Goal: Task Accomplishment & Management: Use online tool/utility

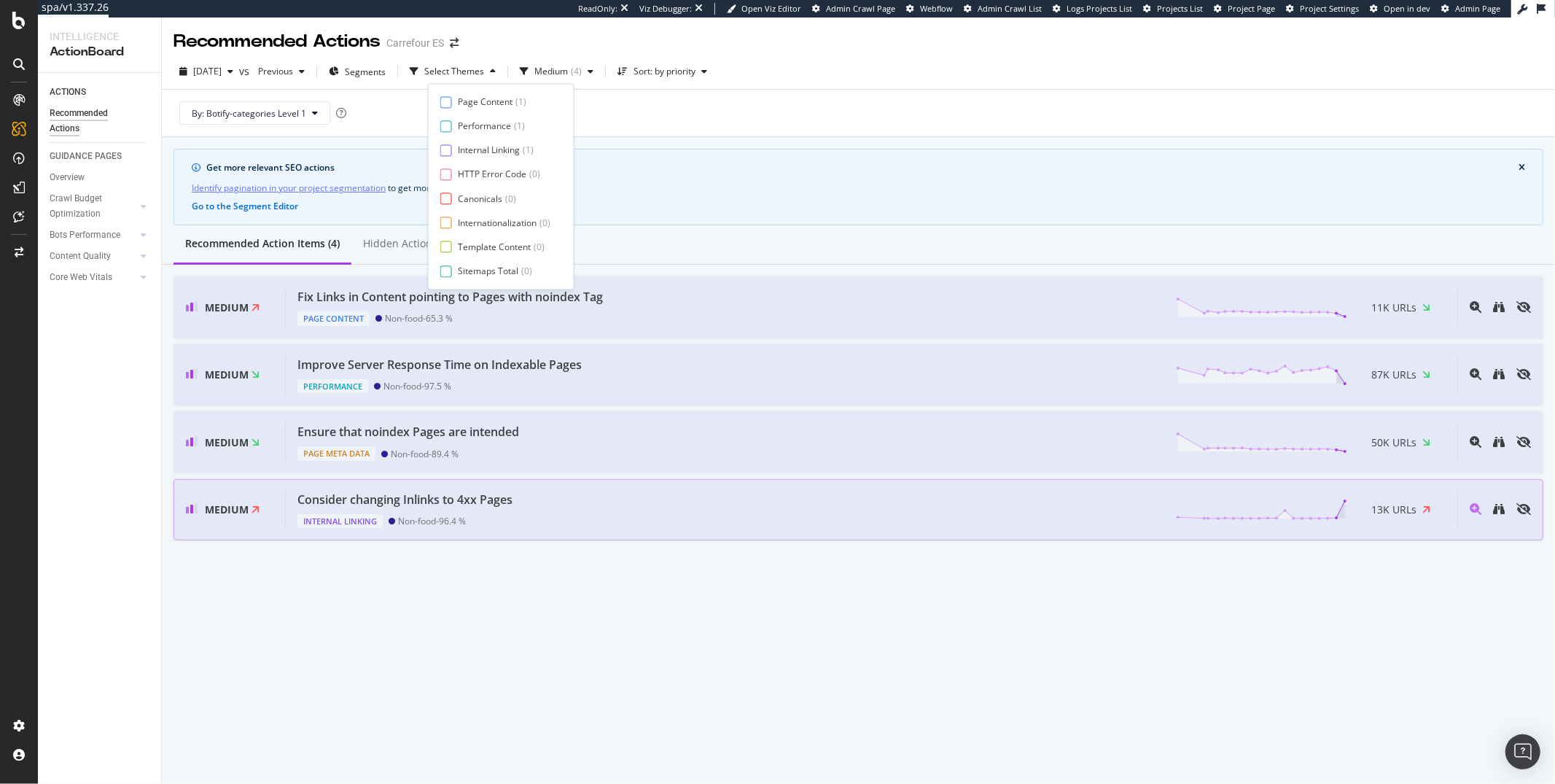
click at [549, 516] on div "Consider changing Inlinks to 4xx Pages Internal Linking Non-food - 96.4 % 13K U…" at bounding box center [871, 510] width 1171 height 37
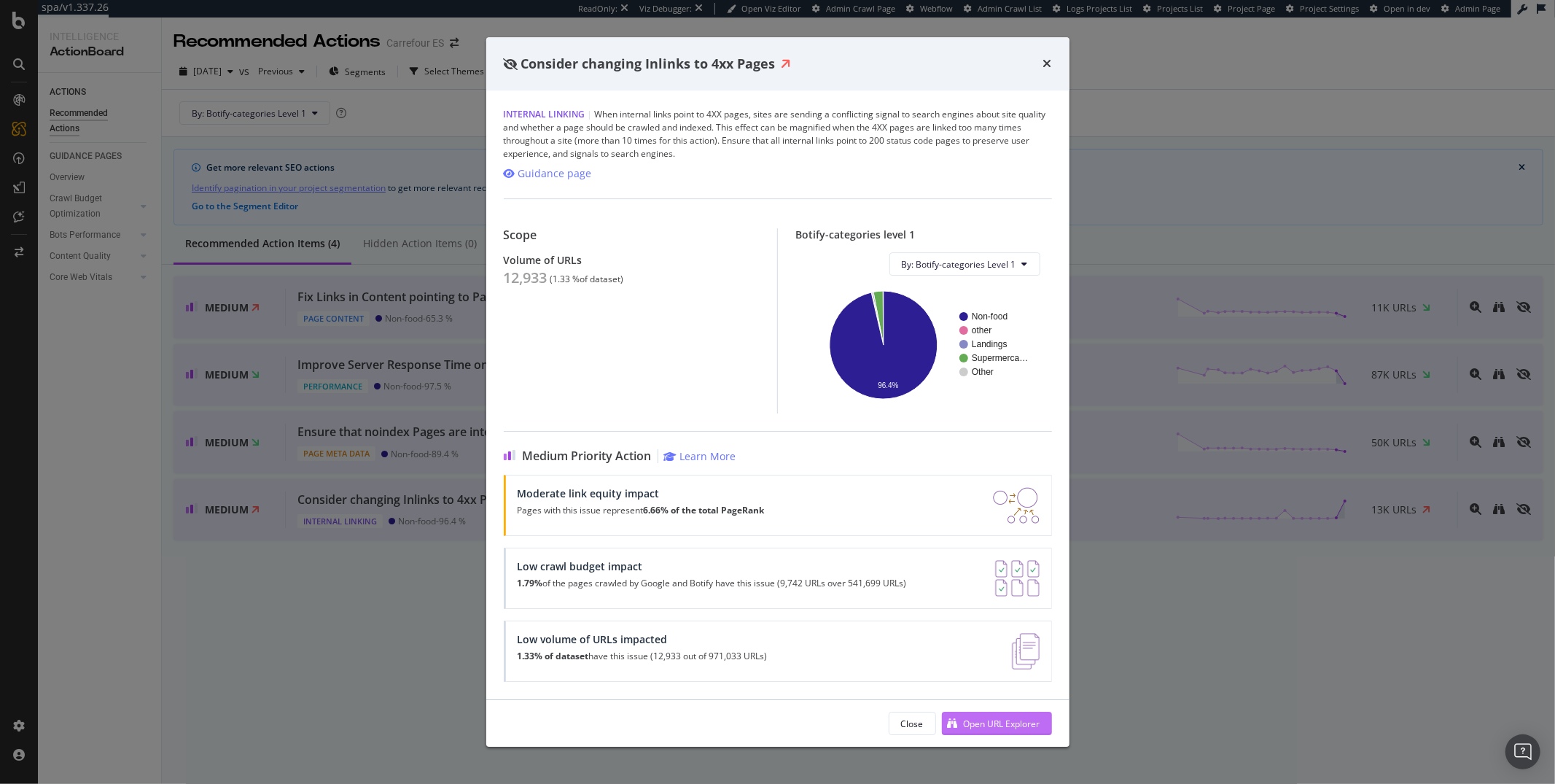
click at [989, 722] on div "Open URL Explorer" at bounding box center [1002, 723] width 77 height 12
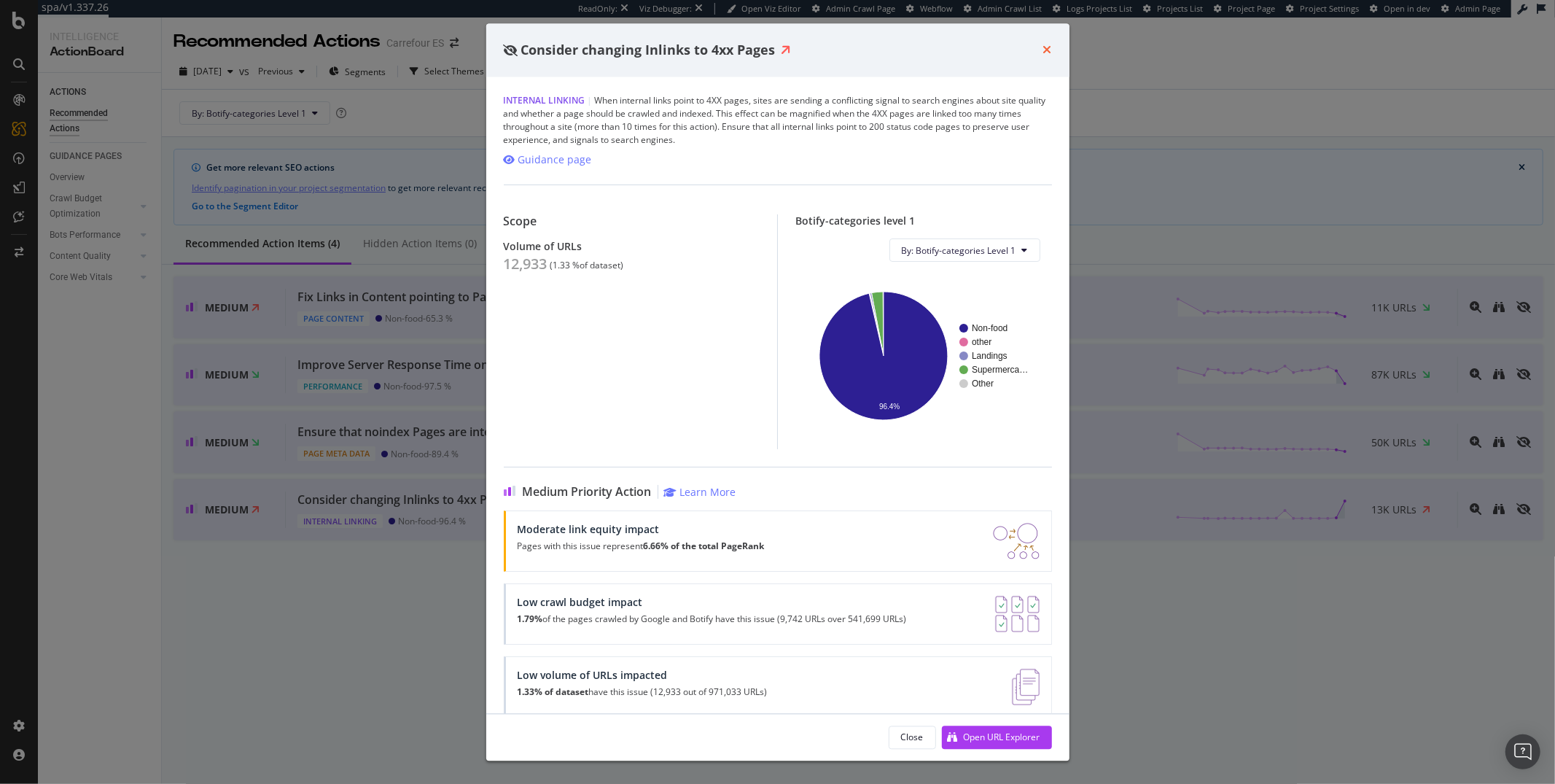
click at [1044, 47] on icon "times" at bounding box center [1048, 50] width 9 height 12
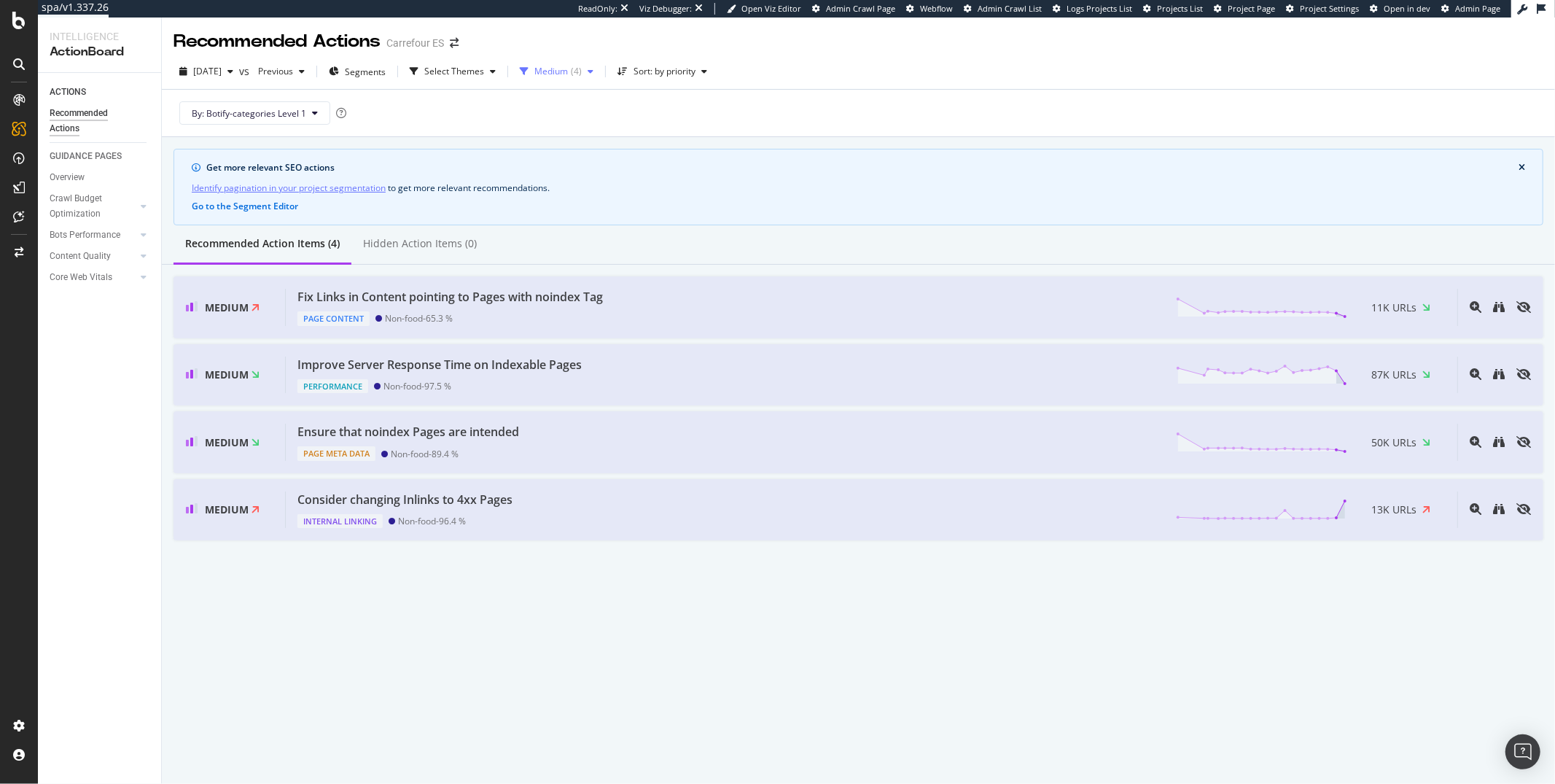
click at [556, 69] on div "Medium" at bounding box center [551, 72] width 34 height 9
click at [560, 96] on div "All priorities ( 58 )" at bounding box center [591, 102] width 85 height 12
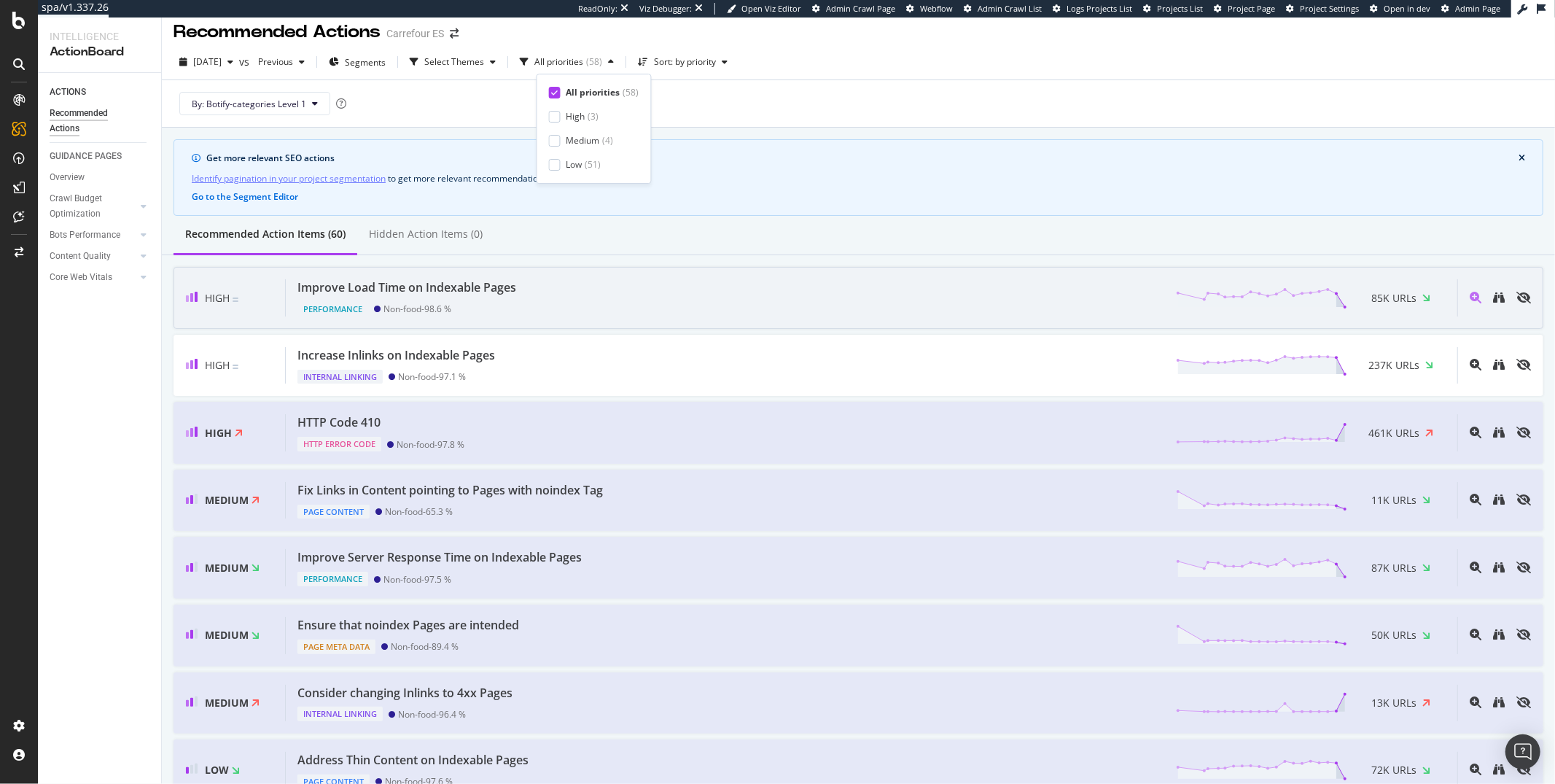
scroll to position [12, 0]
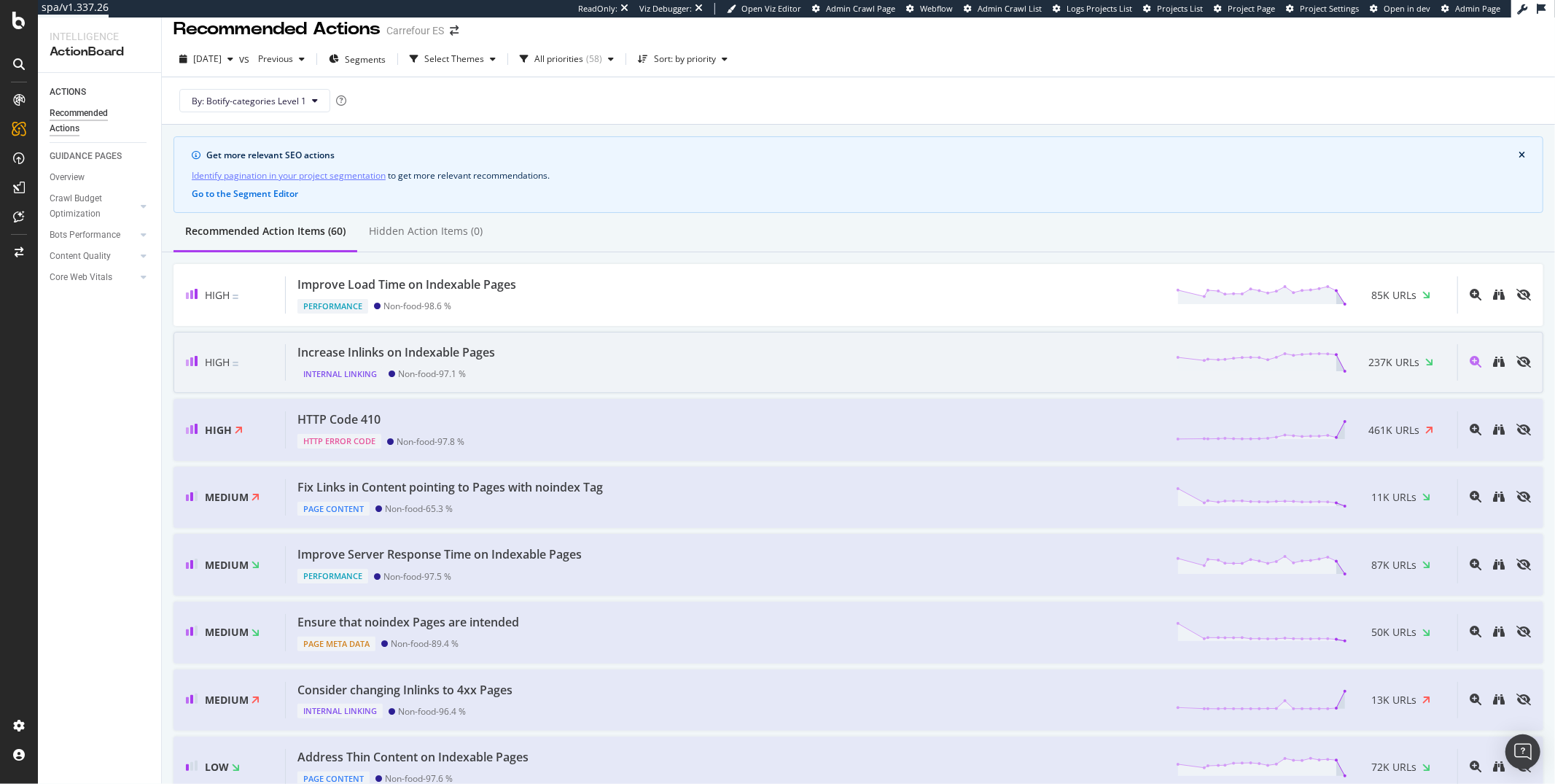
click at [527, 371] on div "Increase Inlinks on Indexable Pages Internal Linking Non-food - 97.1 % 237K URLs" at bounding box center [871, 362] width 1171 height 37
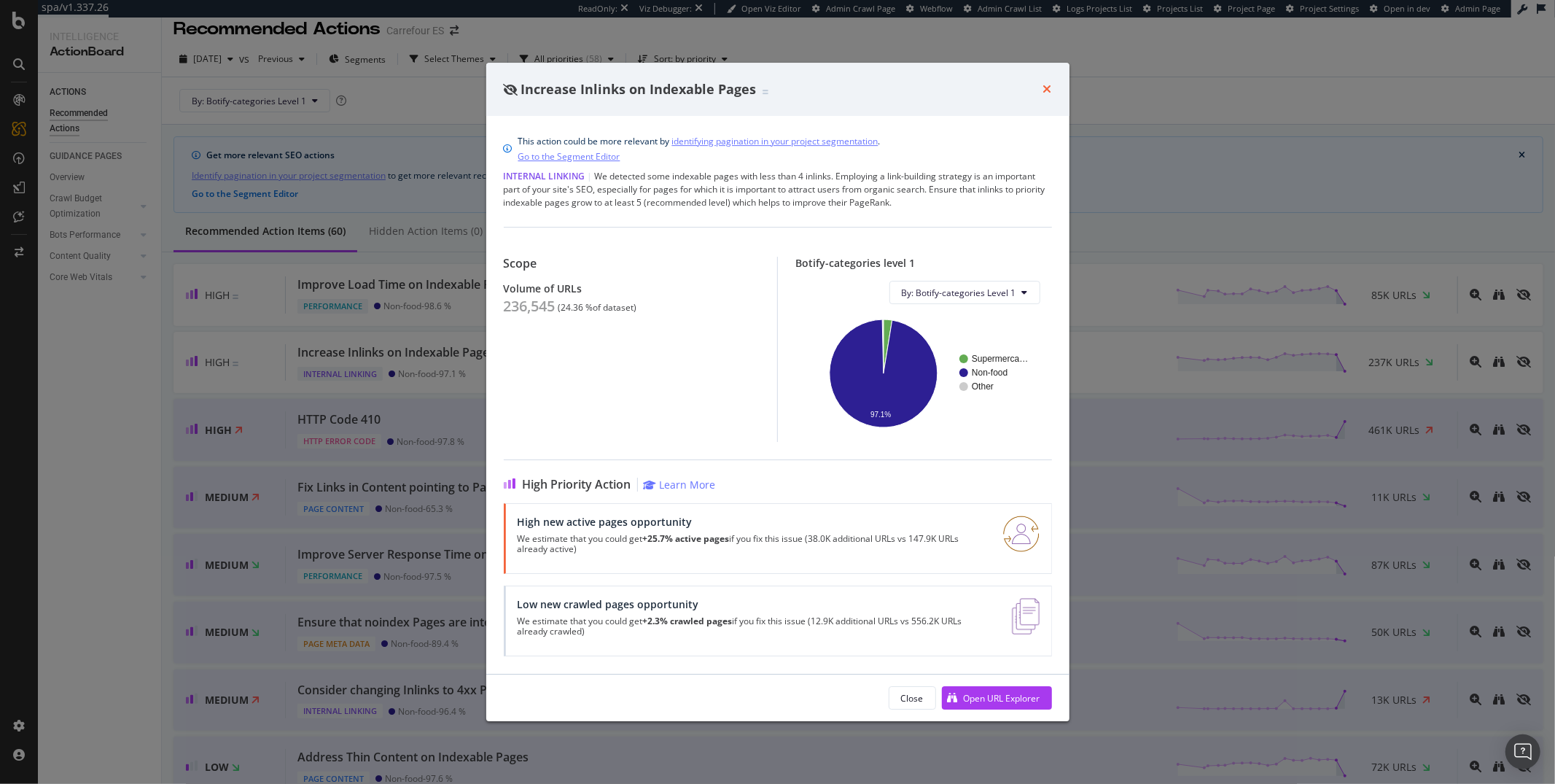
click at [1046, 89] on icon "times" at bounding box center [1048, 89] width 9 height 12
click at [1046, 89] on div "By: Botify-categories Level 1" at bounding box center [858, 101] width 1370 height 47
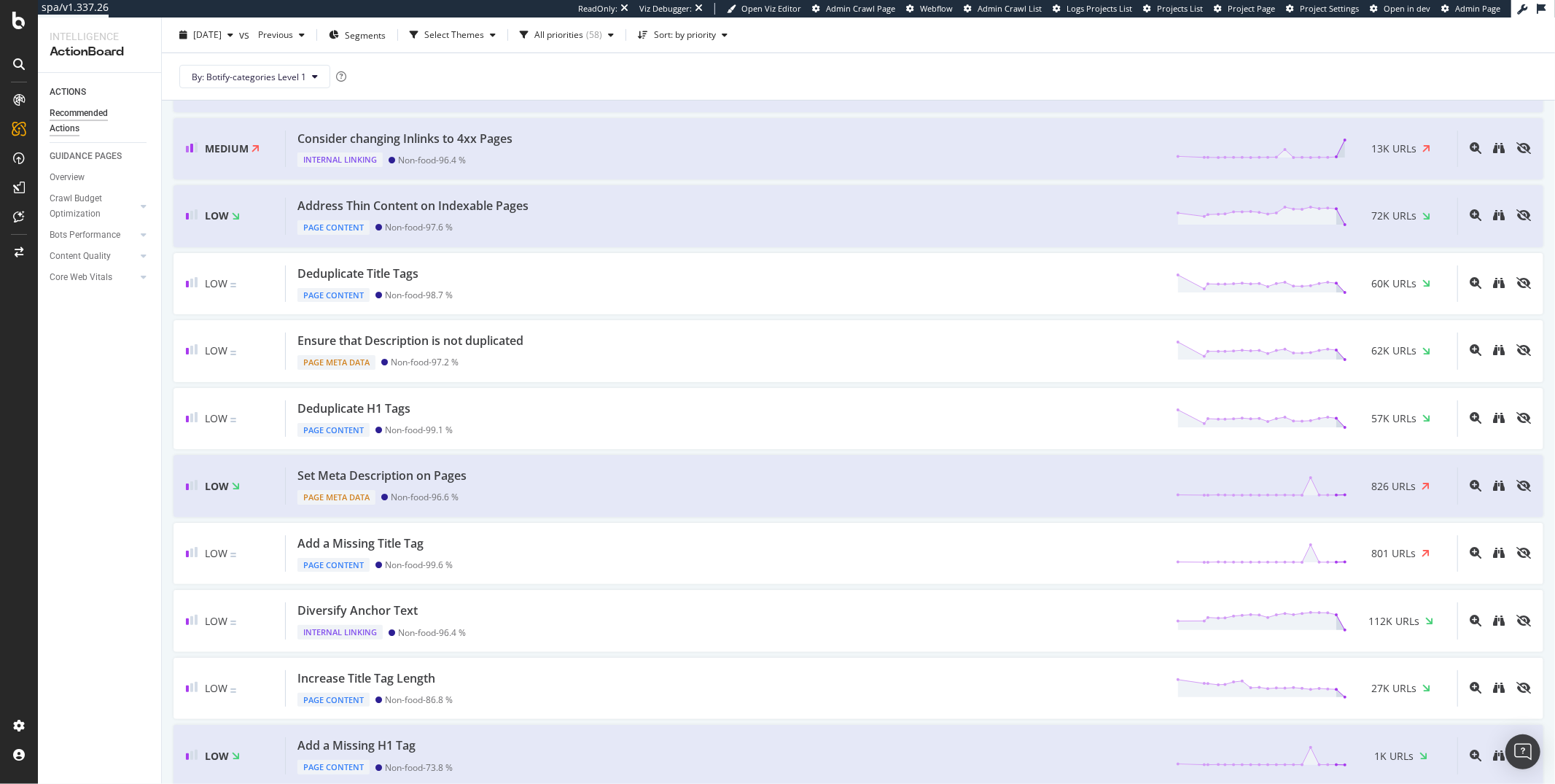
scroll to position [563, 0]
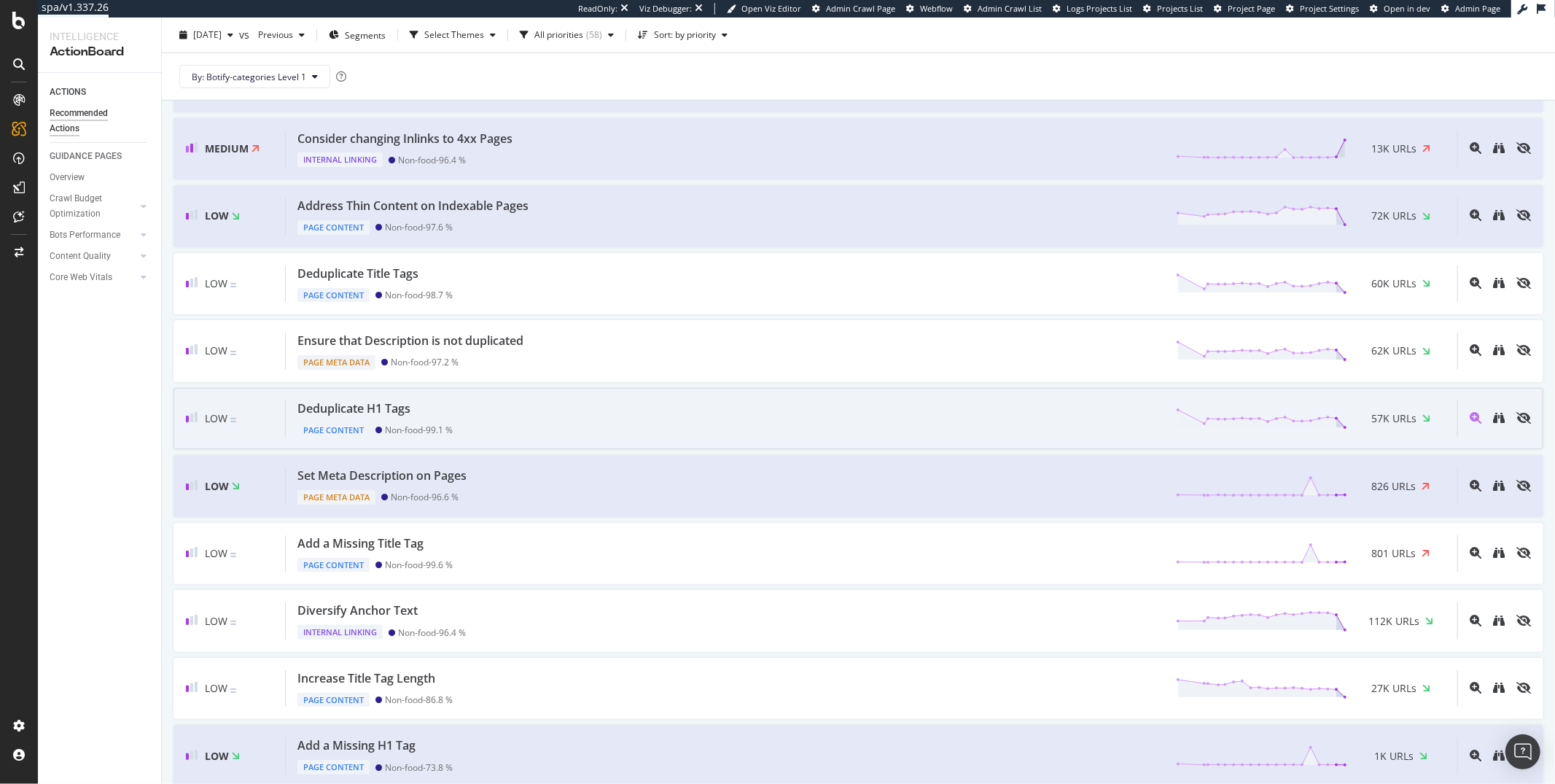
click at [436, 412] on div "Deduplicate H1 Tags" at bounding box center [375, 408] width 156 height 17
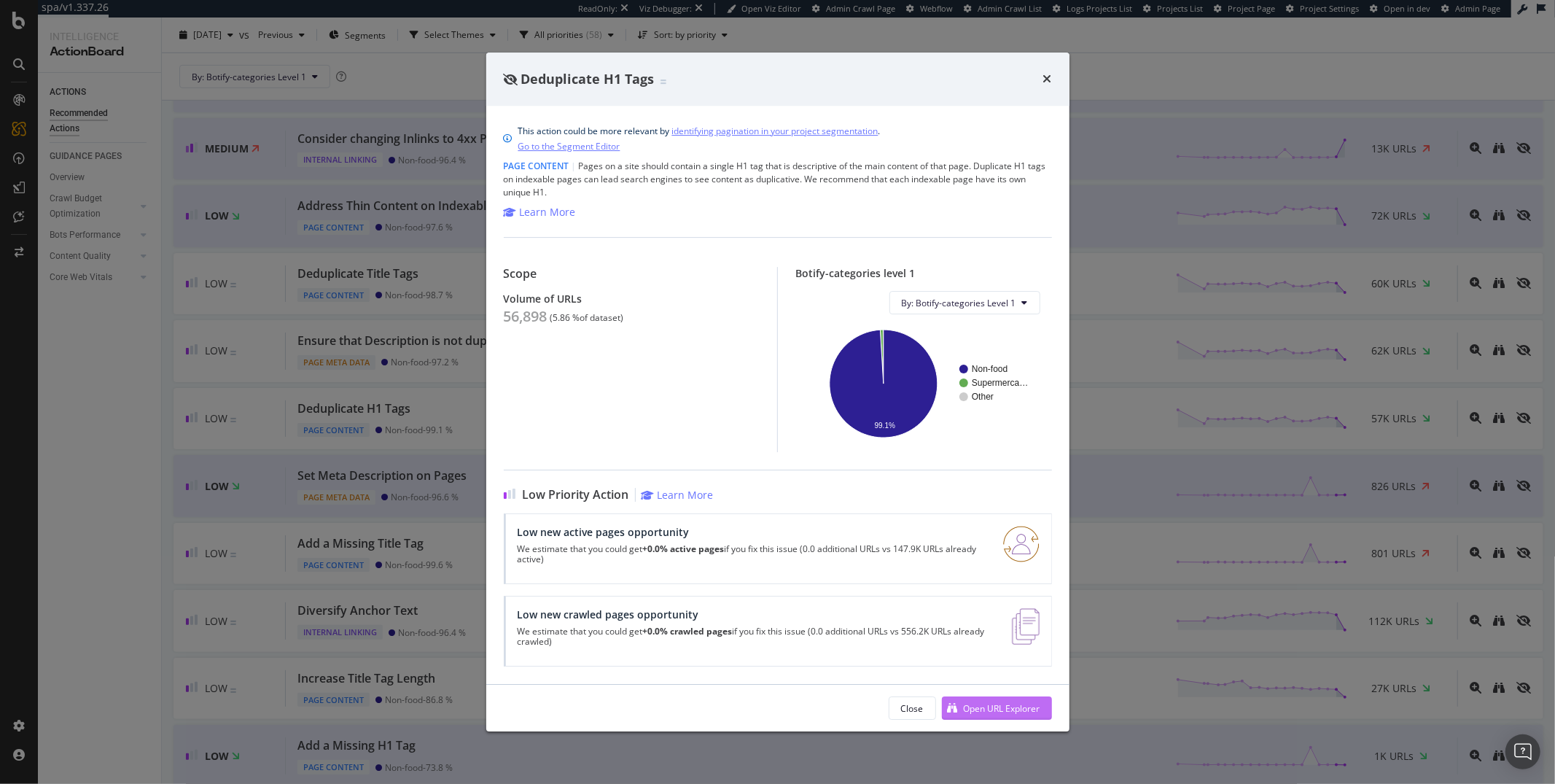
click at [974, 711] on div "Open URL Explorer" at bounding box center [1002, 708] width 77 height 12
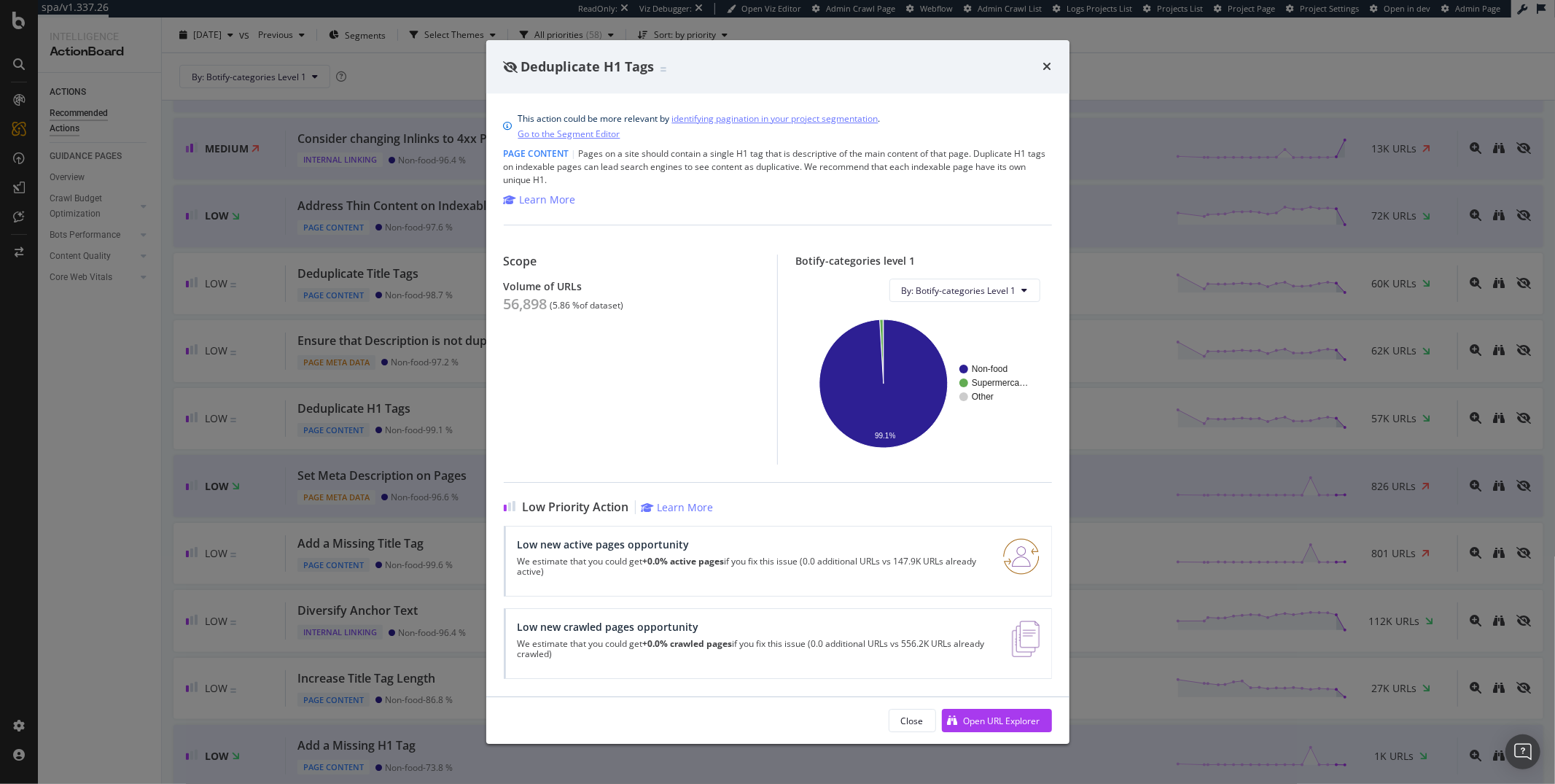
drag, startPoint x: 45, startPoint y: 509, endPoint x: 98, endPoint y: 503, distance: 53.3
click at [46, 509] on div "Deduplicate H1 Tags This action could be more relevant by identifying paginatio…" at bounding box center [778, 392] width 1555 height 784
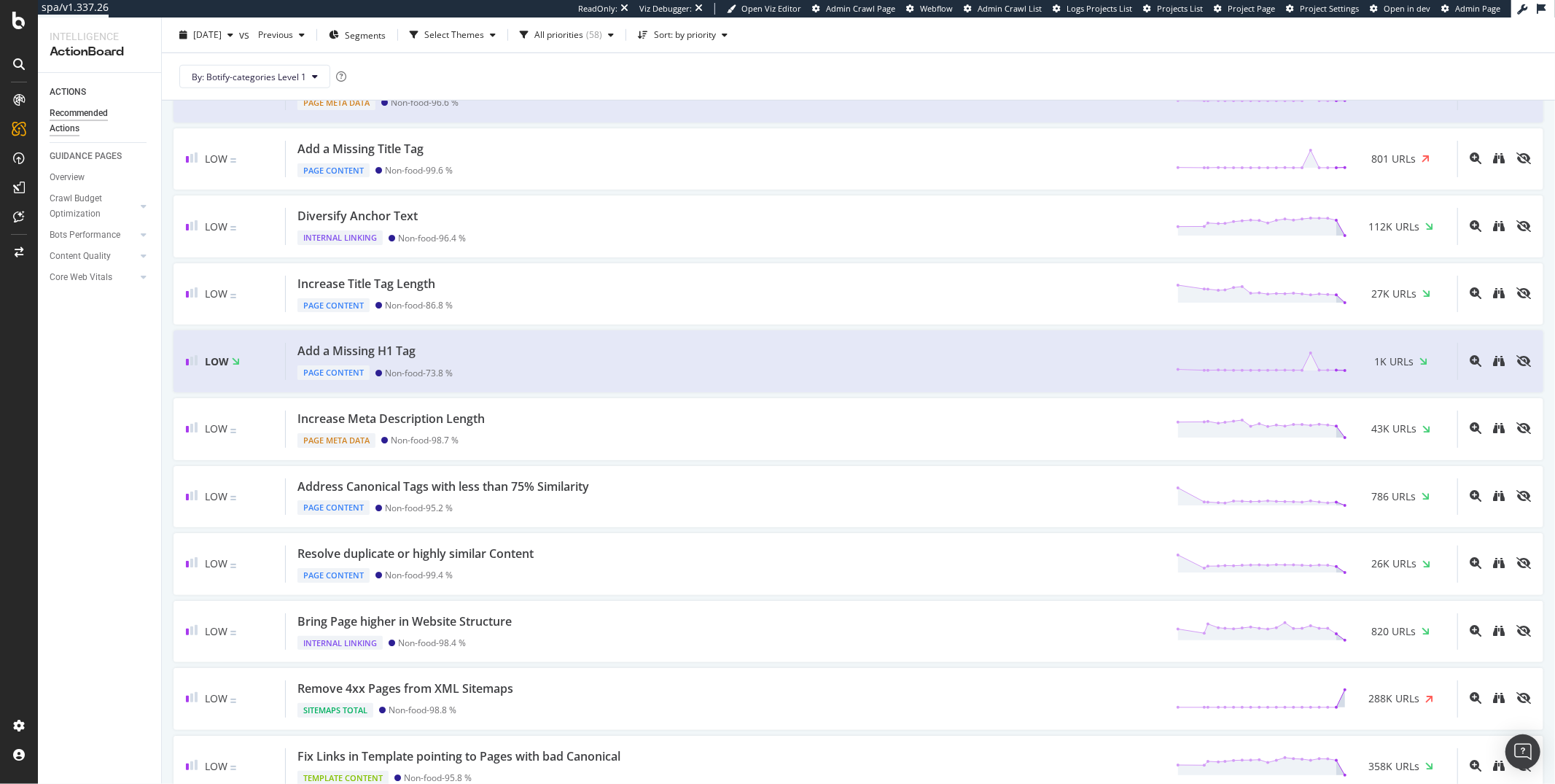
scroll to position [1070, 0]
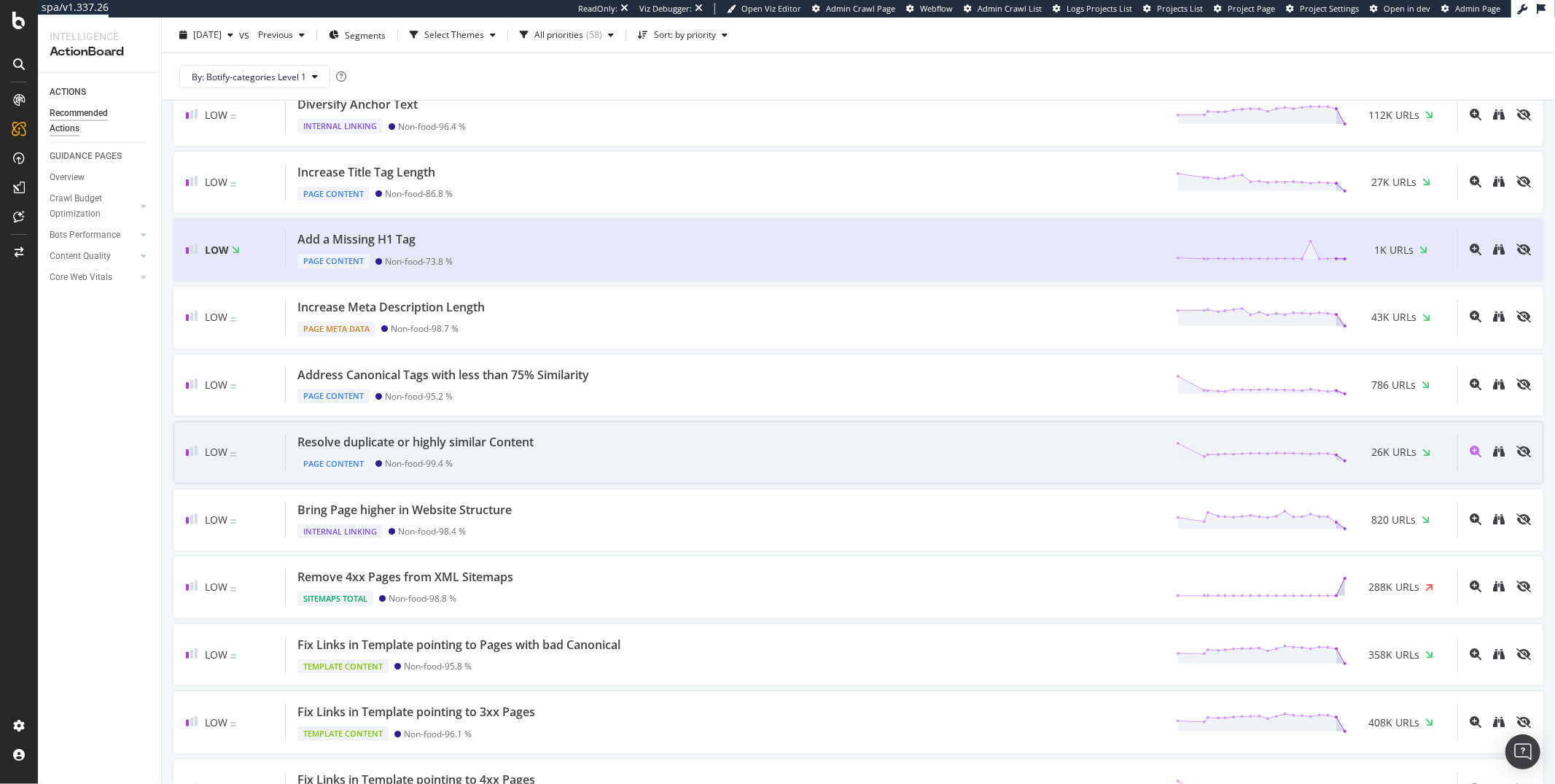
click at [514, 456] on div "Page Content Non-food - 99.4 %" at bounding box center [418, 461] width 242 height 20
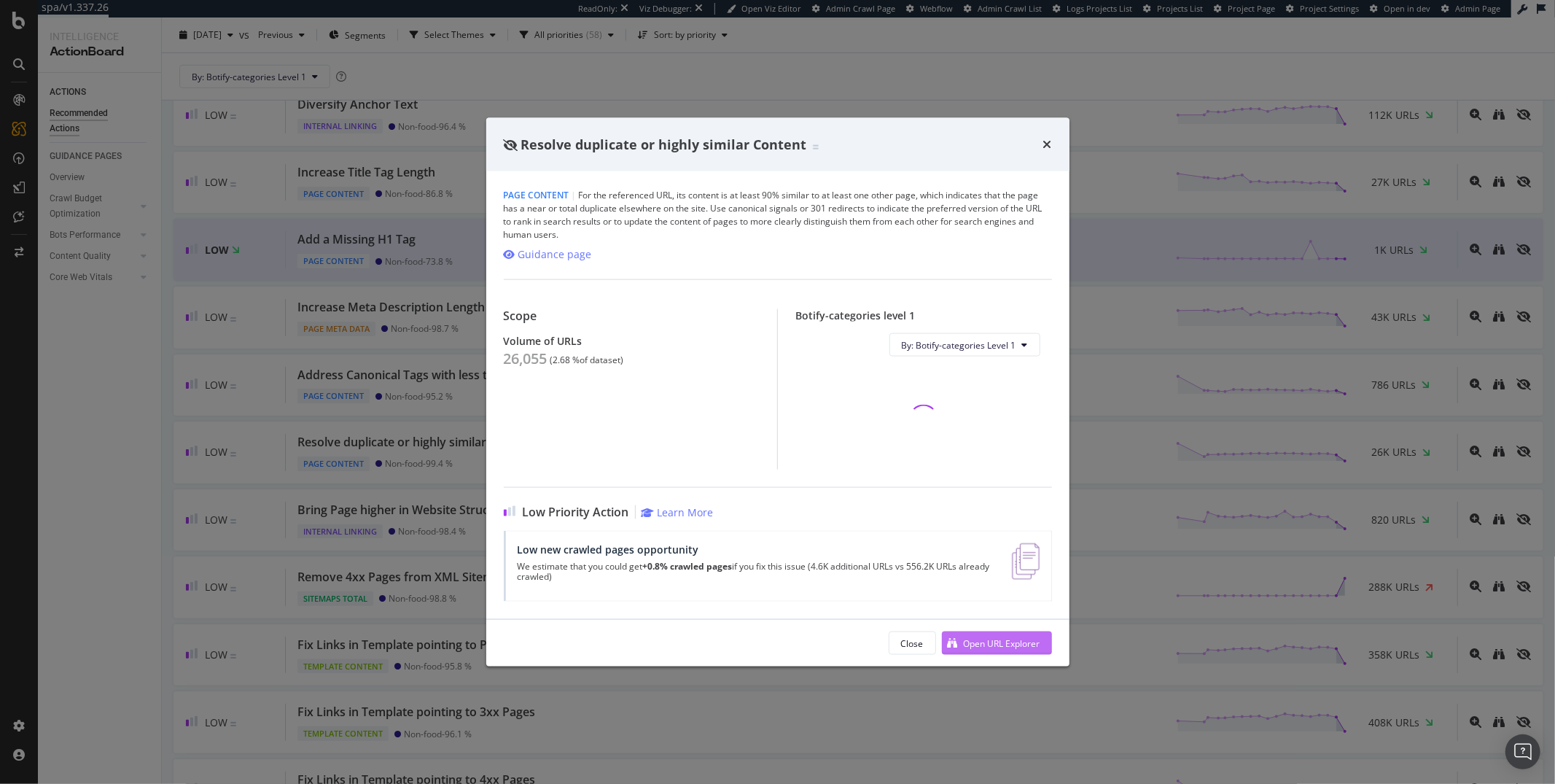
click at [995, 642] on div "Open URL Explorer" at bounding box center [1002, 642] width 77 height 12
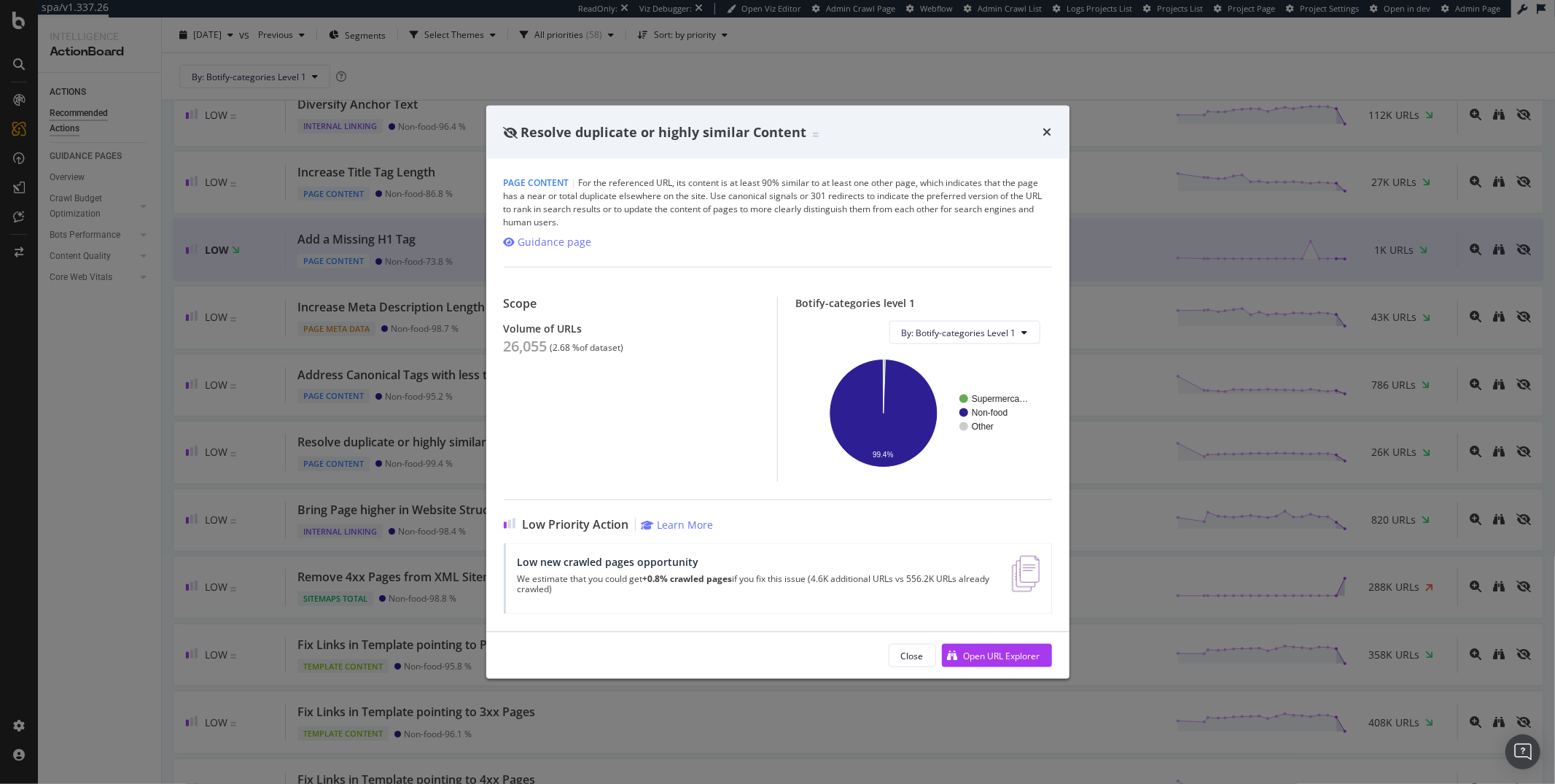
click at [1053, 140] on div "Resolve duplicate or highly similar Content" at bounding box center [778, 132] width 583 height 54
click at [1049, 135] on icon "times" at bounding box center [1048, 132] width 9 height 12
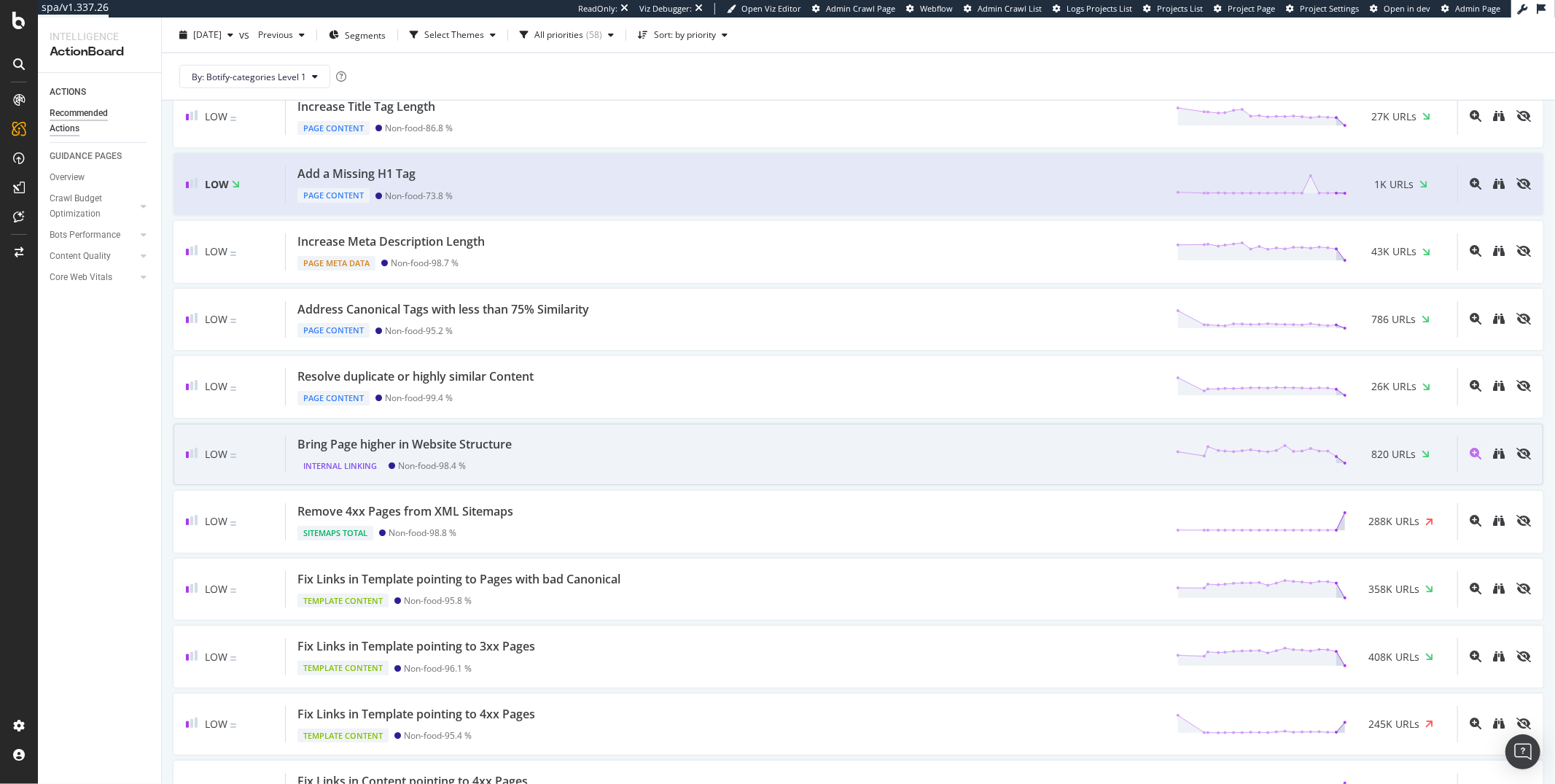
scroll to position [1147, 0]
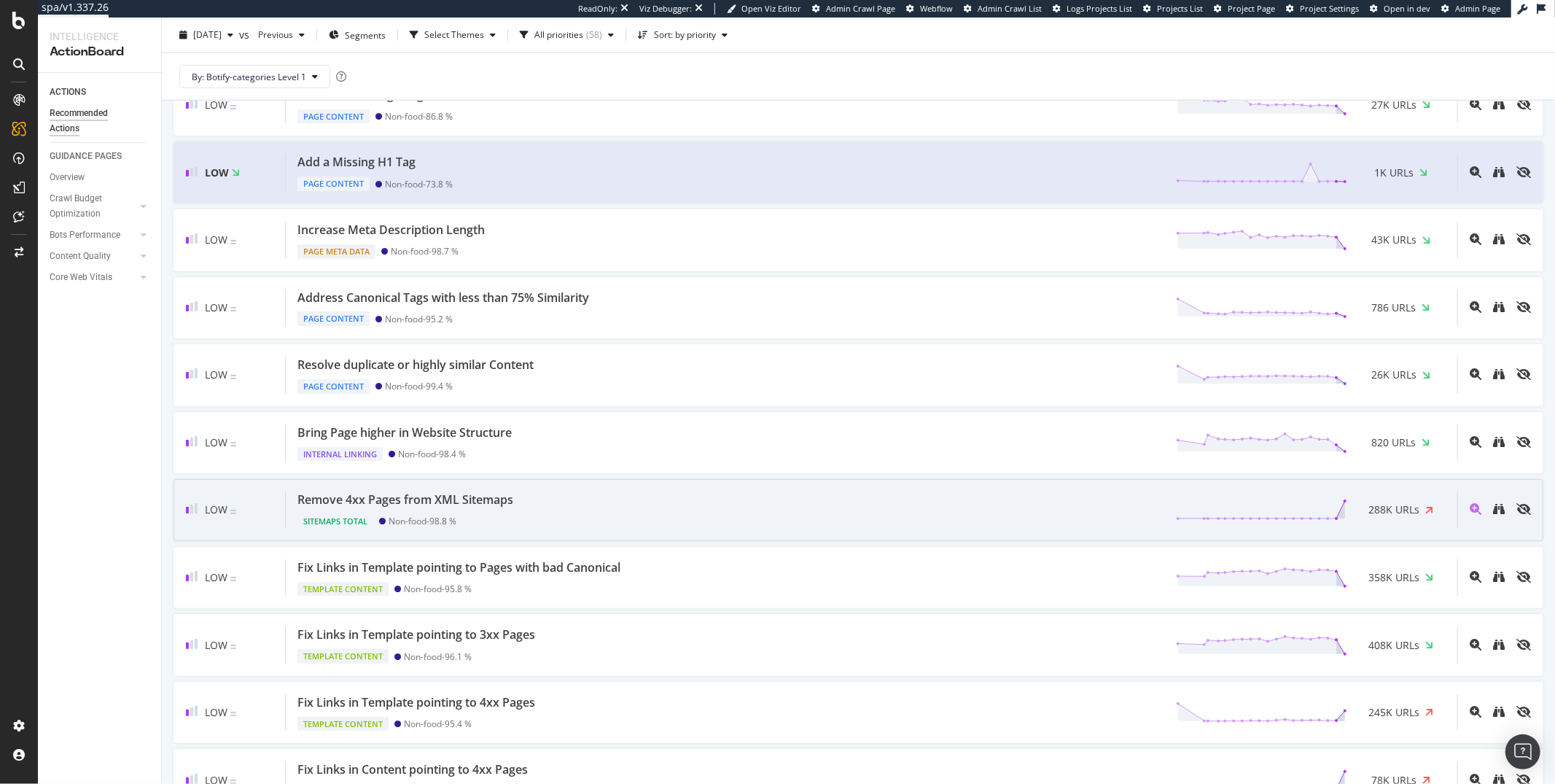
click at [527, 506] on div "Remove 4xx Pages from XML Sitemaps Sitemaps Total Non-food - 98.8 % 288K URLs" at bounding box center [871, 510] width 1171 height 37
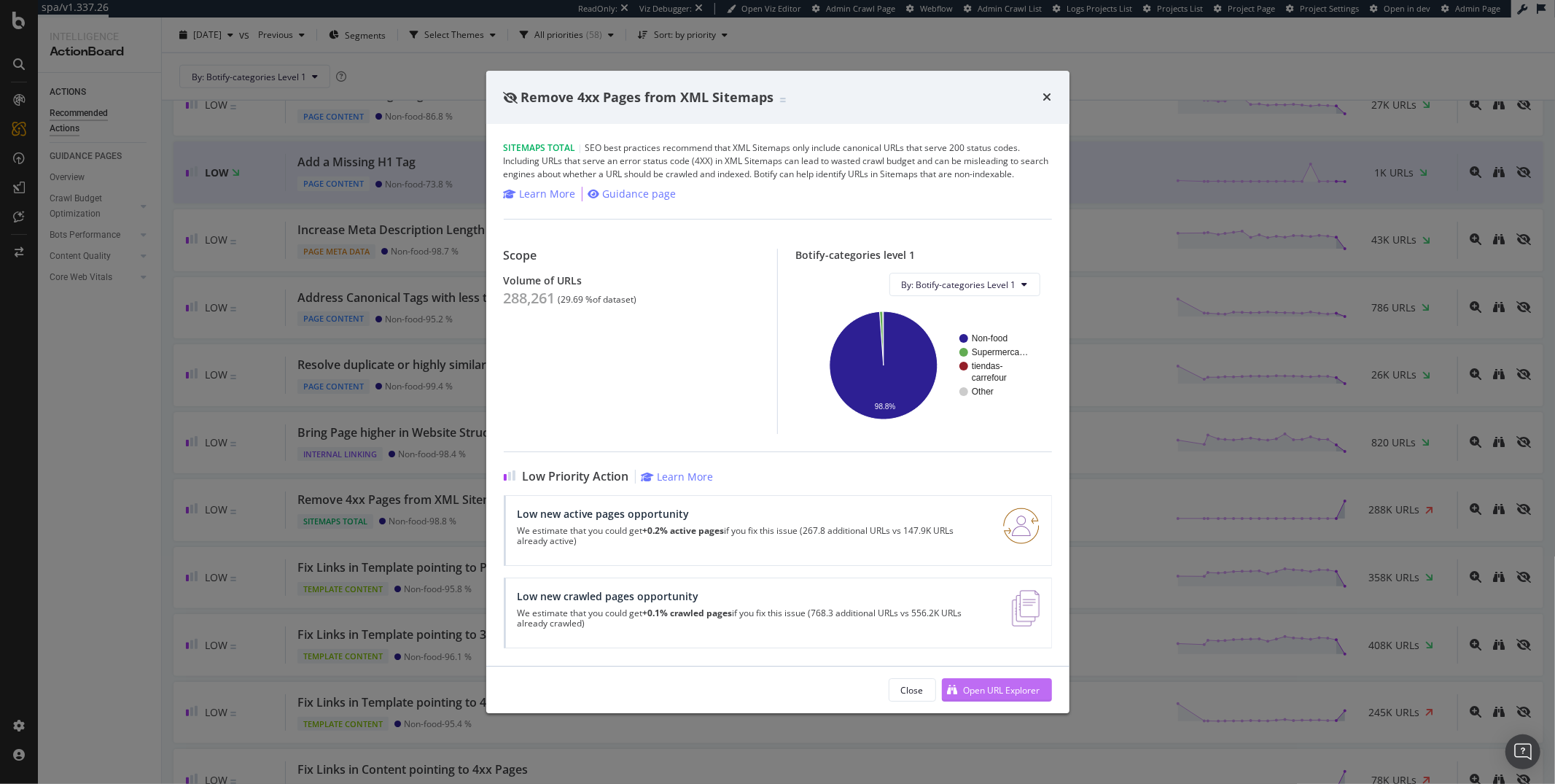
click at [1009, 683] on div "Open URL Explorer" at bounding box center [991, 690] width 99 height 22
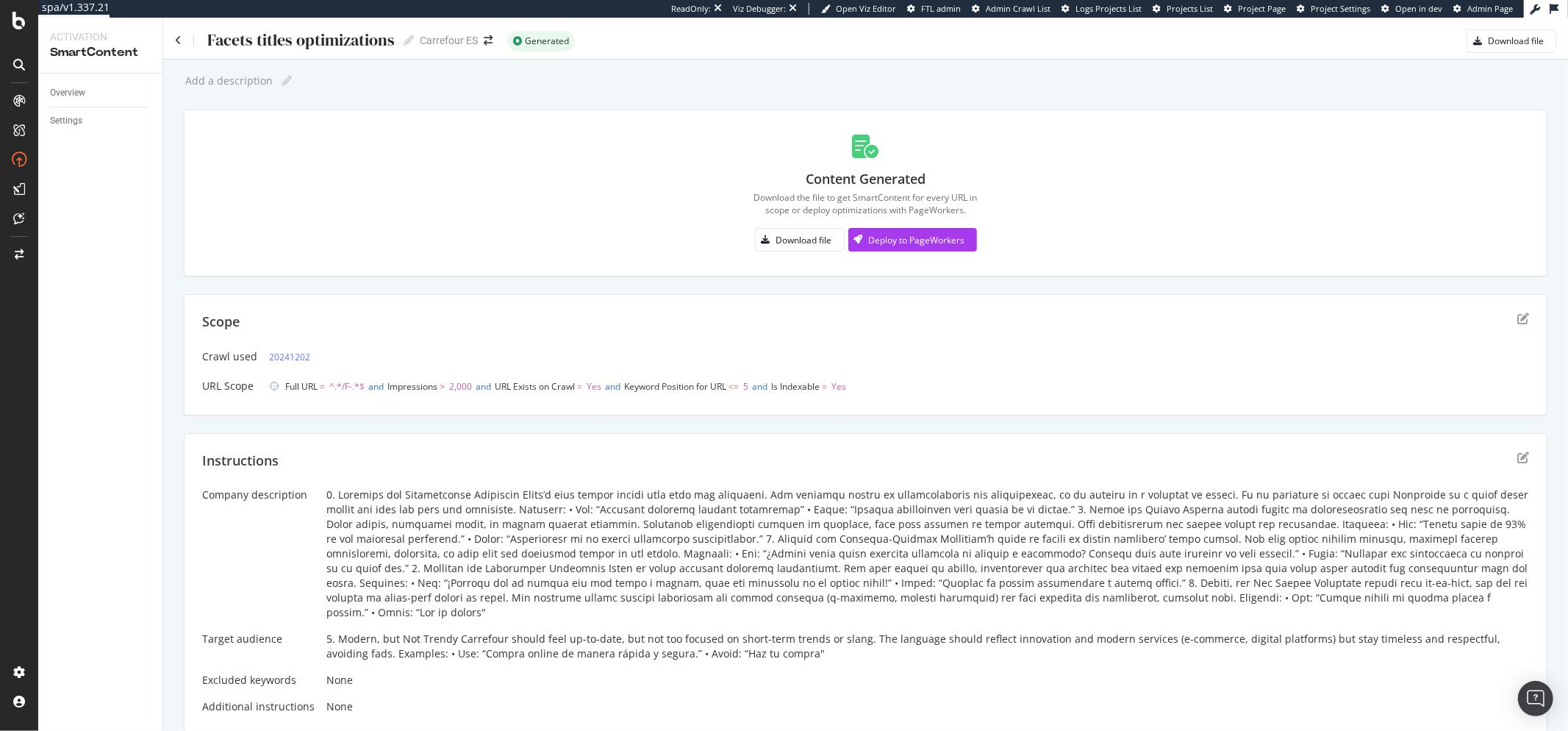
click at [181, 41] on div "Facets titles optimizations Facets titles optimizations" at bounding box center [294, 41] width 239 height 22
click at [178, 38] on icon at bounding box center [178, 41] width 7 height 10
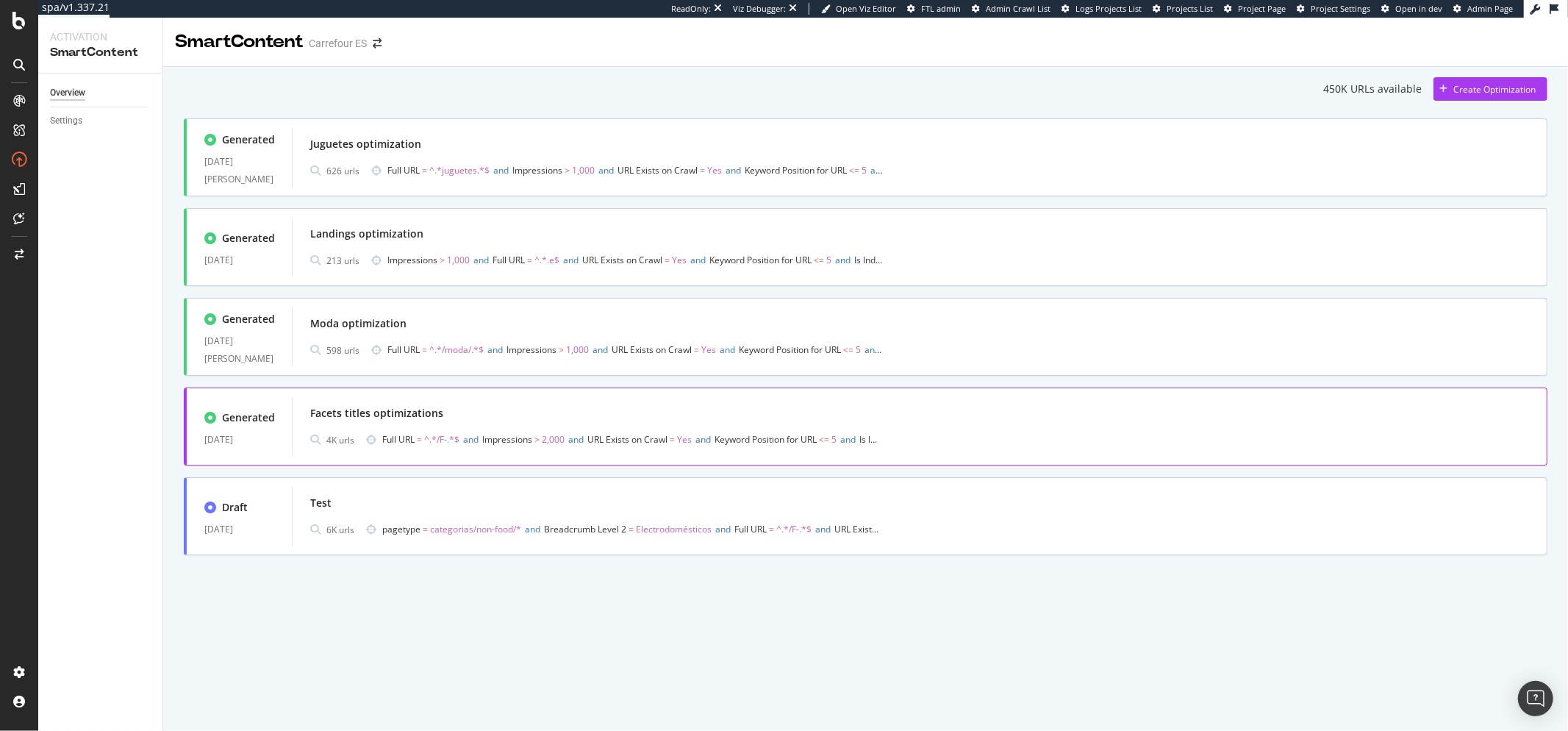
click at [565, 400] on div "Facets titles optimizations 4K urls Full URL = ^.*/F-.*$ and Impressions > 2,00…" at bounding box center [919, 427] width 1255 height 59
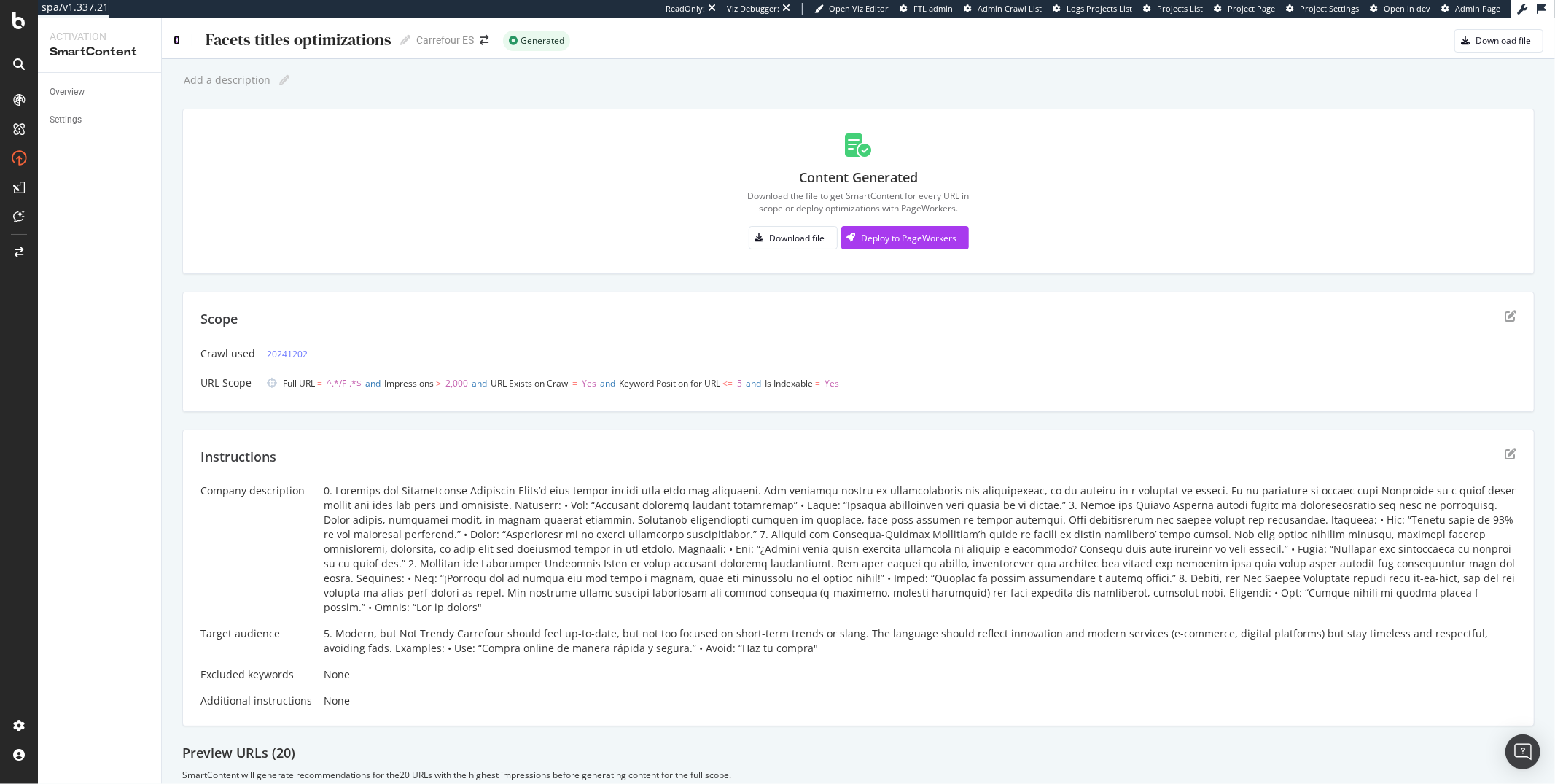
click at [175, 38] on icon at bounding box center [176, 40] width 7 height 10
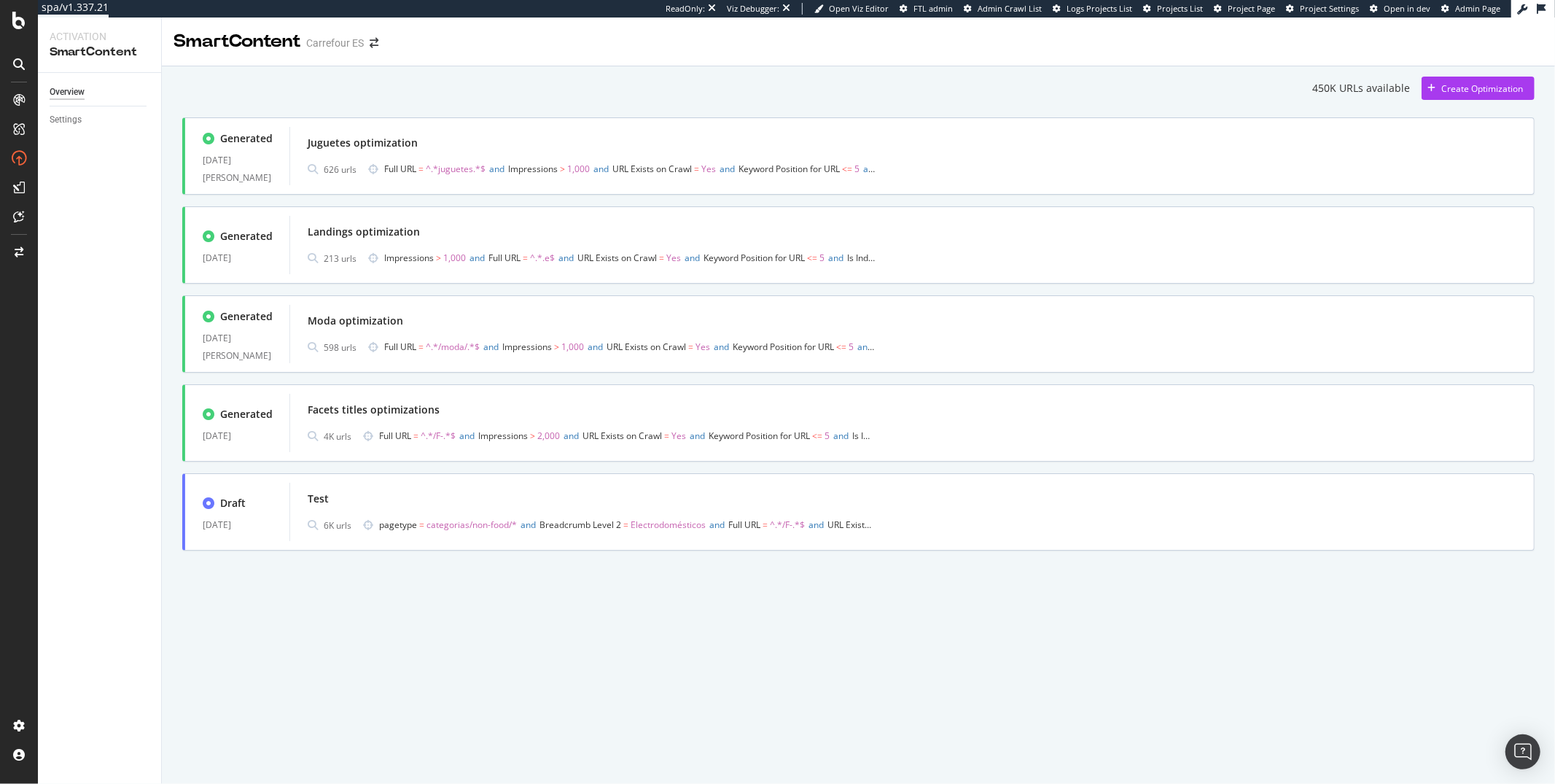
click at [177, 39] on div "SmartContent" at bounding box center [237, 42] width 127 height 25
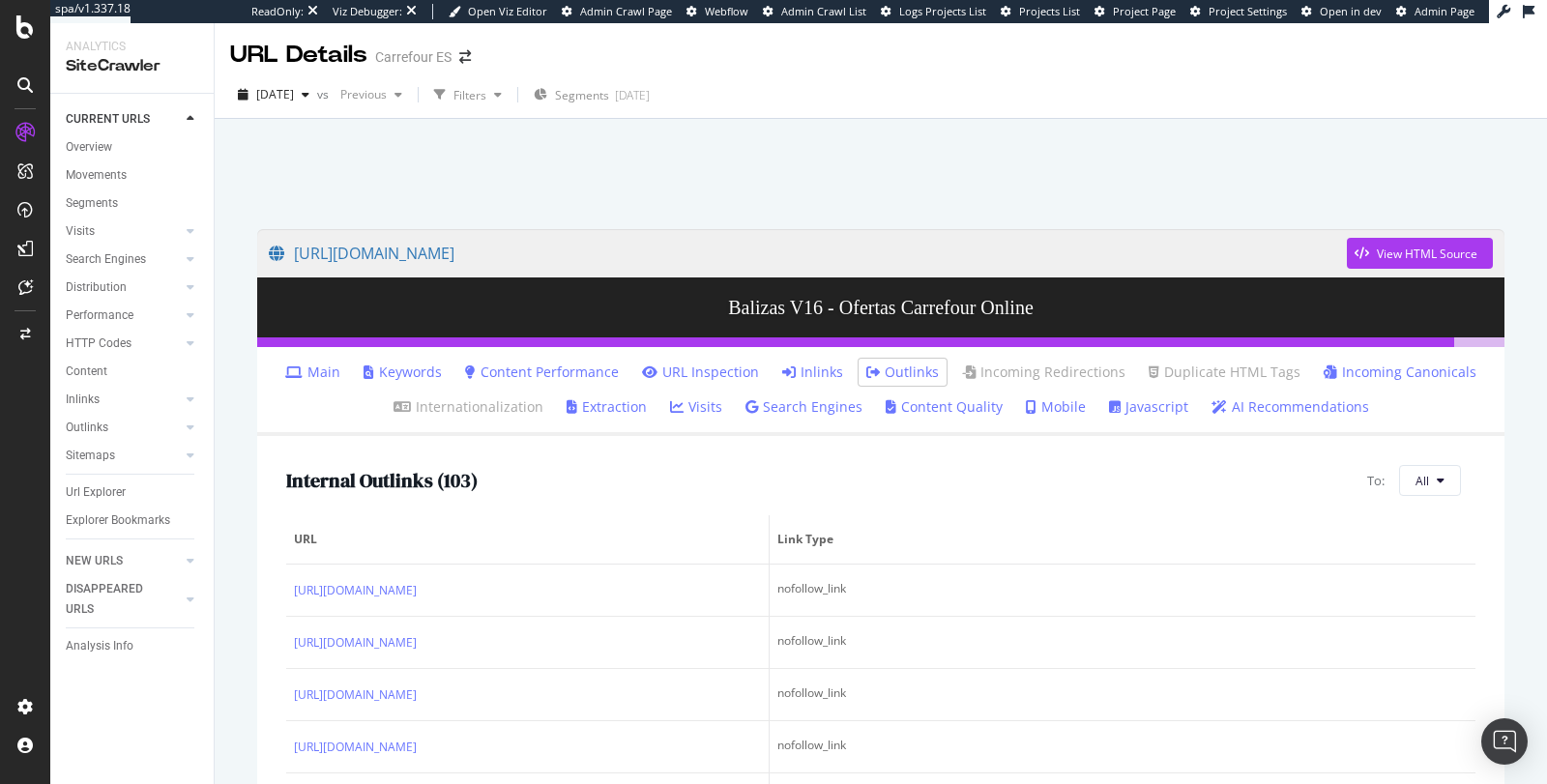
scroll to position [2825, 0]
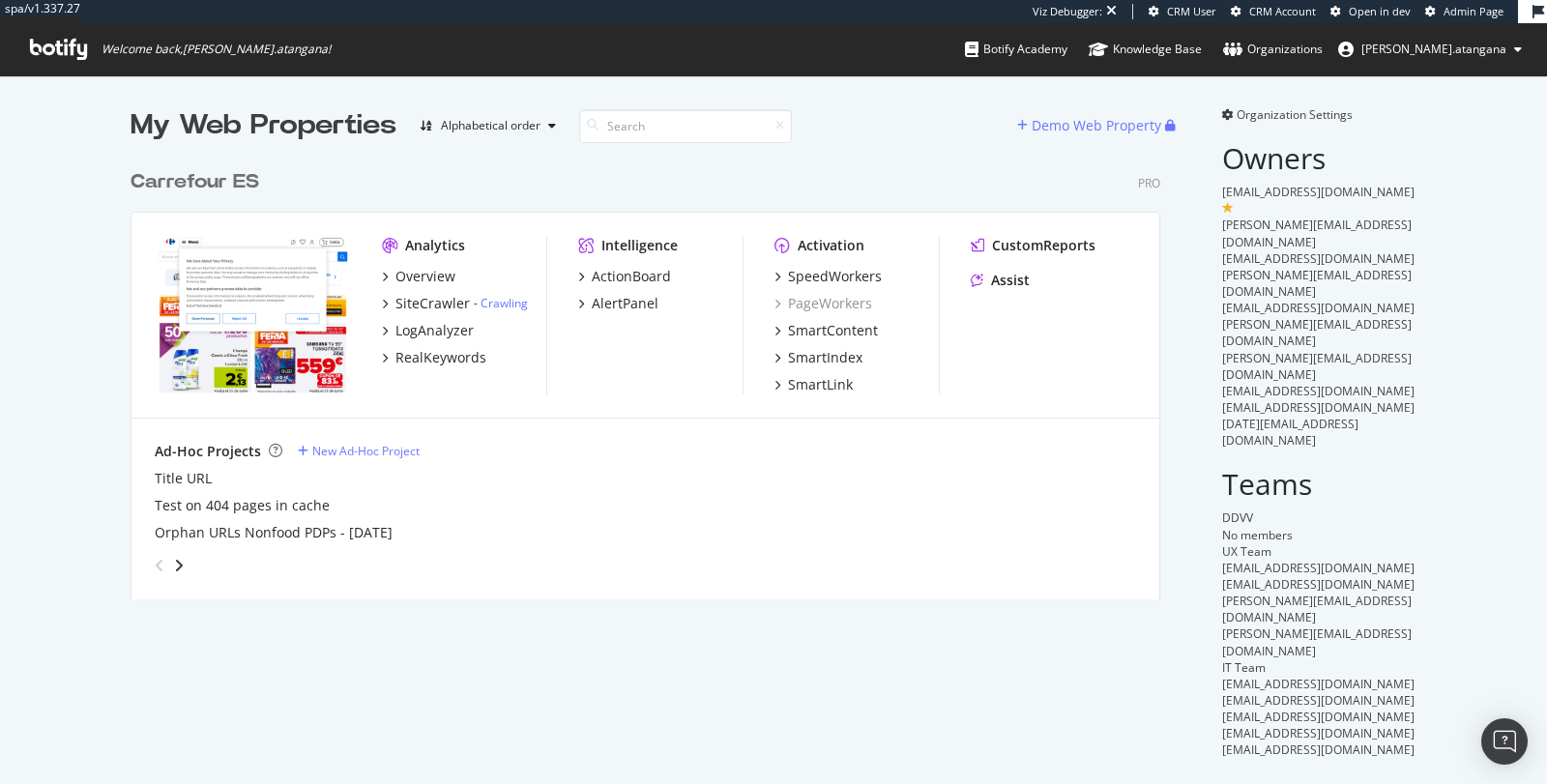
scroll to position [438, 1029]
click at [429, 299] on div "SiteCrawler" at bounding box center [432, 303] width 75 height 19
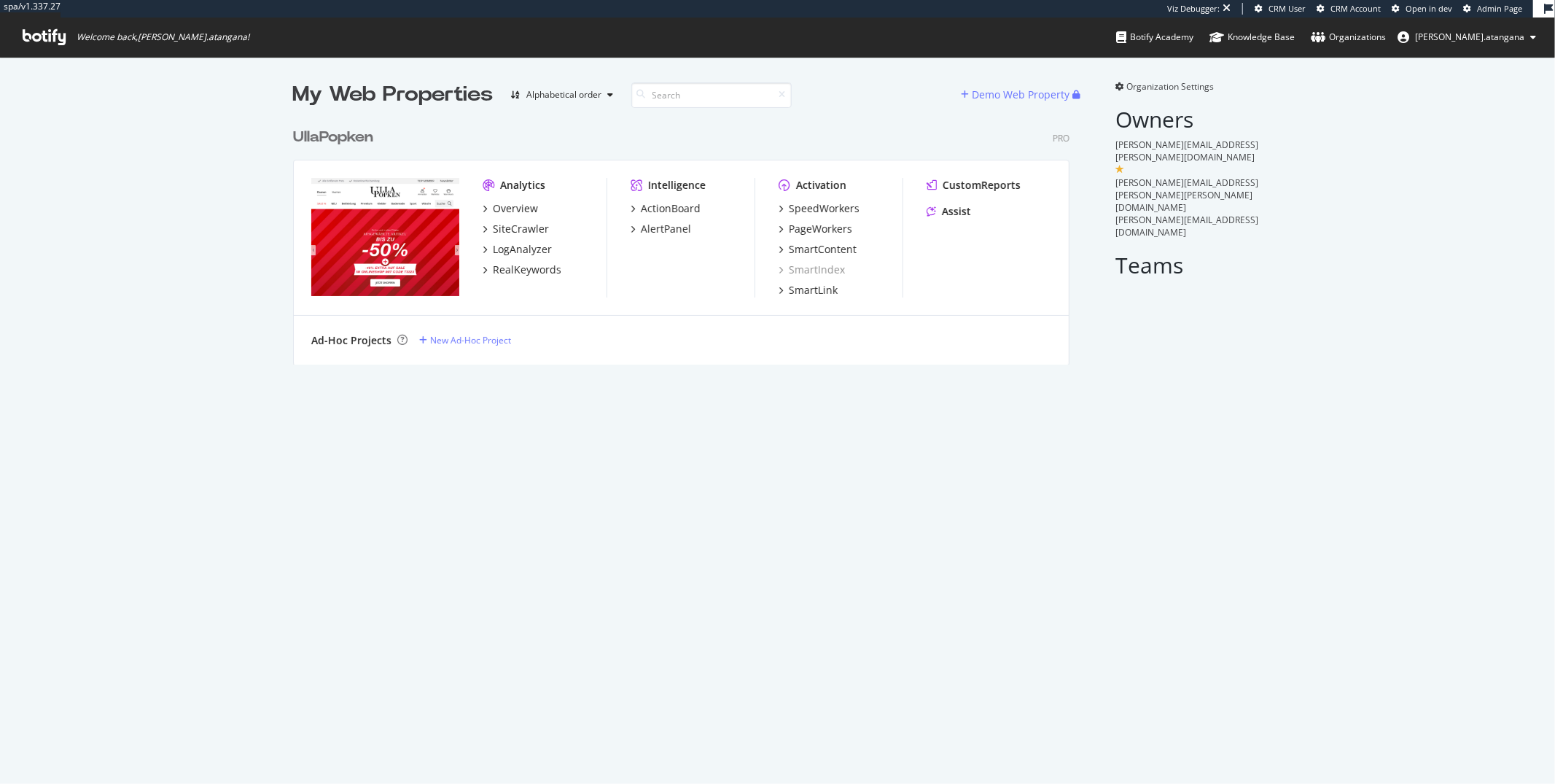
scroll to position [243, 776]
click at [511, 224] on div "SiteCrawler" at bounding box center [521, 229] width 56 height 15
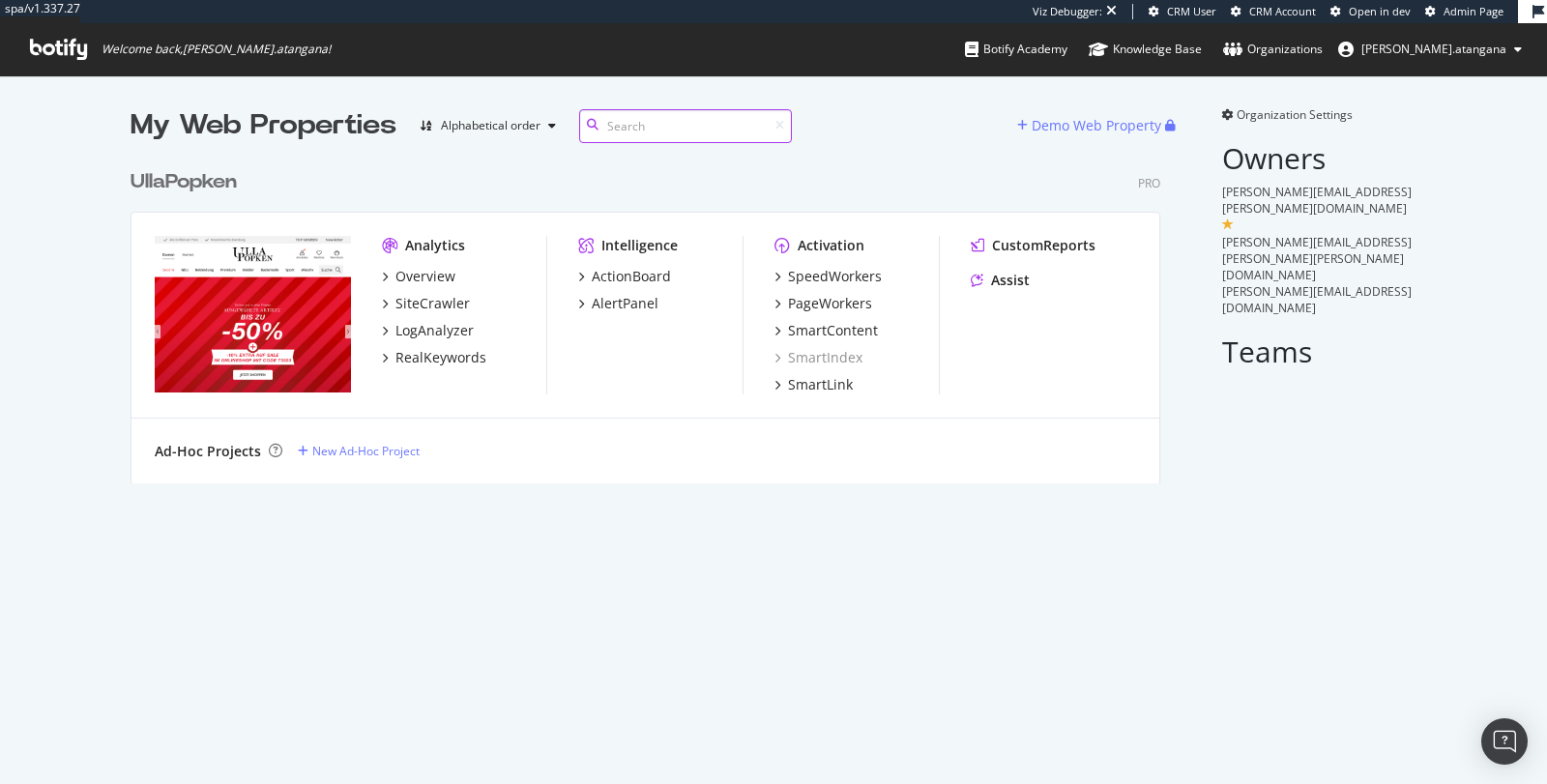
scroll to position [16, 16]
click at [429, 299] on div "SiteCrawler" at bounding box center [432, 303] width 75 height 19
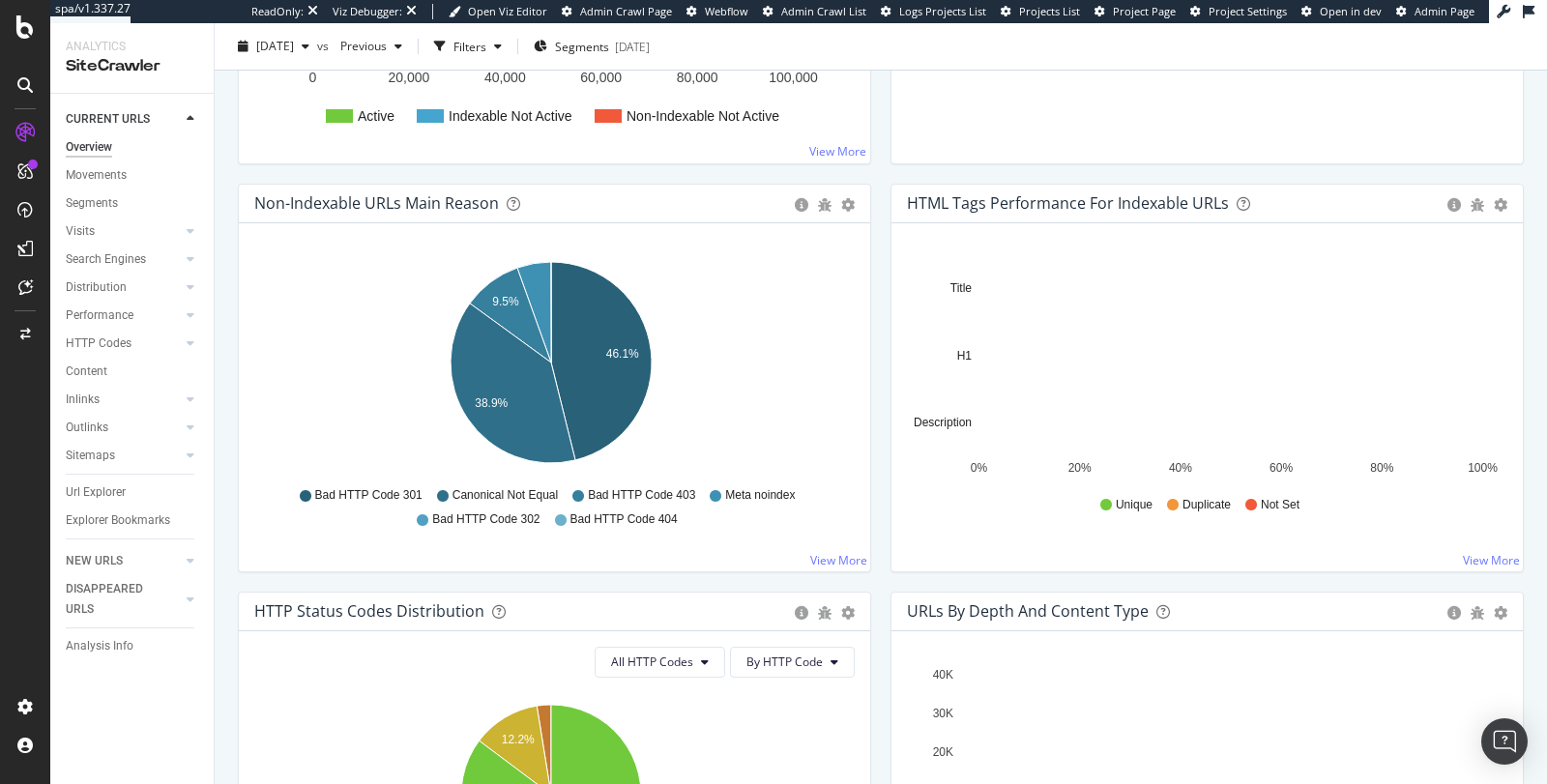
scroll to position [547, 0]
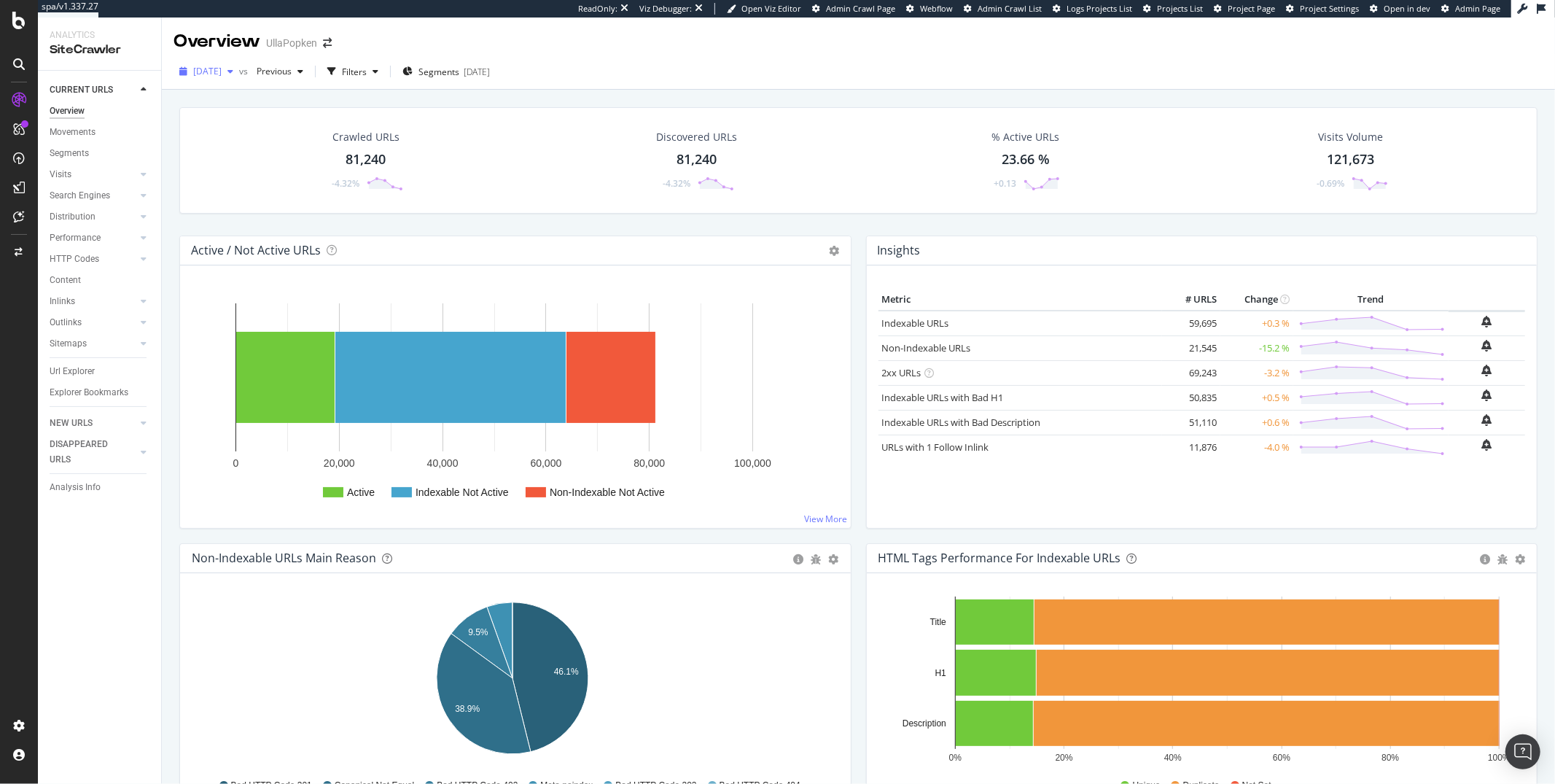
click at [221, 73] on span "[DATE]" at bounding box center [207, 71] width 28 height 12
click at [246, 148] on div "[DATE]" at bounding box center [232, 151] width 76 height 13
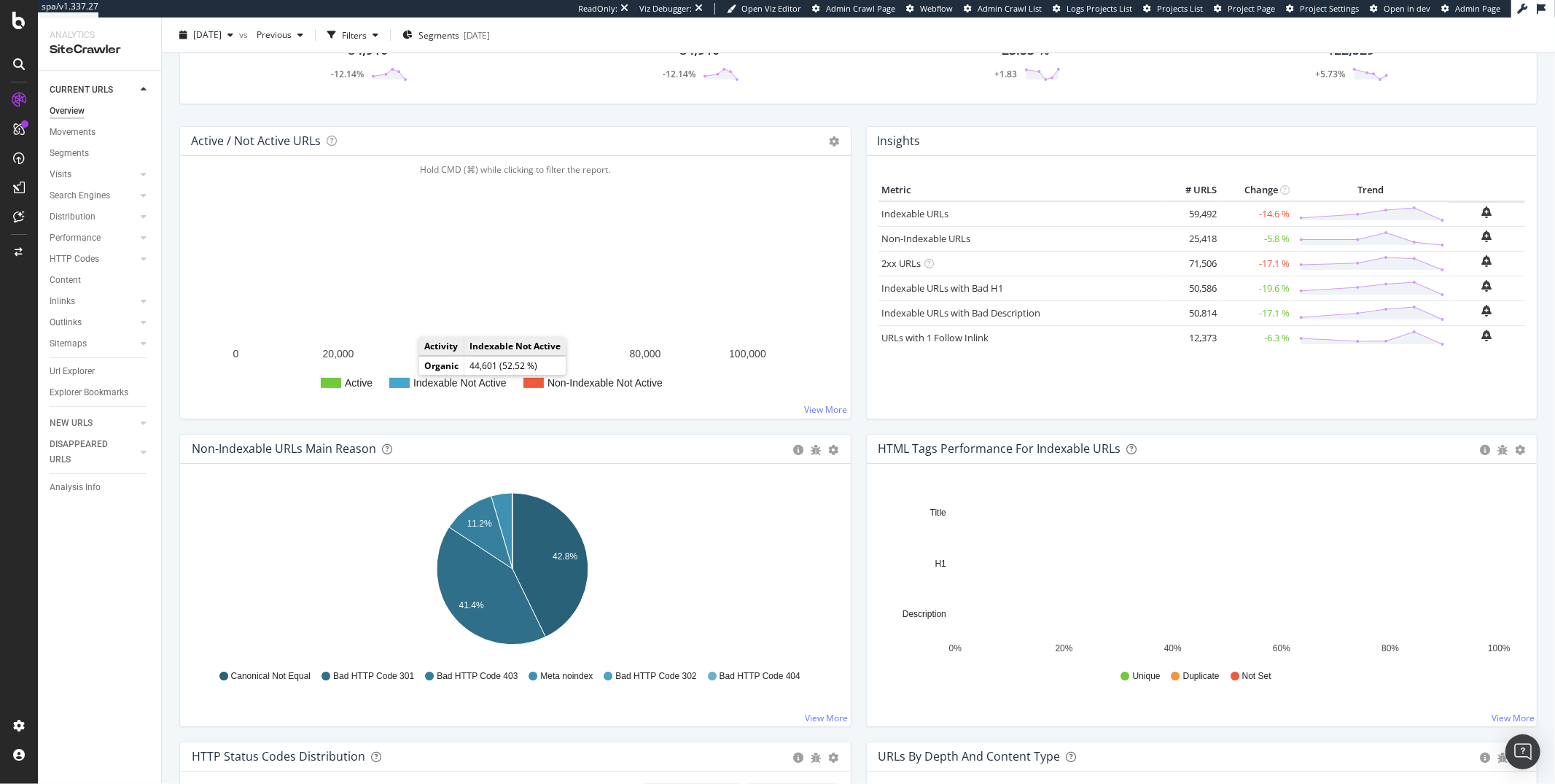
scroll to position [124, 0]
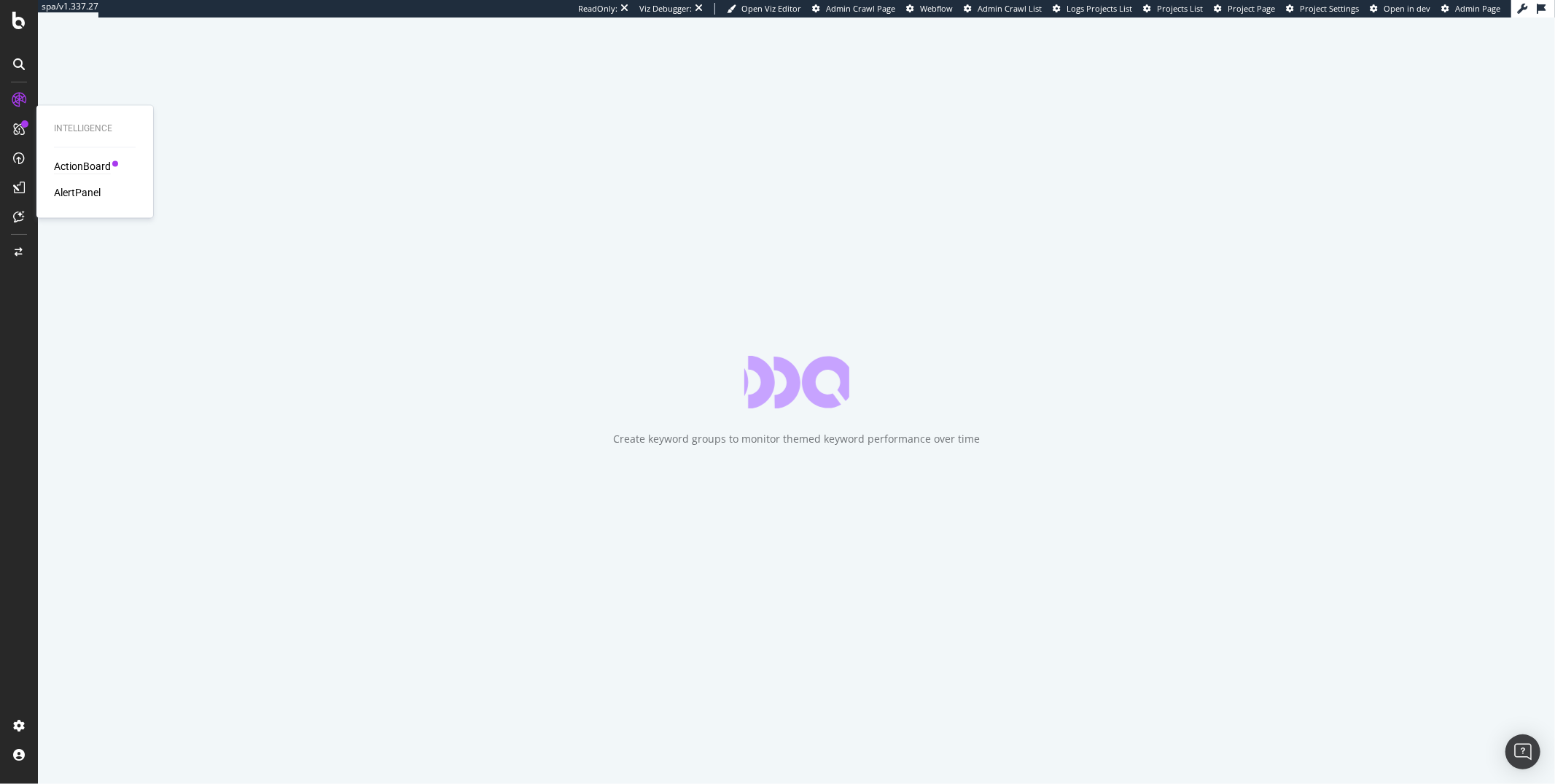
click at [66, 165] on div "ActionBoard" at bounding box center [83, 167] width 57 height 15
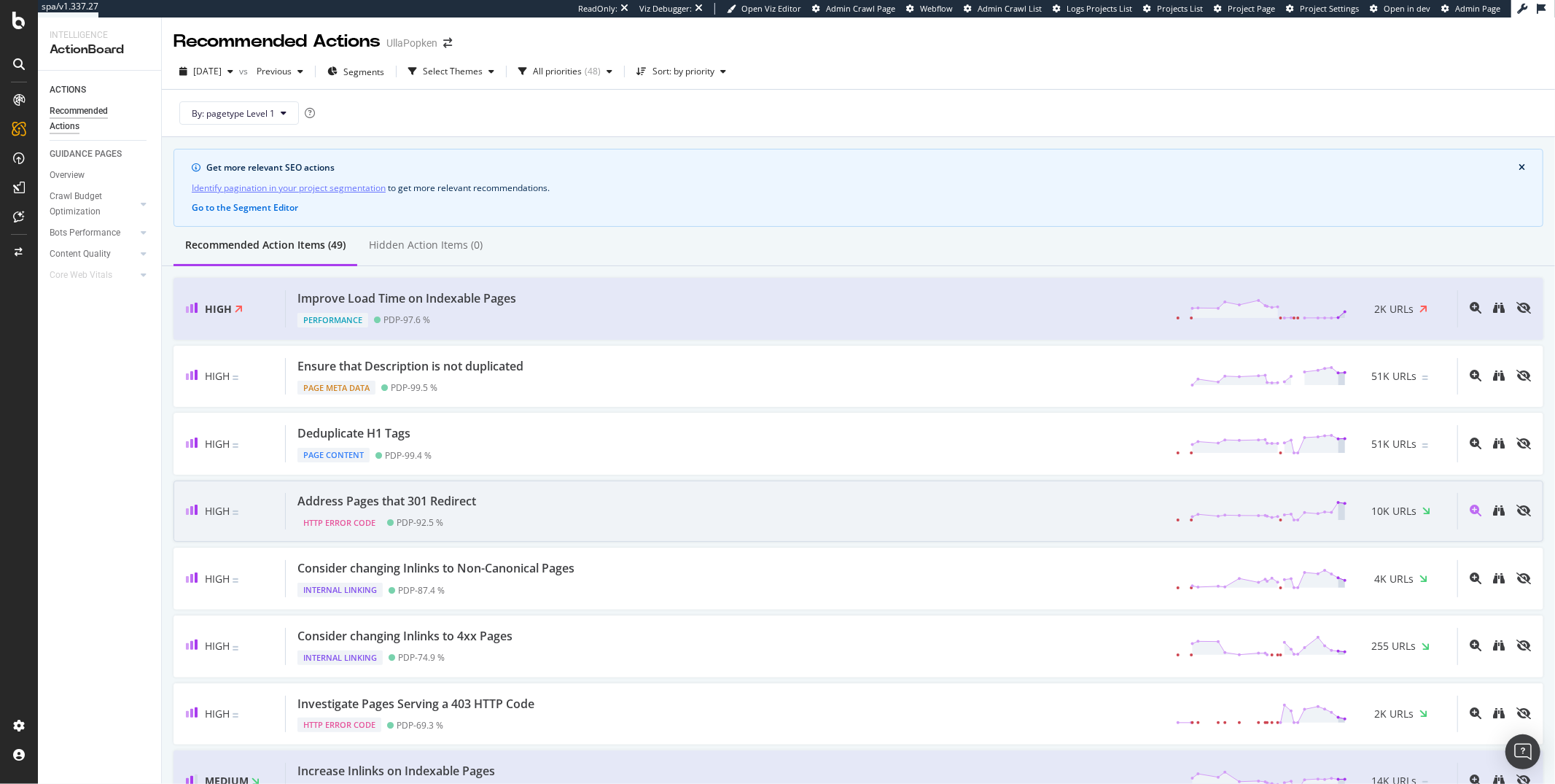
click at [526, 502] on div "Address Pages that 301 Redirect HTTP Error Code PDP - 92.5 % 10K URLs" at bounding box center [871, 511] width 1171 height 37
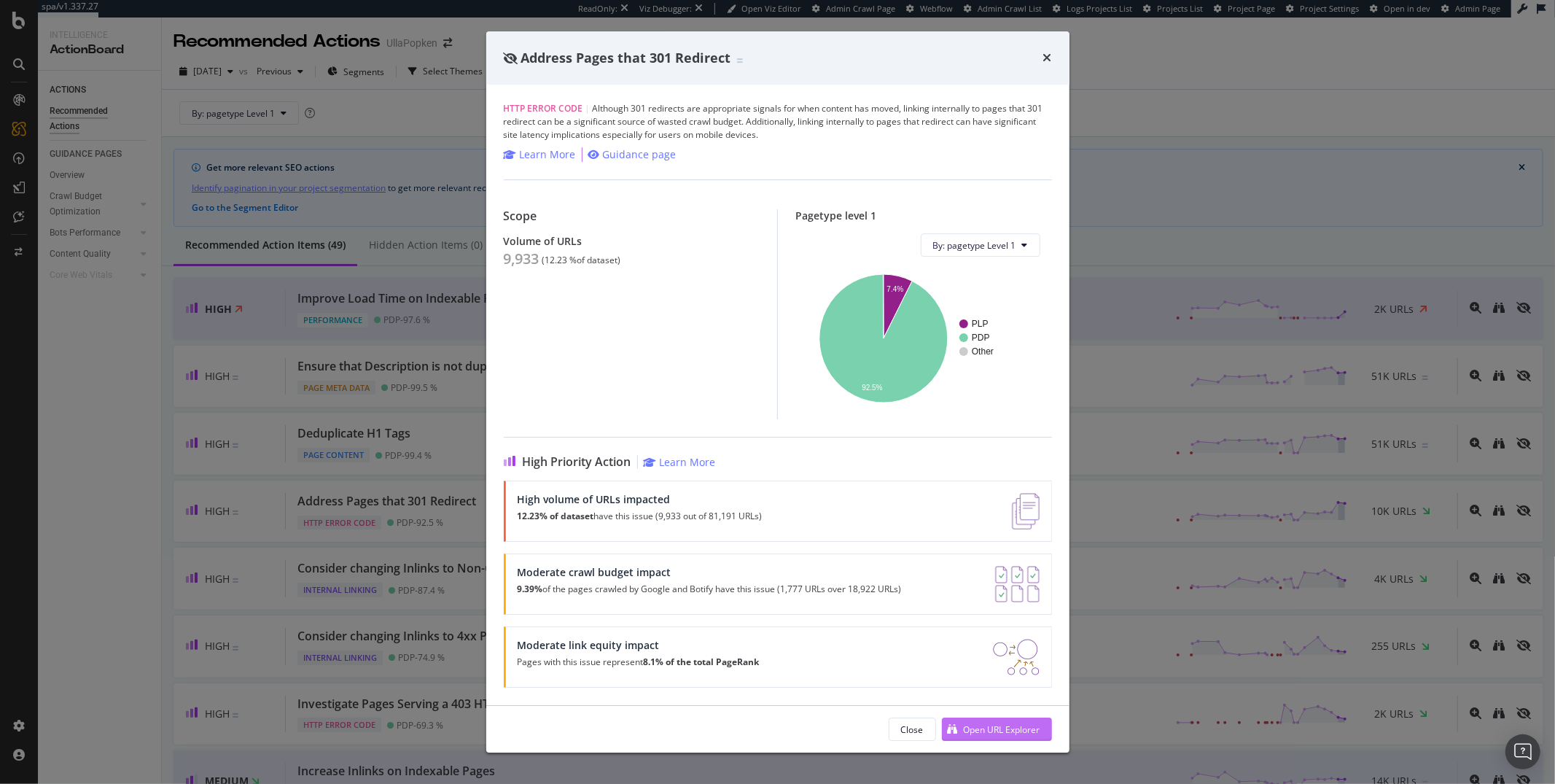
click at [986, 733] on div "Open URL Explorer" at bounding box center [1002, 729] width 77 height 12
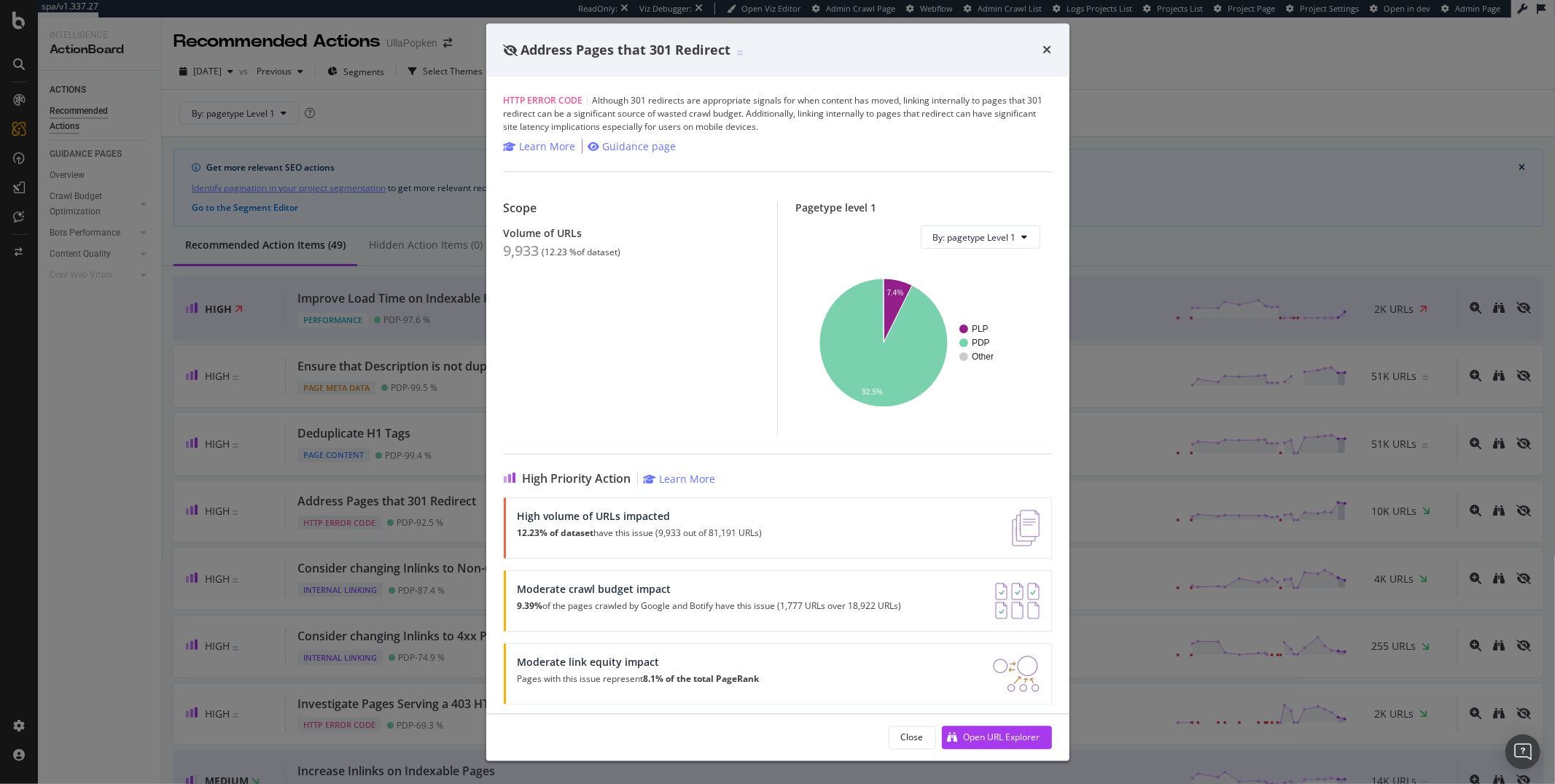
click at [110, 465] on div "Address Pages that 301 Redirect HTTP Error Code | Although 301 redirects are ap…" at bounding box center [778, 392] width 1555 height 784
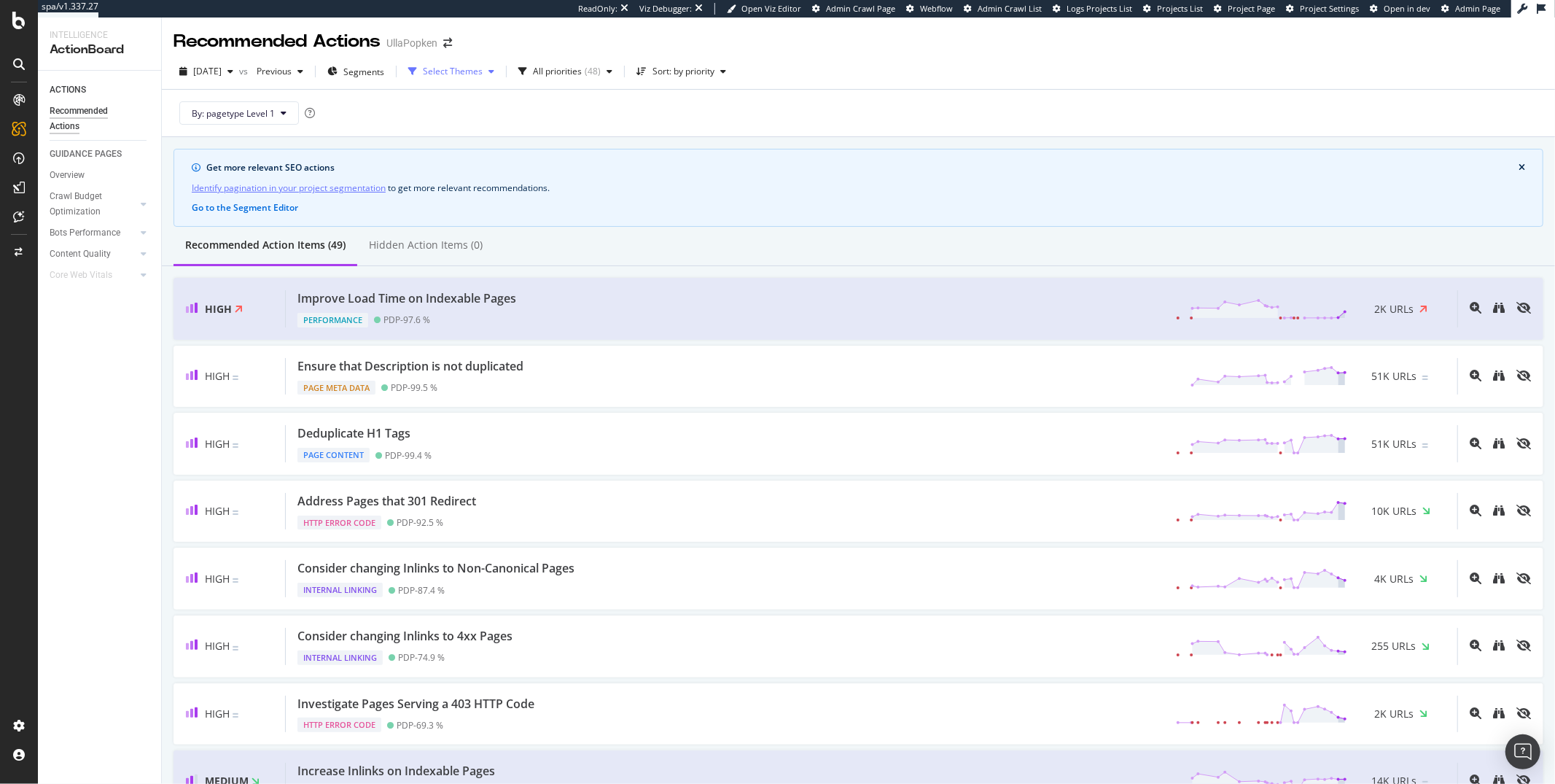
click at [490, 61] on div "Select Themes" at bounding box center [452, 72] width 98 height 22
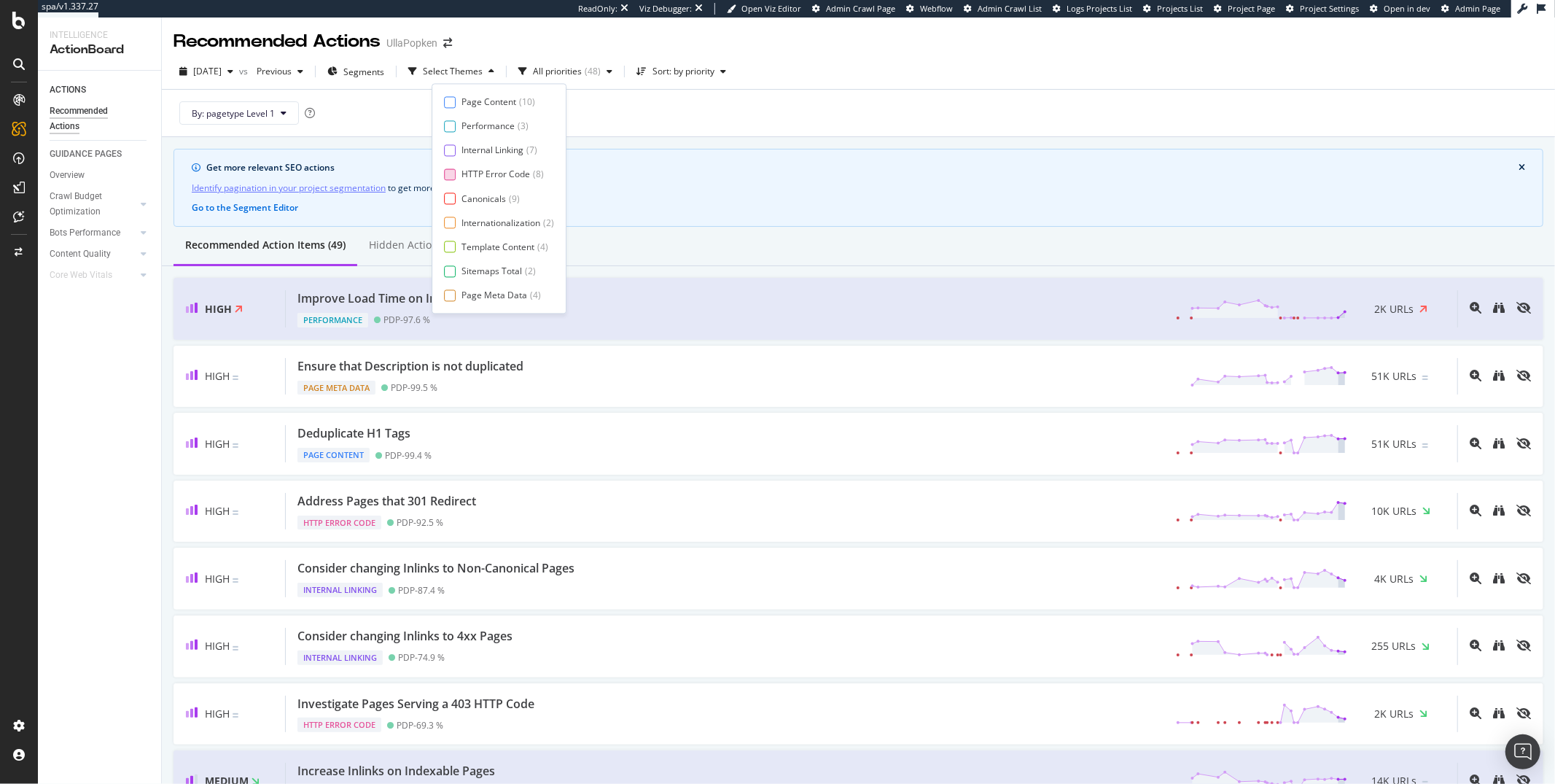
click at [483, 170] on div "HTTP Error Code" at bounding box center [496, 174] width 69 height 12
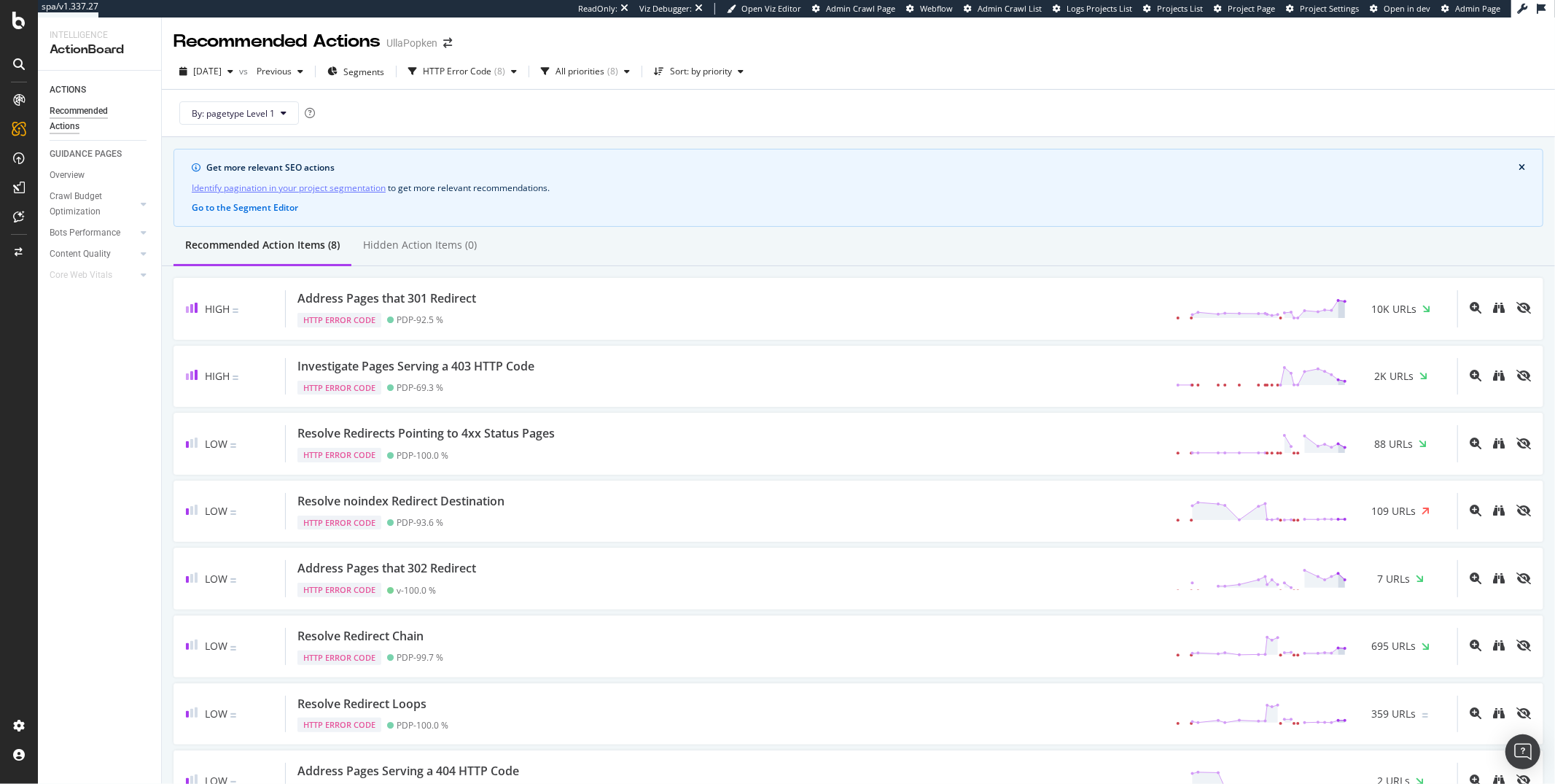
click at [78, 349] on div "ACTIONS Recommended Actions GUIDANCE PAGES Overview Crawl Budget Optimization L…" at bounding box center [99, 427] width 123 height 713
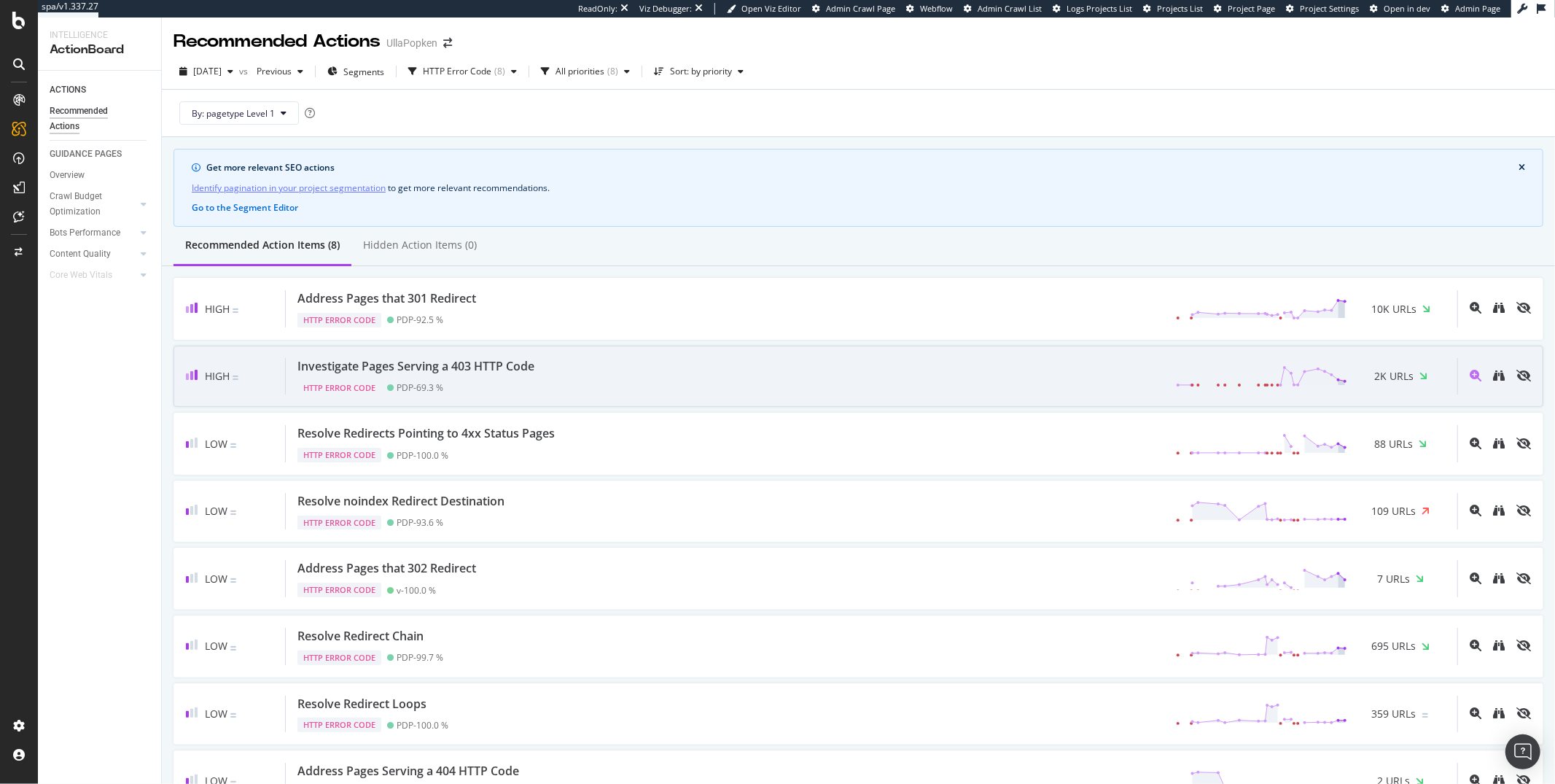
click at [552, 365] on div "Investigate Pages Serving a 403 HTTP Code HTTP Error Code PDP - 69.3 % 2K URLs" at bounding box center [871, 376] width 1171 height 37
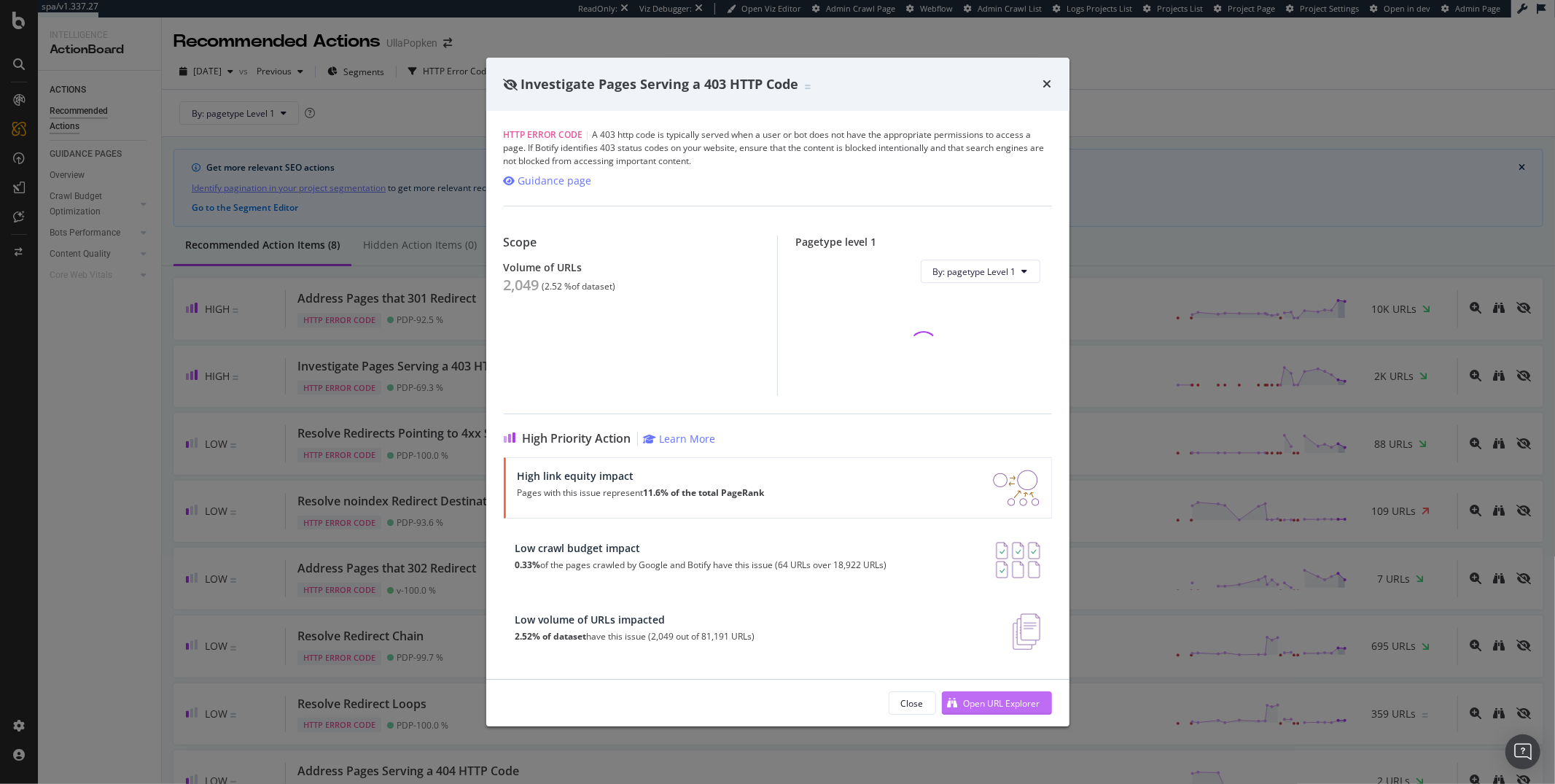
click at [954, 708] on icon "modal" at bounding box center [953, 703] width 10 height 10
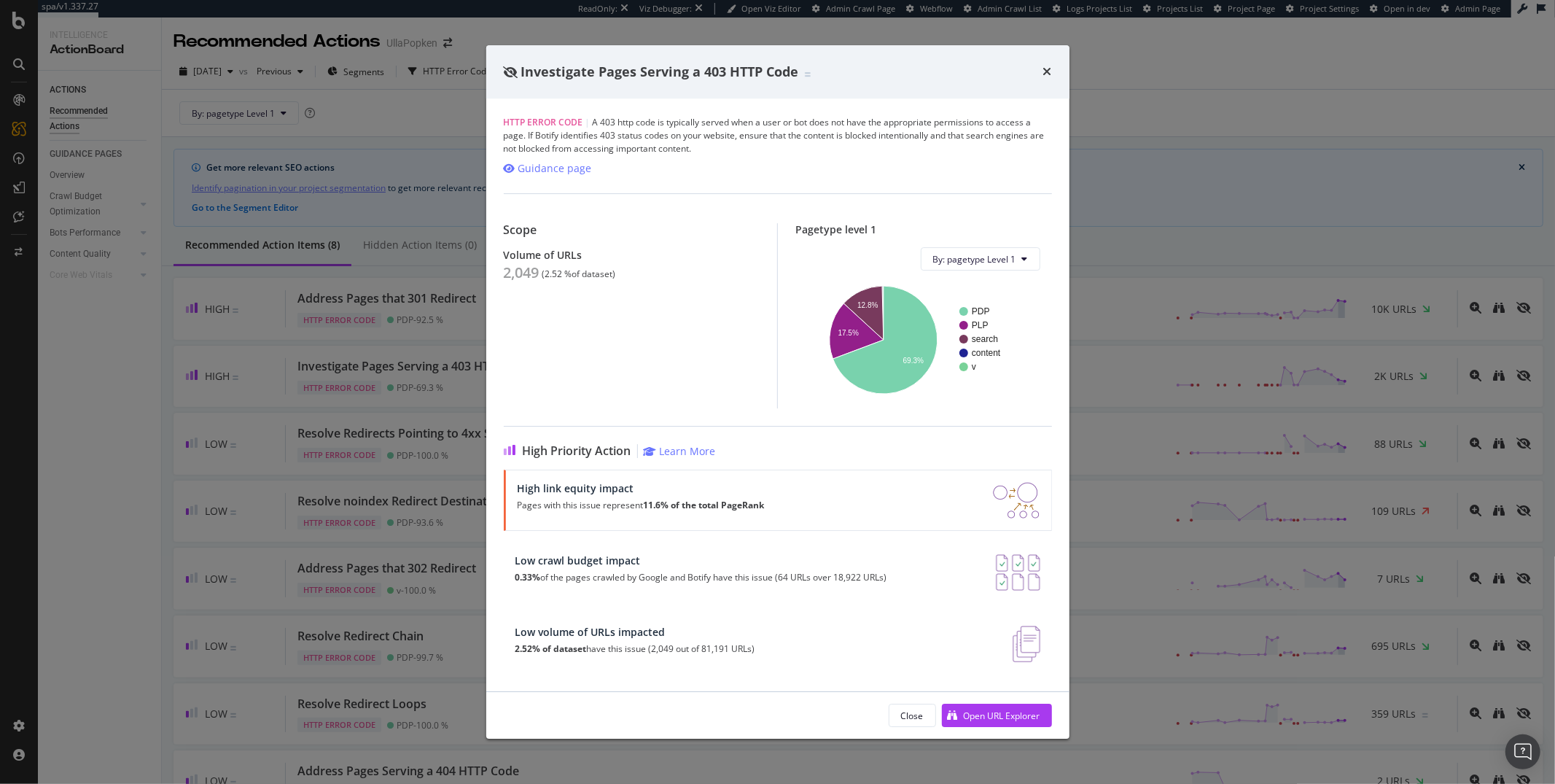
click at [128, 401] on div "Investigate Pages Serving a 403 HTTP Code HTTP Error Code | A 403 http code is …" at bounding box center [778, 392] width 1555 height 784
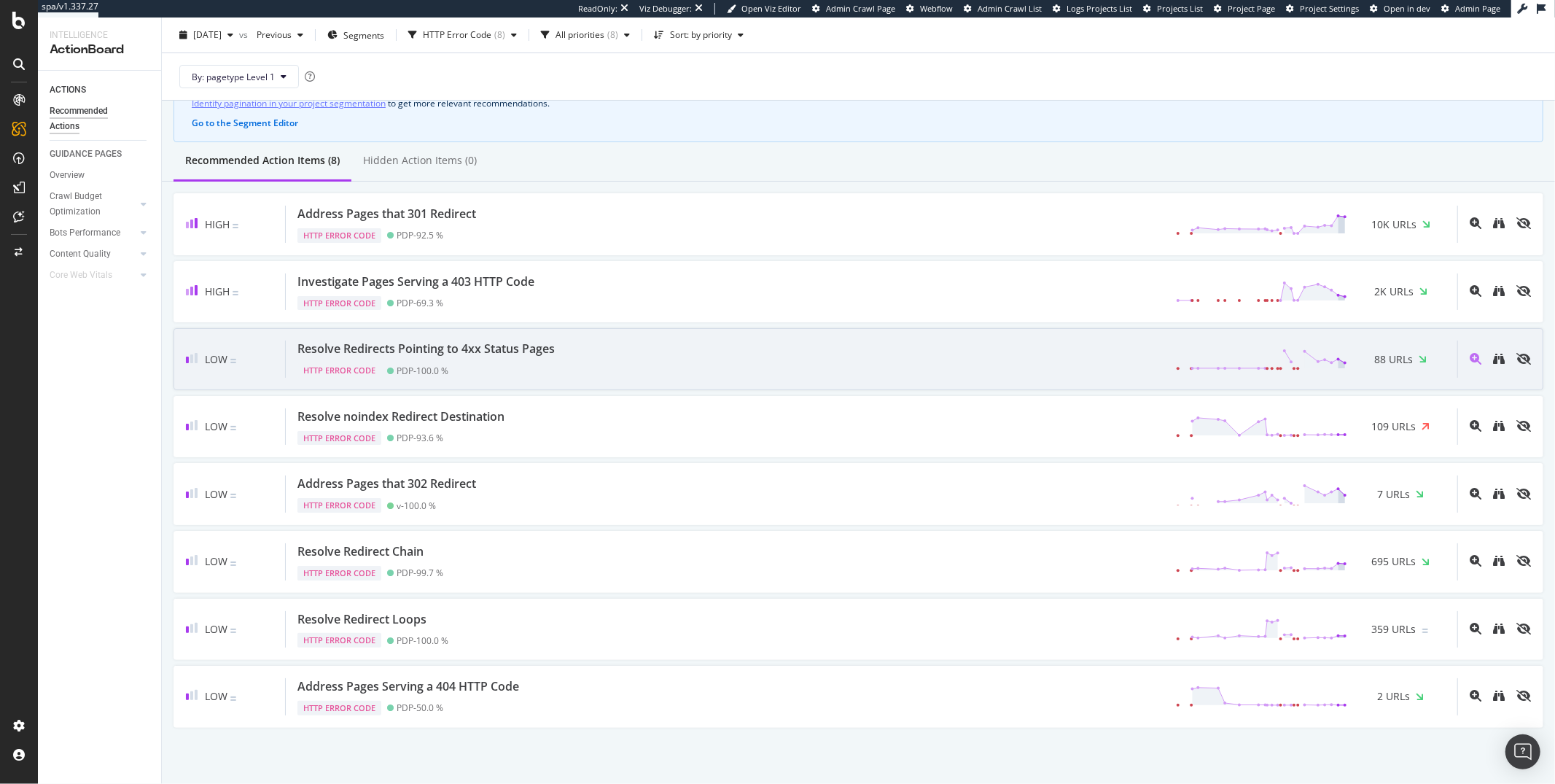
scroll to position [91, 0]
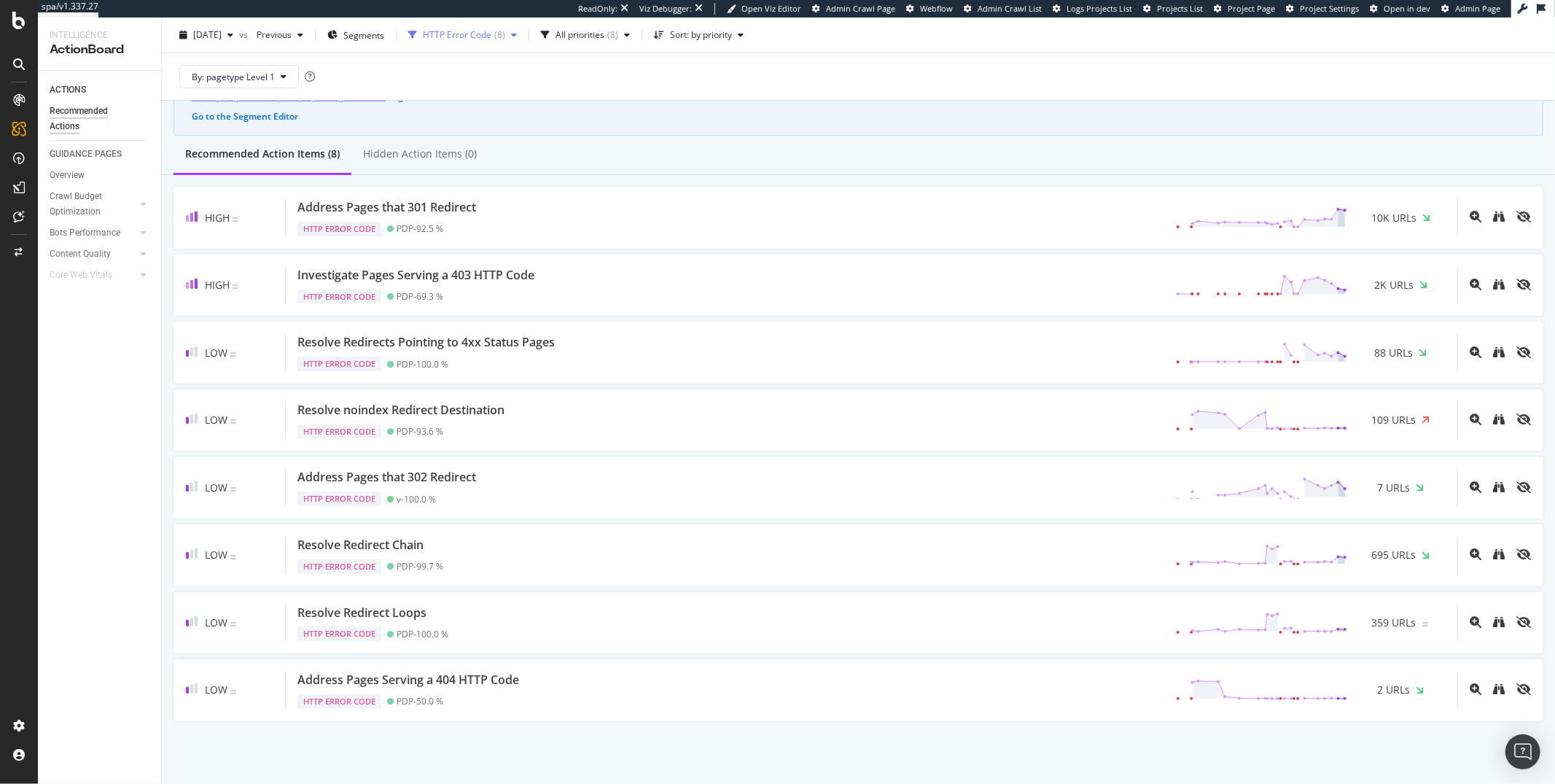
click at [477, 33] on div "HTTP Error Code" at bounding box center [457, 35] width 69 height 9
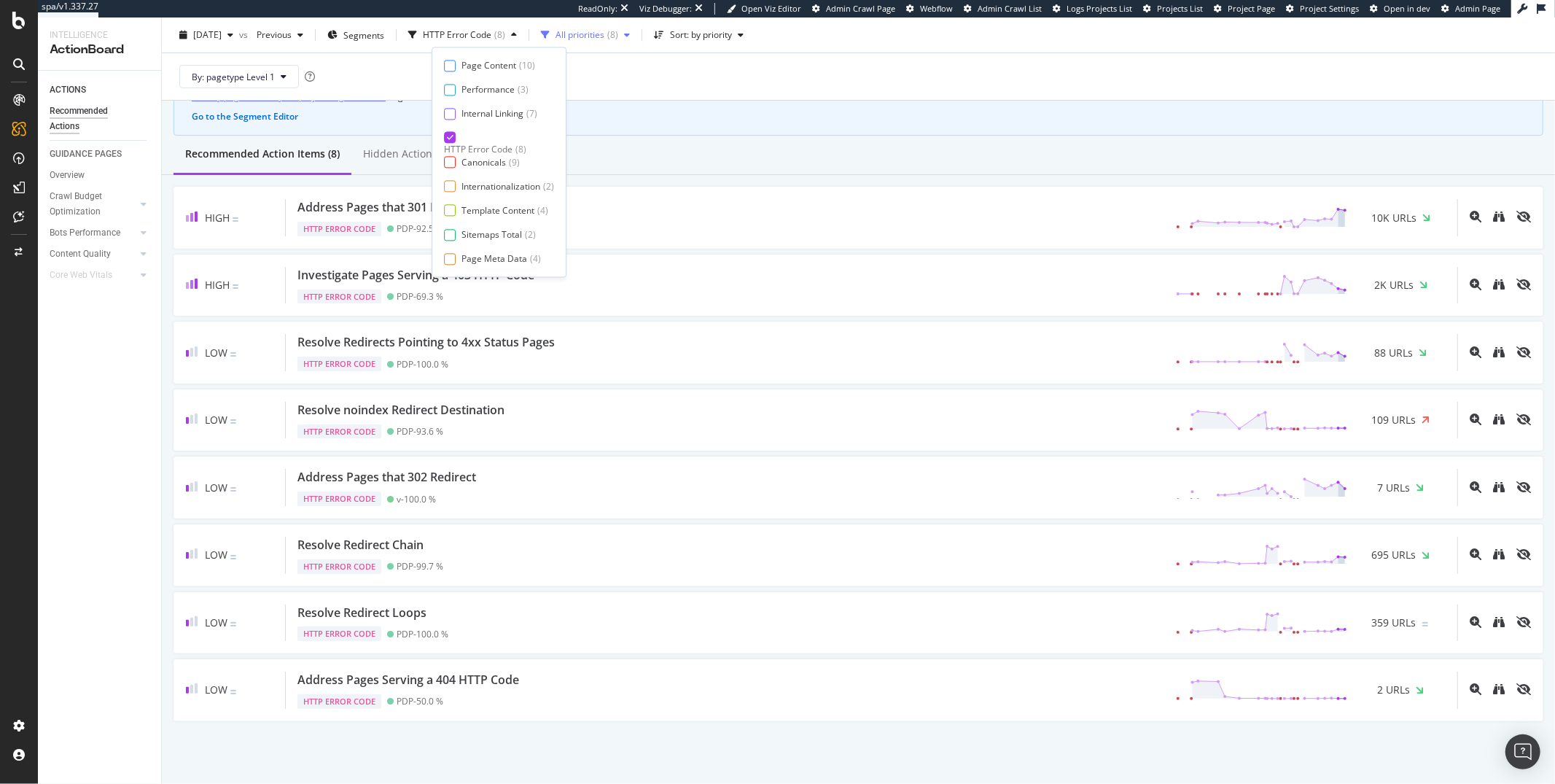
click at [617, 43] on div "All priorities ( 8 )" at bounding box center [585, 35] width 101 height 22
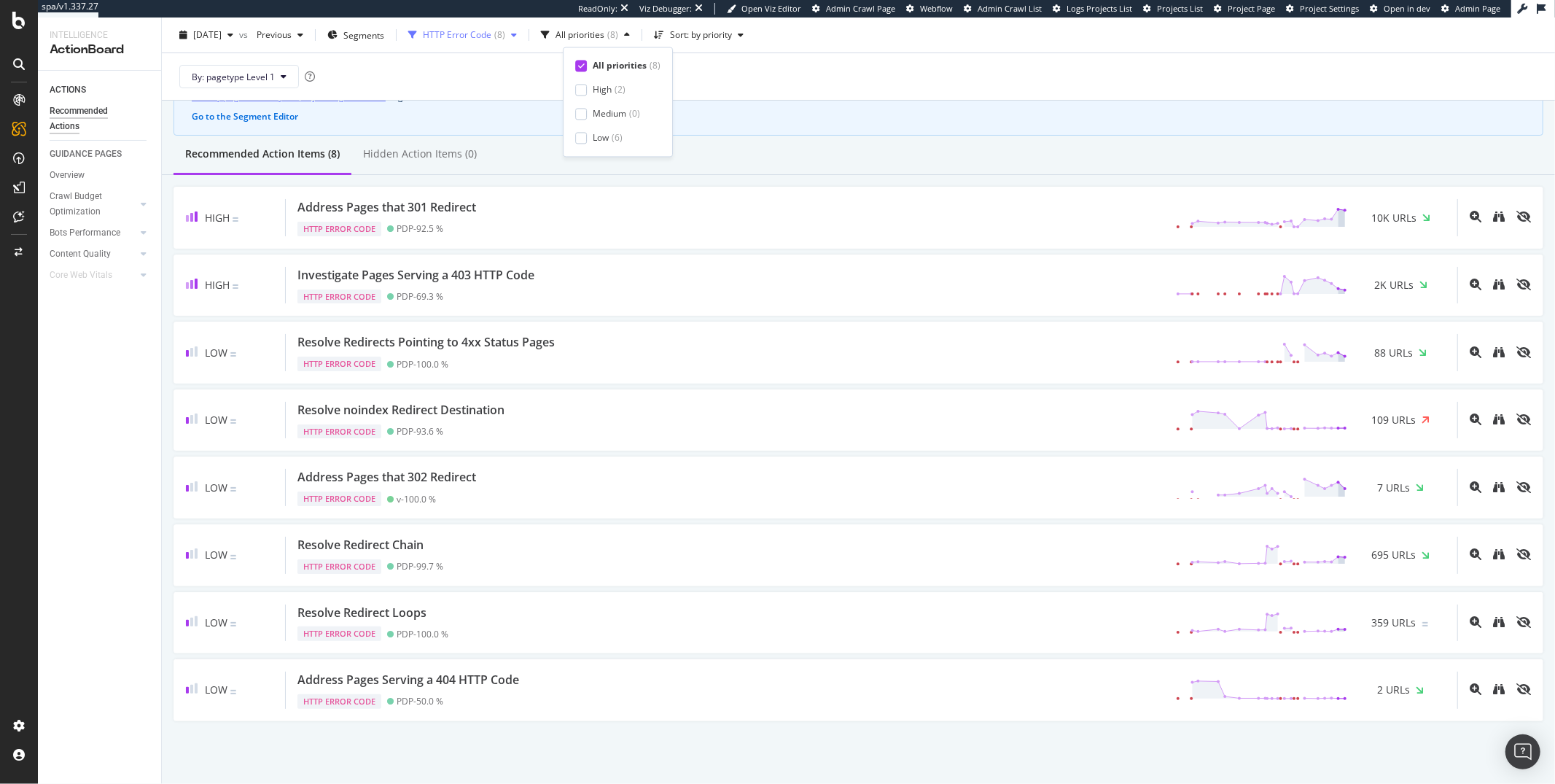
click at [505, 35] on div "( 8 )" at bounding box center [500, 35] width 11 height 9
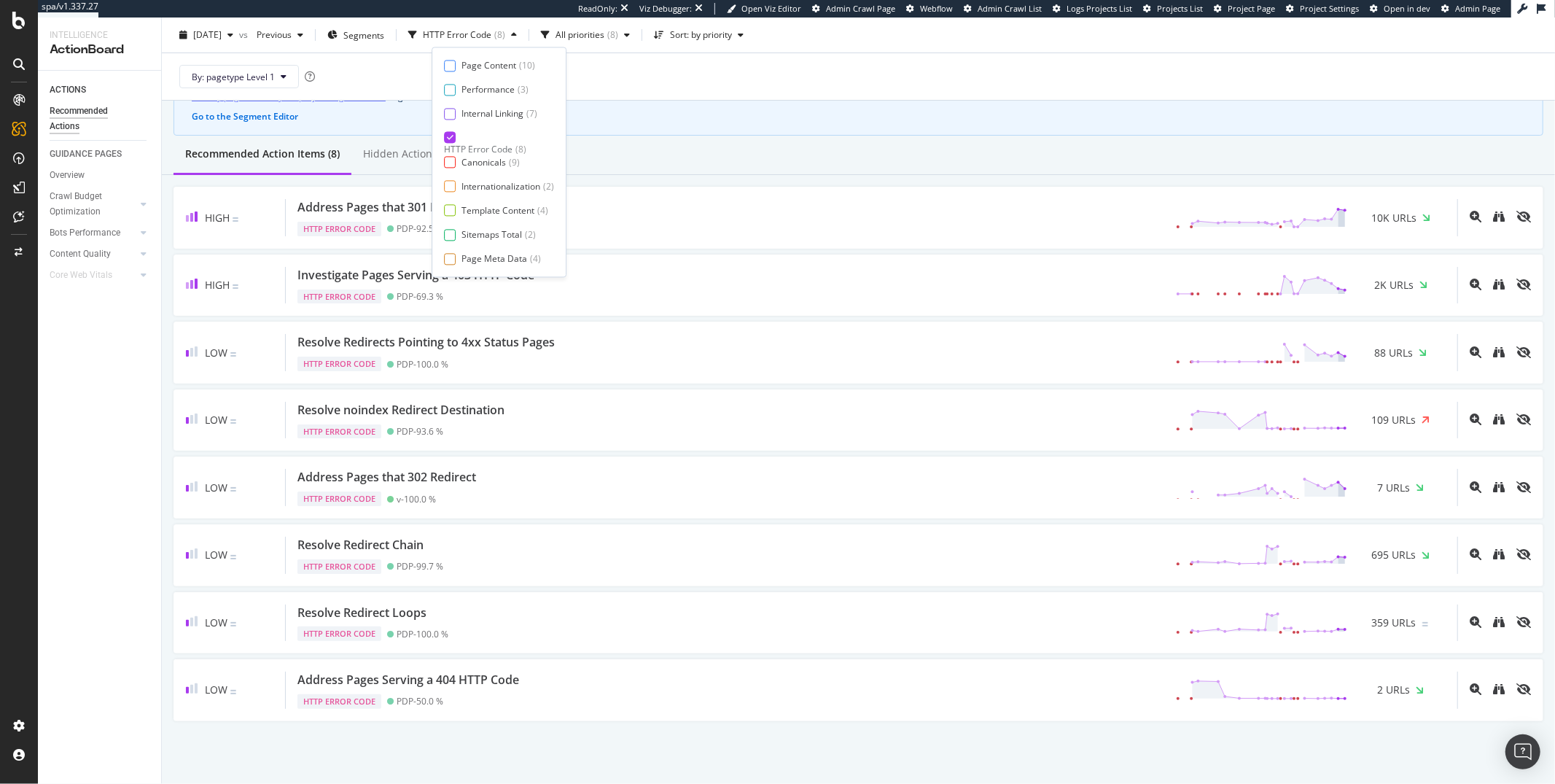
click at [450, 137] on icon at bounding box center [450, 138] width 7 height 7
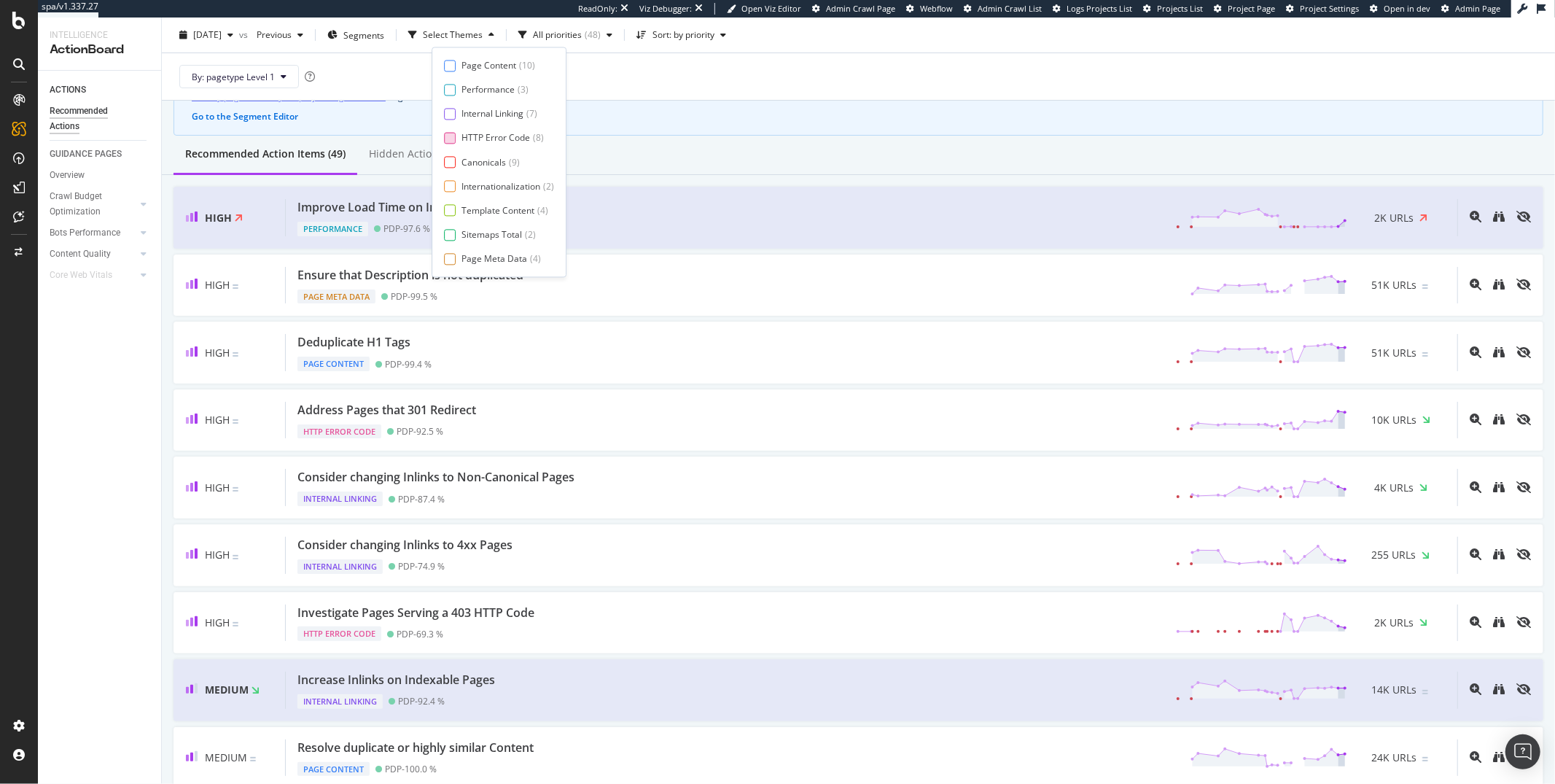
click at [90, 391] on div "ACTIONS Recommended Actions GUIDANCE PAGES Overview Crawl Budget Optimization L…" at bounding box center [99, 427] width 123 height 713
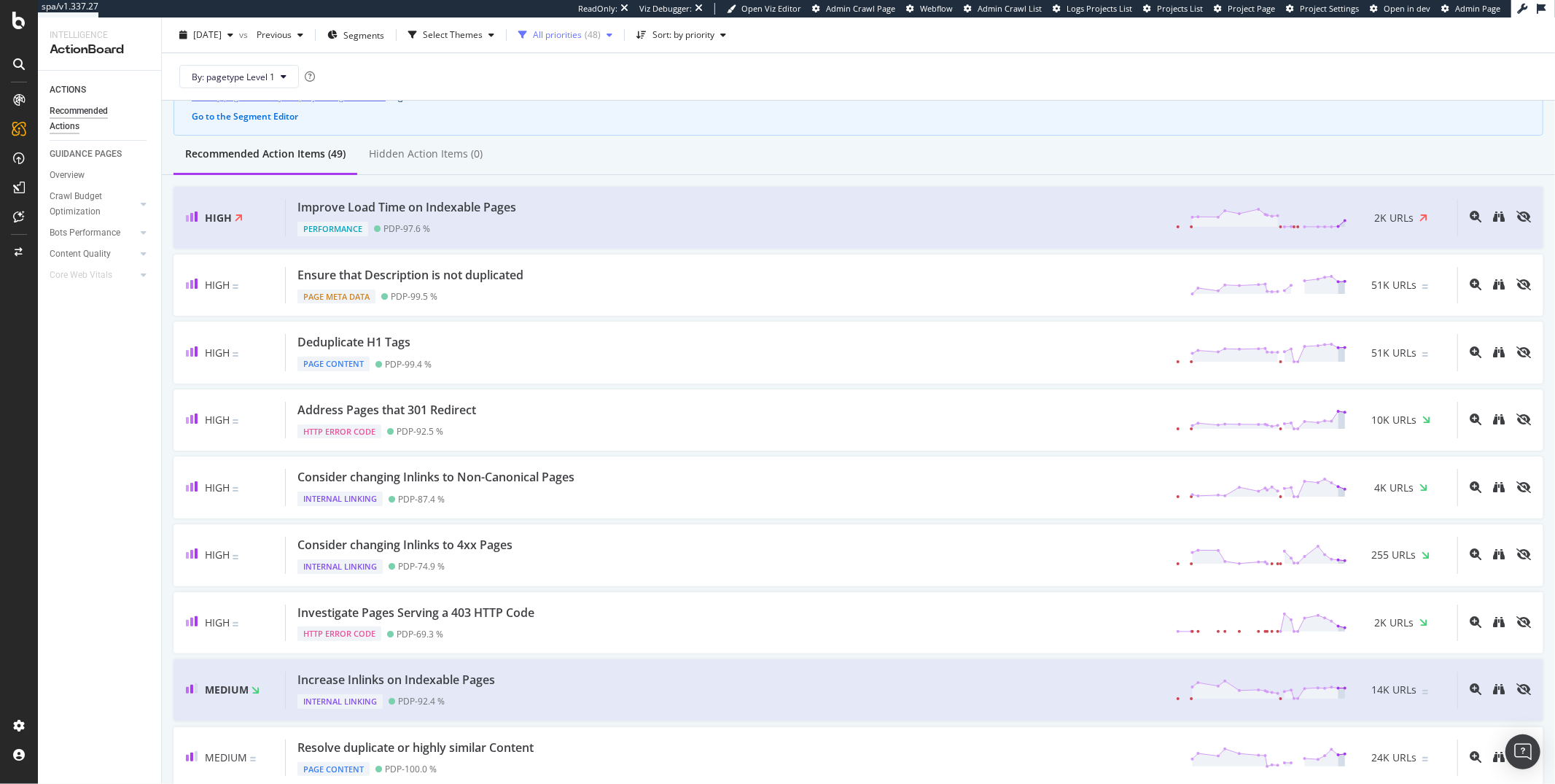
click at [601, 35] on div "( 48 )" at bounding box center [593, 35] width 16 height 9
click at [571, 87] on div "High" at bounding box center [579, 90] width 19 height 12
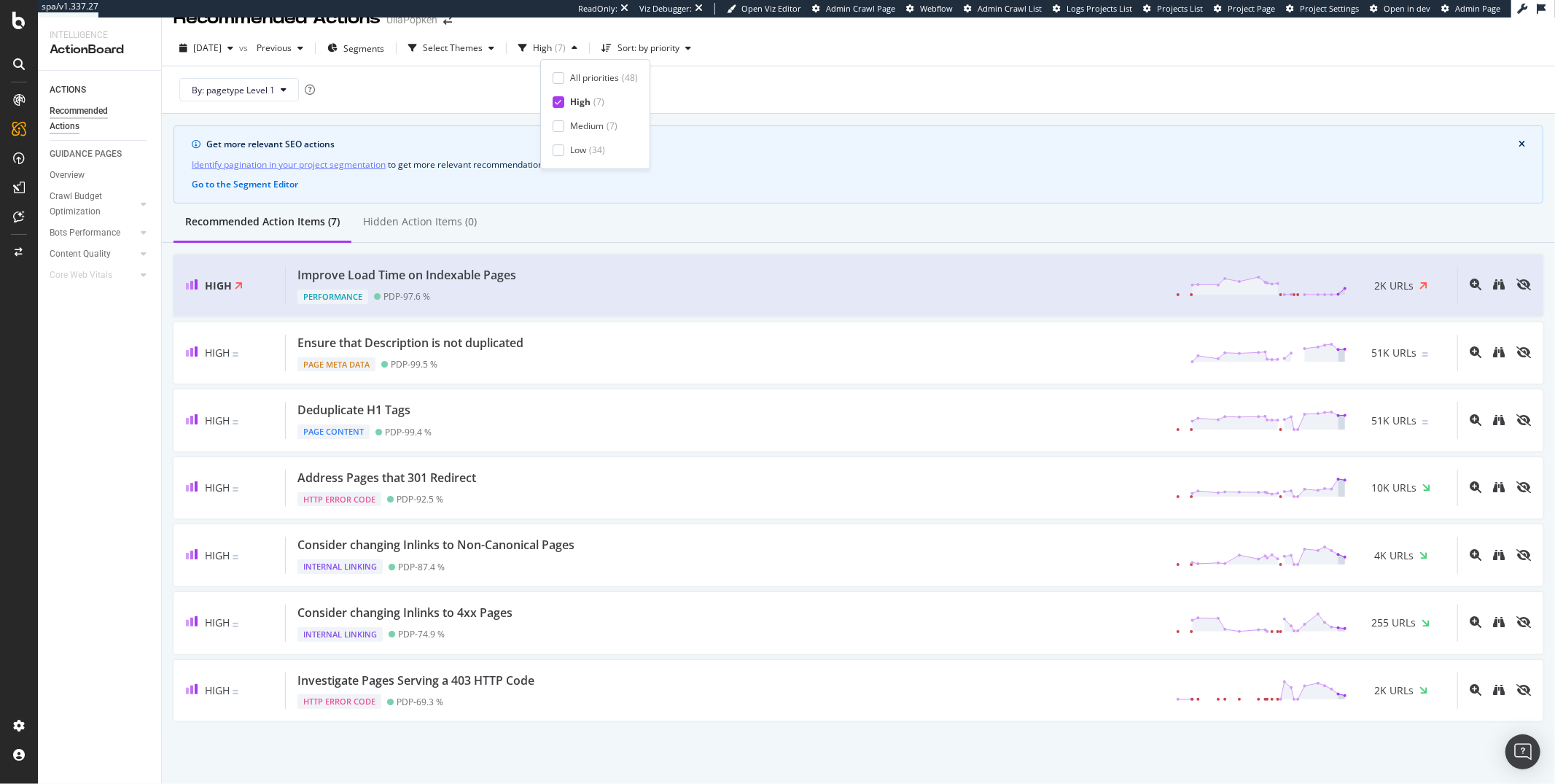
scroll to position [24, 0]
click at [111, 378] on div "ACTIONS Recommended Actions GUIDANCE PAGES Overview Crawl Budget Optimization L…" at bounding box center [99, 427] width 123 height 713
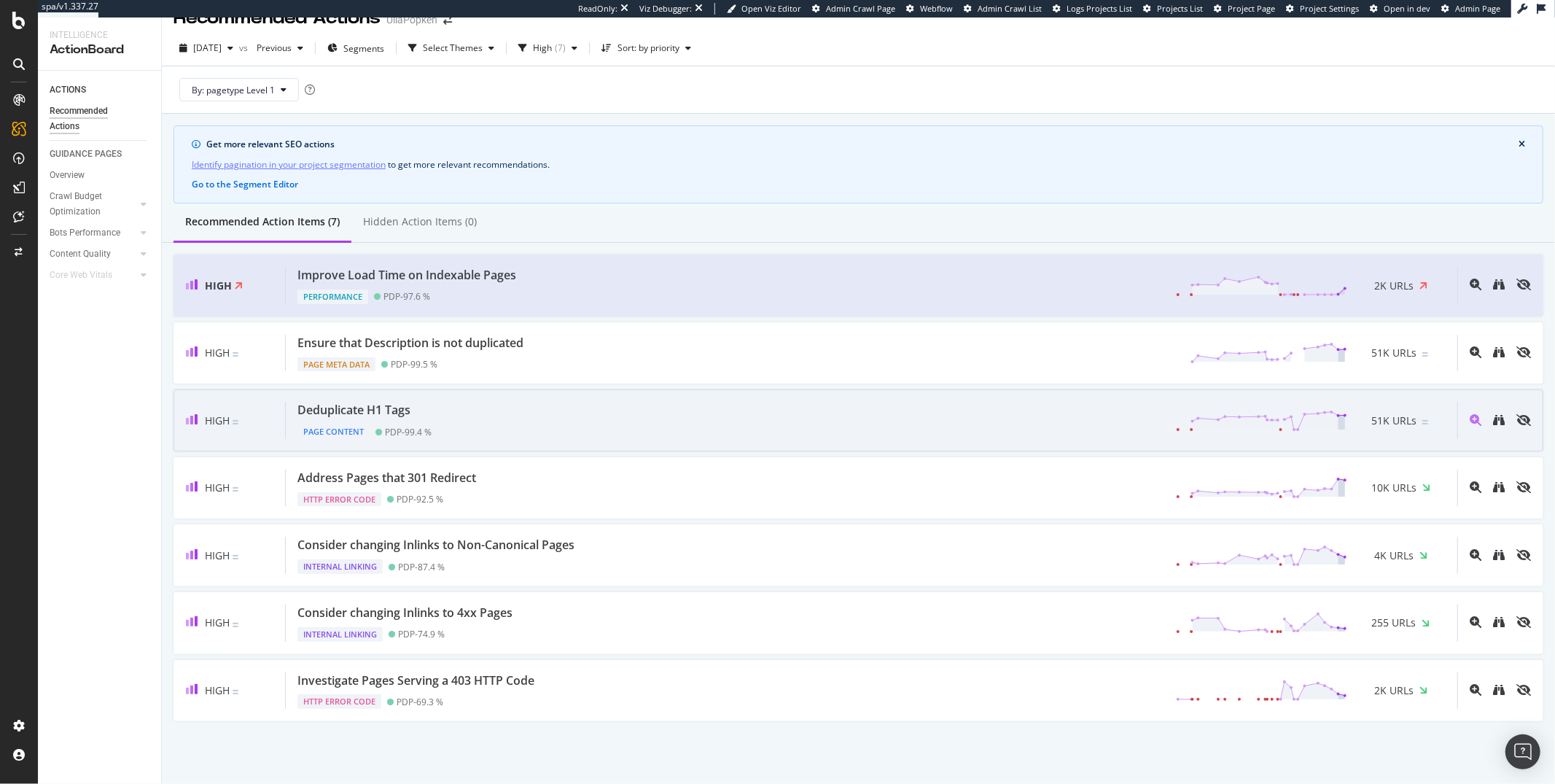
click at [557, 412] on div "Deduplicate H1 Tags Page Content PDP - 99.4 % 51K URLs" at bounding box center [871, 420] width 1171 height 37
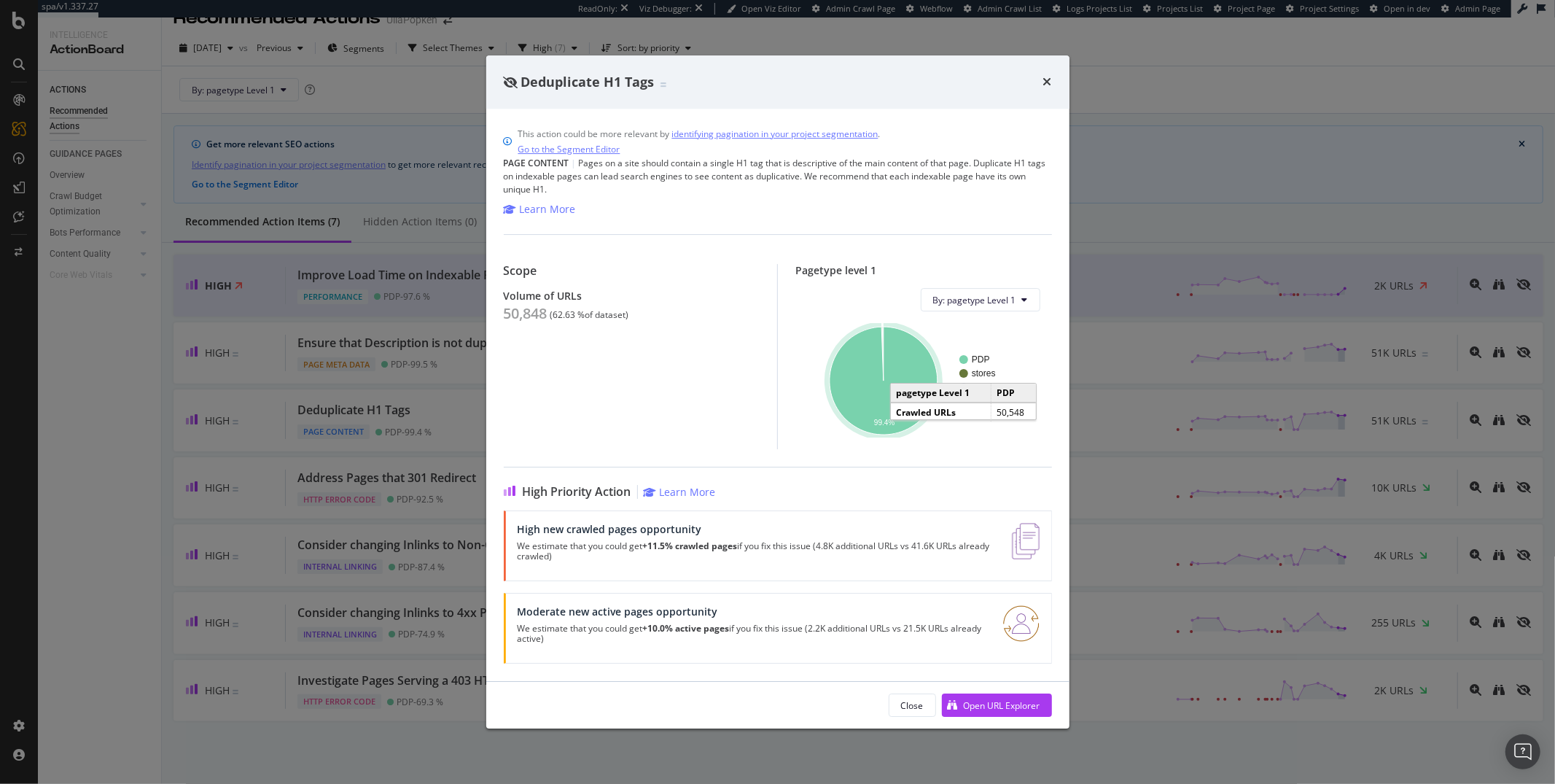
click at [864, 419] on icon "A chart." at bounding box center [883, 381] width 108 height 108
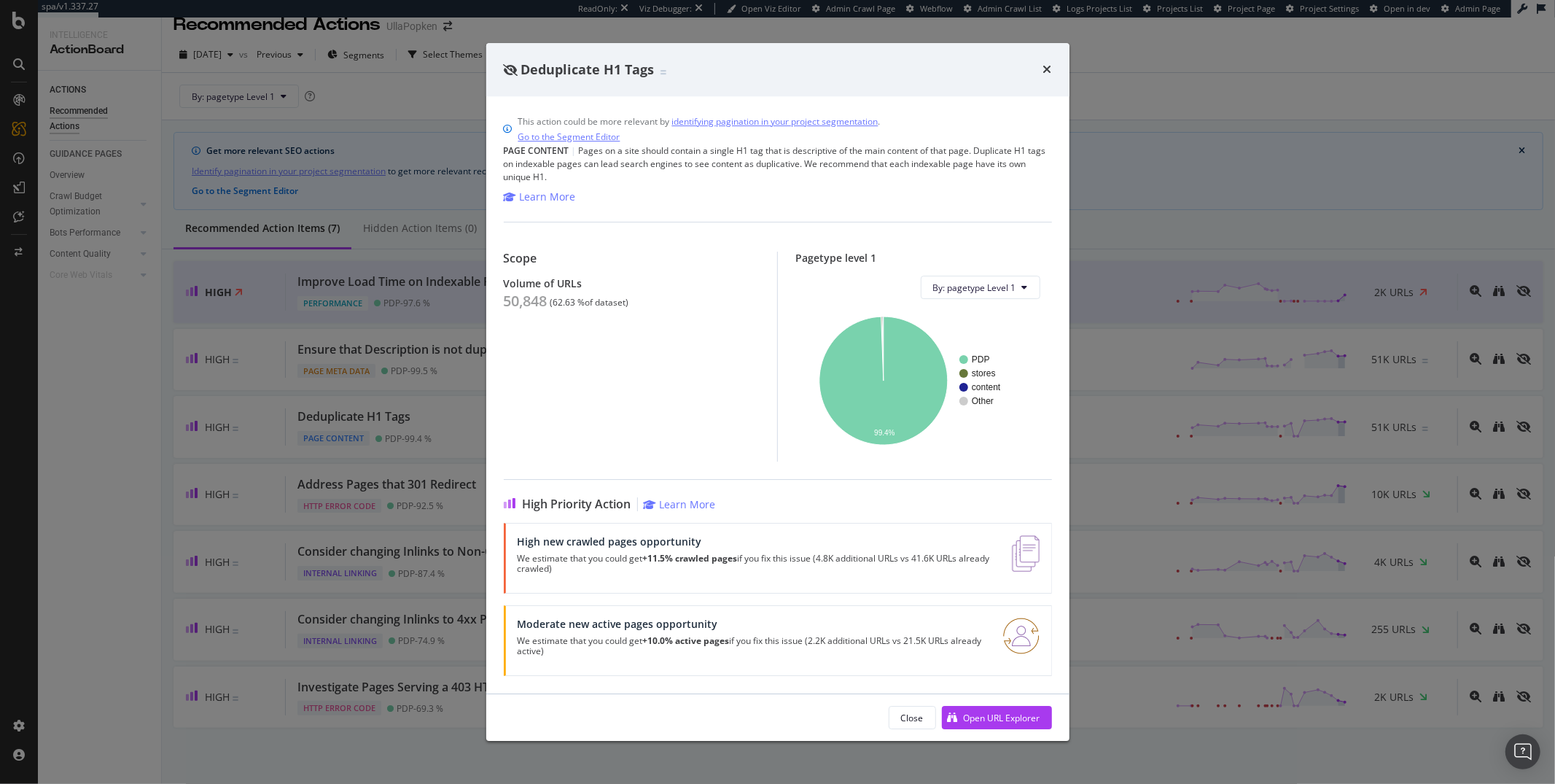
click at [583, 29] on div "Deduplicate H1 Tags This action could be more relevant by identifying paginatio…" at bounding box center [778, 392] width 1555 height 784
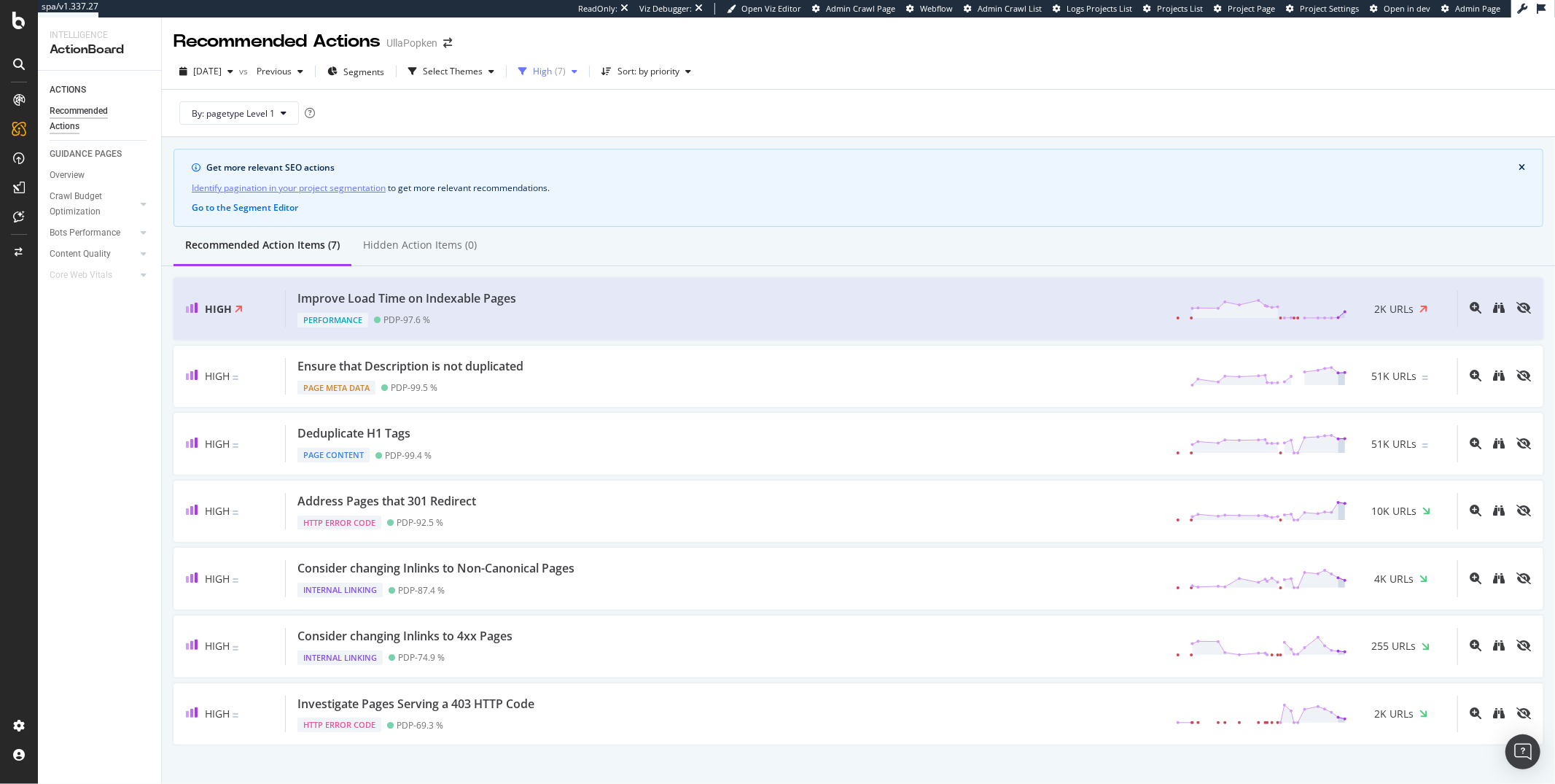
click at [567, 79] on div "High ( 7 )" at bounding box center [547, 72] width 71 height 22
click at [569, 129] on div "High ( 7 )" at bounding box center [595, 126] width 85 height 12
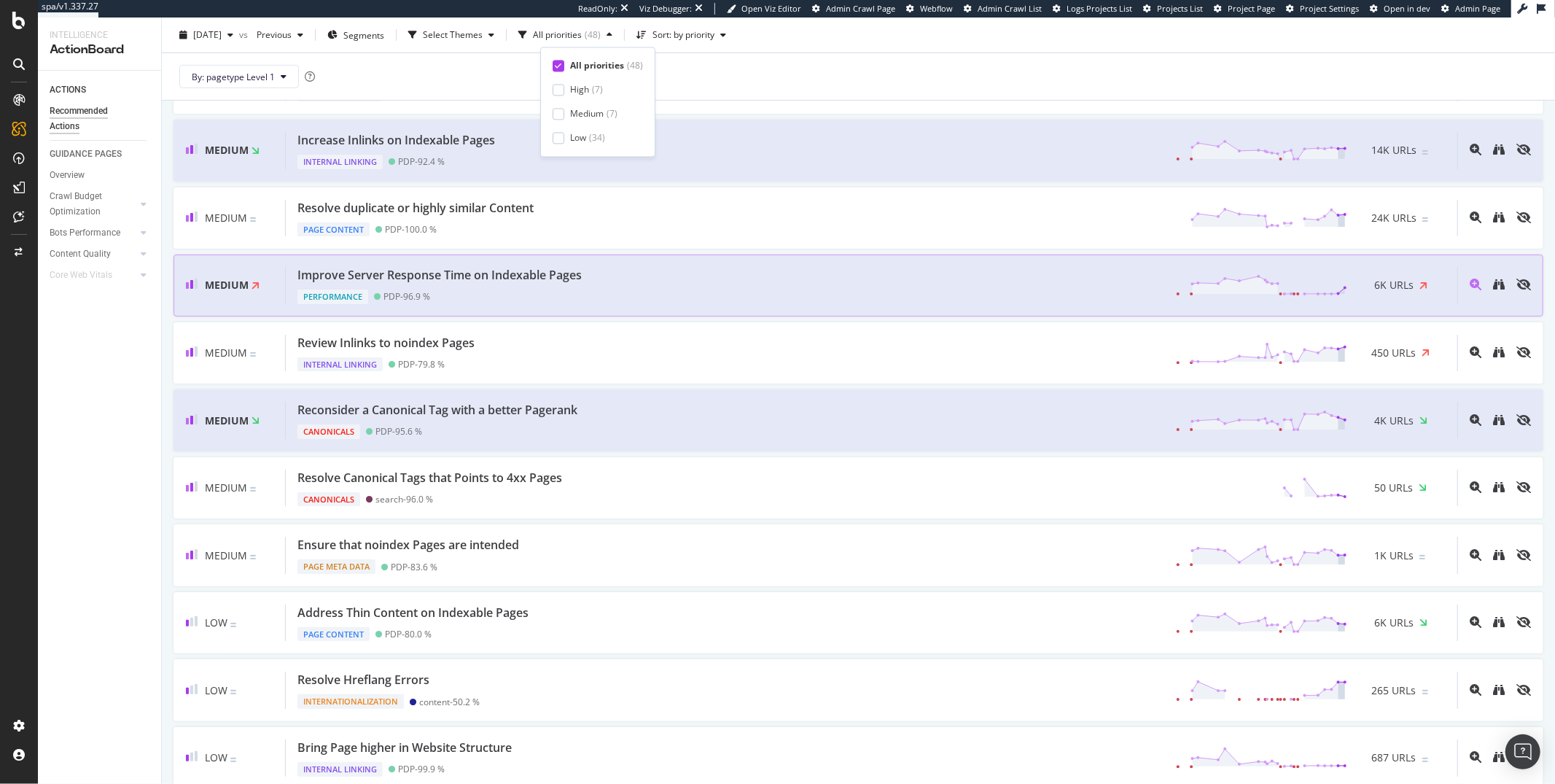
scroll to position [840, 0]
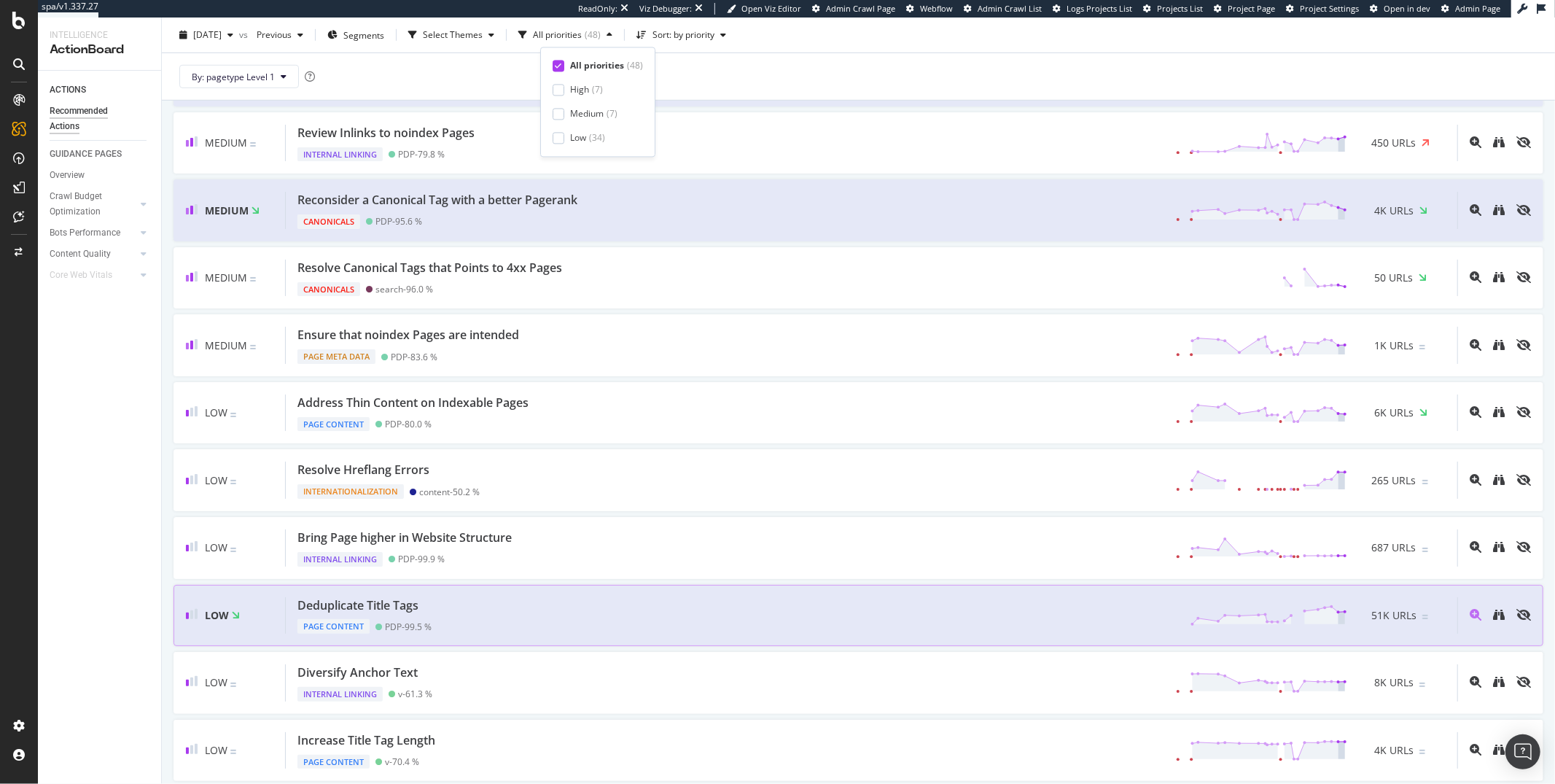
click at [495, 614] on div "Deduplicate Title Tags Page Content PDP - 99.5 % 51K URLs" at bounding box center [871, 615] width 1171 height 37
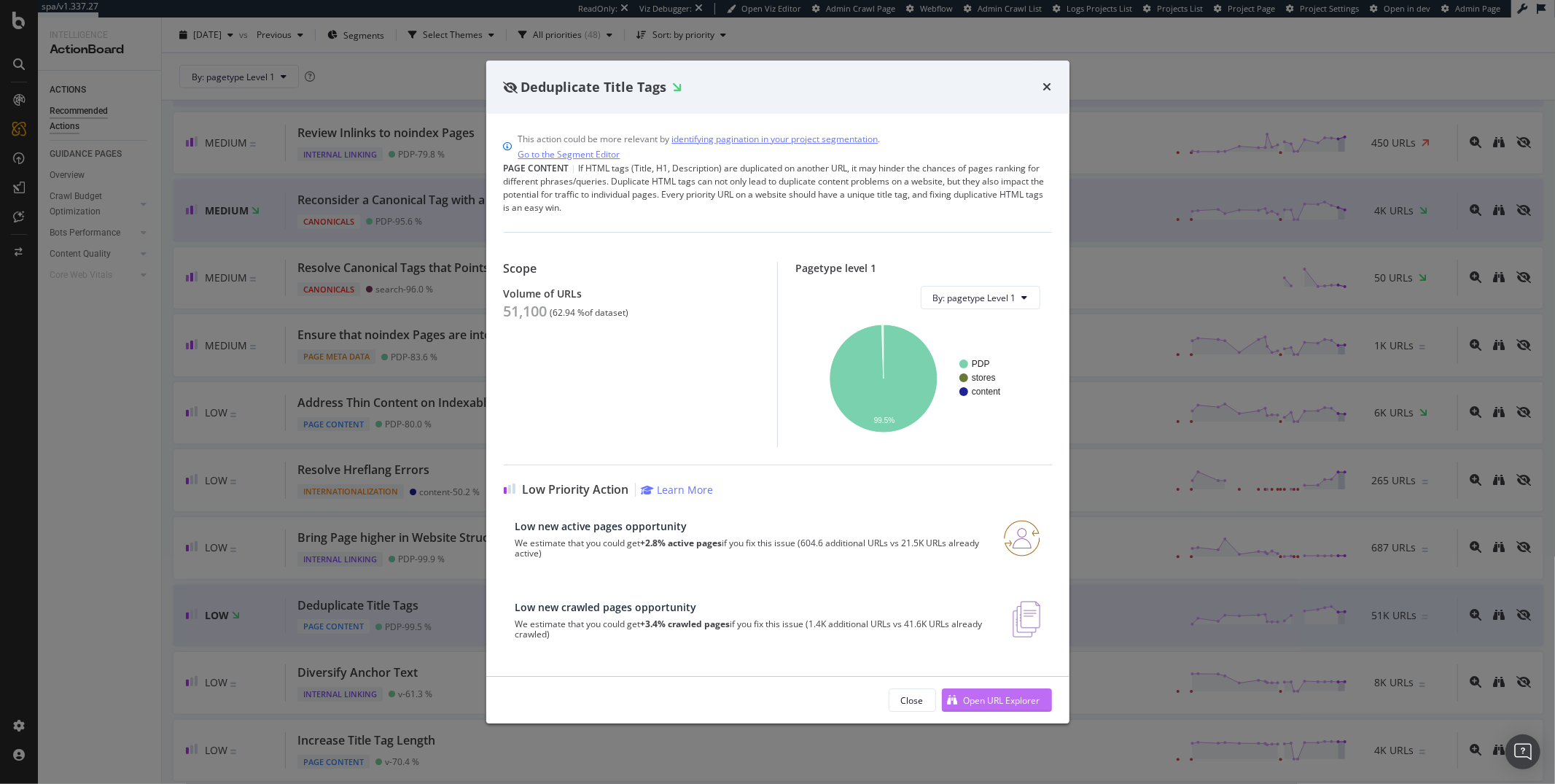
click at [951, 699] on icon "modal" at bounding box center [953, 700] width 10 height 10
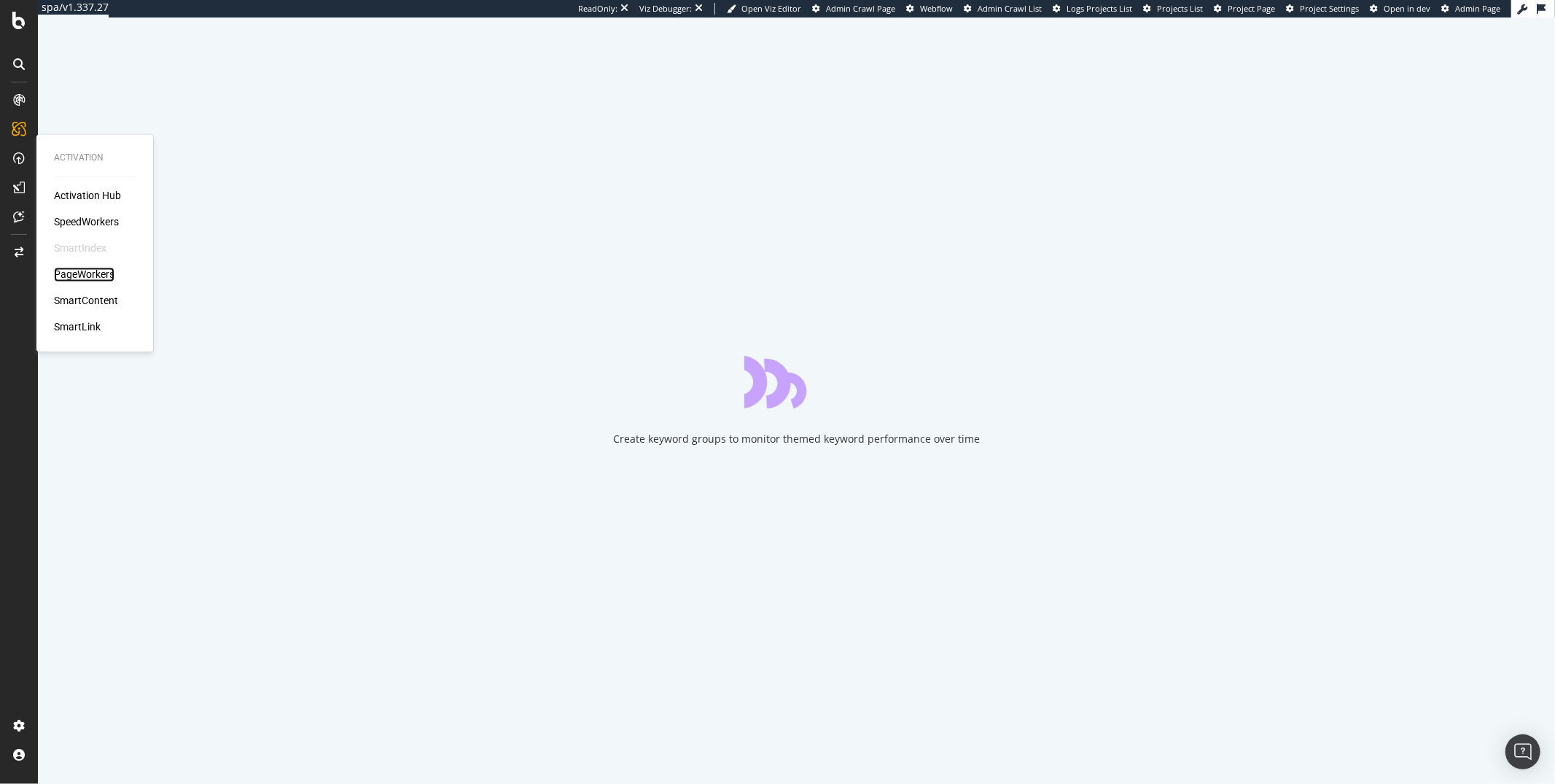
click at [74, 277] on div "PageWorkers" at bounding box center [84, 275] width 61 height 15
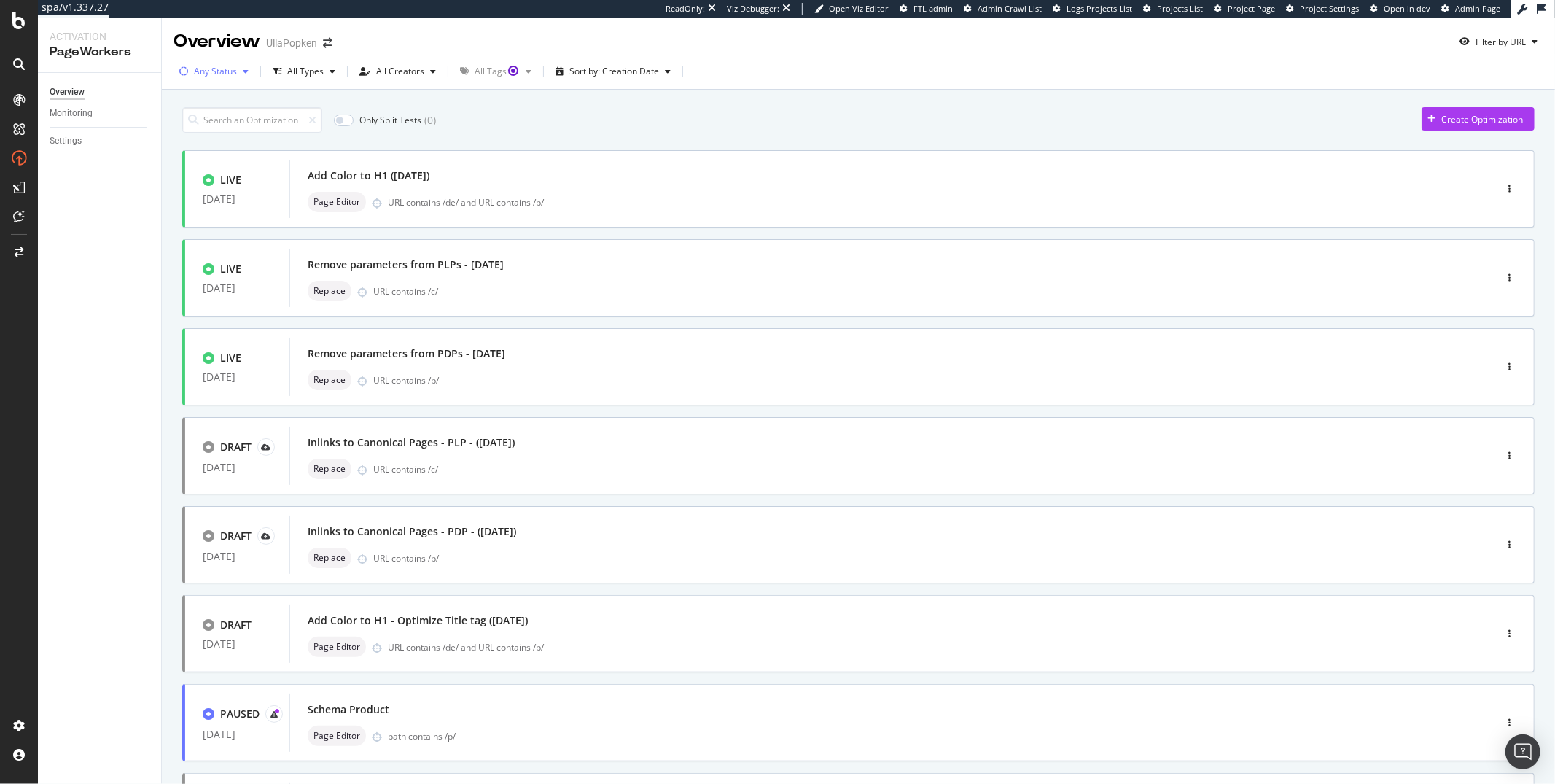
click at [221, 72] on div "Any Status" at bounding box center [215, 72] width 43 height 9
click at [213, 128] on div "Live" at bounding box center [211, 126] width 16 height 12
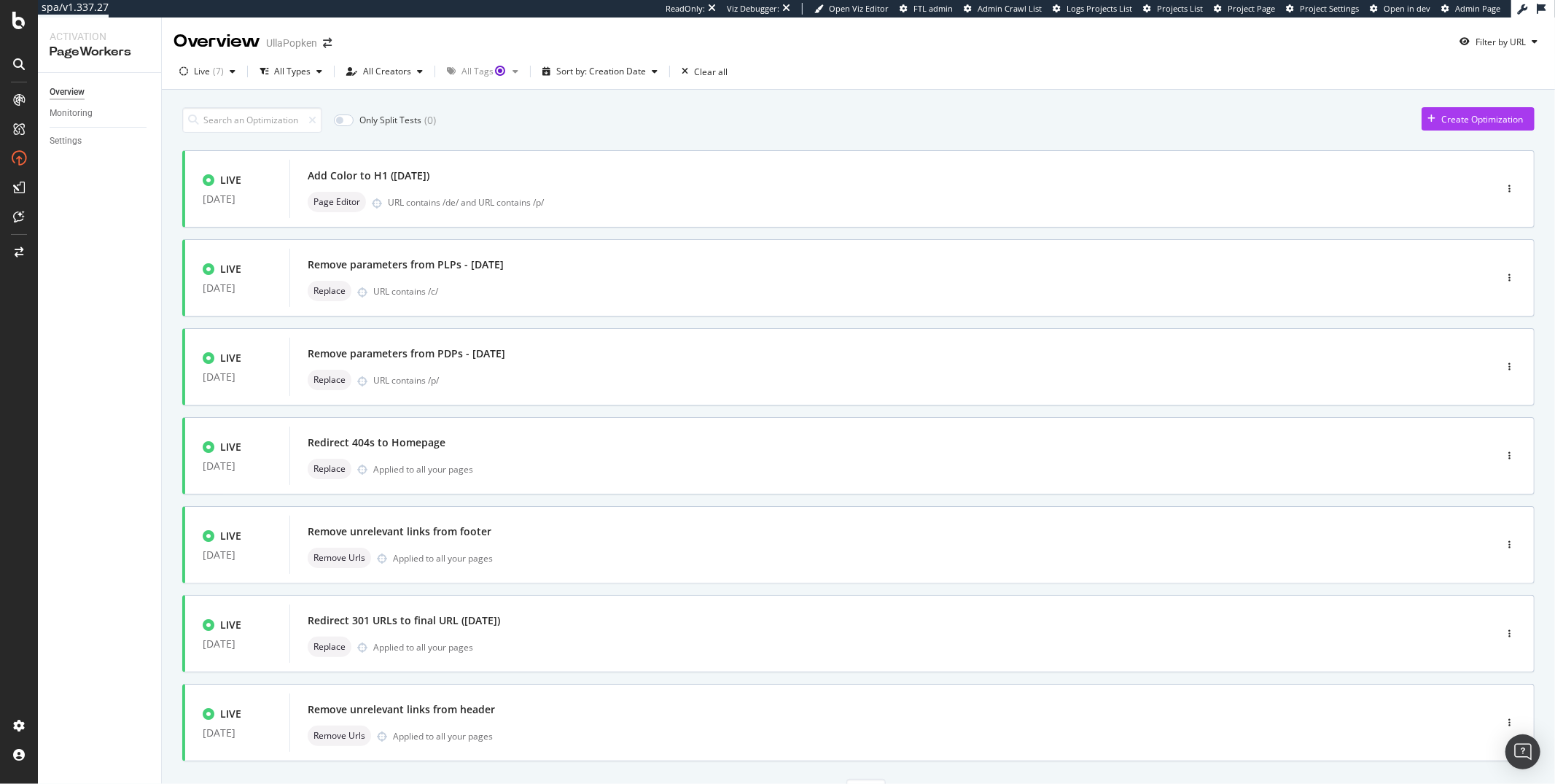
click at [108, 384] on div "Overview Monitoring Settings" at bounding box center [99, 428] width 123 height 711
click at [601, 449] on div "Redirect 404s to Homepage" at bounding box center [870, 443] width 1125 height 20
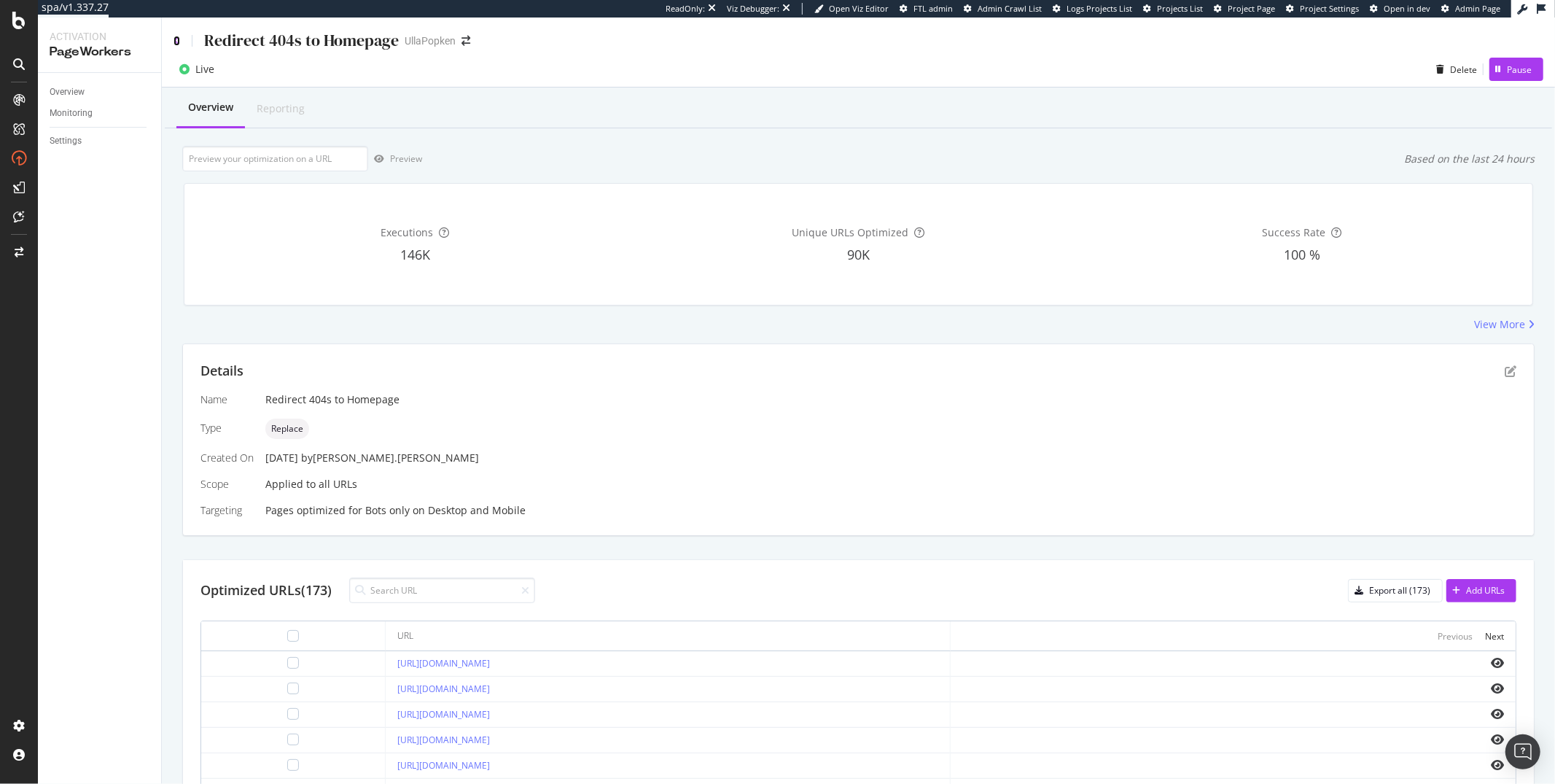
click at [173, 37] on icon at bounding box center [176, 41] width 7 height 10
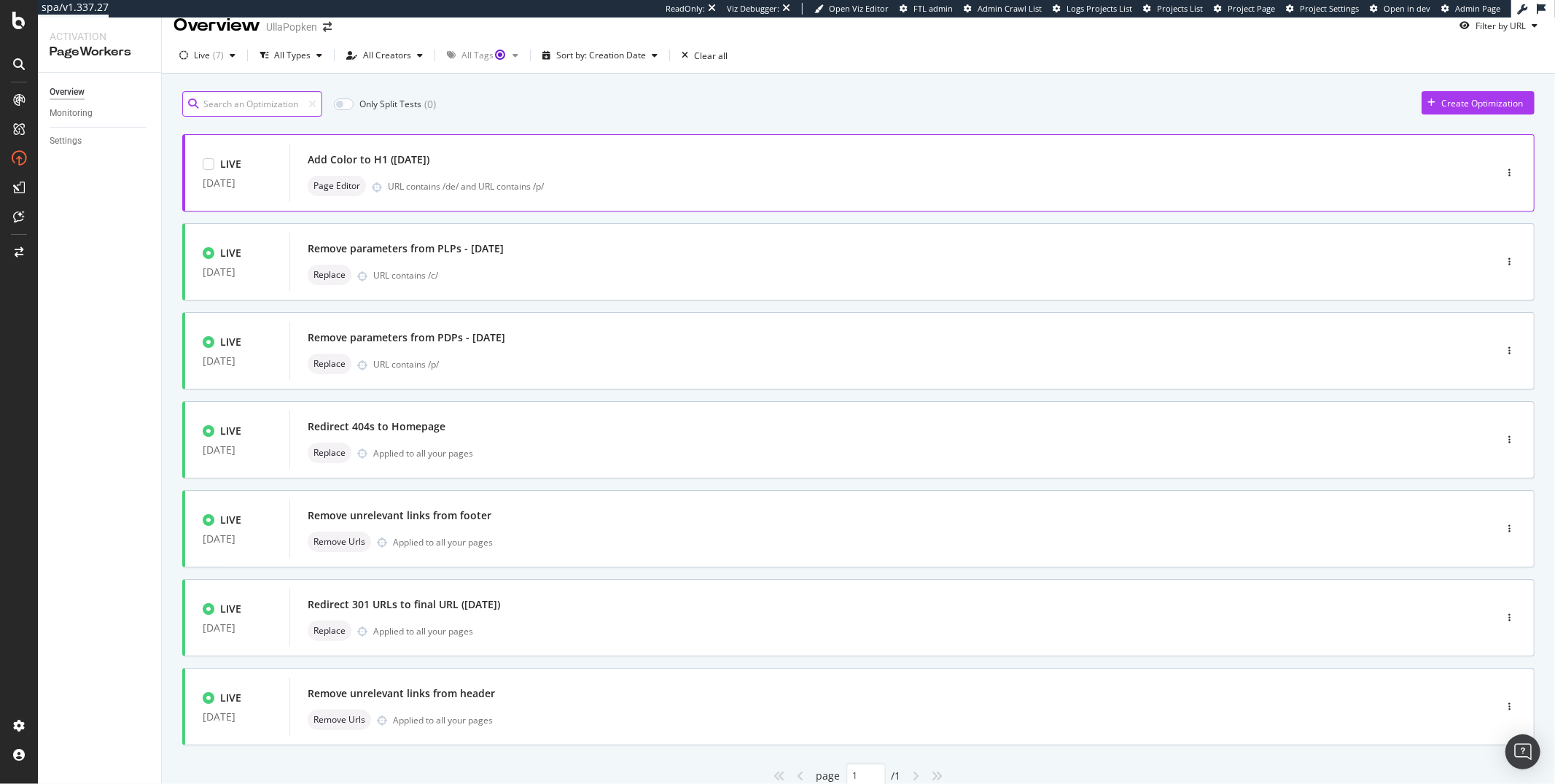
scroll to position [71, 0]
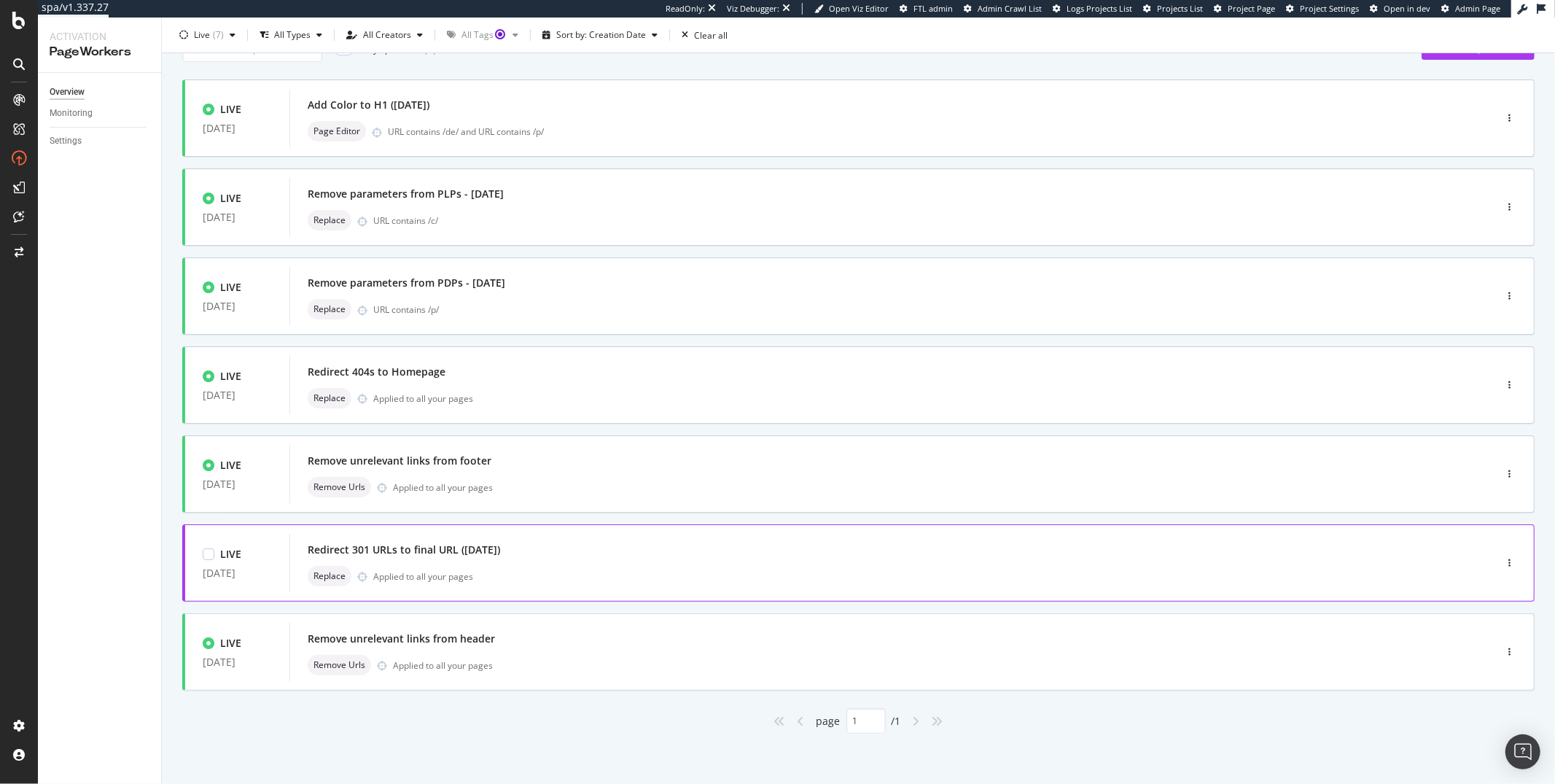
click at [554, 549] on div "Redirect 301 URLs to final URL (24.06.2025)" at bounding box center [870, 549] width 1125 height 20
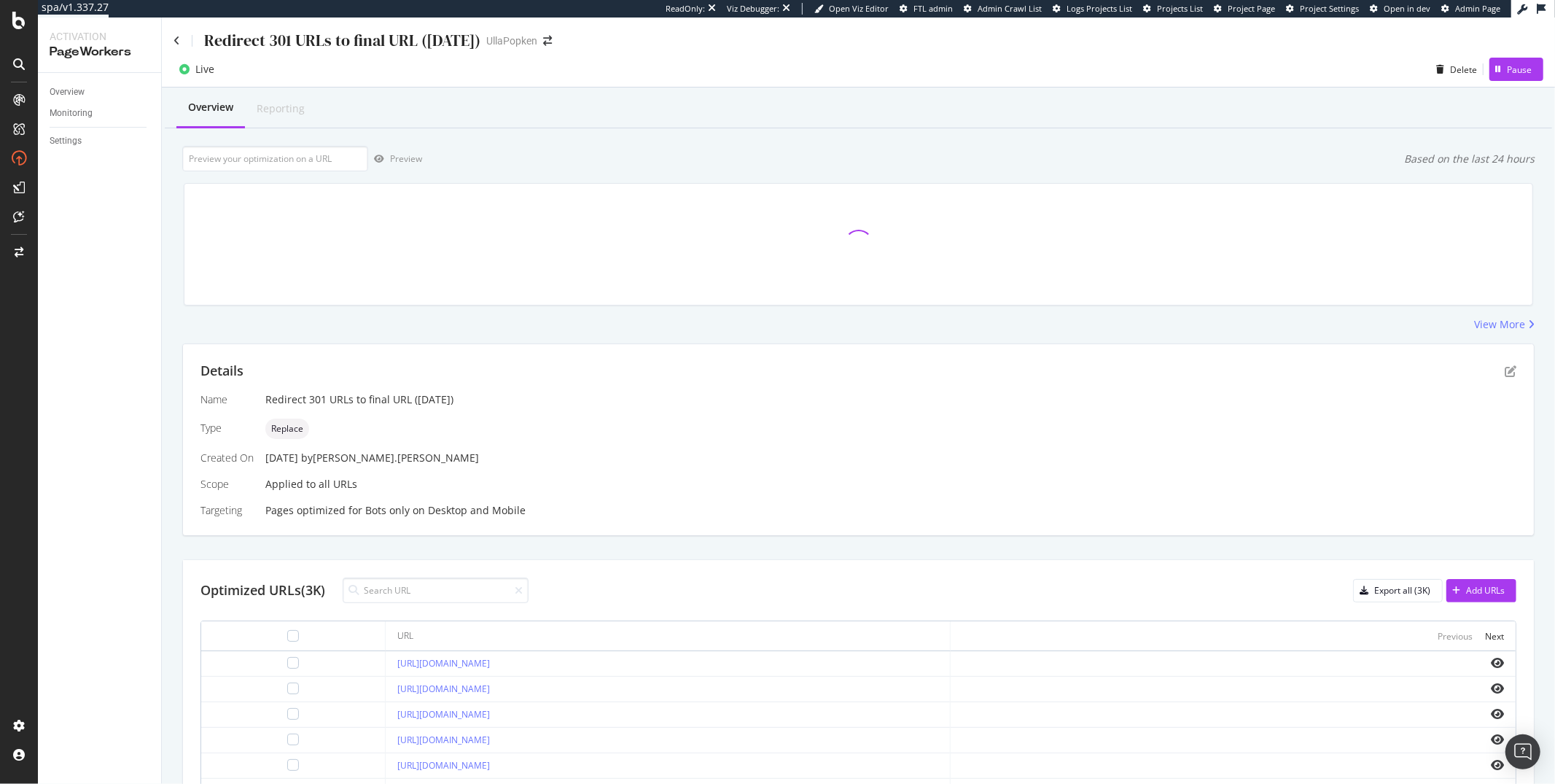
click at [172, 44] on div "Redirect 301 URLs to final URL (24.06.2025) UllaPopken" at bounding box center [859, 34] width 1394 height 34
click at [173, 44] on icon at bounding box center [176, 41] width 7 height 10
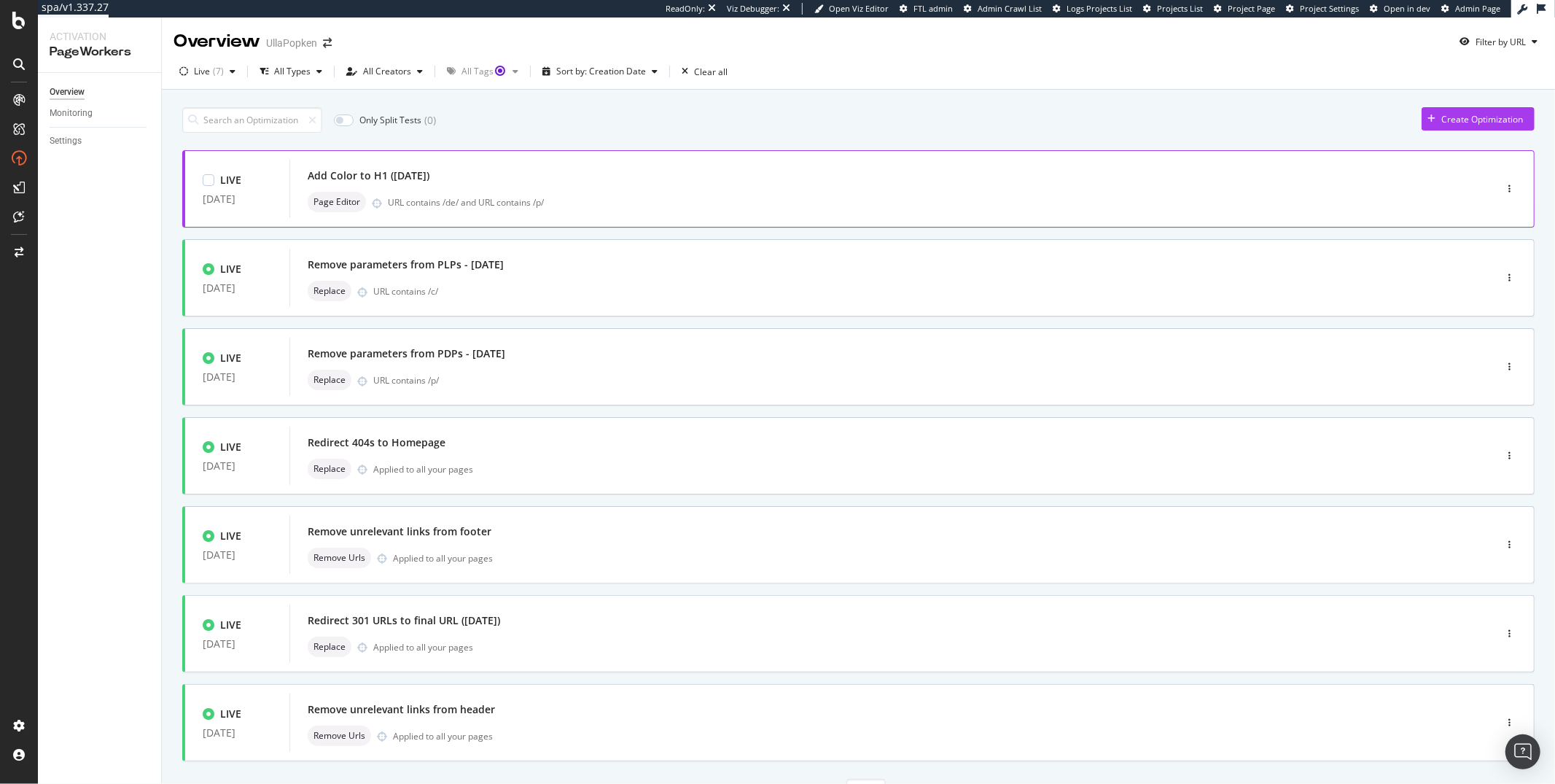
click at [573, 180] on div "Add Color to H1 (2025-09-03)" at bounding box center [870, 175] width 1125 height 20
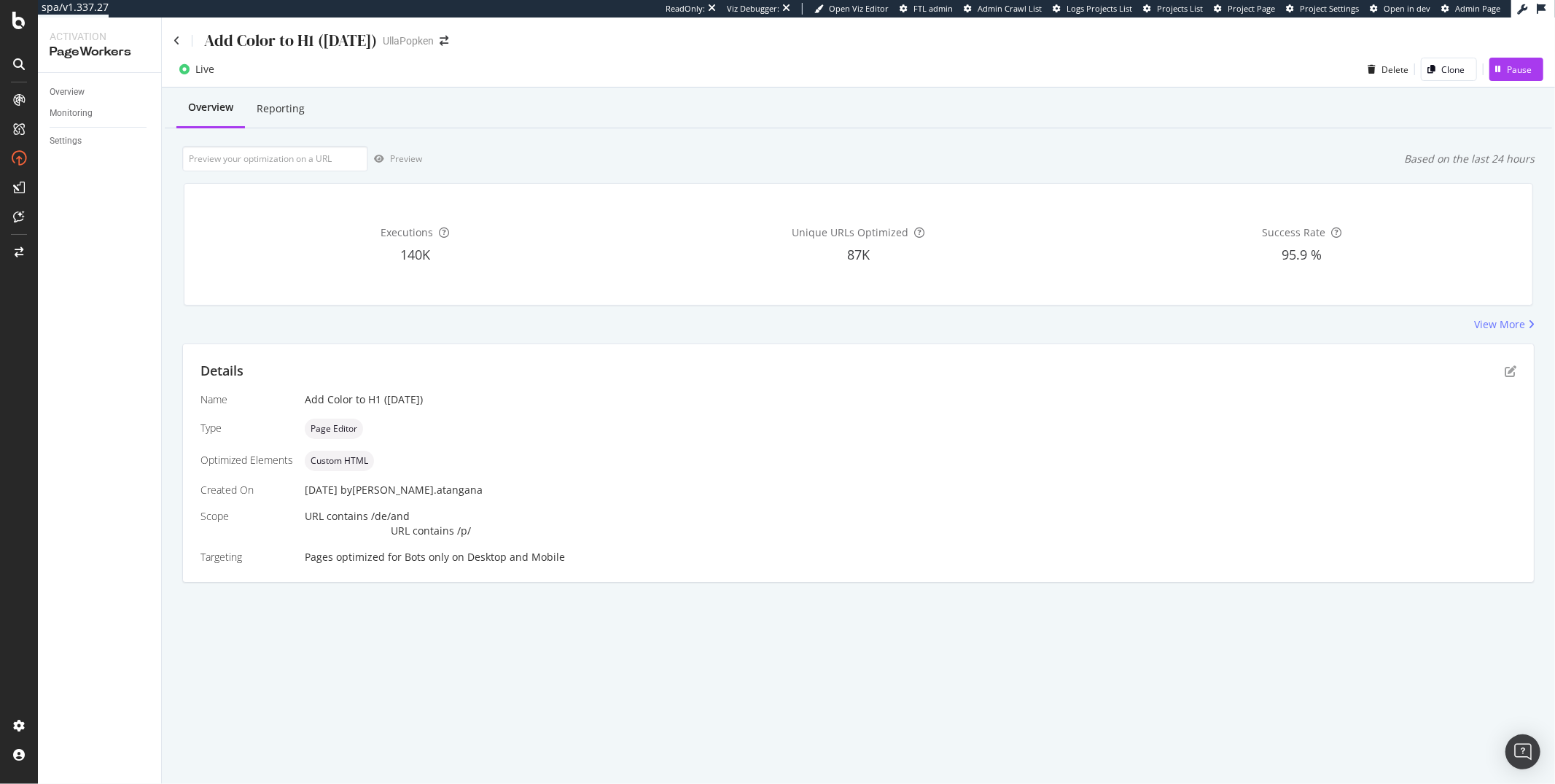
click at [202, 326] on div "View More" at bounding box center [858, 324] width 1353 height 15
click at [267, 96] on div "Reporting" at bounding box center [281, 109] width 72 height 38
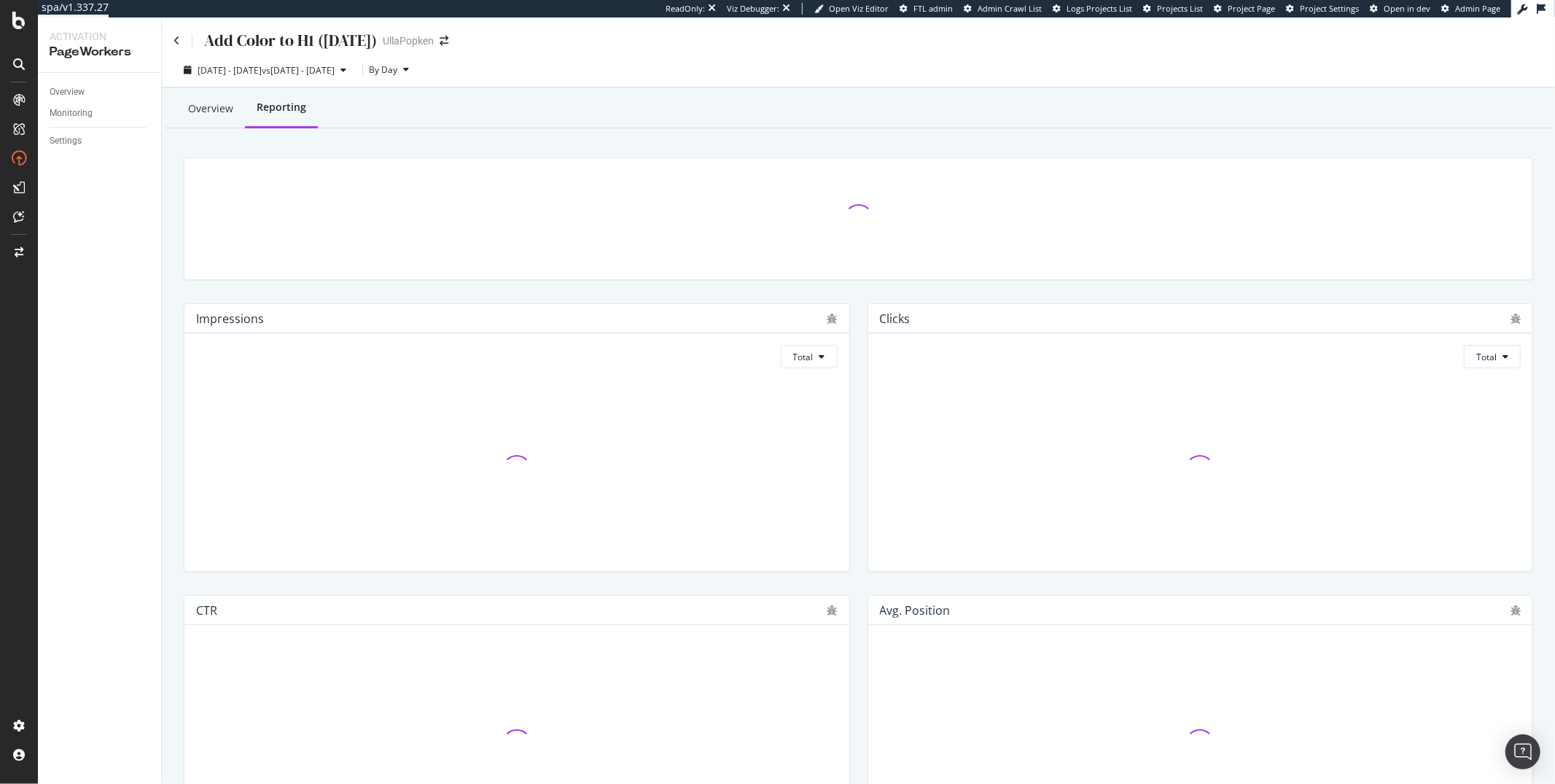
click at [225, 108] on div "Overview" at bounding box center [210, 109] width 45 height 15
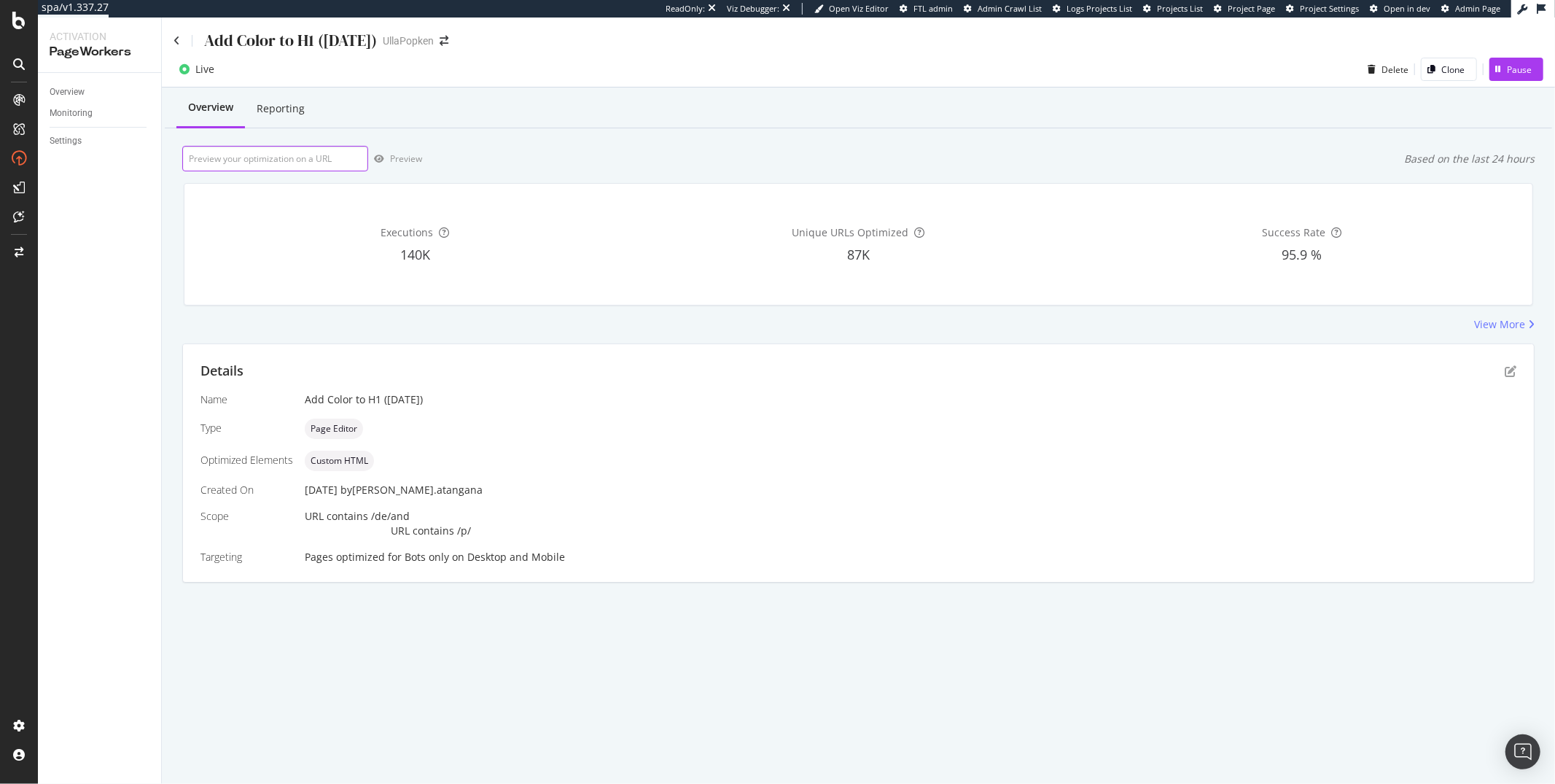
click at [286, 161] on input "url" at bounding box center [275, 159] width 186 height 26
paste input "https://www.ullapopken.de/de/shirts/t-shirts/t-shirt-zierfalten-a-linie-rundhal…"
type input "https://www.ullapopken.de/de/shirts/t-shirts/t-shirt-zierfalten-a-linie-rundhal…"
click at [398, 159] on div "Preview" at bounding box center [406, 159] width 32 height 12
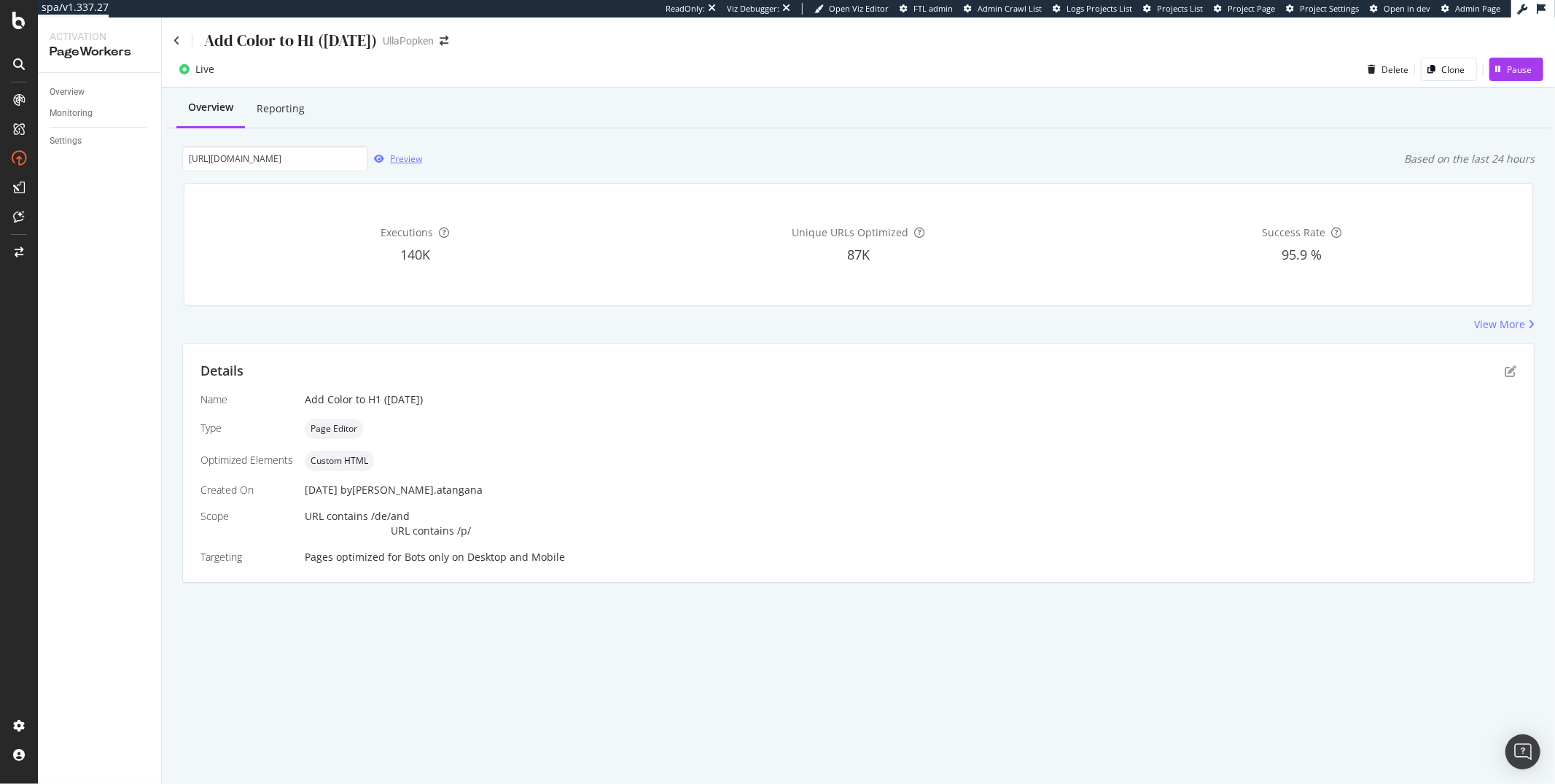
scroll to position [0, 0]
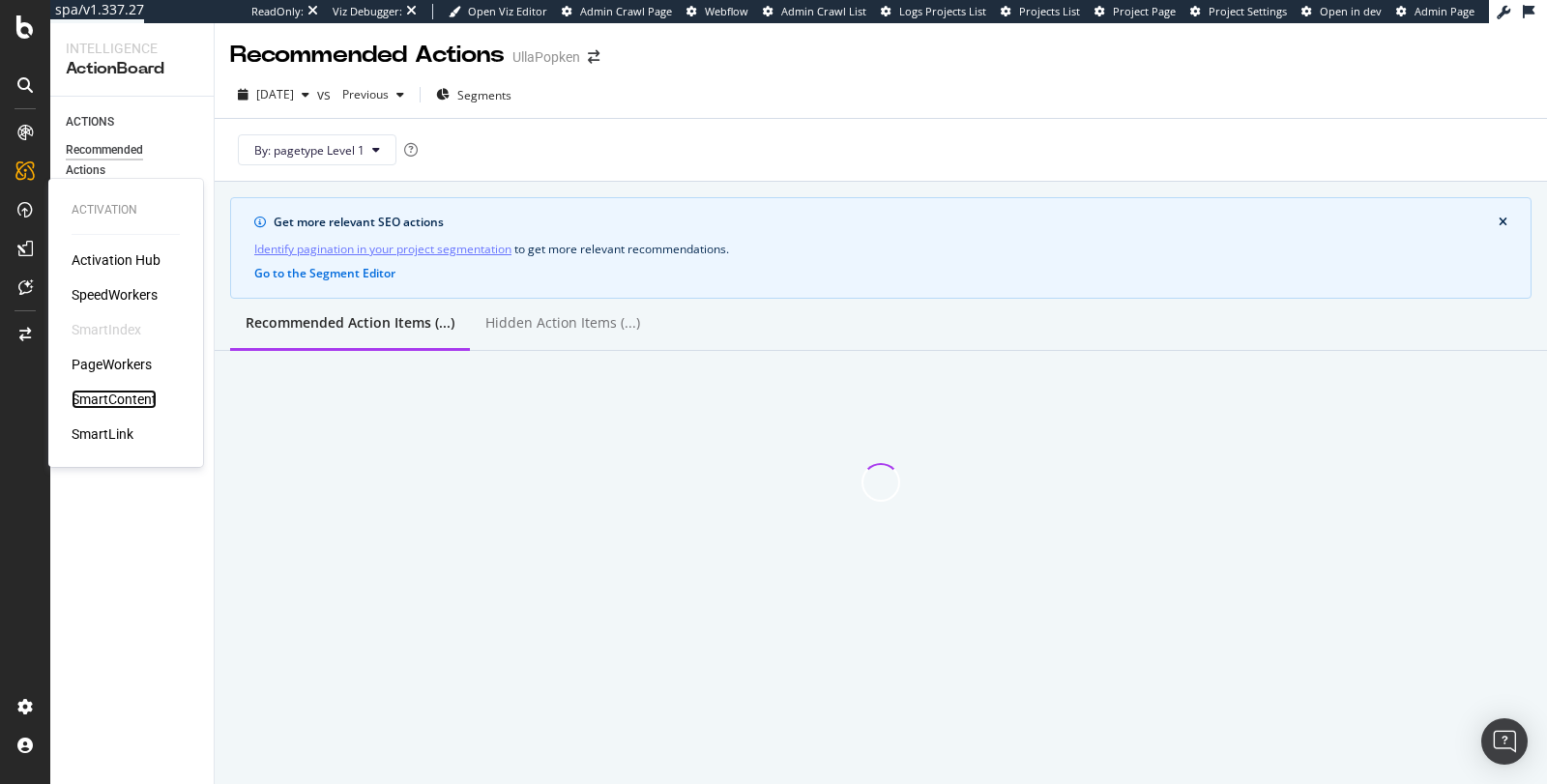
click at [102, 395] on div "SmartContent" at bounding box center [114, 399] width 85 height 19
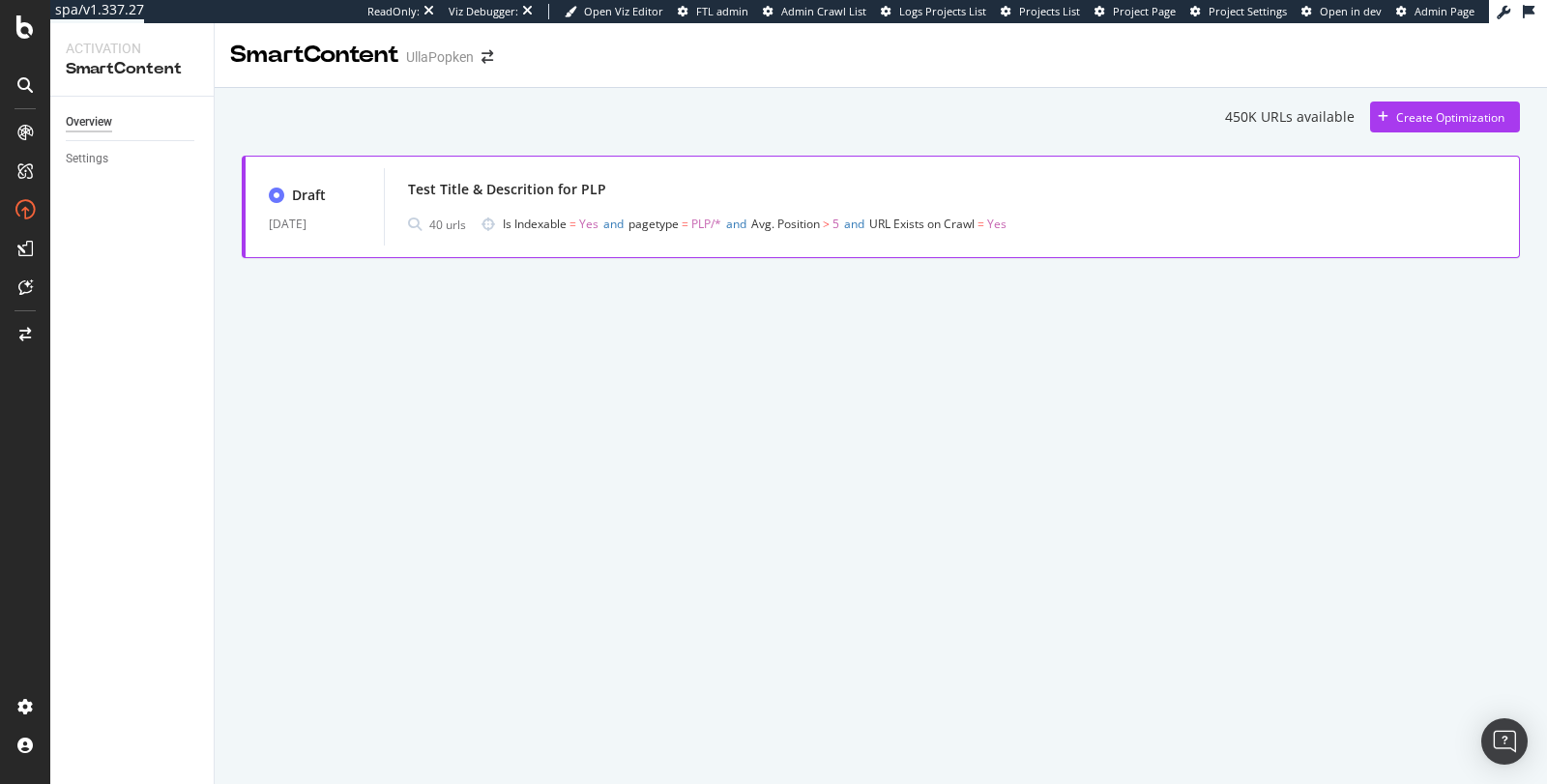
click at [728, 193] on div "Test Title & Descrition for PLP" at bounding box center [952, 190] width 1089 height 27
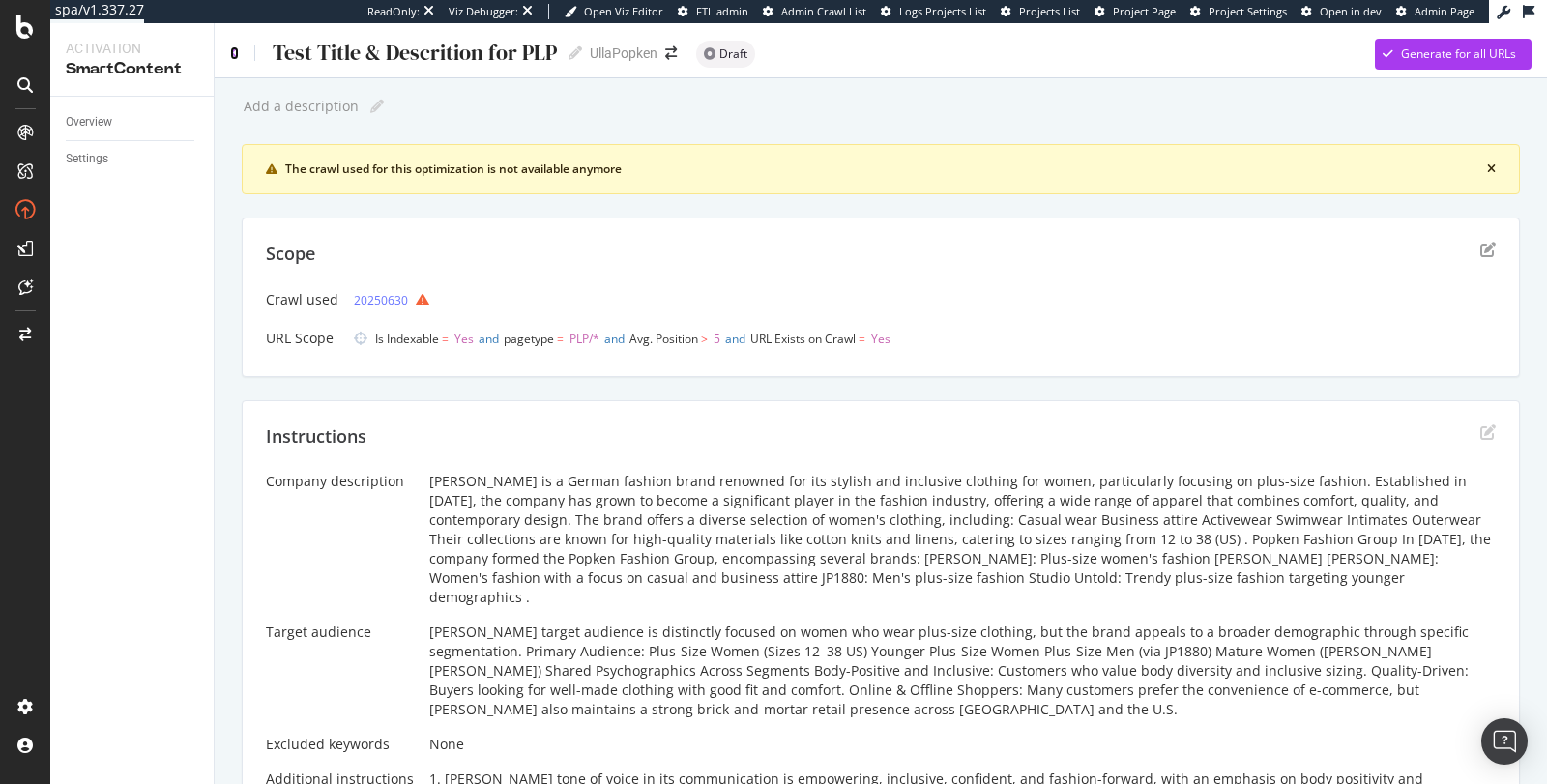
click at [236, 54] on icon at bounding box center [234, 53] width 9 height 14
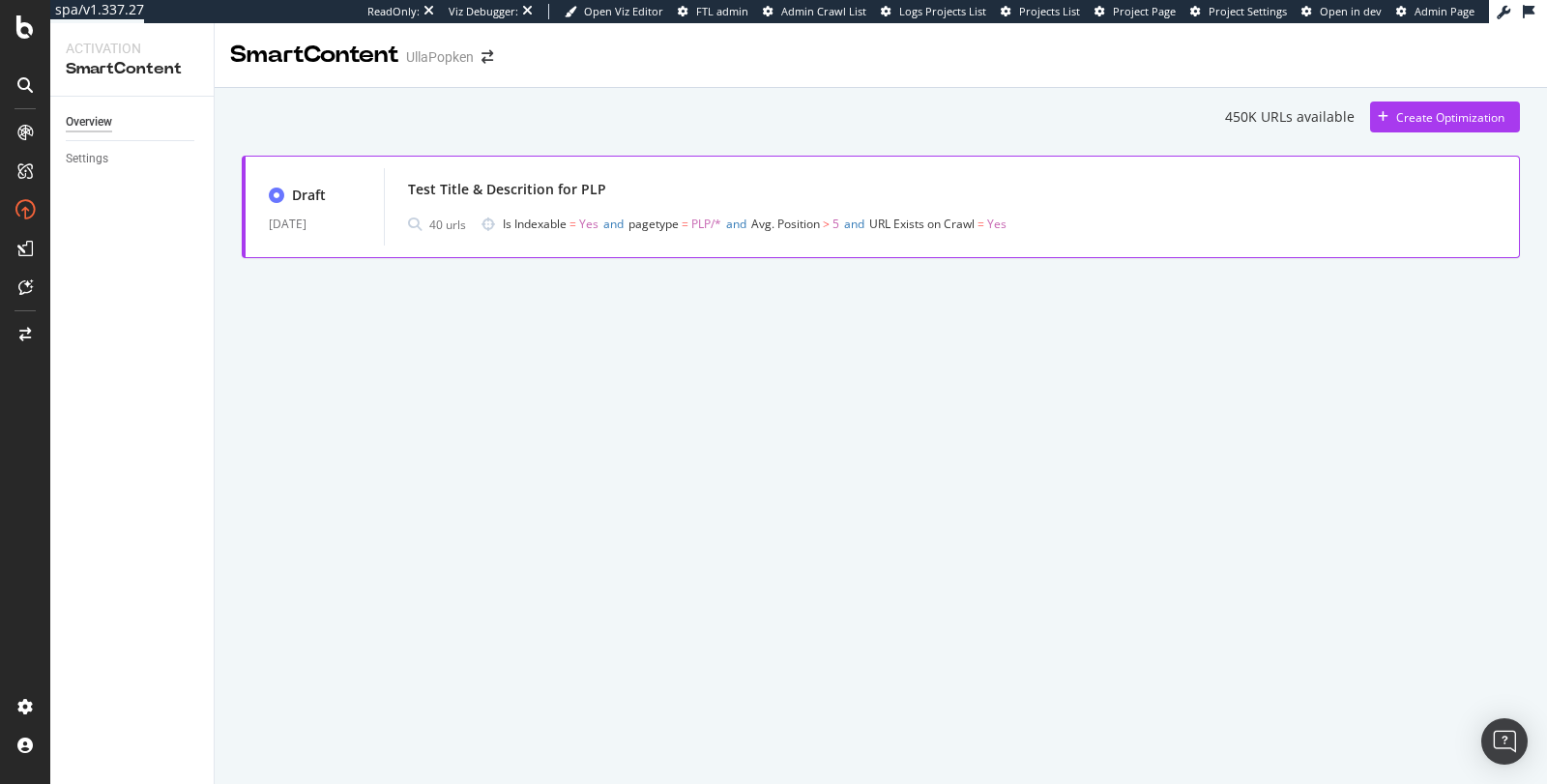
click at [935, 167] on div "Draft 01 Jul. 2025 Test Title & Descrition for PLP 40 urls Is Indexable = Yes a…" at bounding box center [880, 207] width 1279 height 103
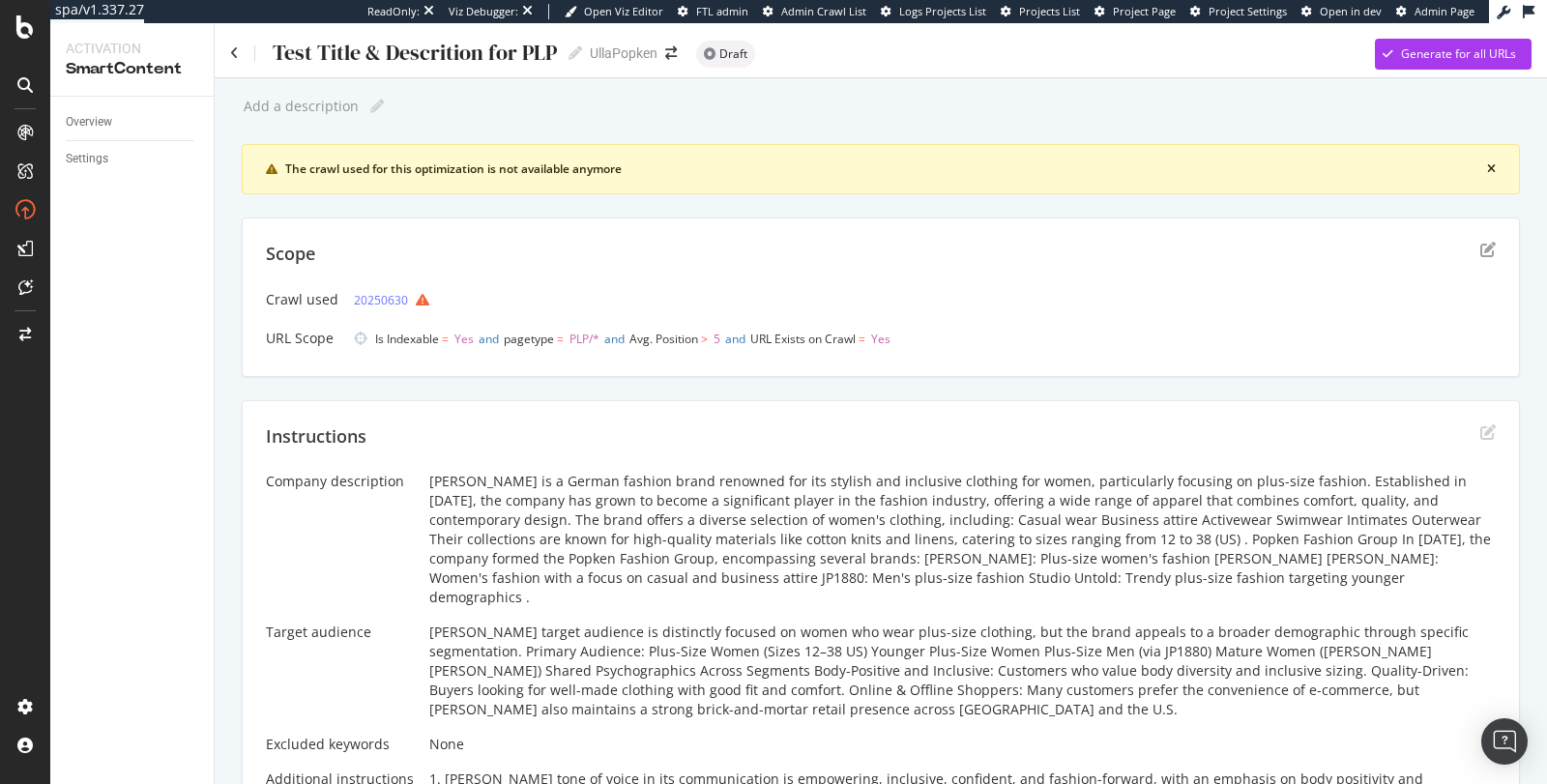
click at [229, 56] on div "Test Title & Descrition for PLP Test Title & Descrition for PLP UllaPopken Draf…" at bounding box center [881, 47] width 1333 height 47
click at [236, 57] on icon at bounding box center [234, 53] width 9 height 14
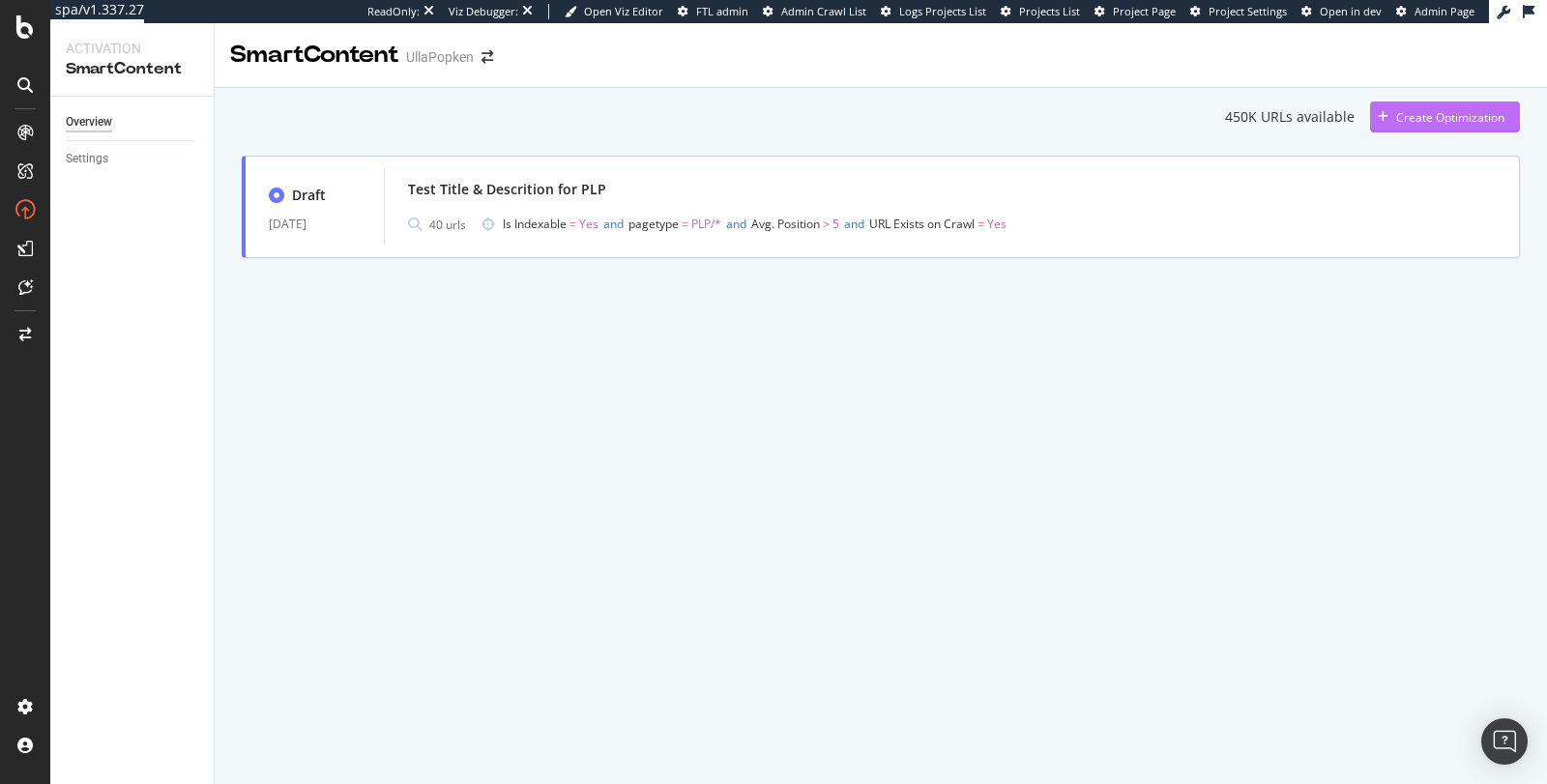
click at [1399, 119] on div "Create Optimization" at bounding box center [1451, 117] width 109 height 16
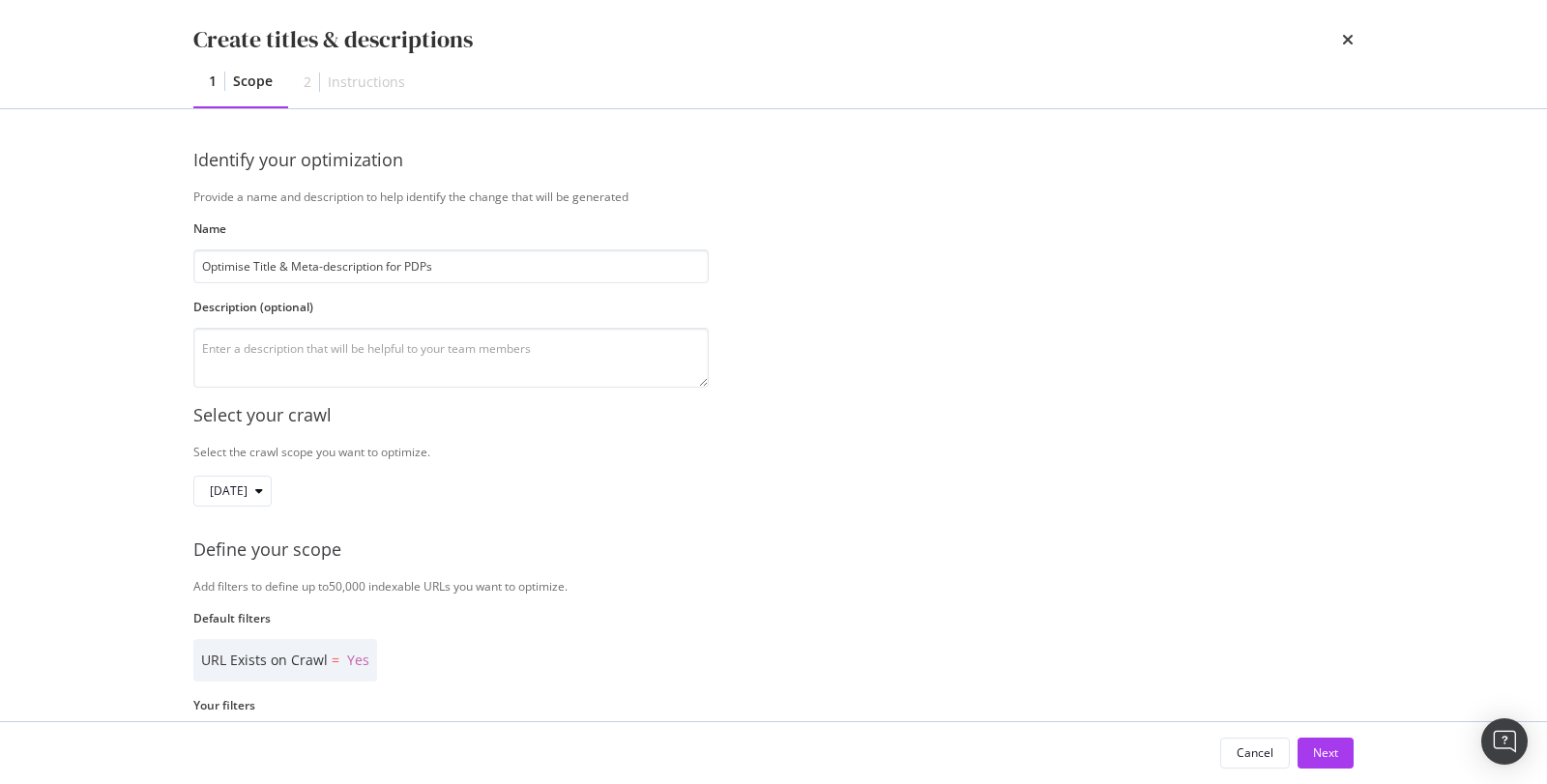
type input "Optimise Title & Meta-description for PDPs"
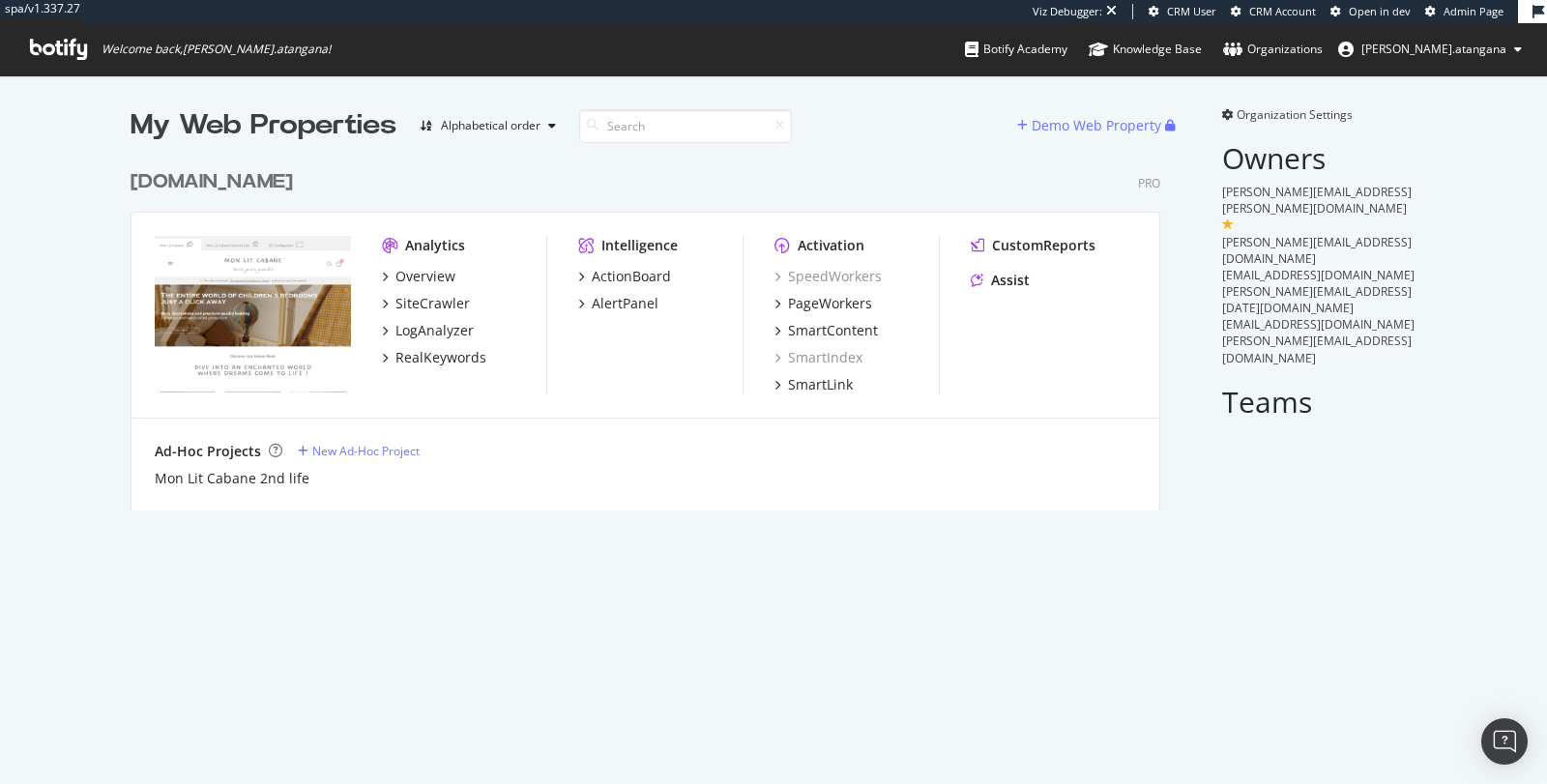
scroll to position [349, 1029]
click at [804, 298] on div "PageWorkers" at bounding box center [830, 303] width 84 height 19
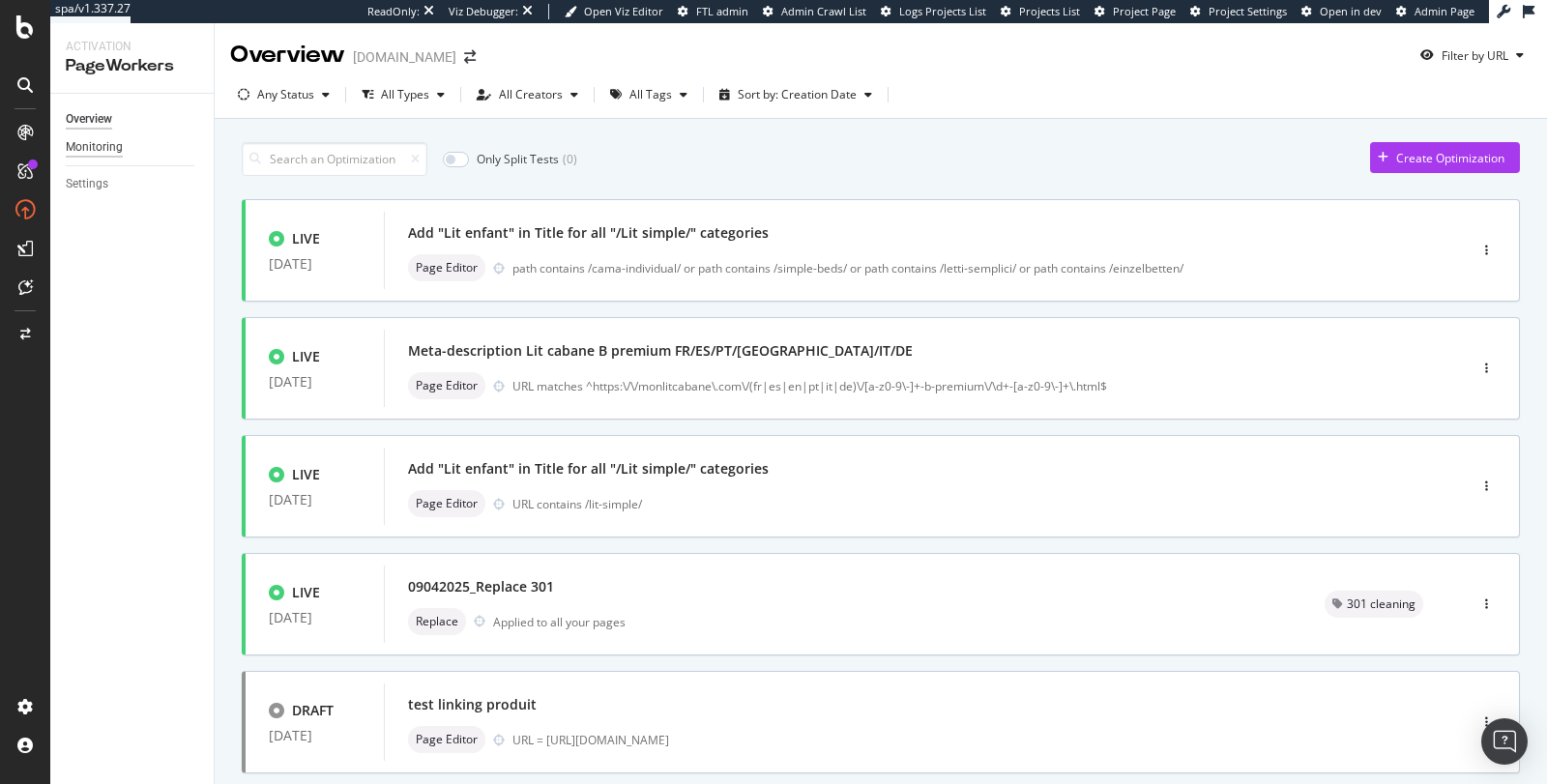
click at [115, 148] on div "Monitoring" at bounding box center [94, 147] width 57 height 20
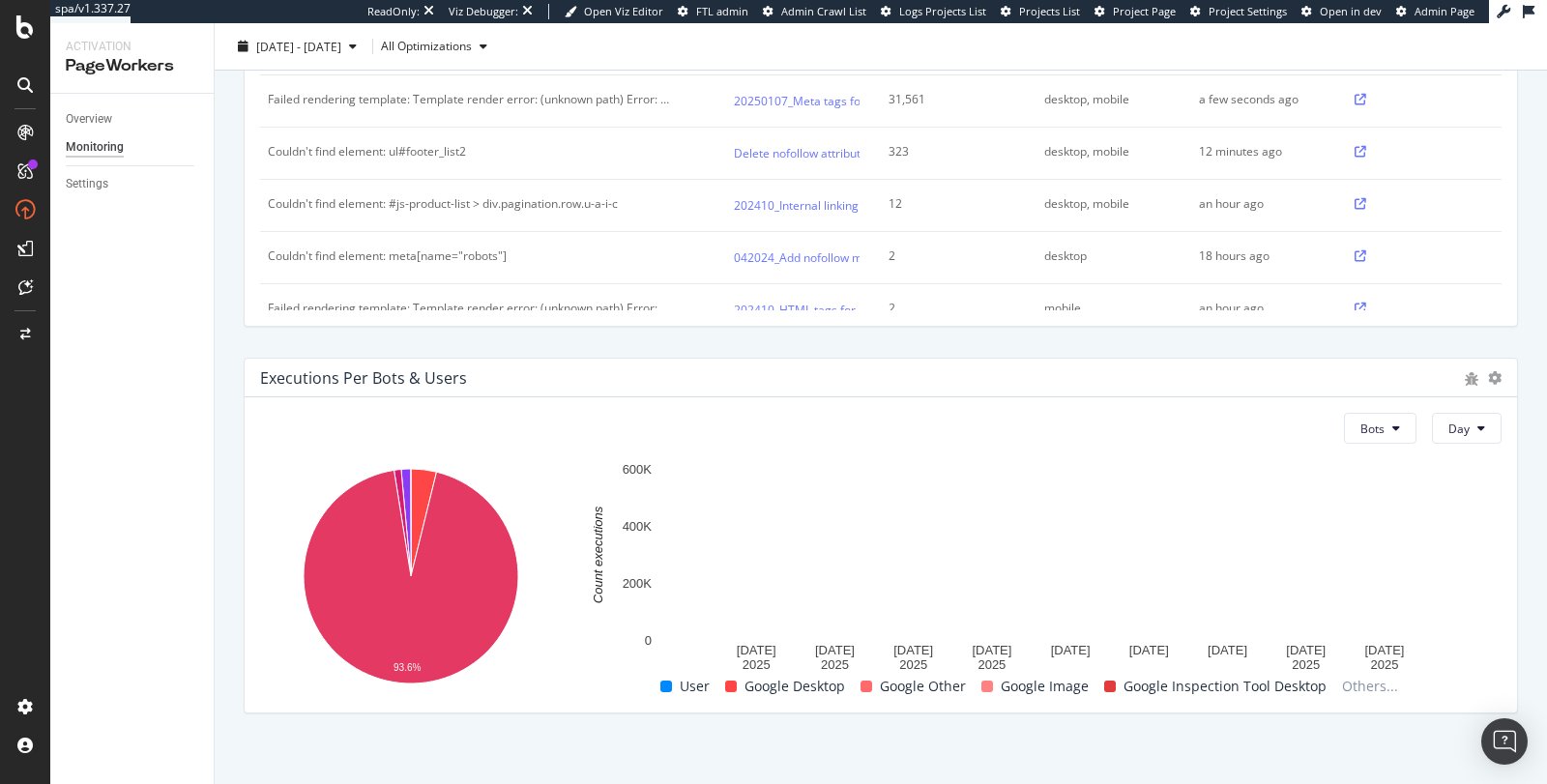
scroll to position [768, 0]
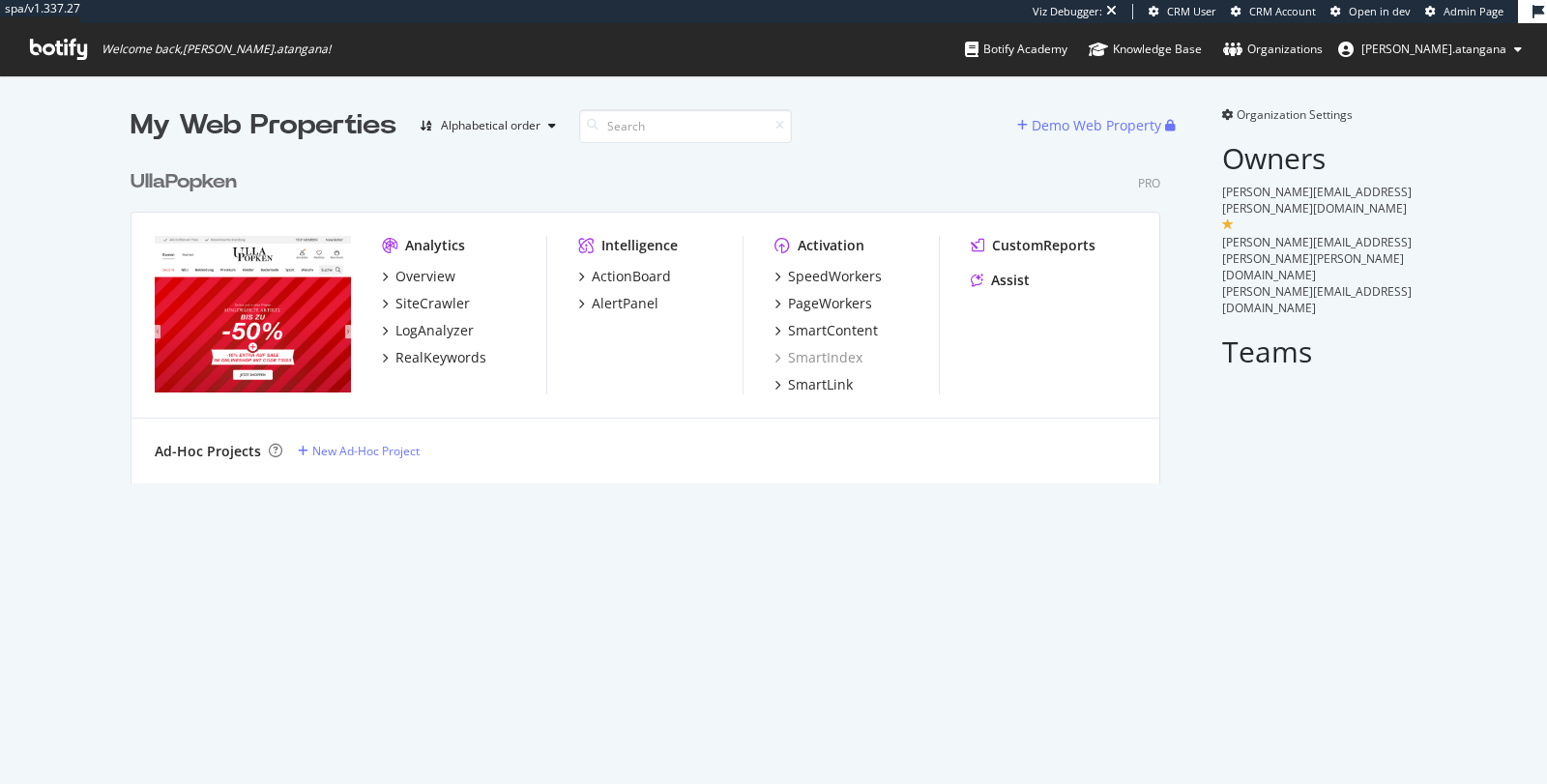
scroll to position [322, 1029]
click at [435, 325] on div "LogAnalyzer" at bounding box center [434, 330] width 79 height 19
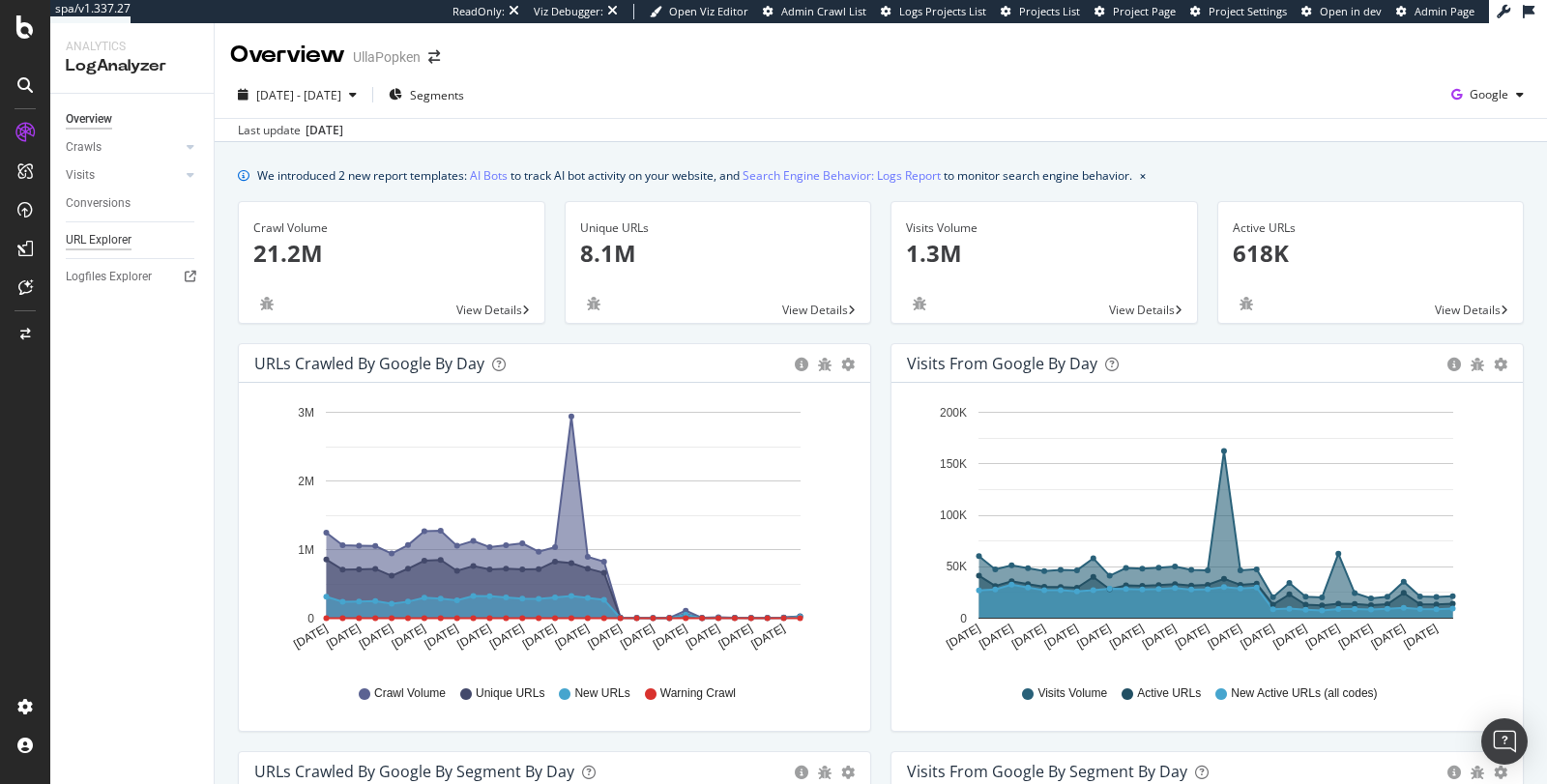
click at [114, 245] on div "URL Explorer" at bounding box center [99, 239] width 66 height 20
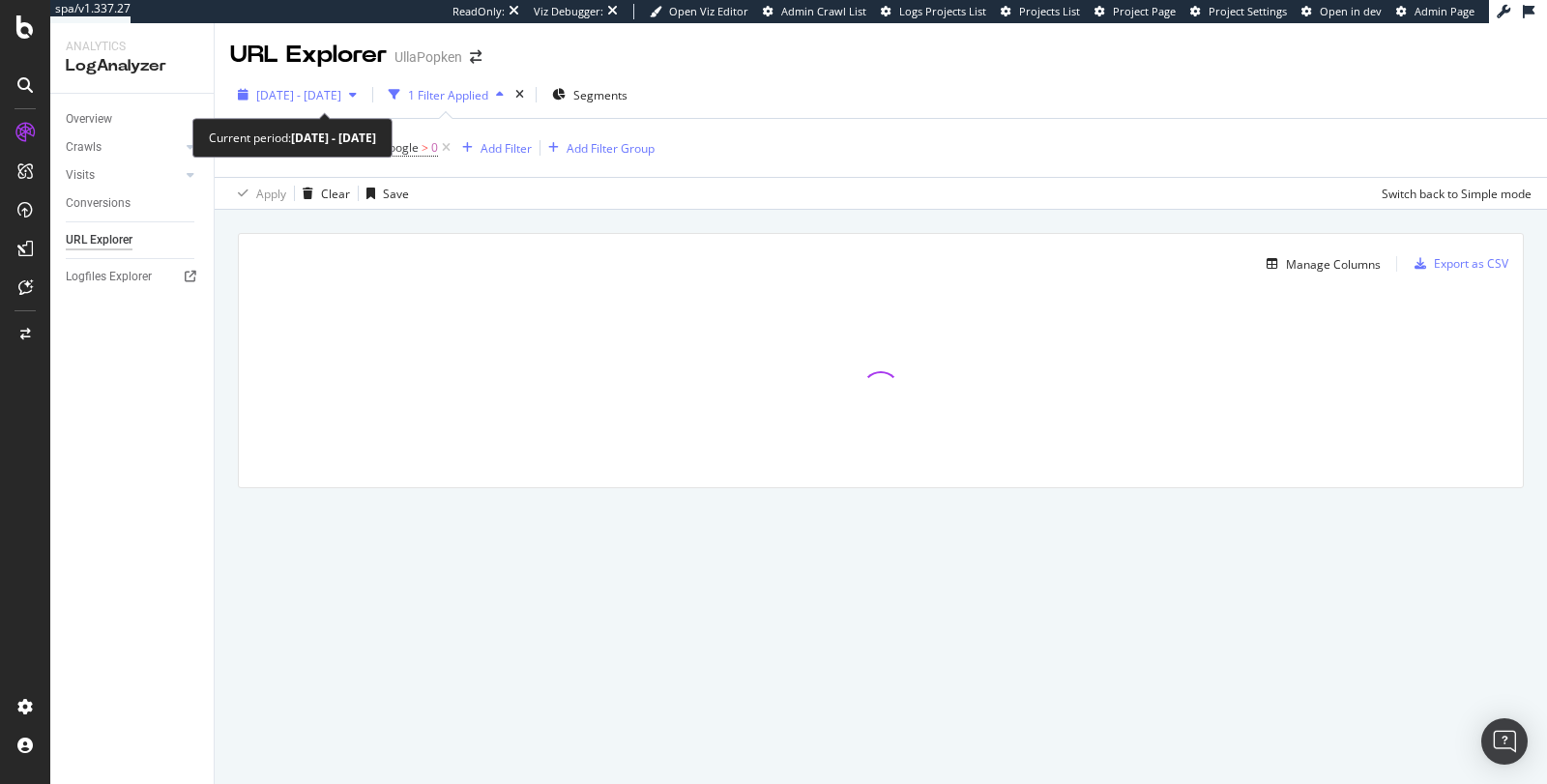
click at [332, 100] on span "2025 Aug. 16th - Sep. 14th" at bounding box center [299, 95] width 85 height 16
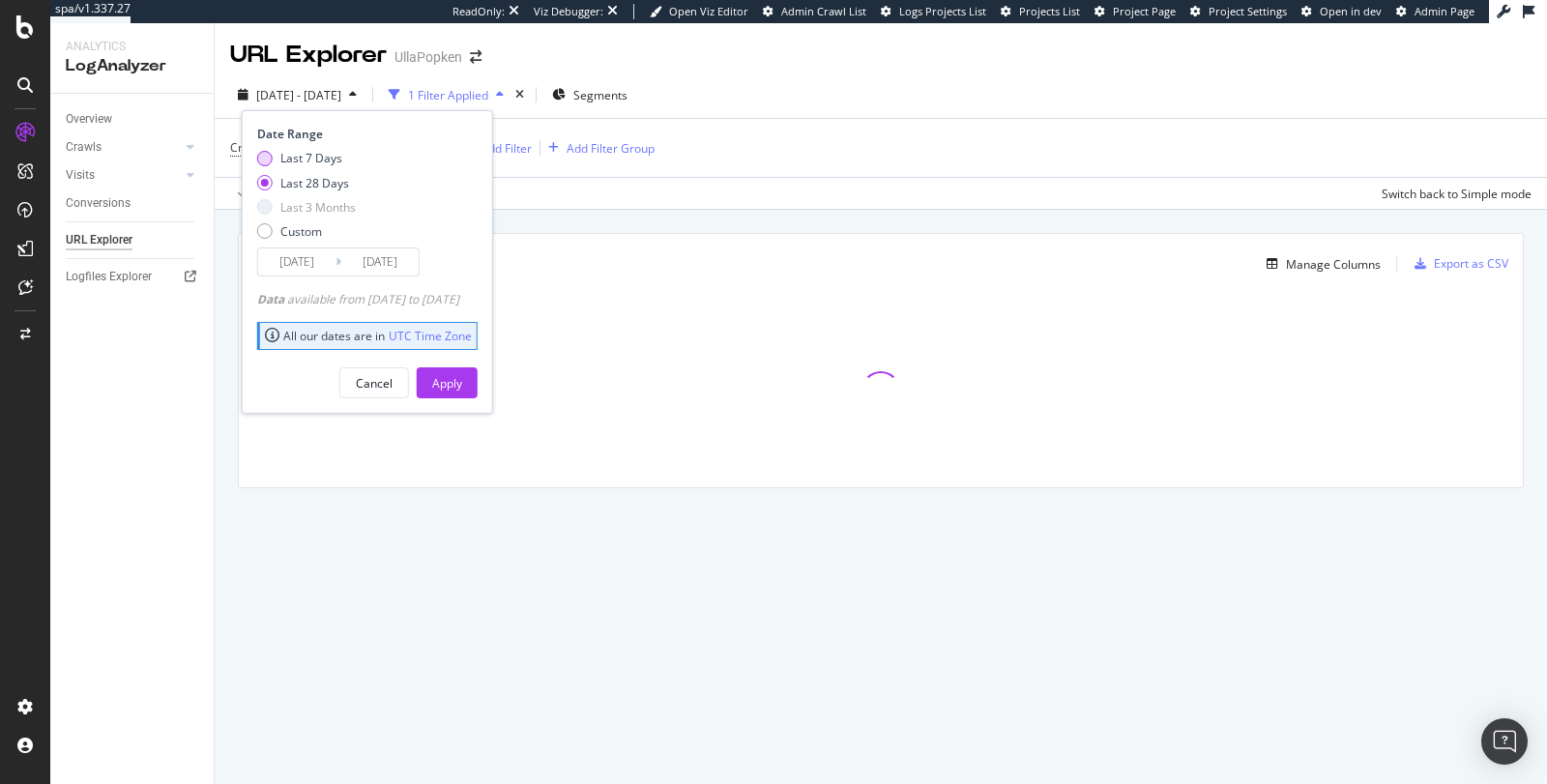
click at [329, 155] on div "Last 7 Days" at bounding box center [311, 158] width 62 height 16
type input "2025/09/08"
click at [462, 386] on div "Apply" at bounding box center [447, 383] width 30 height 16
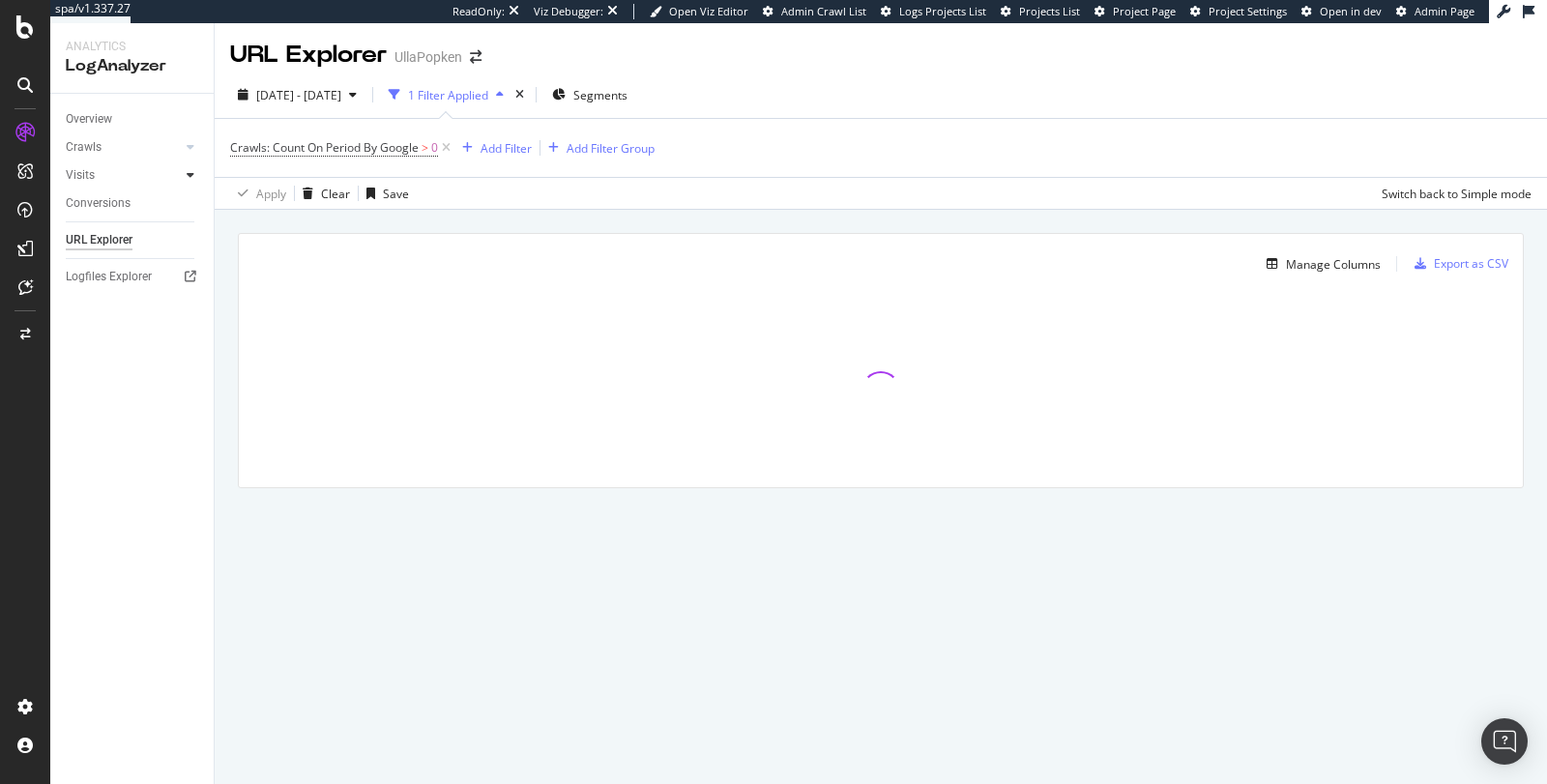
click at [193, 174] on icon at bounding box center [191, 175] width 8 height 12
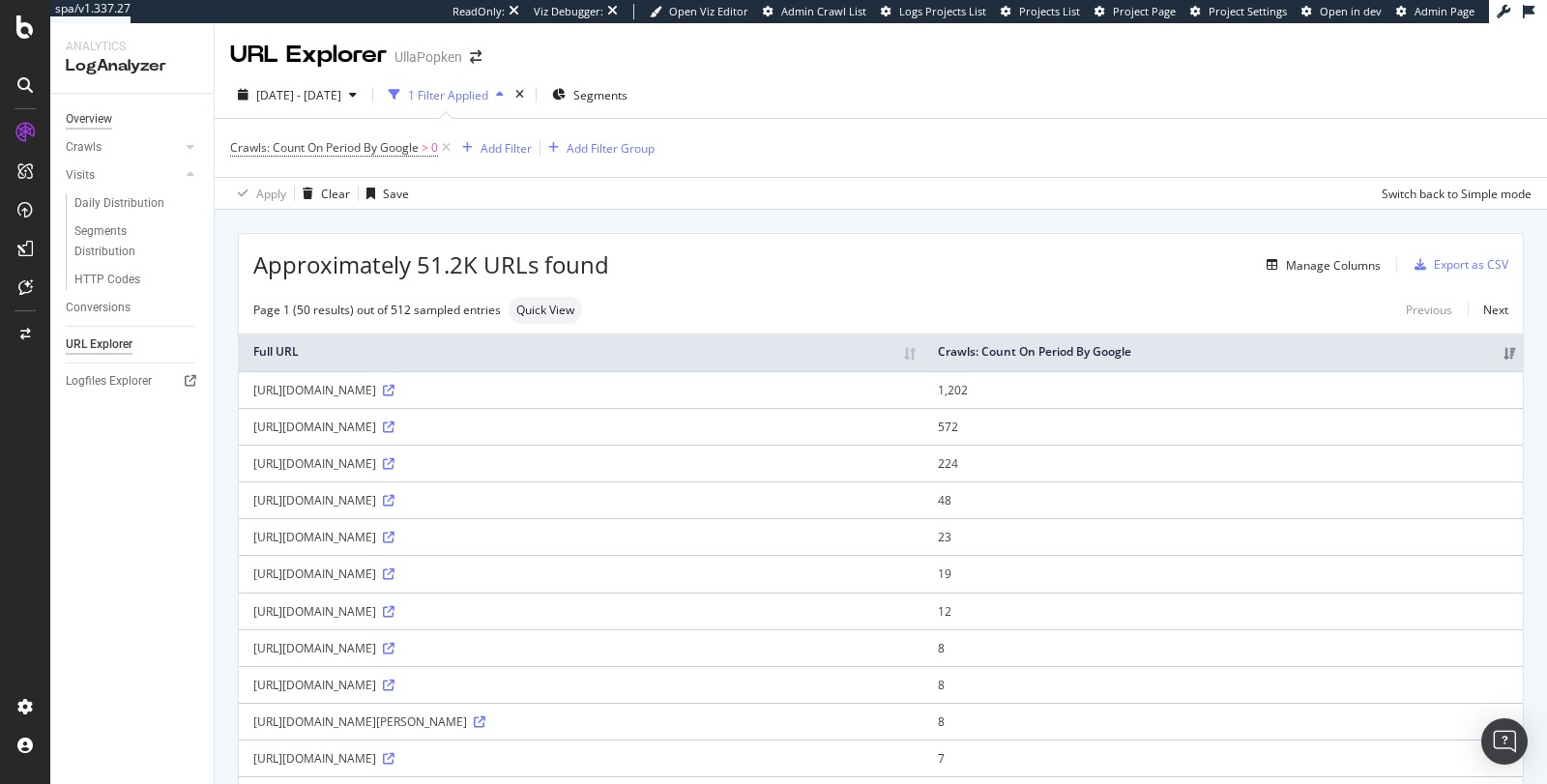
click at [91, 128] on div "Overview" at bounding box center [89, 119] width 47 height 20
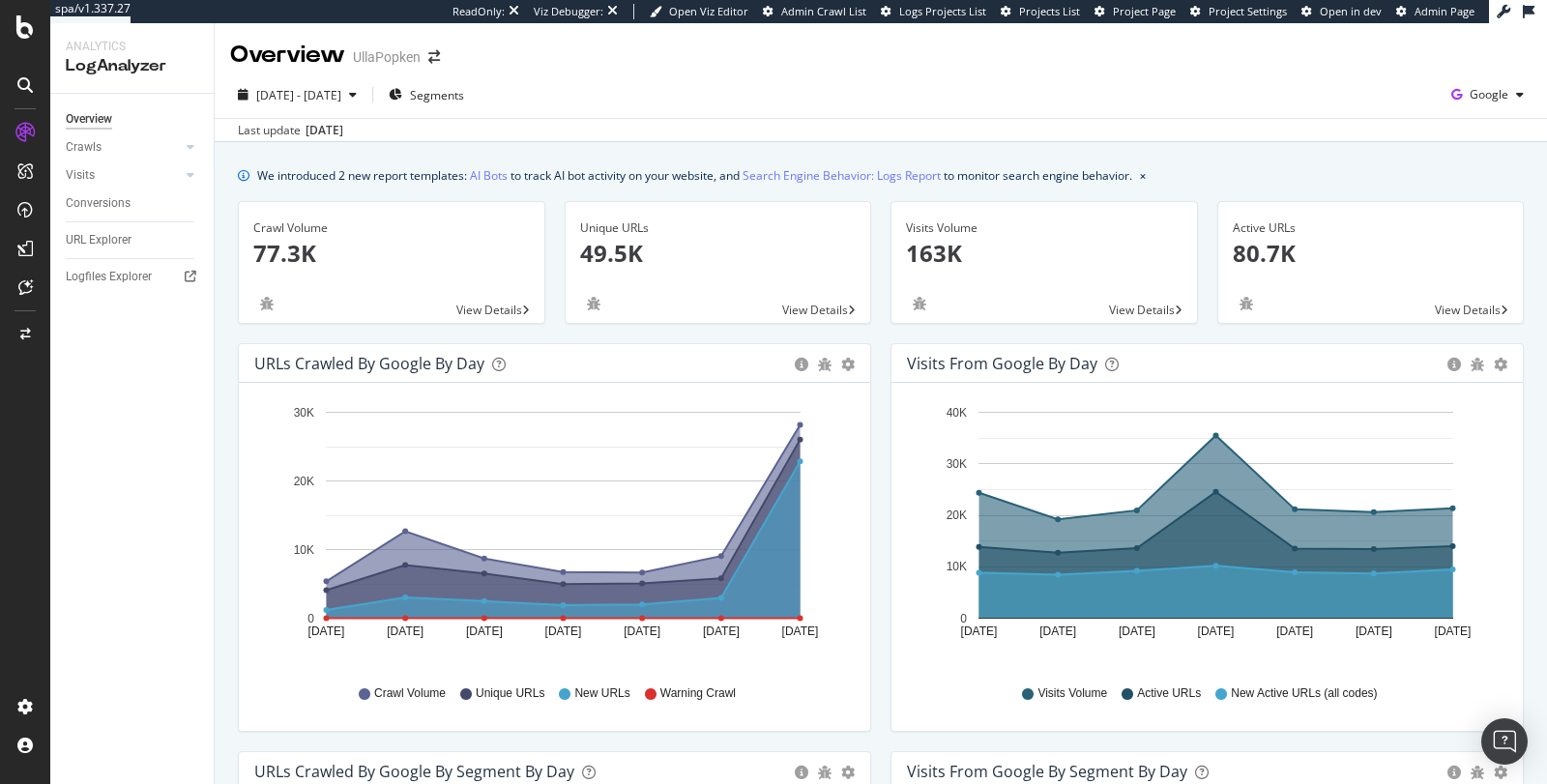
click at [91, 128] on div "Overview" at bounding box center [89, 119] width 47 height 20
click at [341, 96] on span "2025 Sep. 8th - Sep. 14th" at bounding box center [299, 95] width 85 height 16
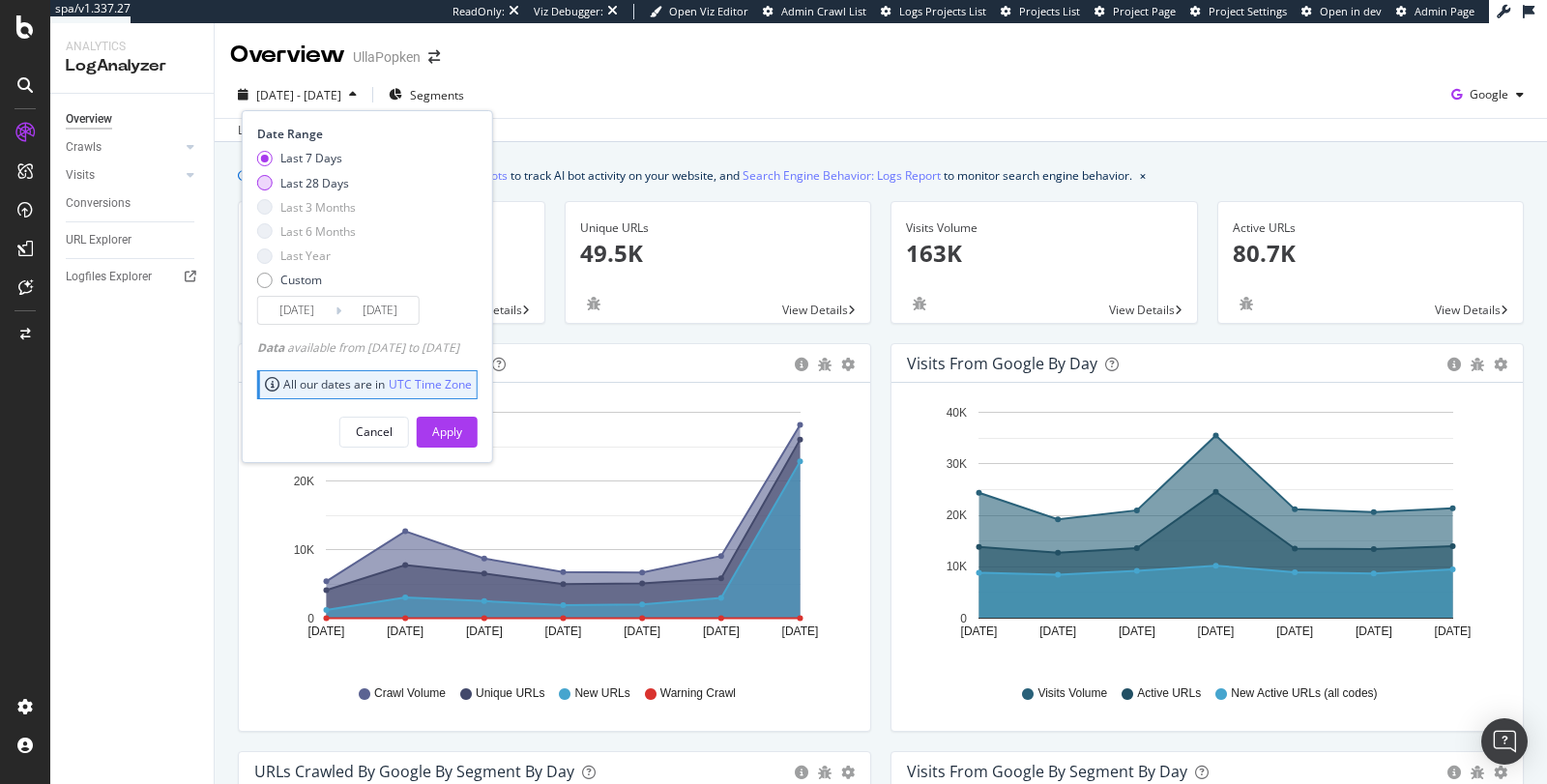
click at [278, 189] on div "Last 28 Days" at bounding box center [306, 183] width 99 height 16
type input "2025/08/18"
click at [462, 432] on div "Apply" at bounding box center [447, 431] width 30 height 16
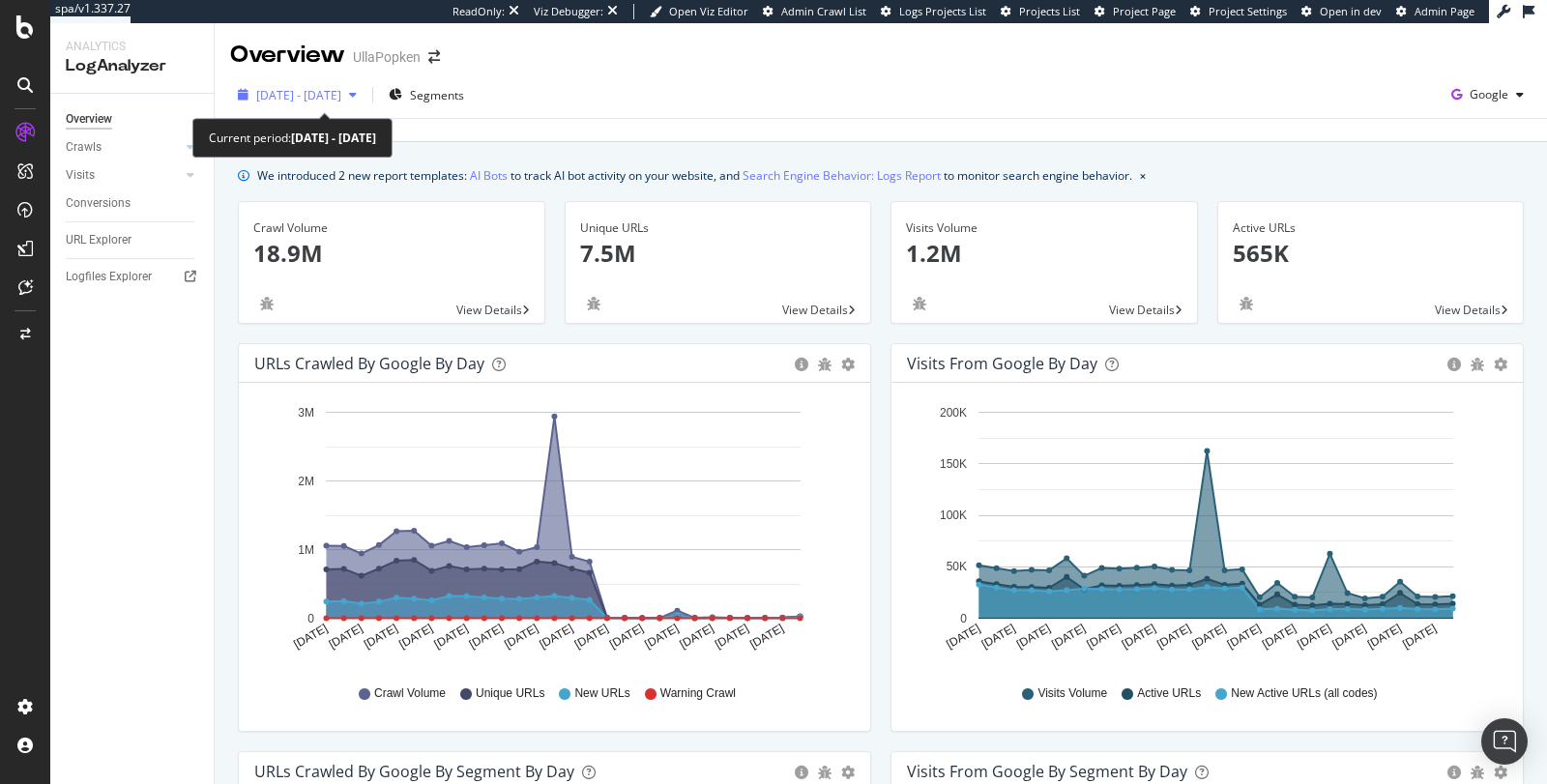
click at [357, 94] on icon "button" at bounding box center [353, 95] width 8 height 12
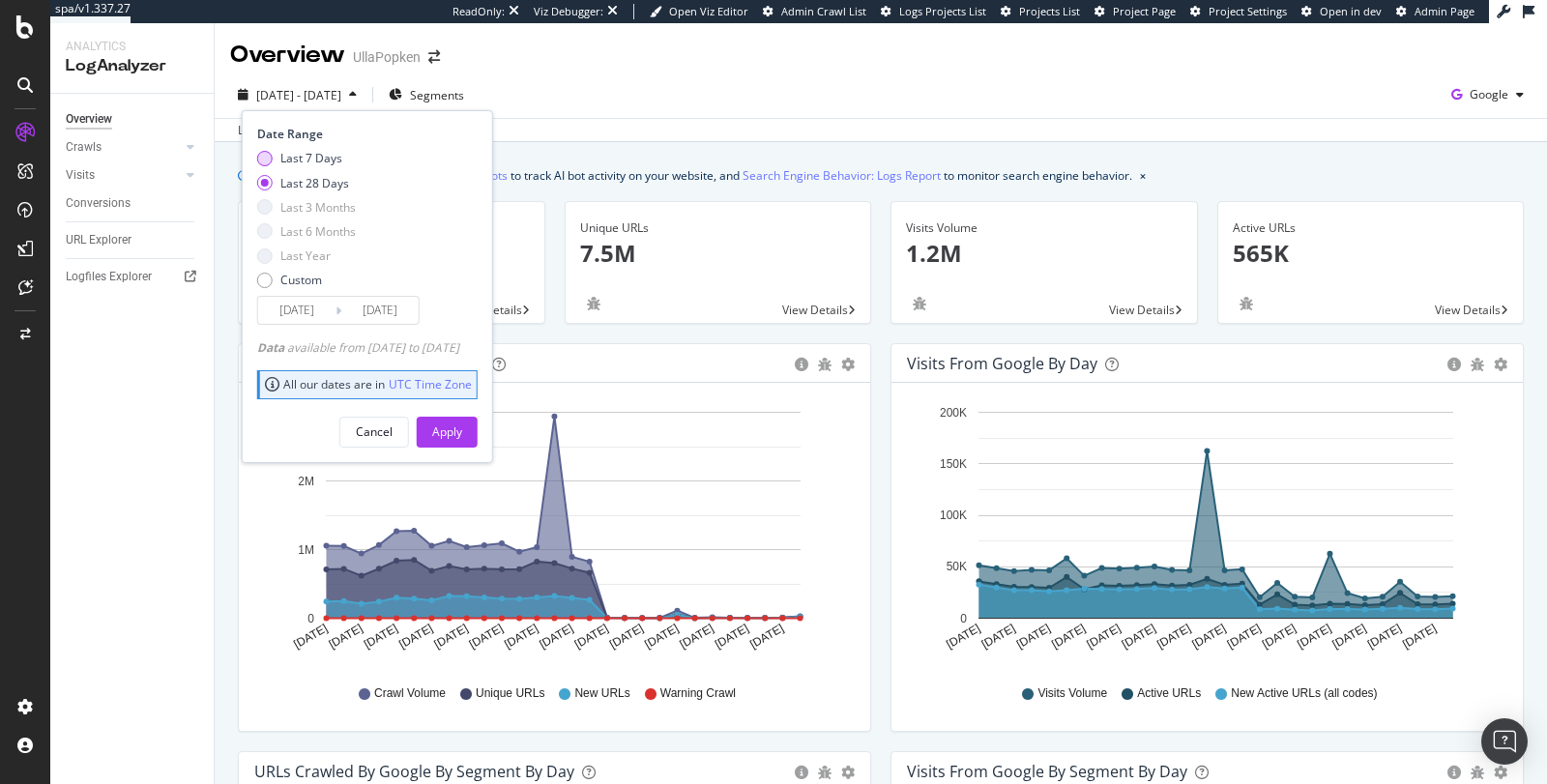
click at [327, 161] on div "Last 7 Days" at bounding box center [311, 158] width 62 height 16
type input "2025/09/08"
click at [462, 441] on div "Apply" at bounding box center [447, 432] width 30 height 29
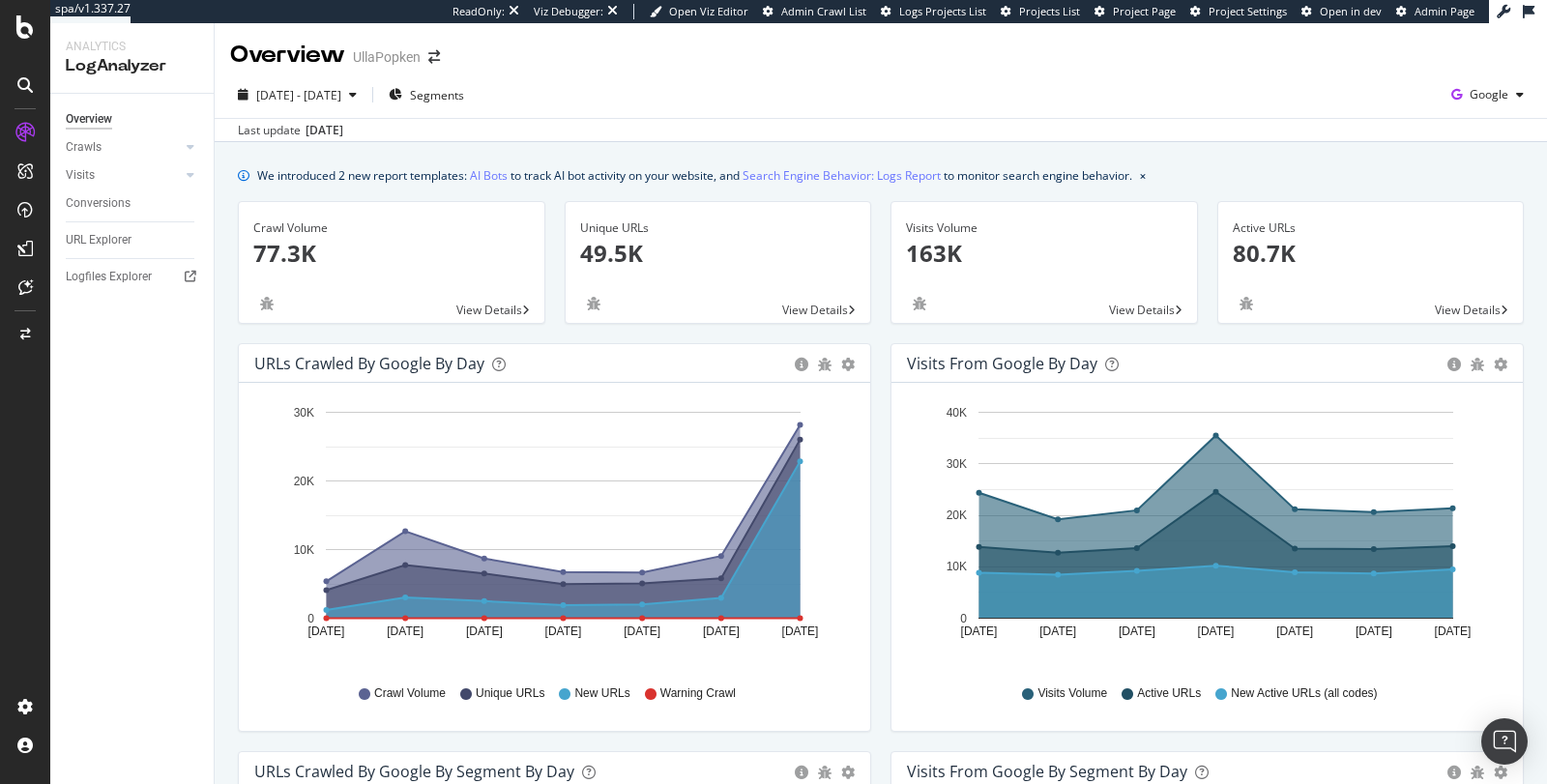
click at [433, 540] on icon "A chart." at bounding box center [563, 504] width 474 height 157
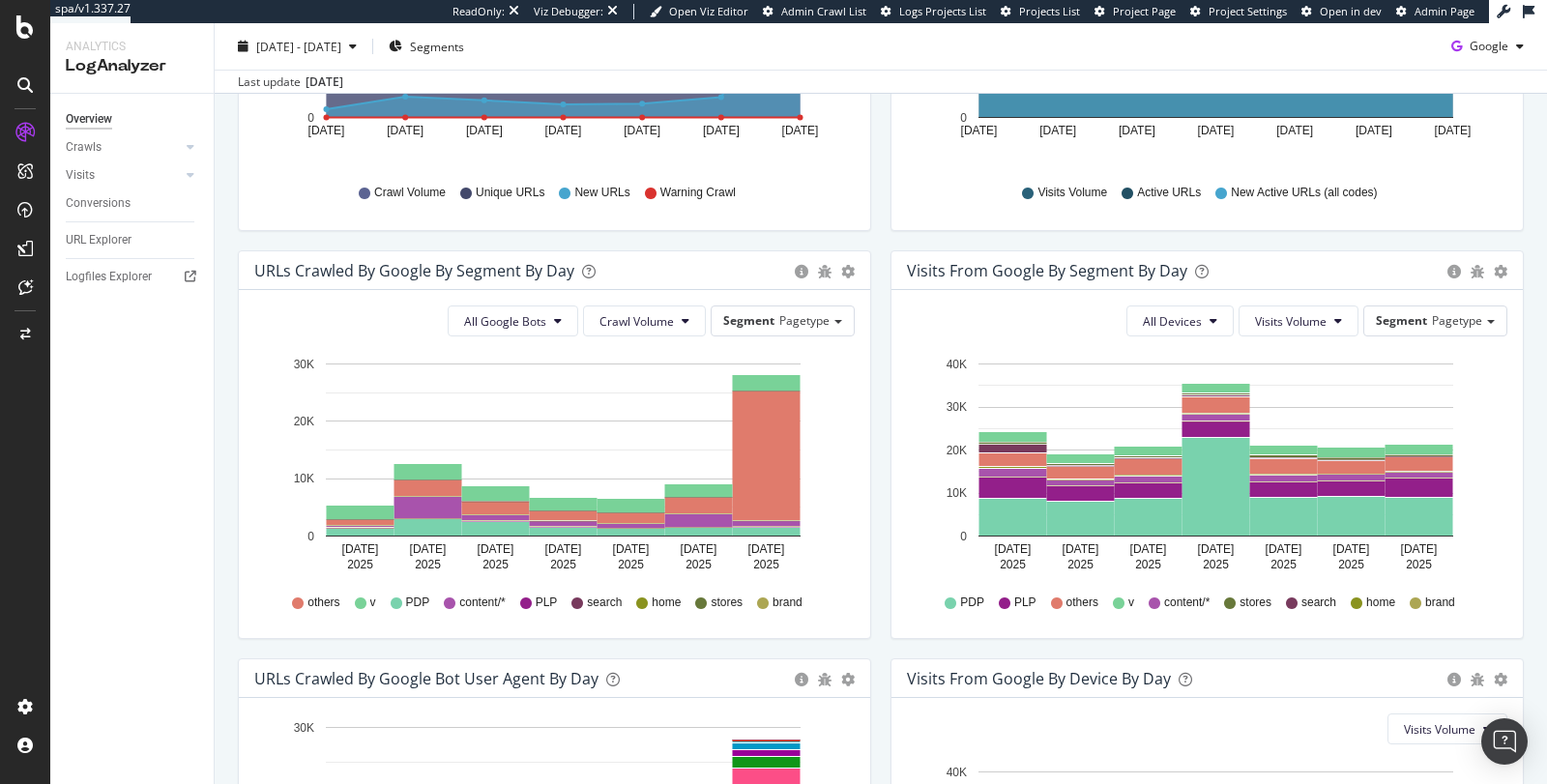
scroll to position [481, 0]
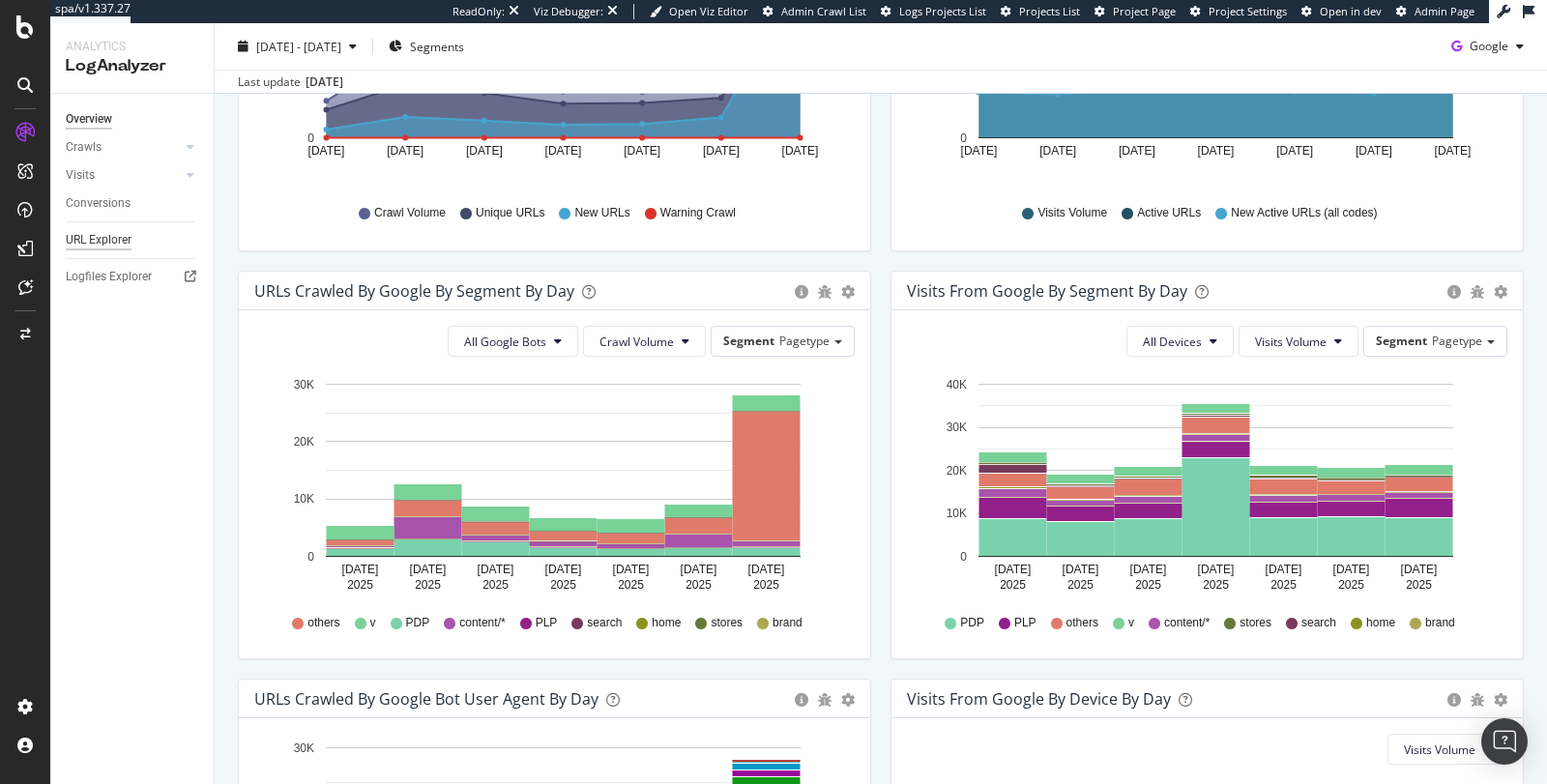
click at [120, 237] on div "URL Explorer" at bounding box center [99, 239] width 66 height 20
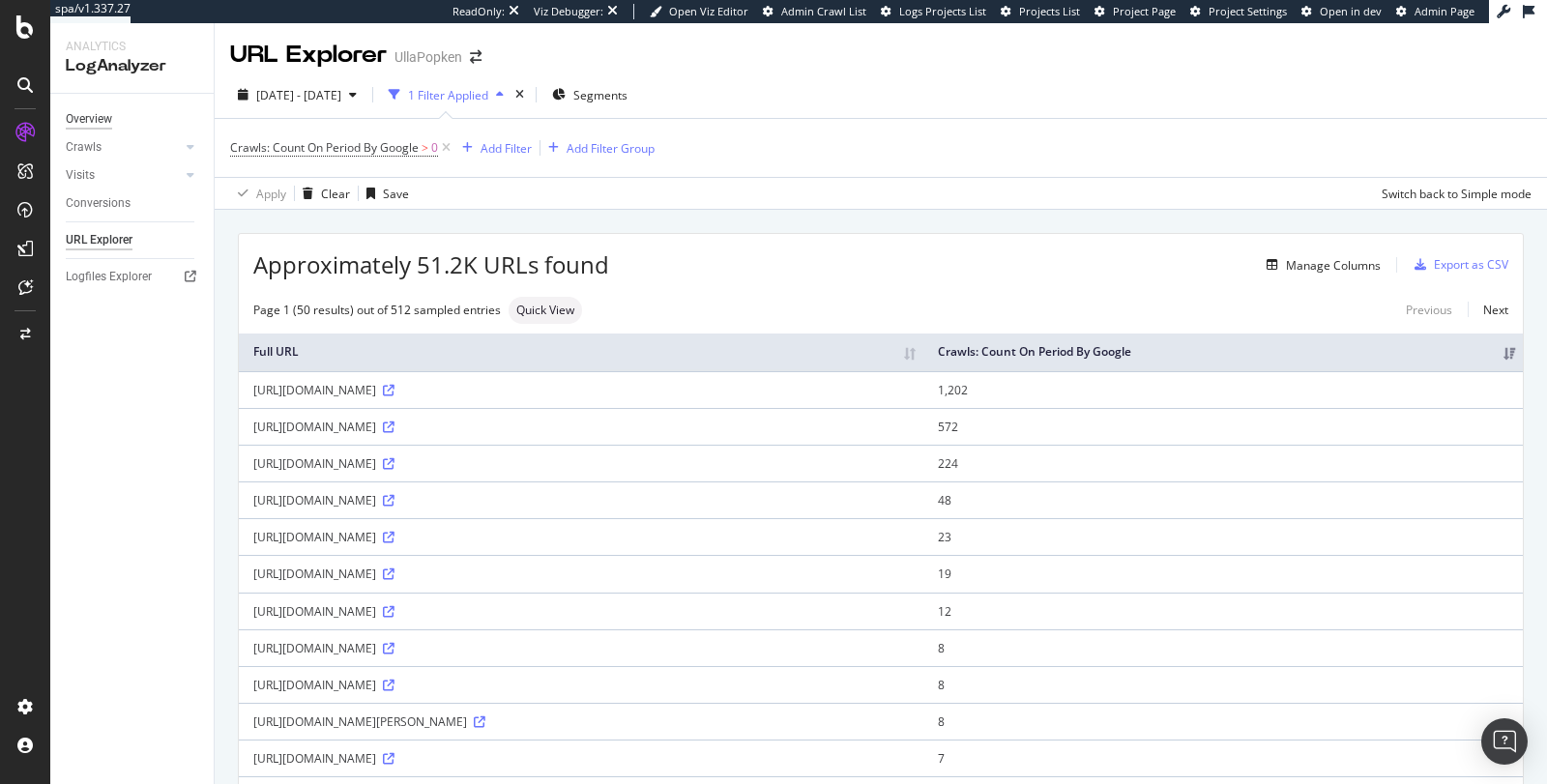
click at [107, 120] on div "Overview" at bounding box center [89, 119] width 47 height 20
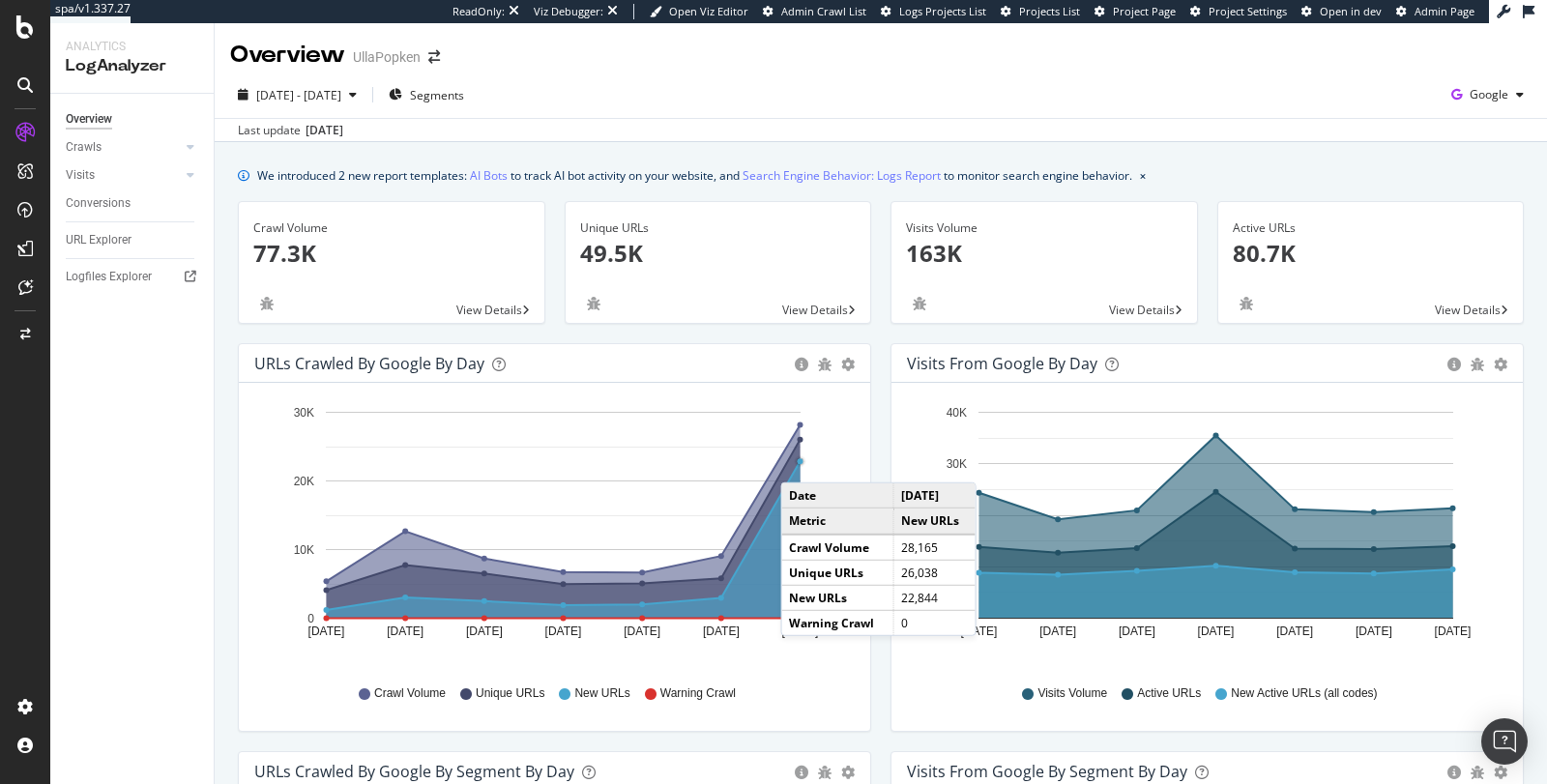
click at [800, 462] on circle "A chart." at bounding box center [801, 462] width 6 height 6
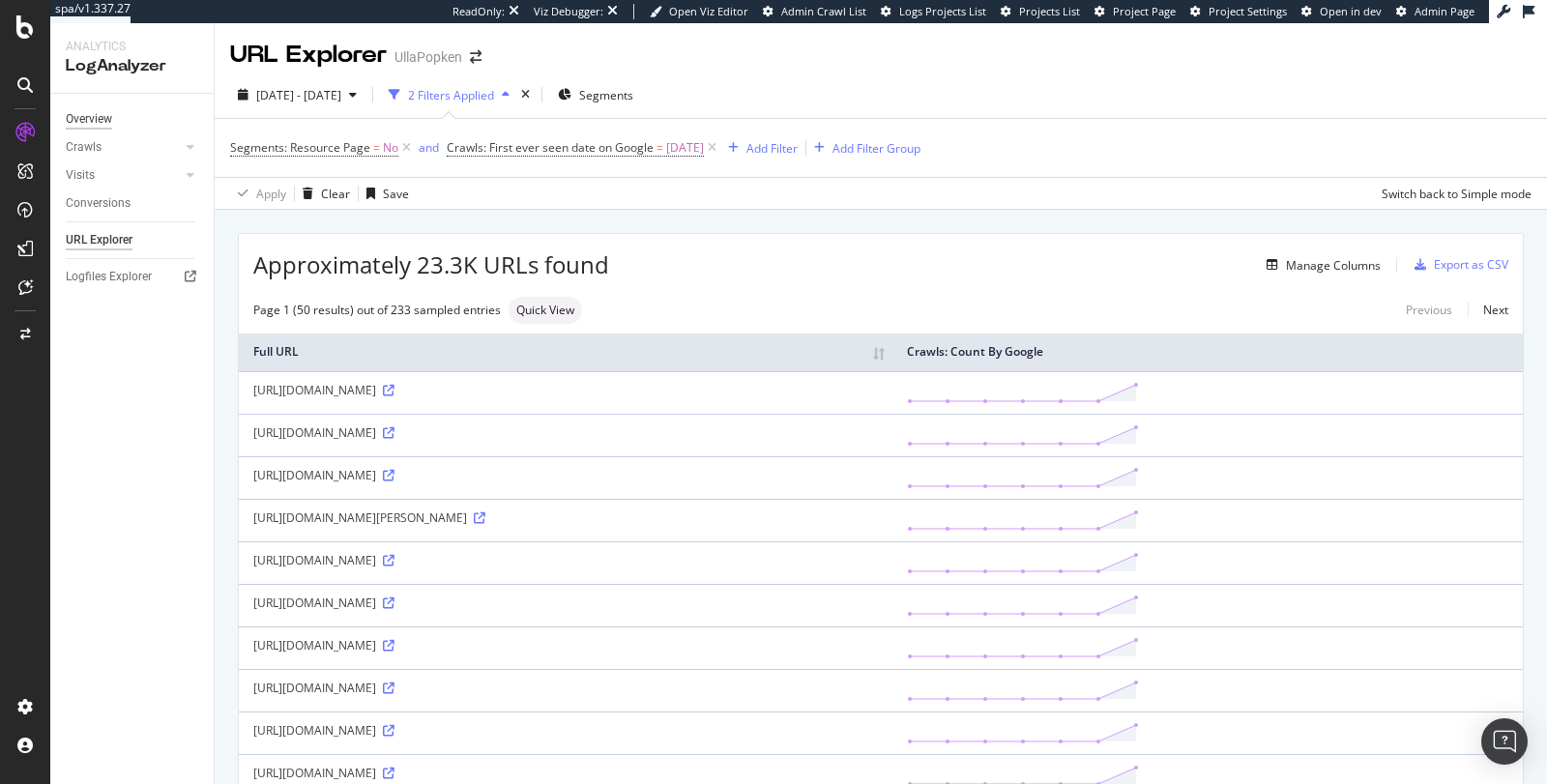
click at [110, 117] on div "Overview" at bounding box center [89, 119] width 47 height 20
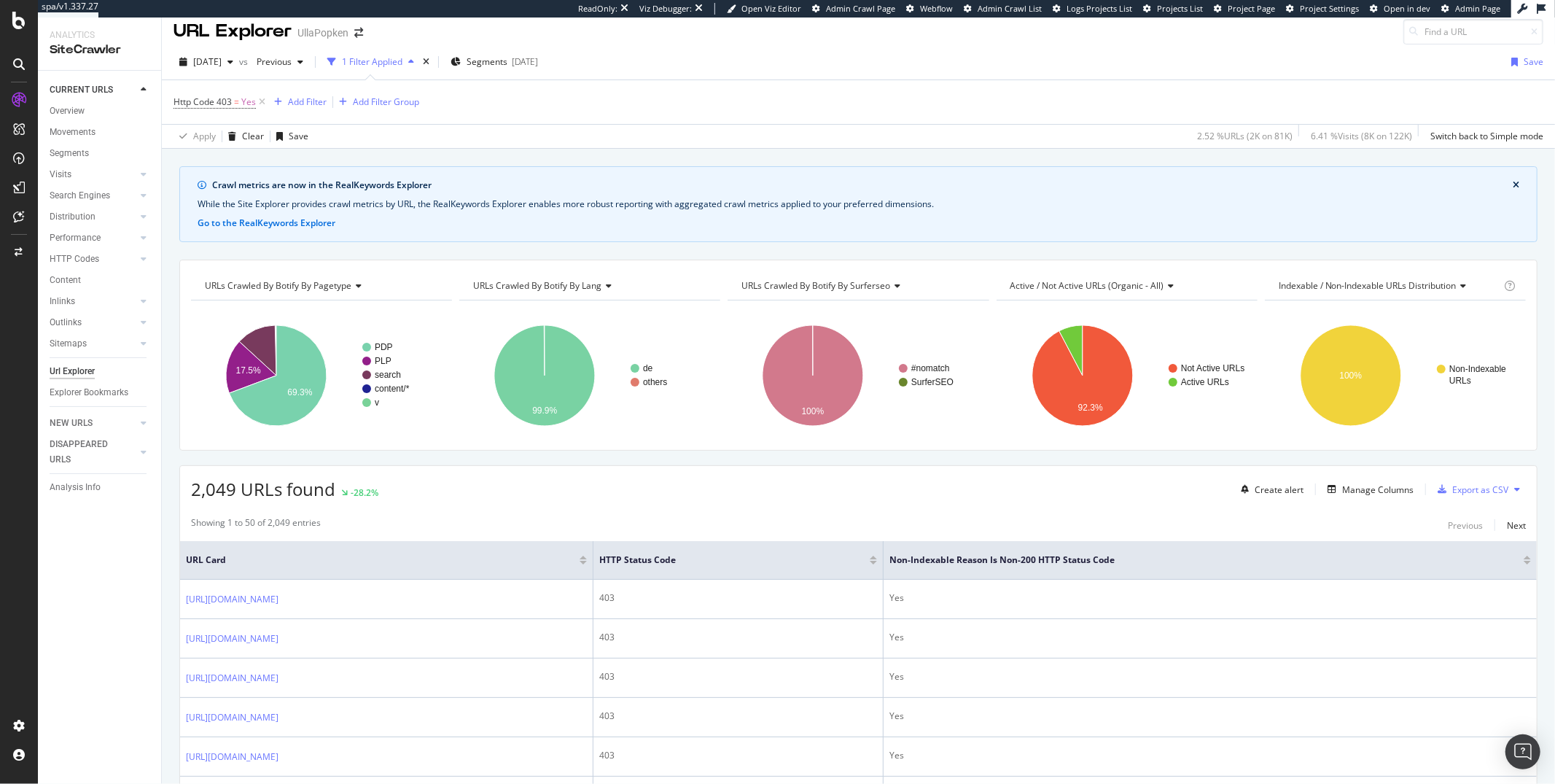
scroll to position [23, 0]
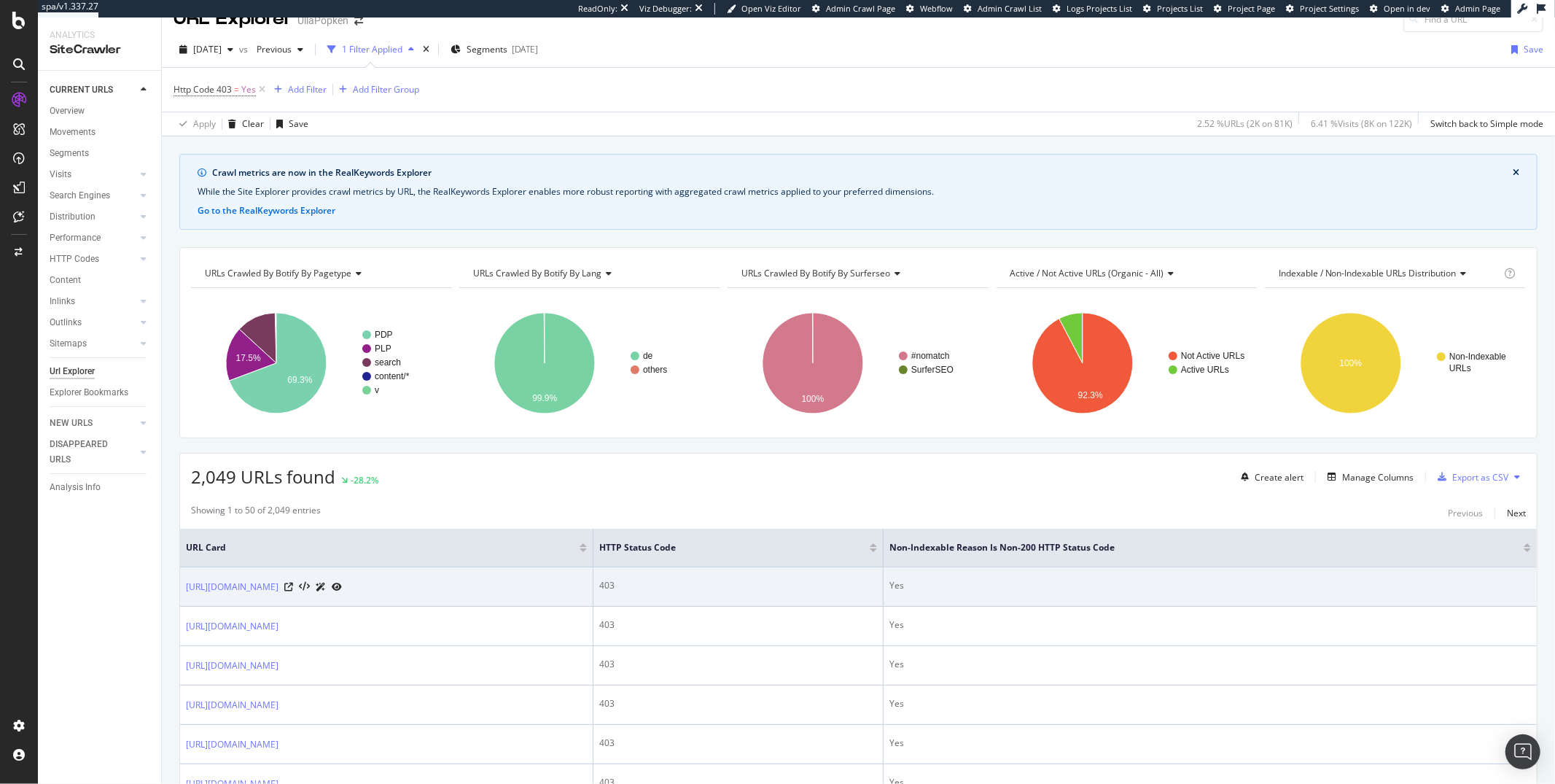
click at [342, 589] on div at bounding box center [313, 586] width 58 height 15
click at [293, 589] on icon at bounding box center [289, 587] width 9 height 9
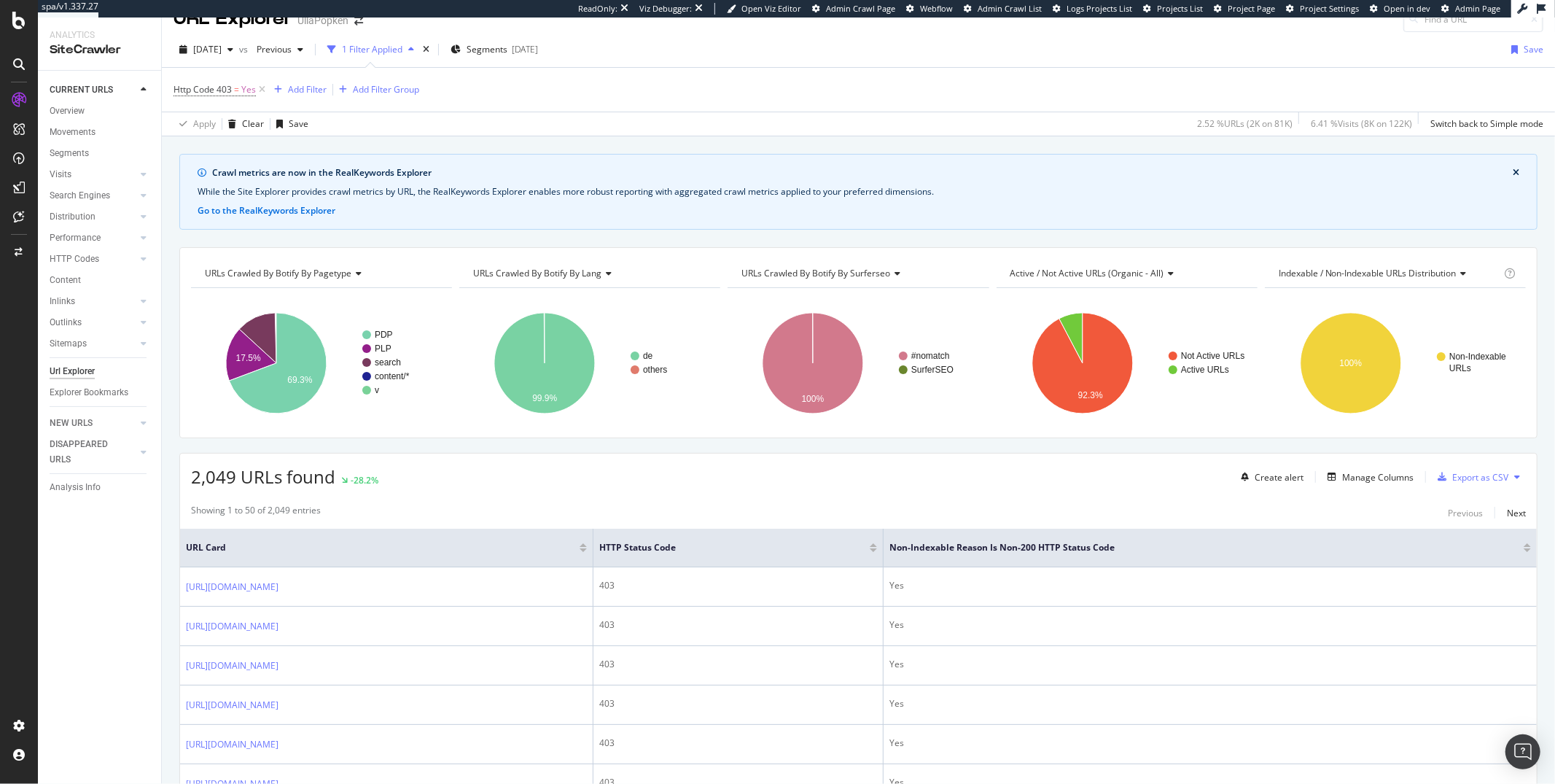
scroll to position [0, 0]
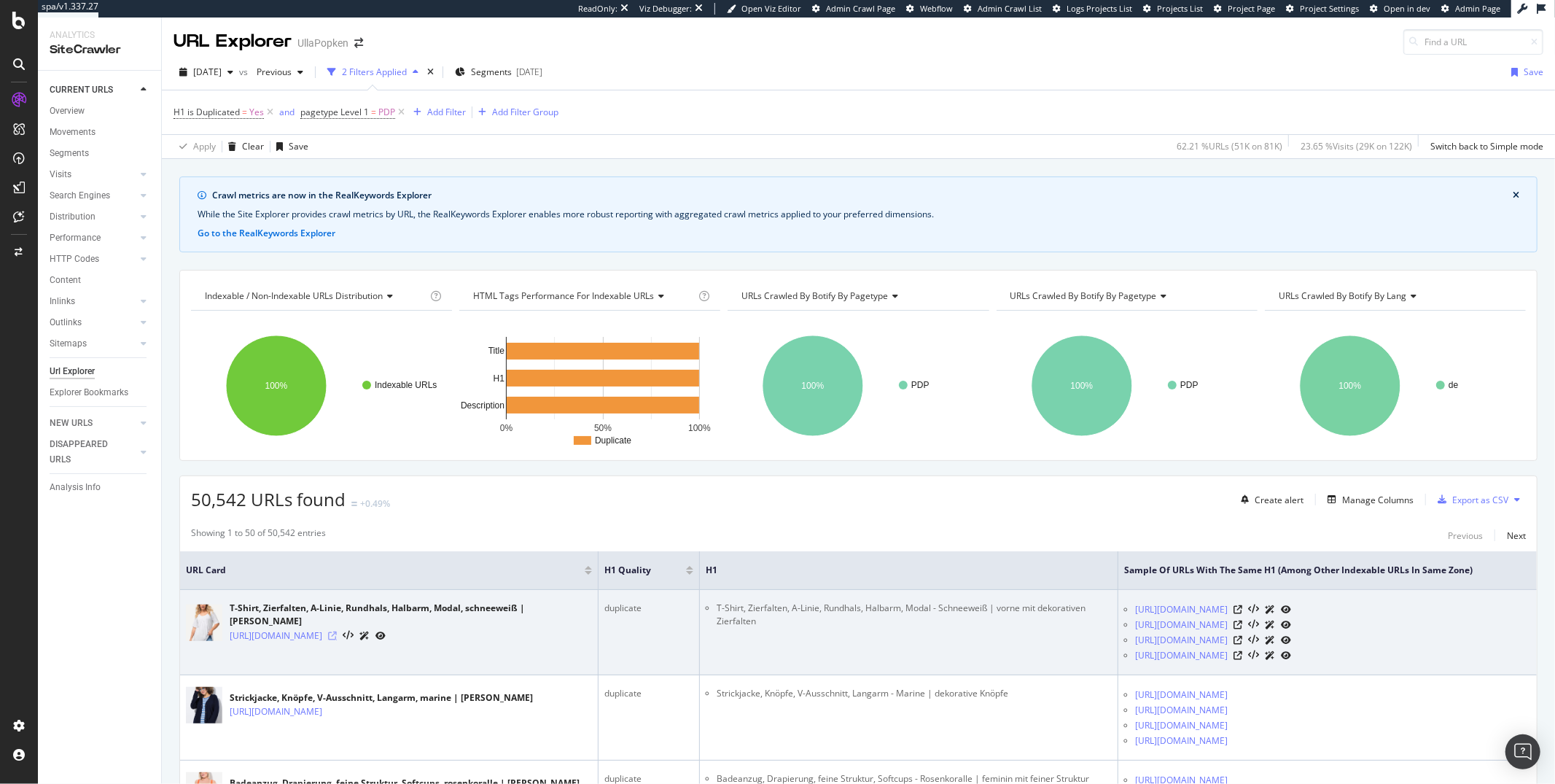
click at [337, 632] on icon at bounding box center [332, 636] width 9 height 9
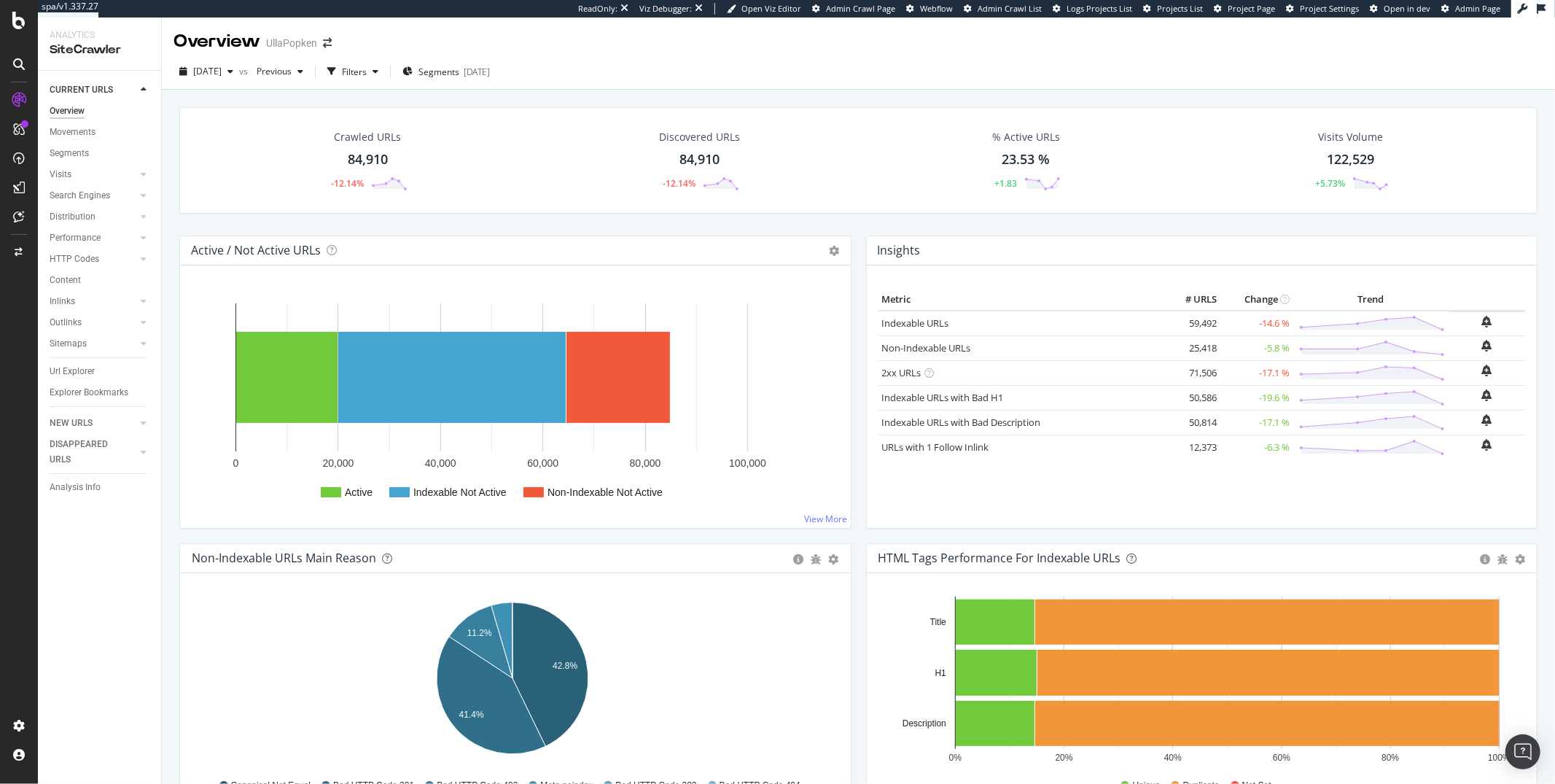
scroll to position [124, 0]
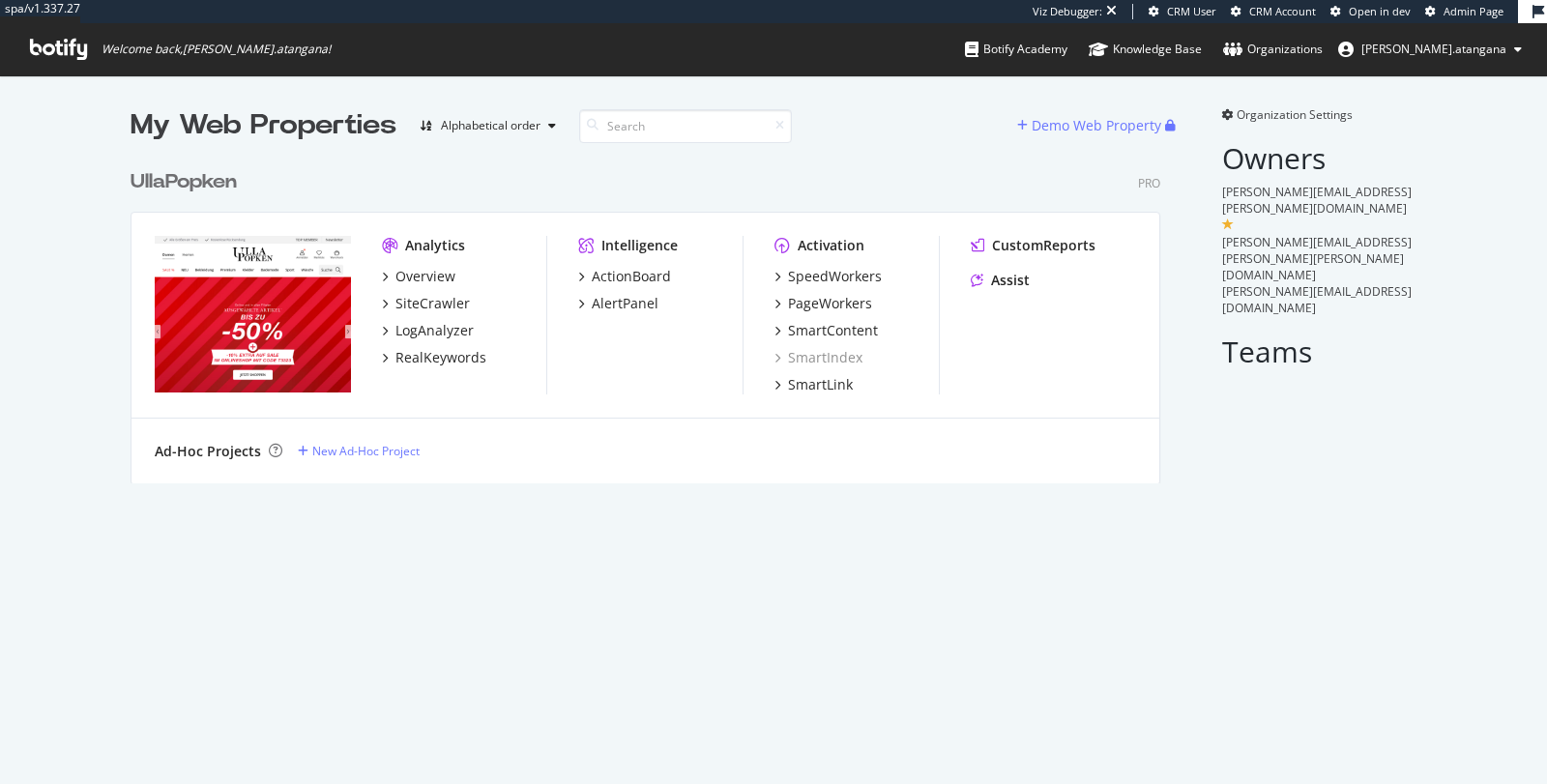
scroll to position [322, 1029]
click at [810, 299] on div "PageWorkers" at bounding box center [830, 303] width 84 height 19
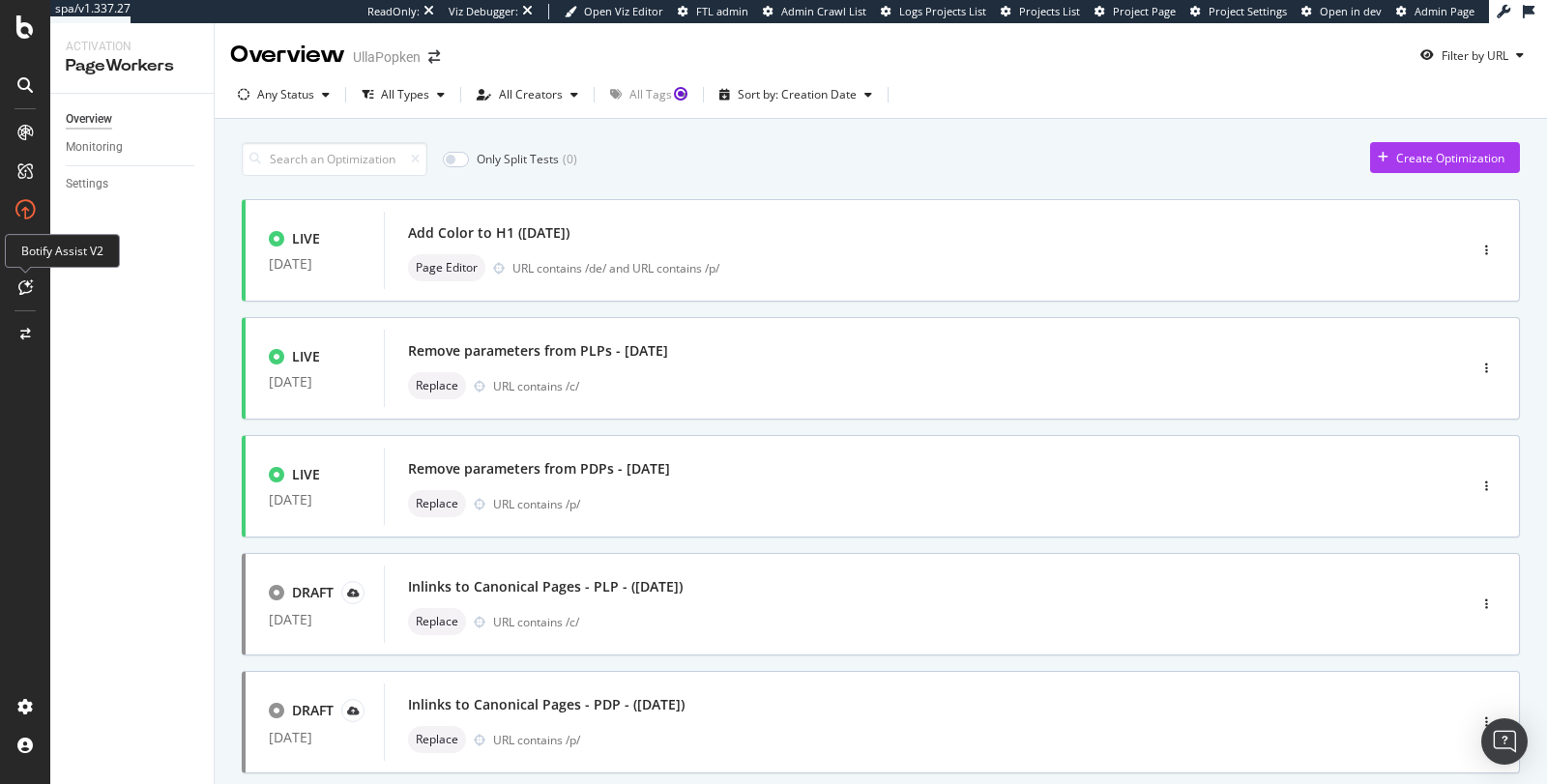
click at [29, 285] on icon at bounding box center [25, 287] width 15 height 16
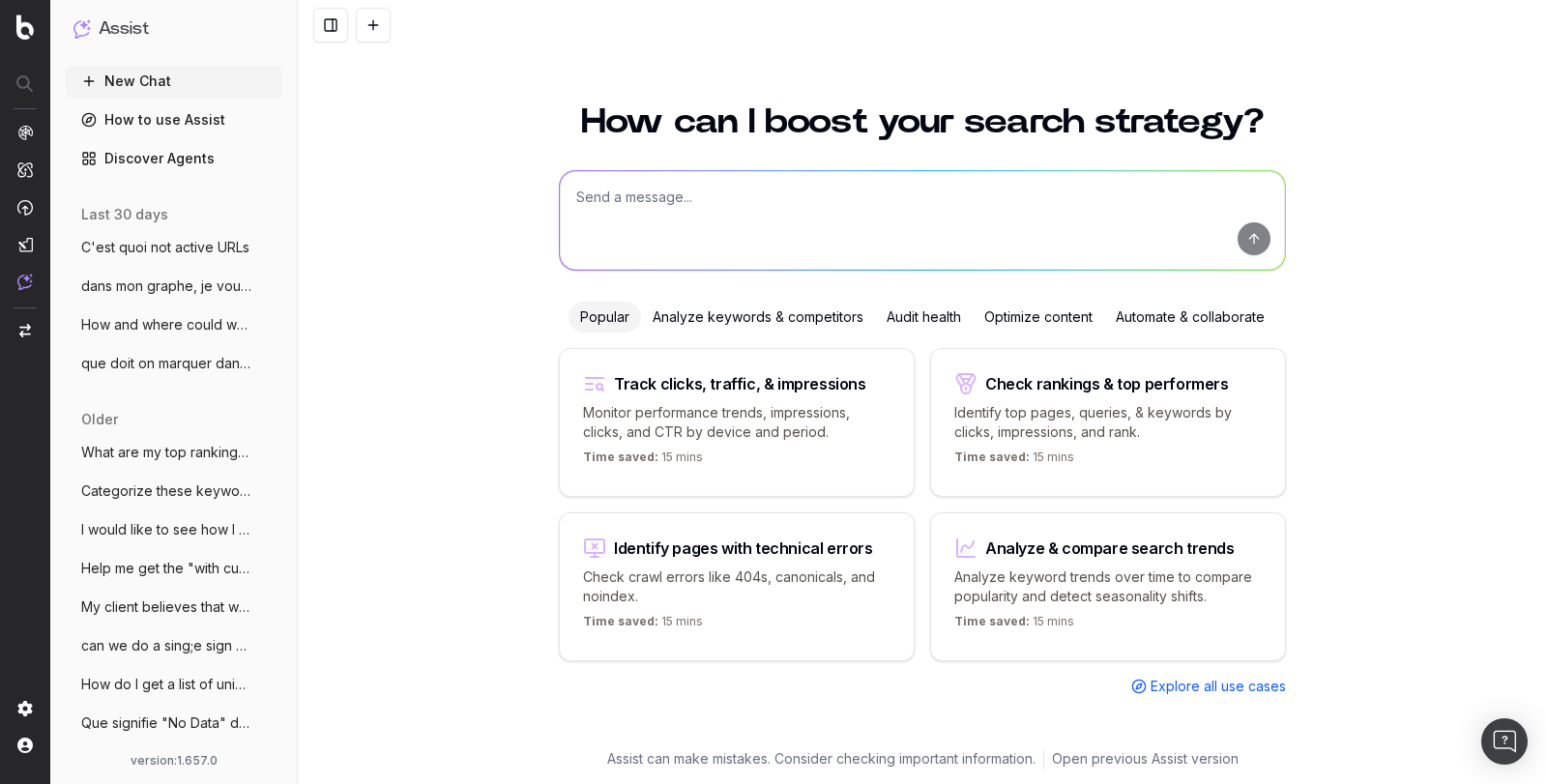
click at [627, 232] on textarea at bounding box center [923, 221] width 725 height 99
type textarea "si mon optimisation pour ajouter des descriptifs pour dédupliqué des H1 ne sont…"
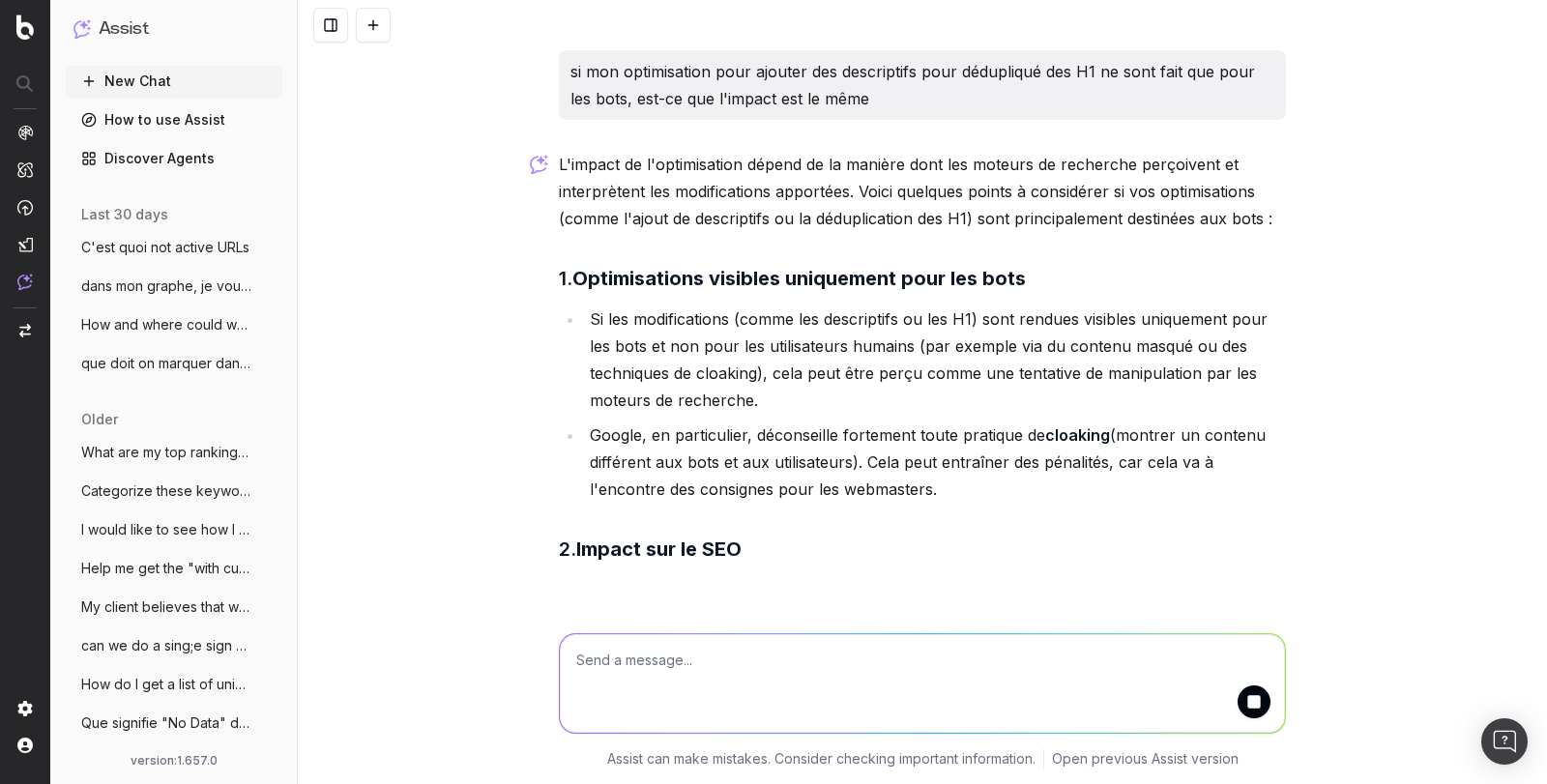
scroll to position [12, 0]
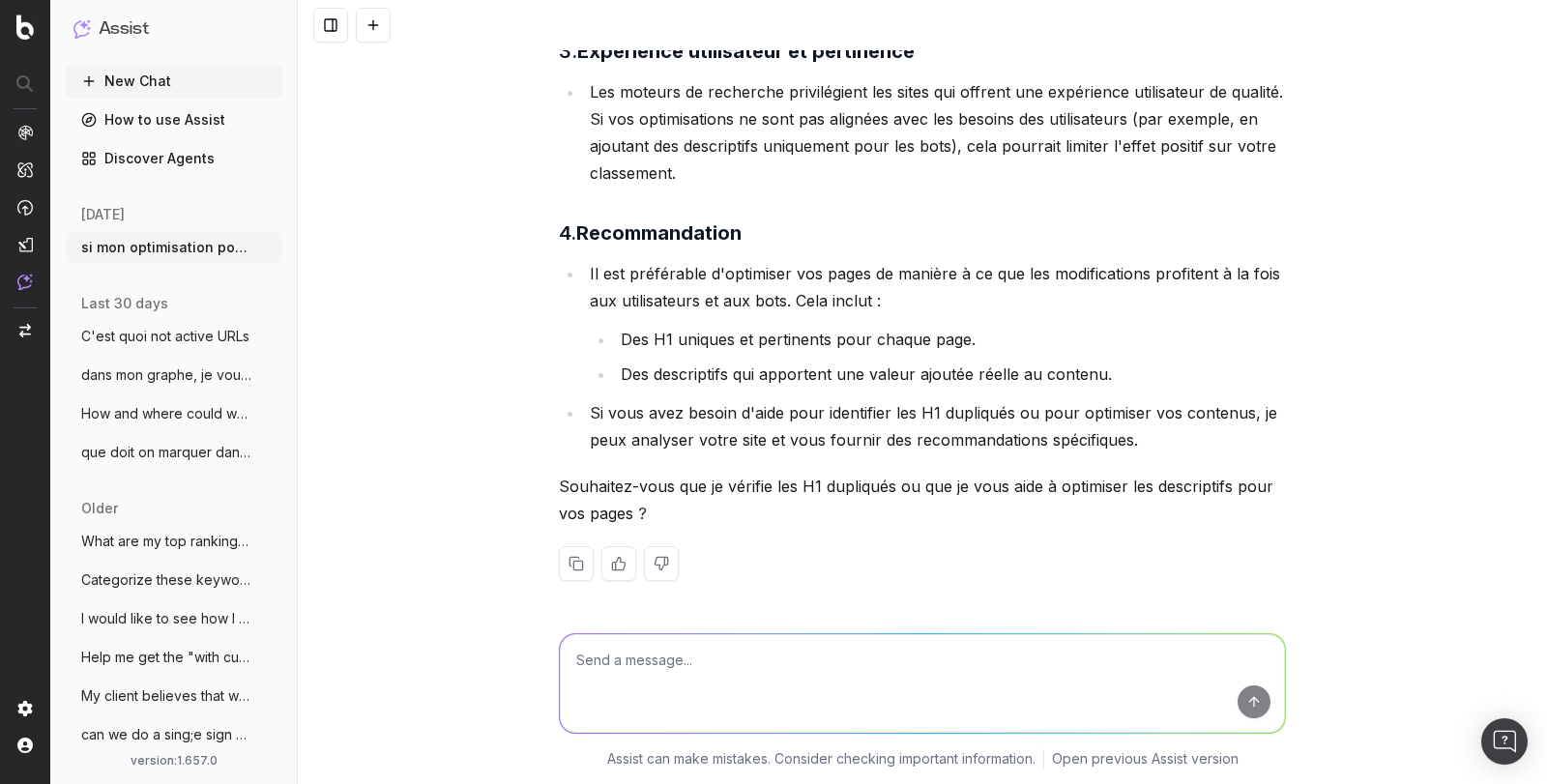
scroll to position [820, 0]
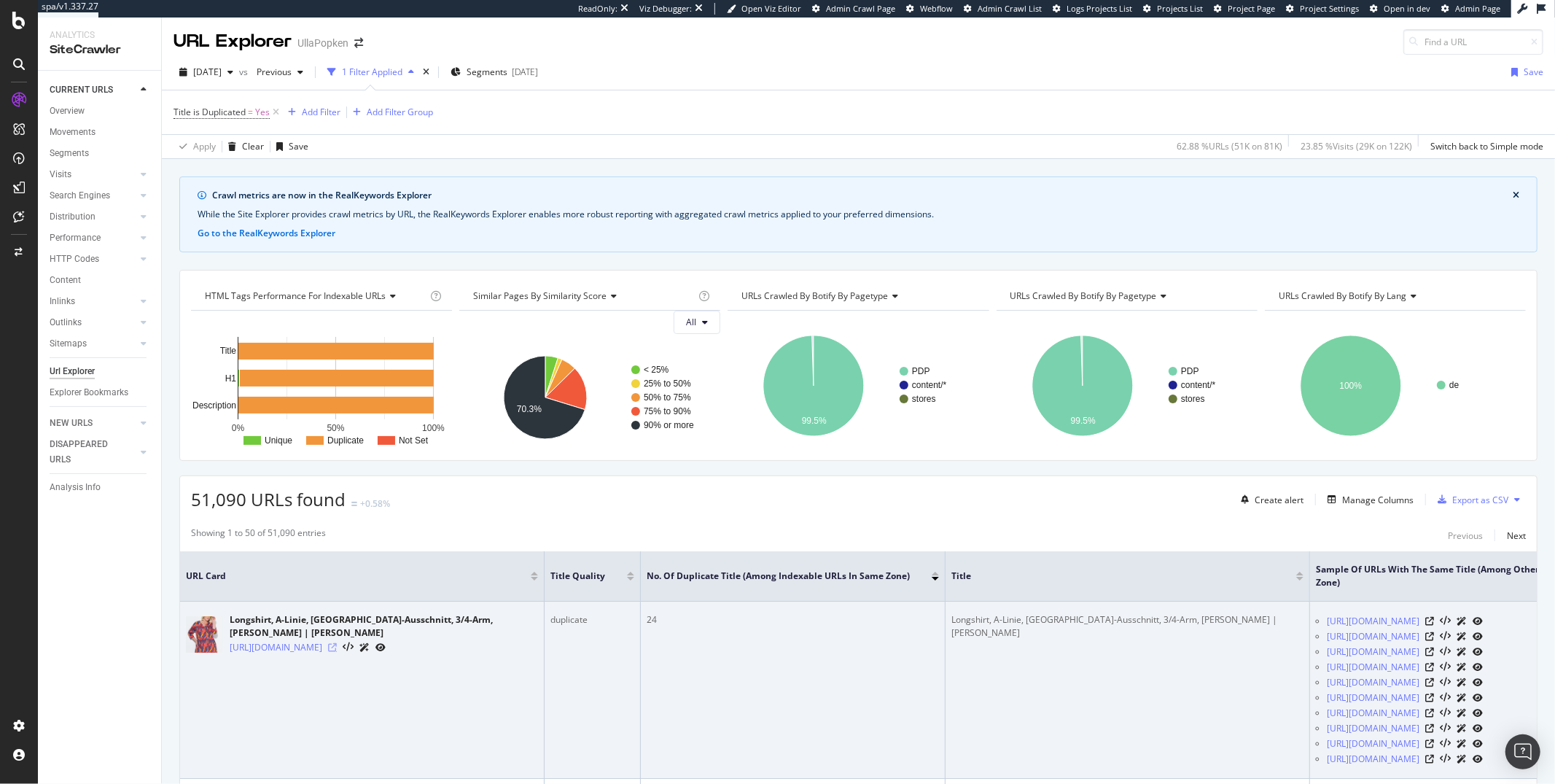
click at [337, 643] on icon at bounding box center [332, 647] width 9 height 9
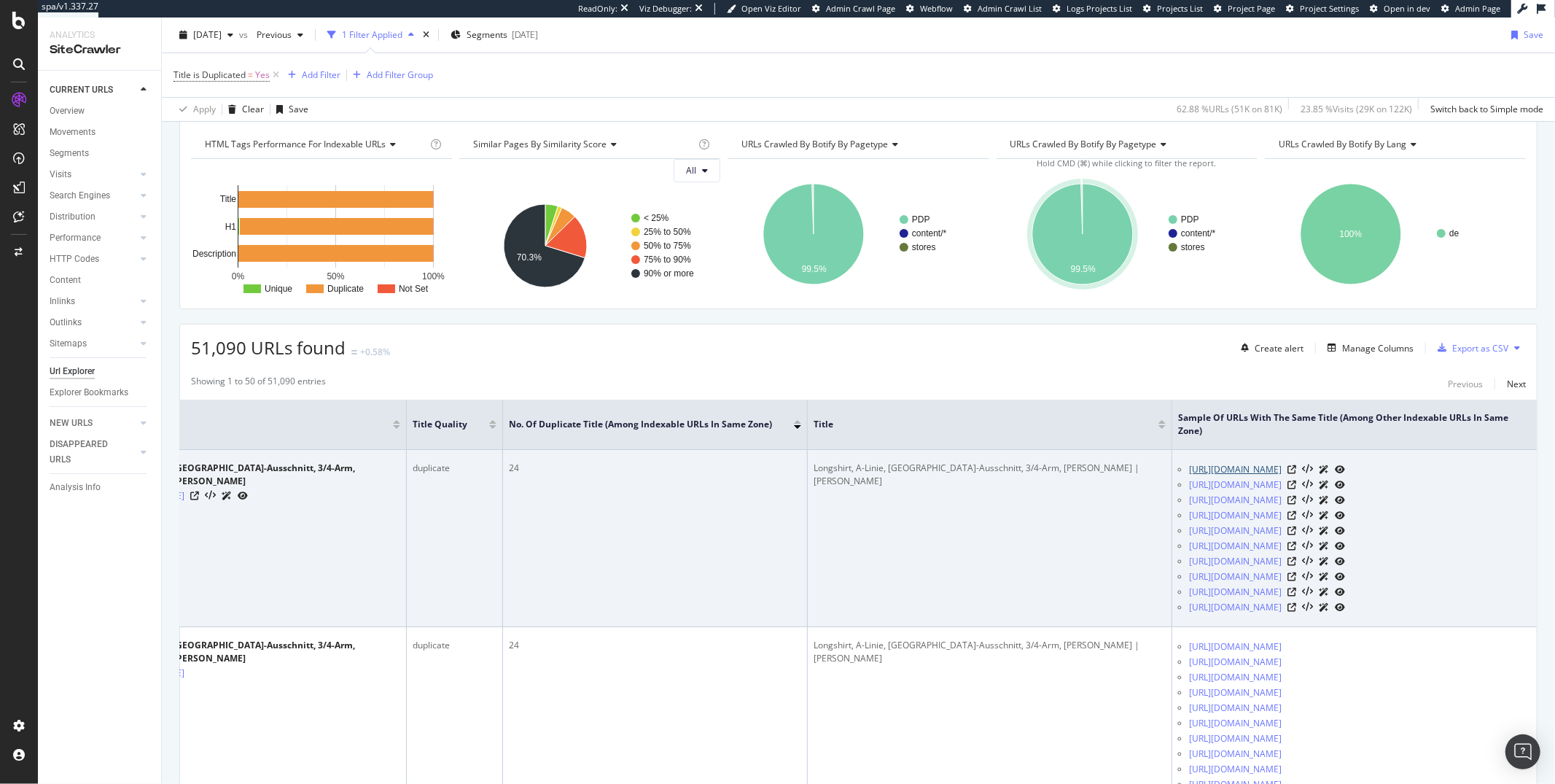
scroll to position [0, 147]
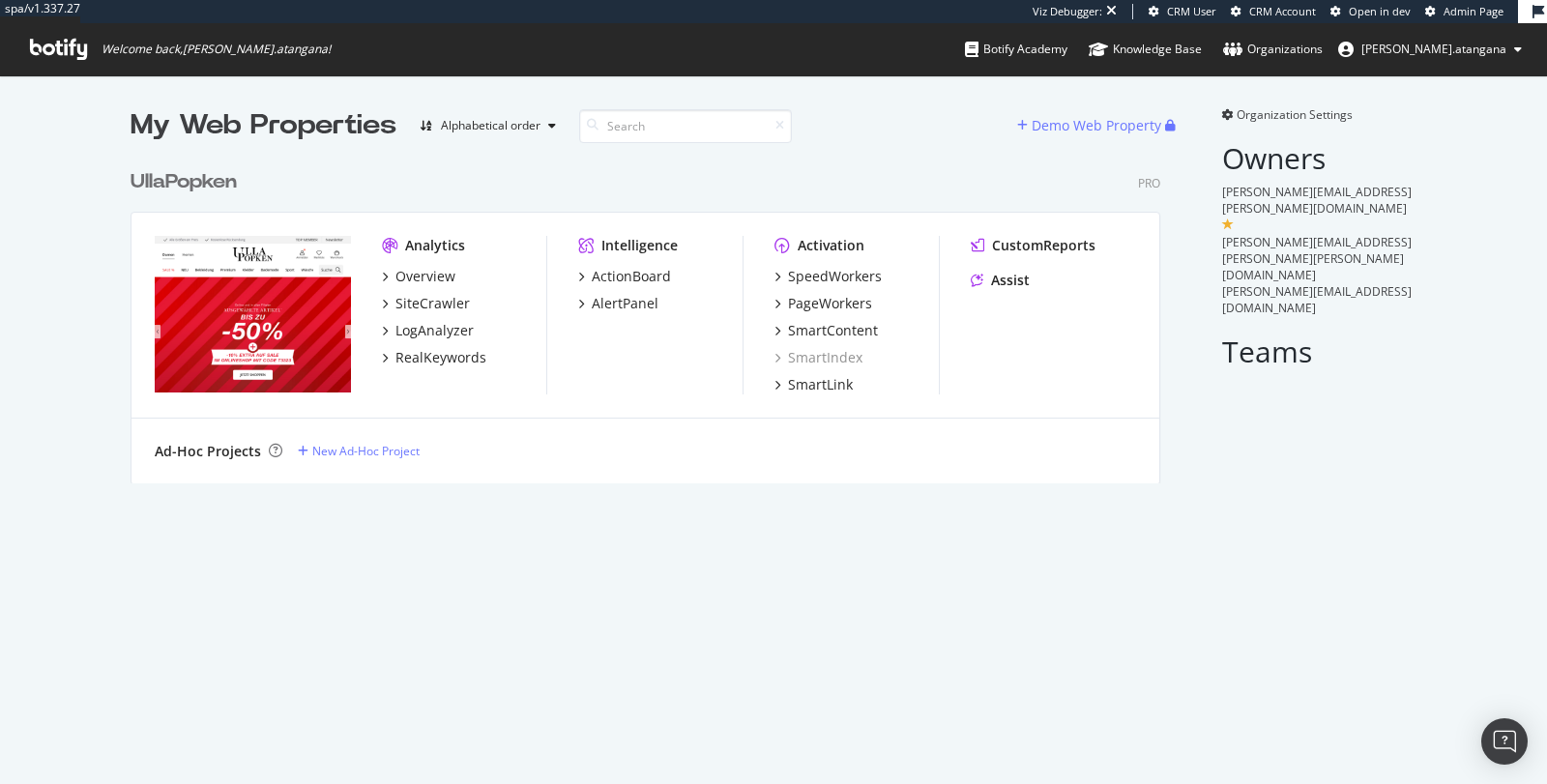
scroll to position [322, 1029]
click at [426, 274] on div "Overview" at bounding box center [426, 276] width 60 height 19
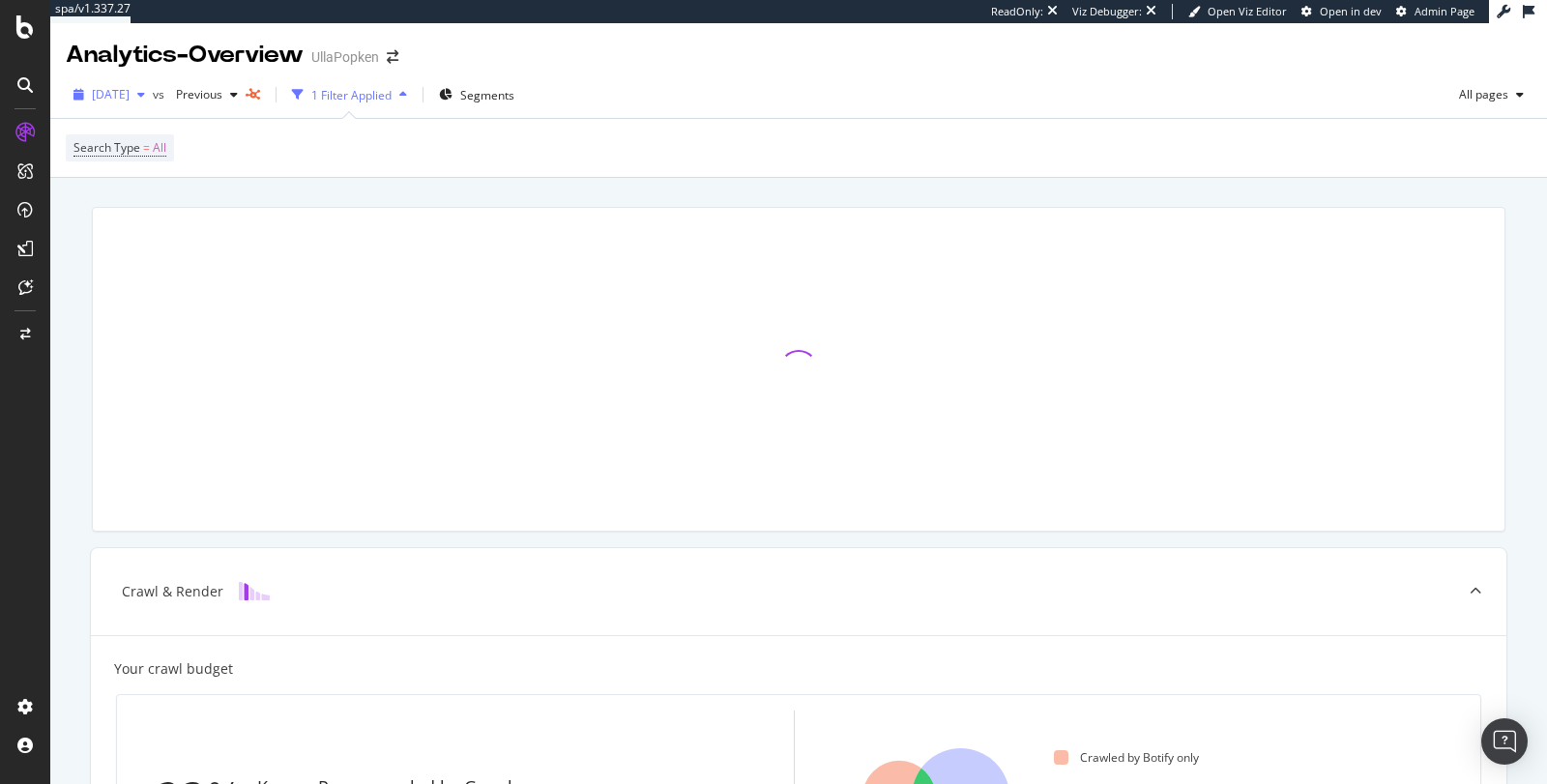
click at [130, 92] on span "[DATE]" at bounding box center [110, 94] width 38 height 16
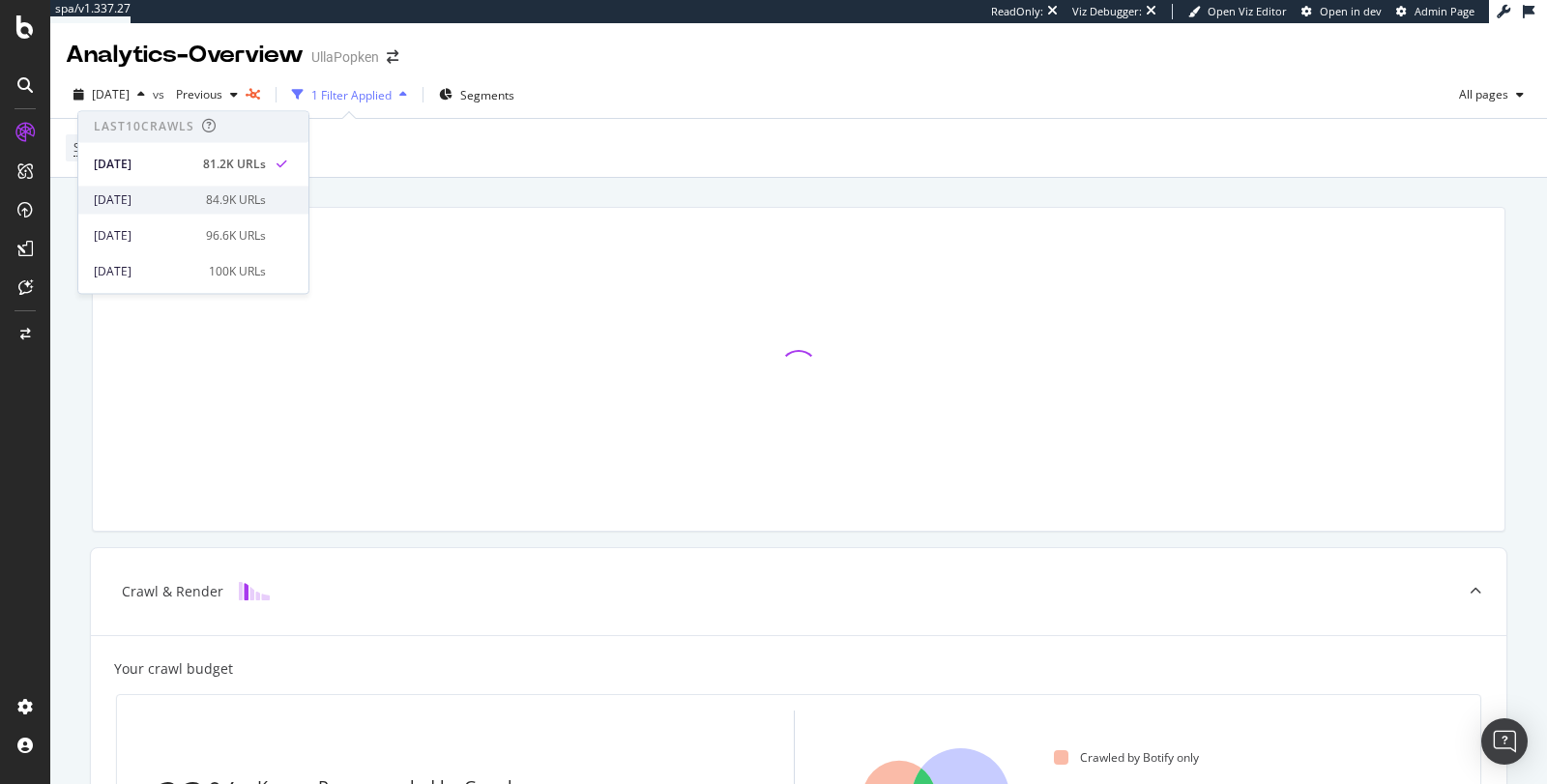
click at [173, 197] on div "2025 Sep. 7th" at bounding box center [144, 201] width 101 height 17
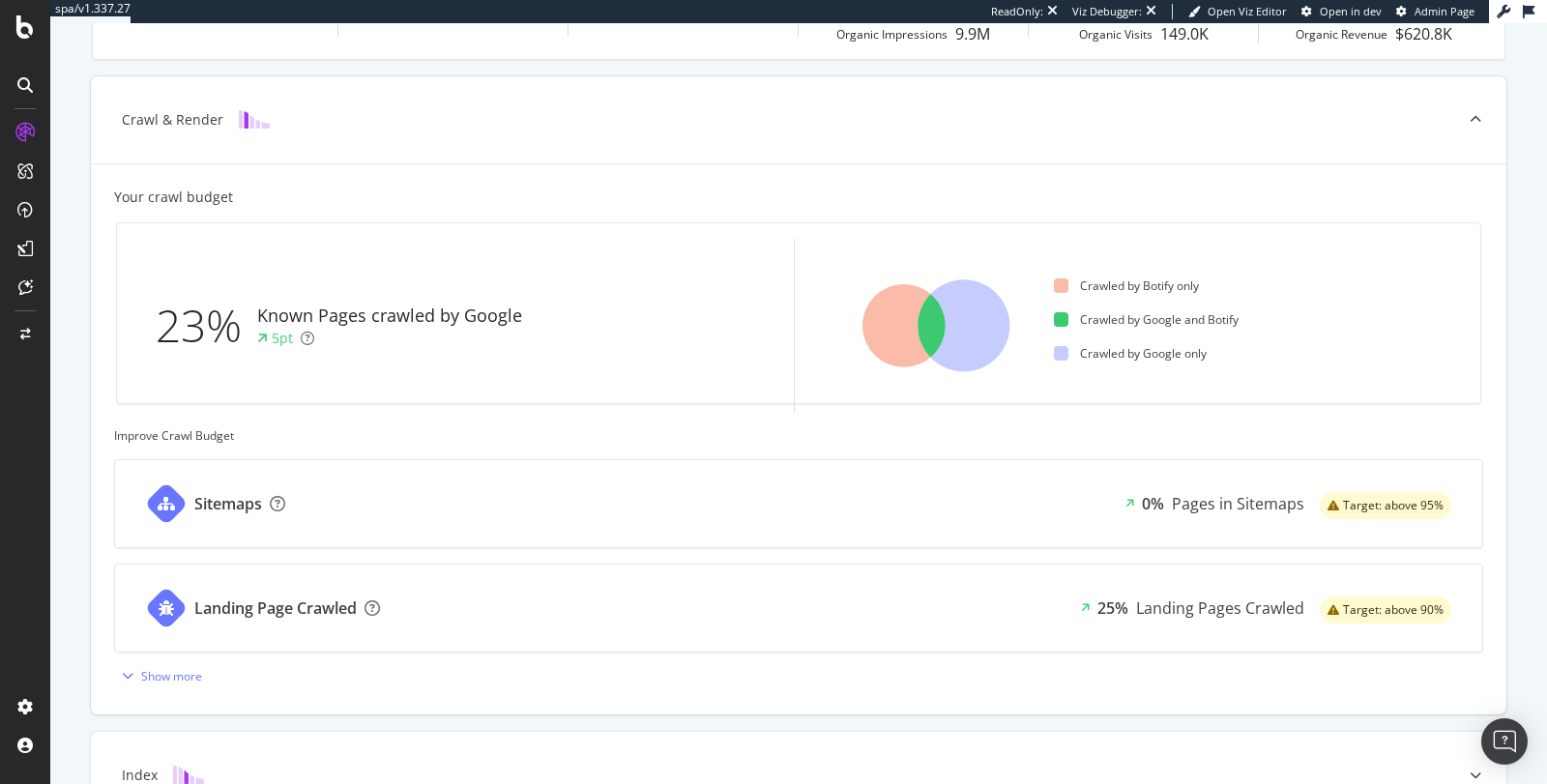
scroll to position [793, 0]
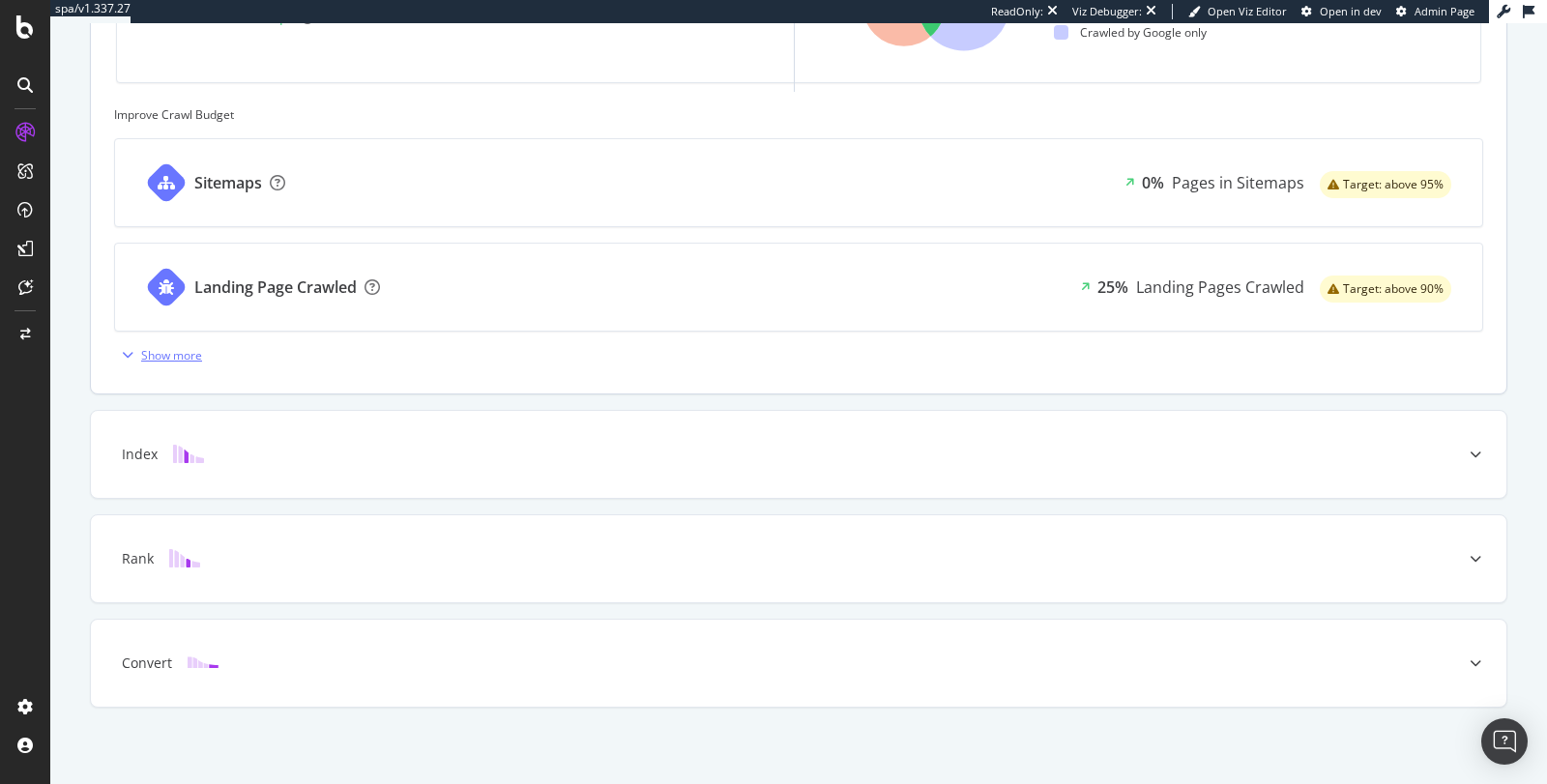
click at [125, 349] on div "button" at bounding box center [128, 355] width 27 height 12
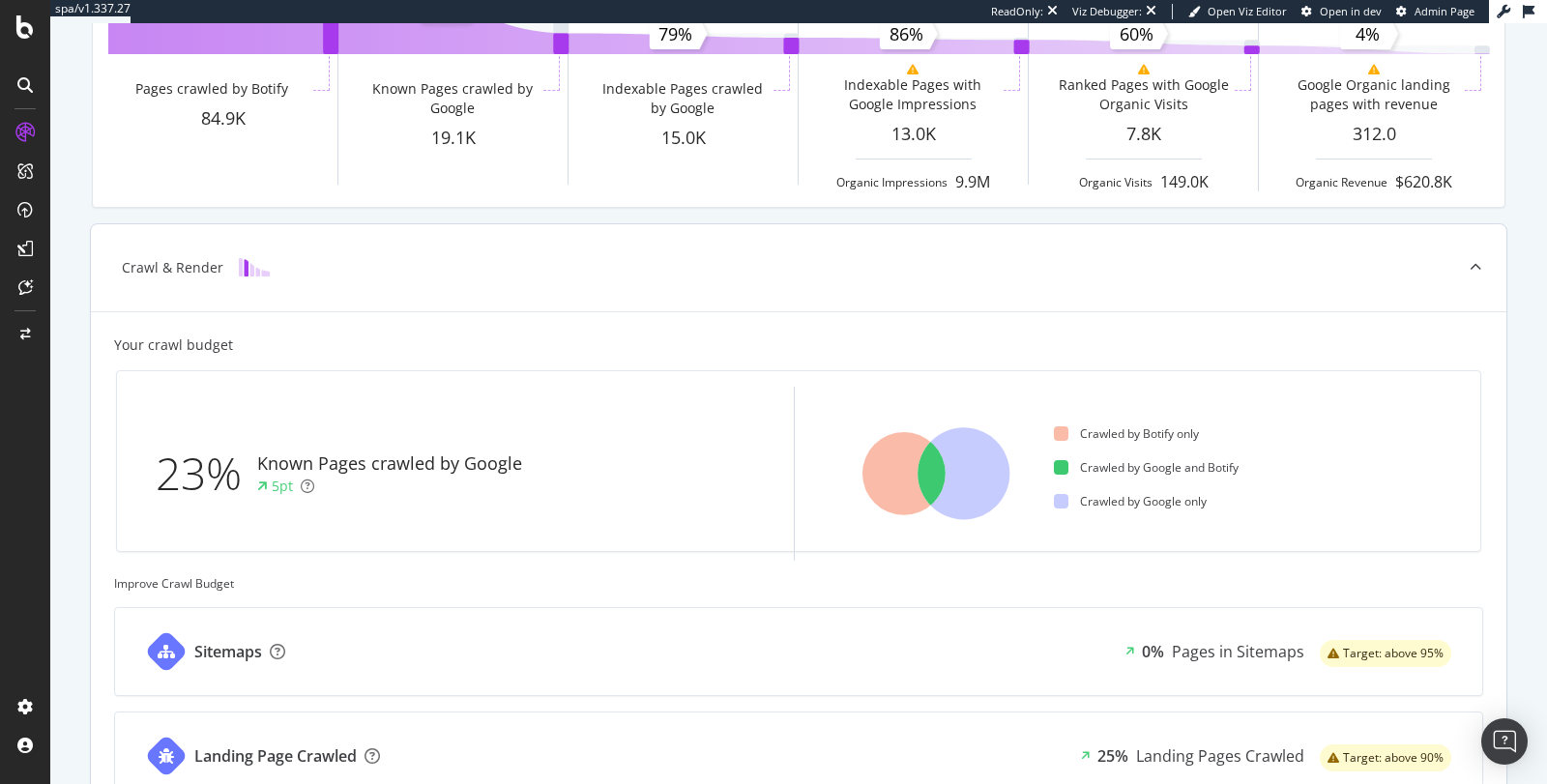
scroll to position [0, 0]
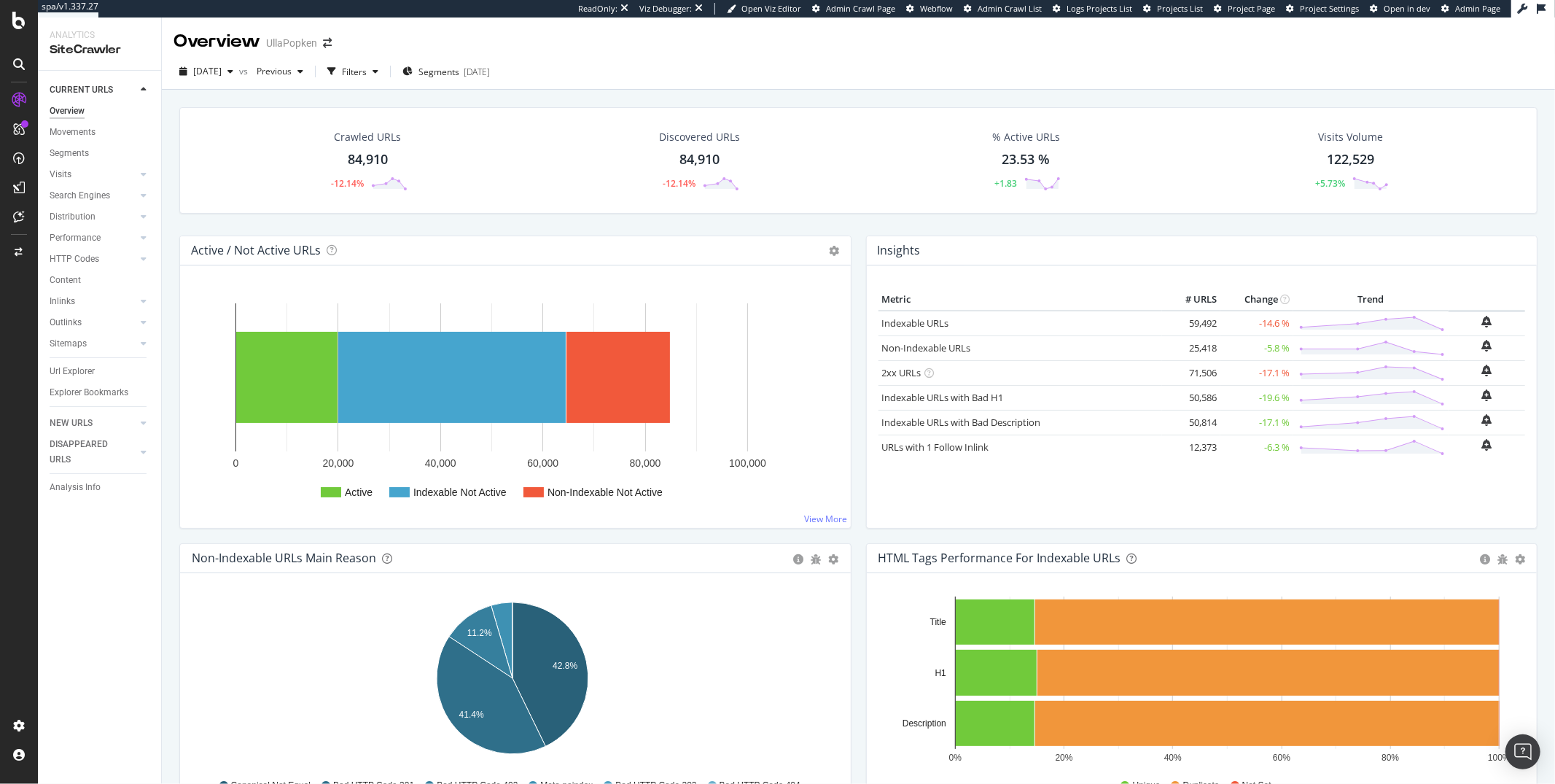
scroll to position [124, 0]
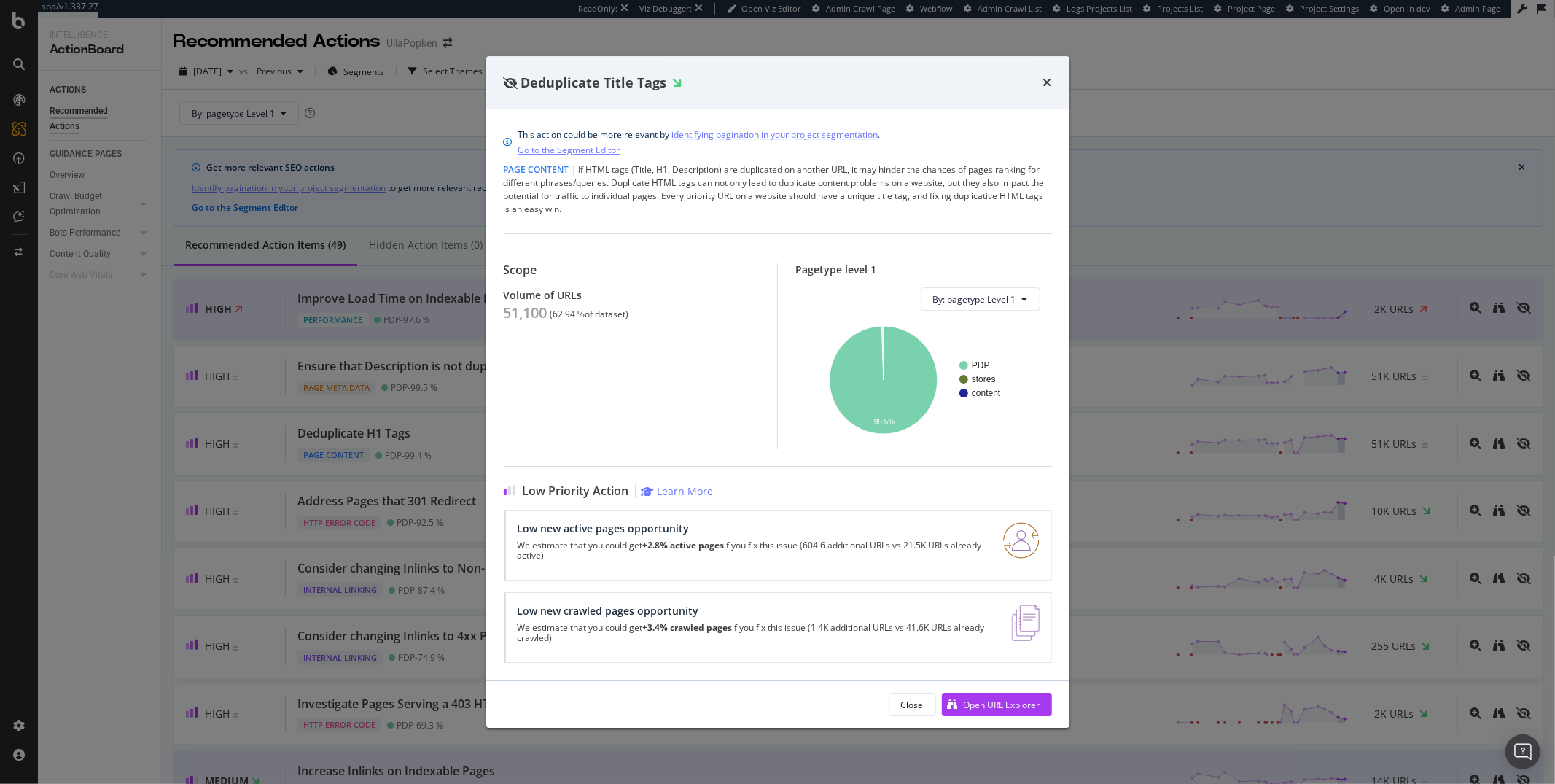
scroll to position [840, 0]
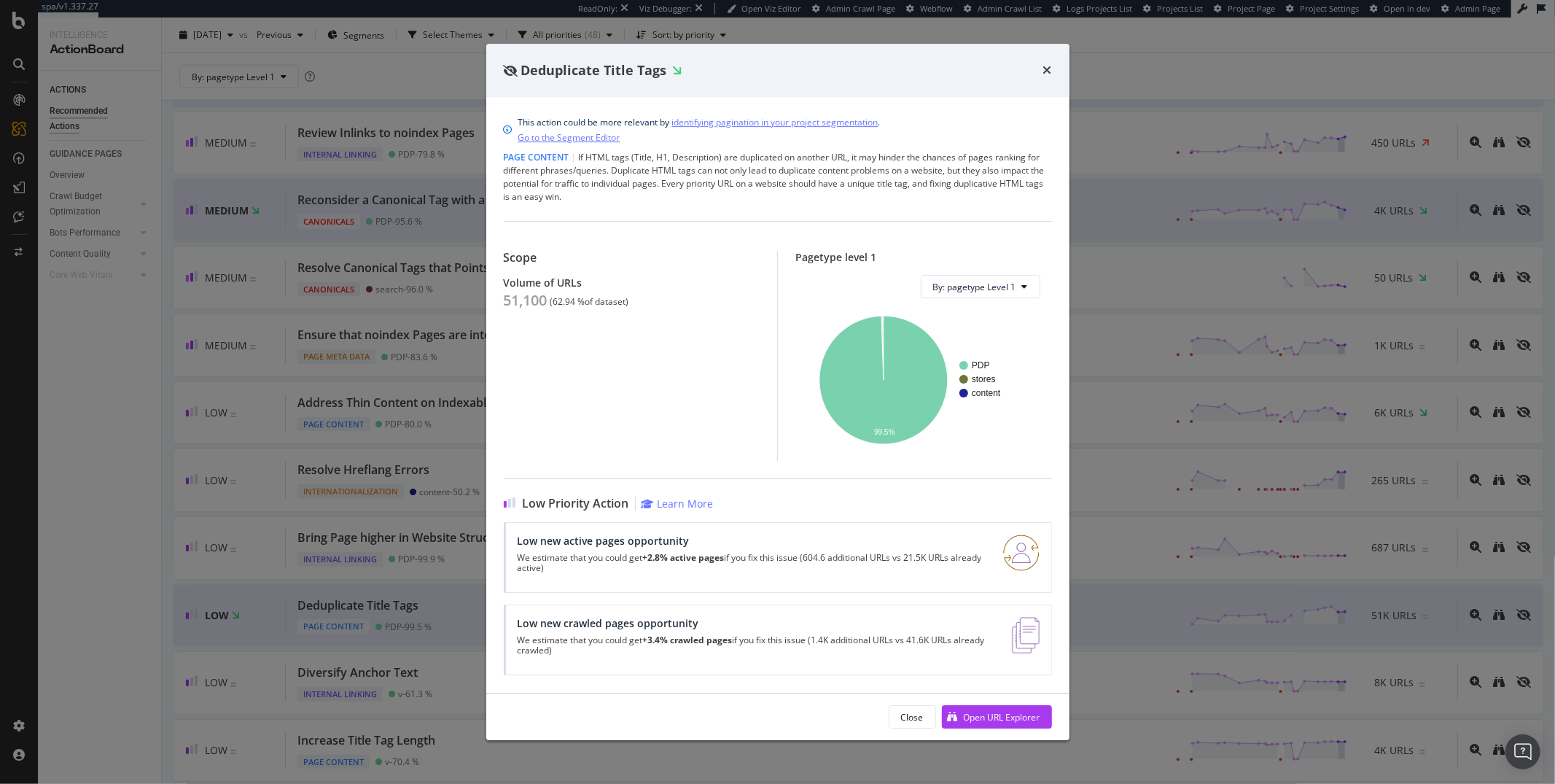
click at [848, 31] on div "Deduplicate Title Tags This action could be more relevant by identifying pagina…" at bounding box center [778, 392] width 1555 height 784
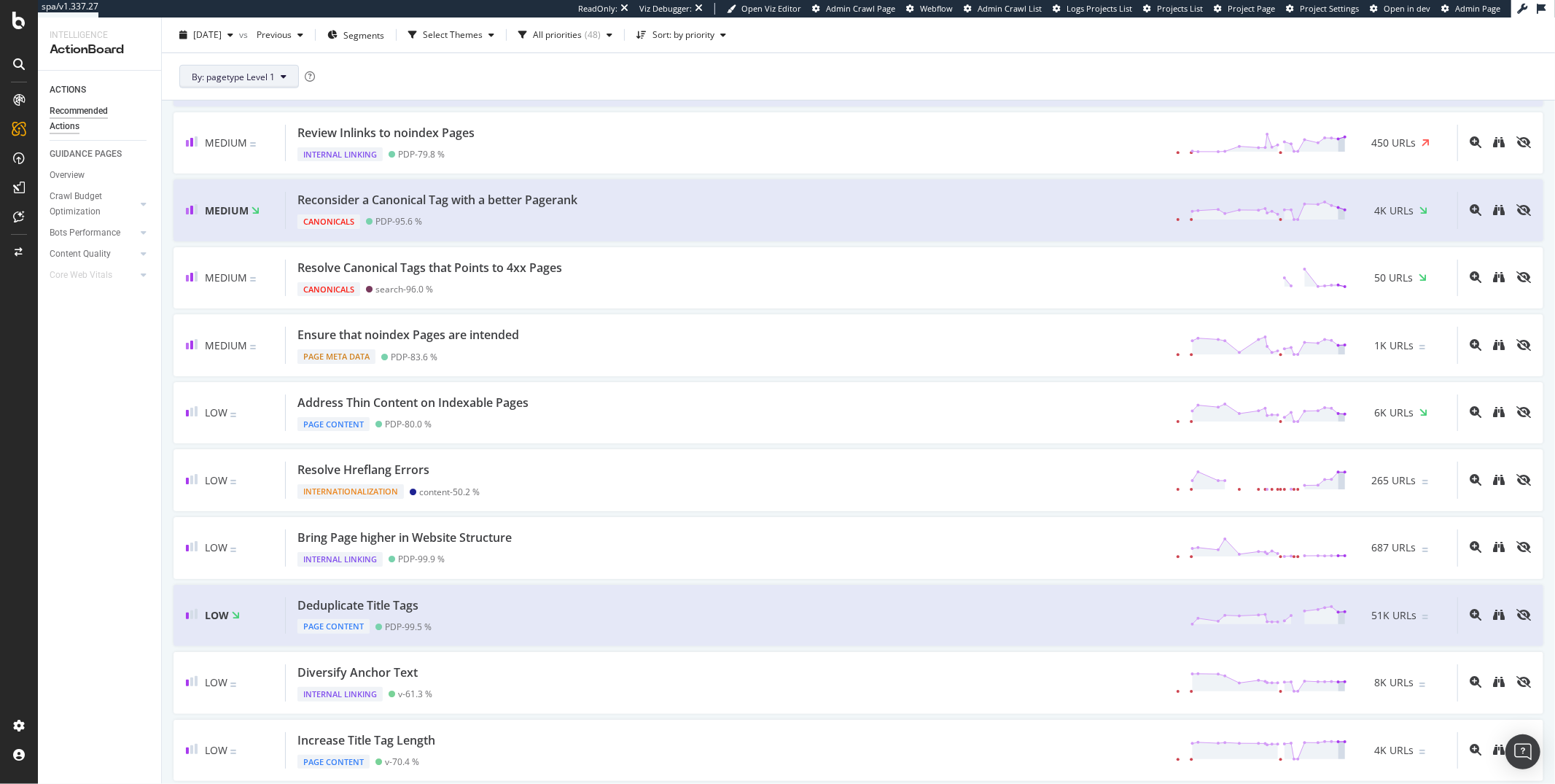
click at [277, 80] on button "By: pagetype Level 1" at bounding box center [239, 77] width 120 height 23
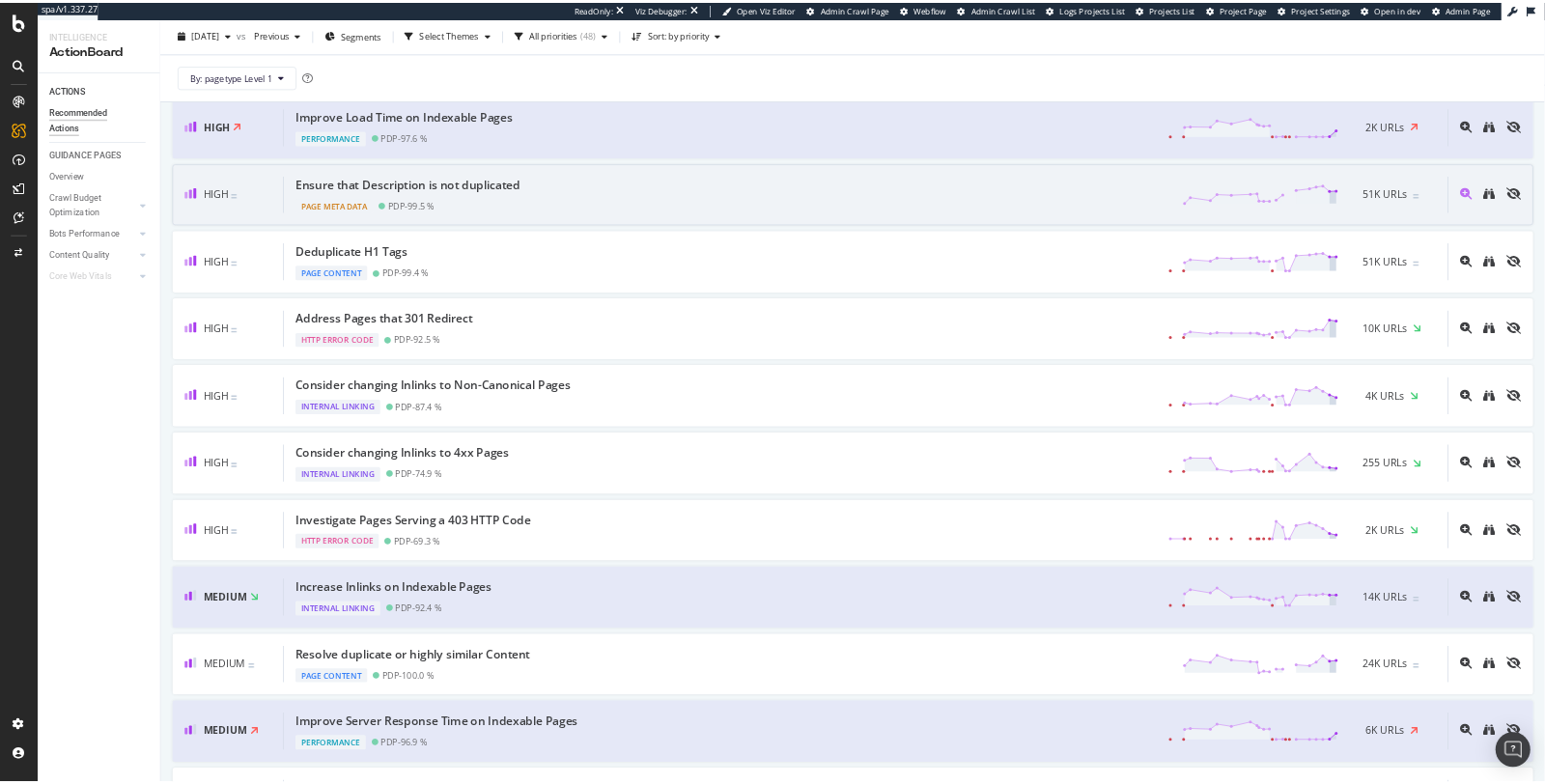
scroll to position [245, 0]
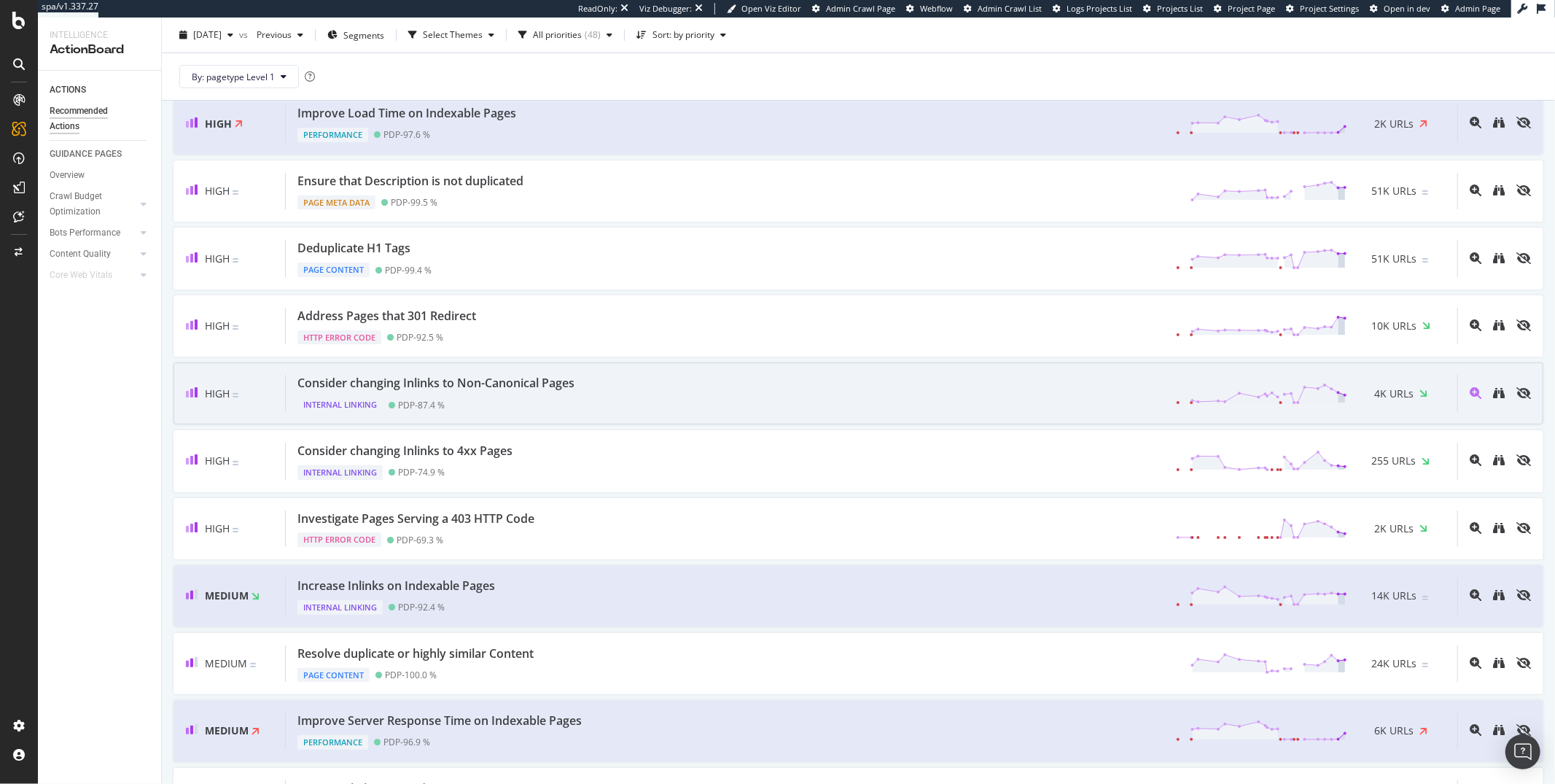
click at [325, 385] on div "Consider changing Inlinks to Non-Canonical Pages" at bounding box center [436, 383] width 277 height 17
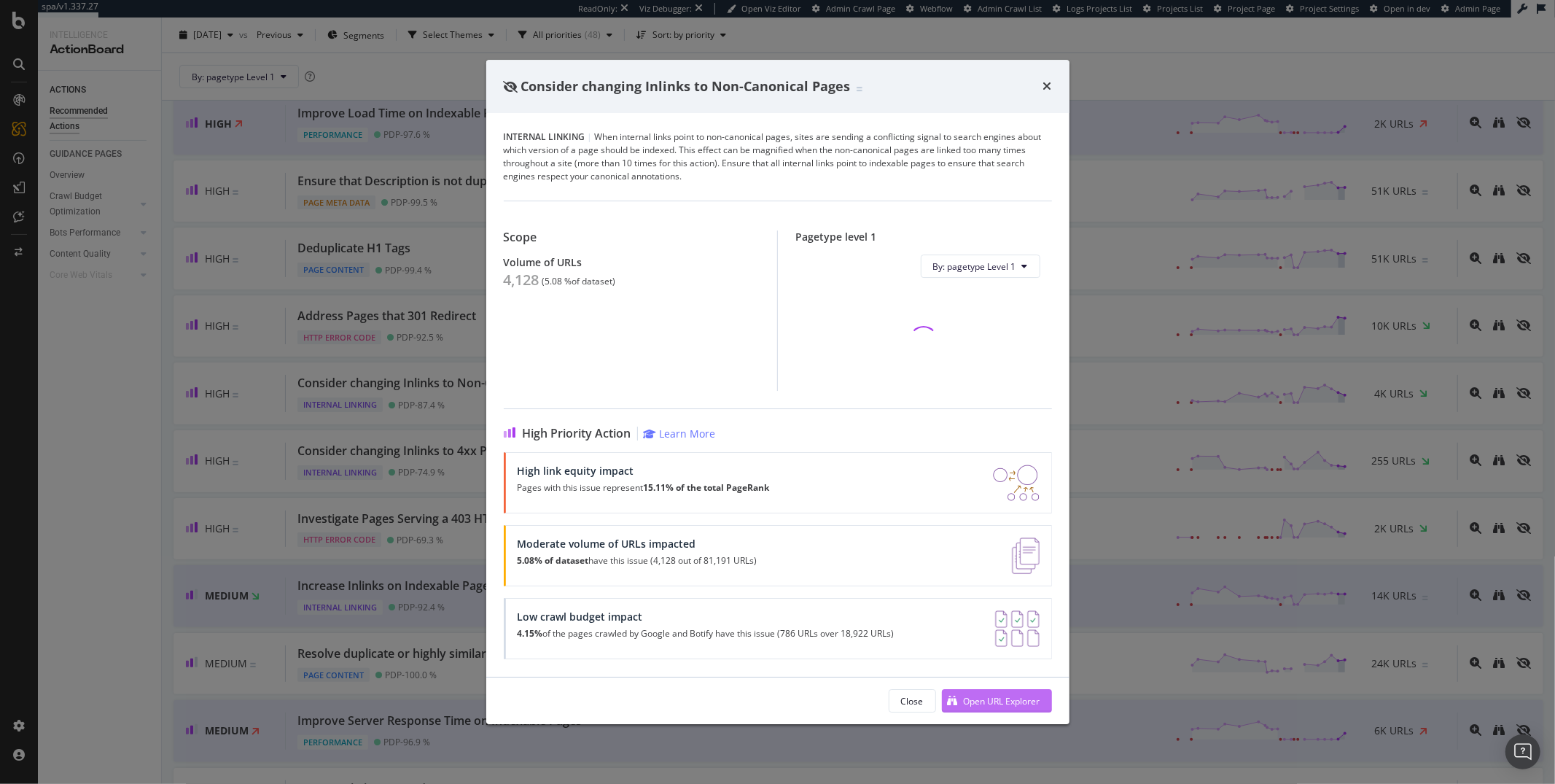
click at [978, 702] on div "Open URL Explorer" at bounding box center [1002, 701] width 77 height 12
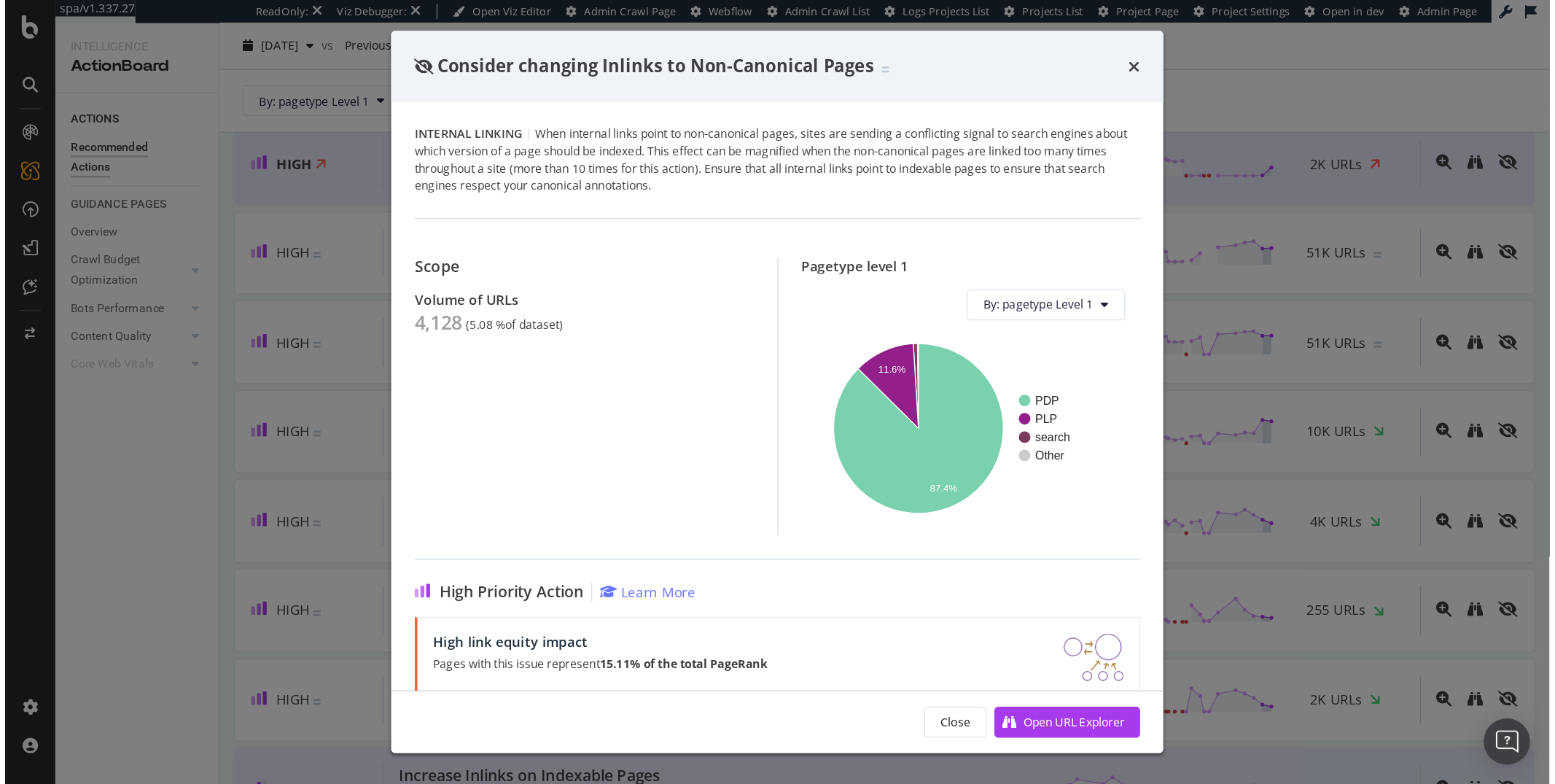
scroll to position [185, 0]
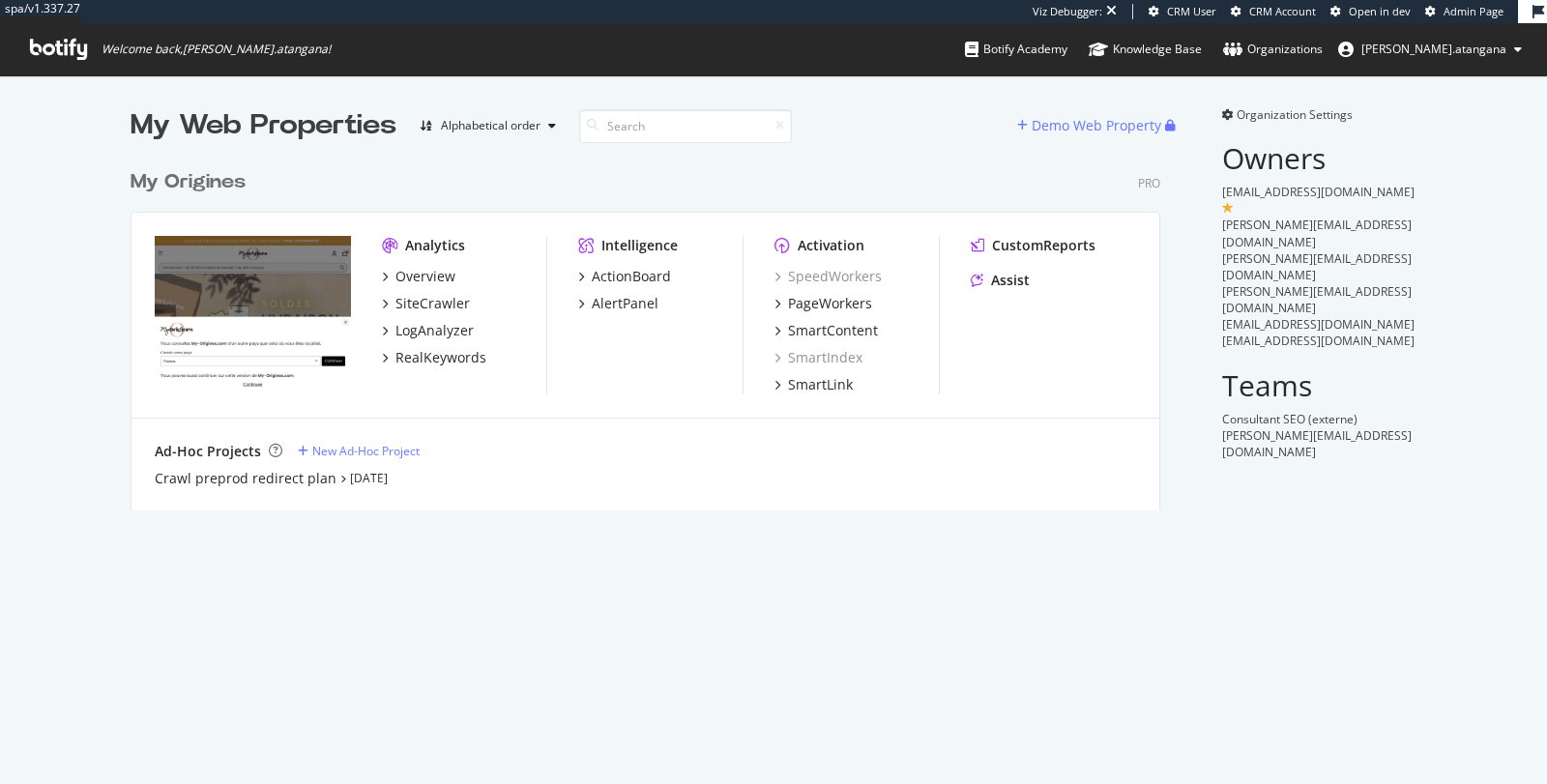
scroll to position [349, 1029]
click at [308, 475] on div "Crawl preprod redirect plan" at bounding box center [246, 479] width 182 height 19
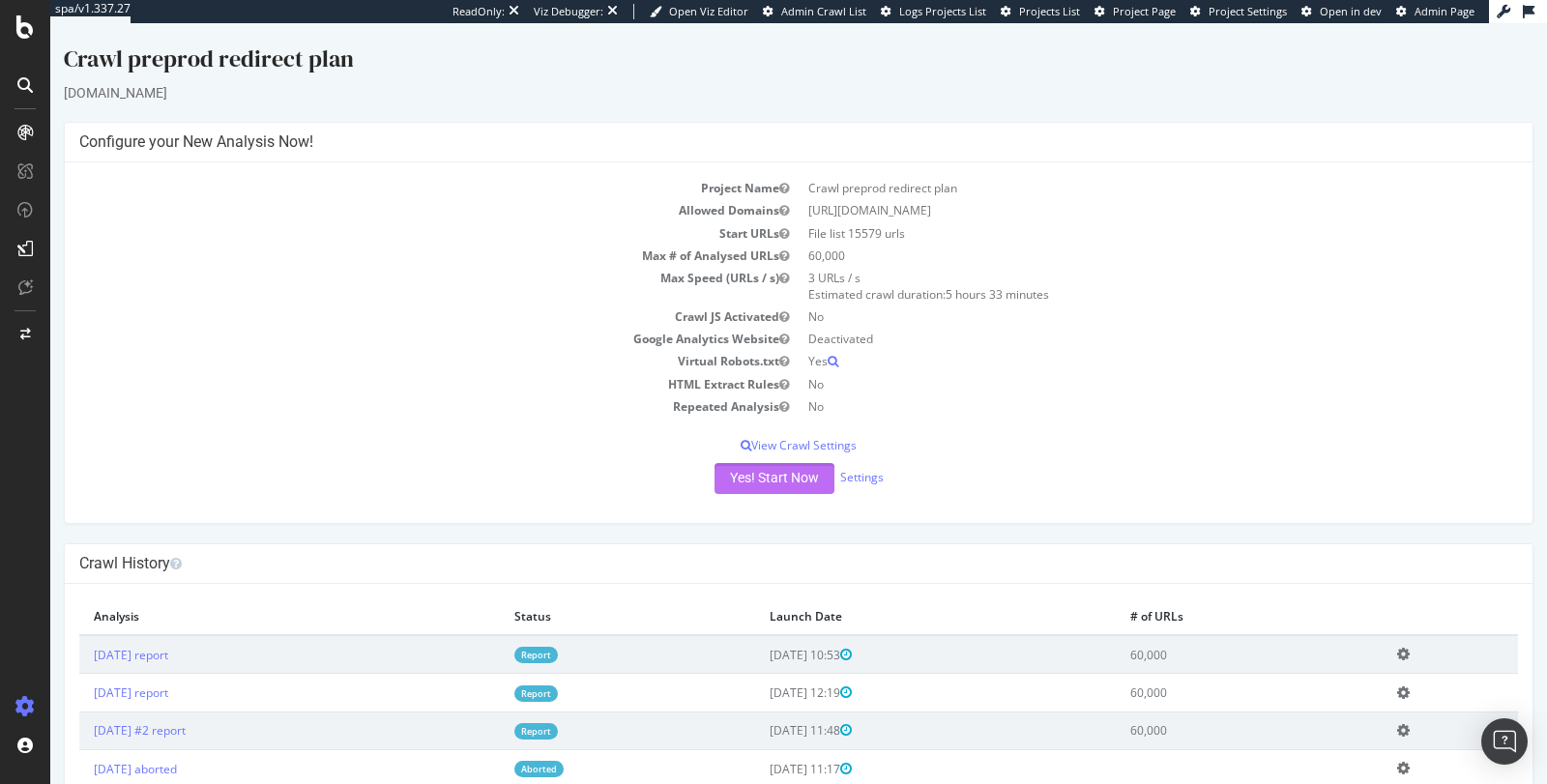
click at [768, 481] on button "Yes! Start Now" at bounding box center [774, 479] width 120 height 31
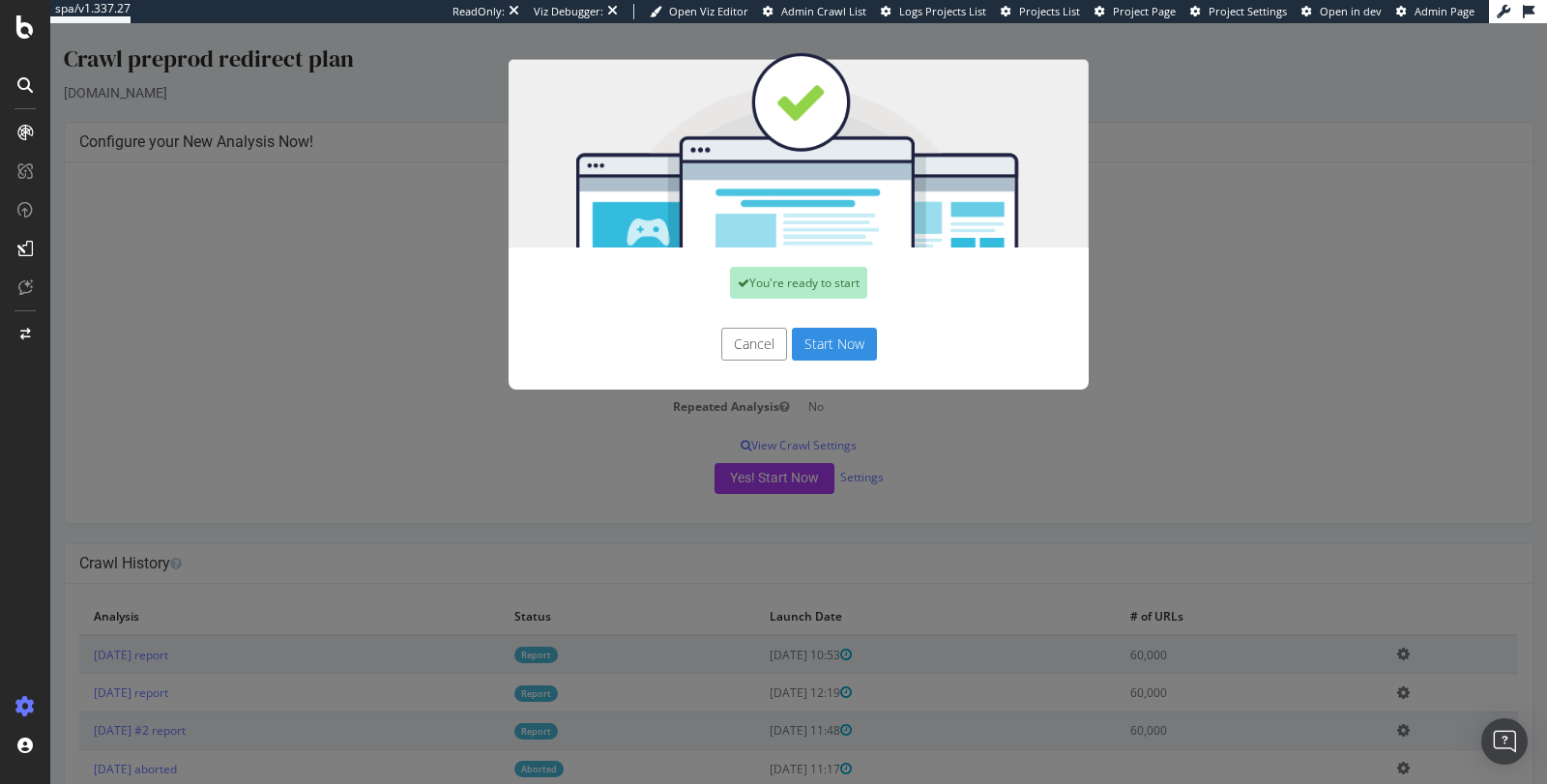
click at [832, 345] on button "Start Now" at bounding box center [835, 344] width 85 height 33
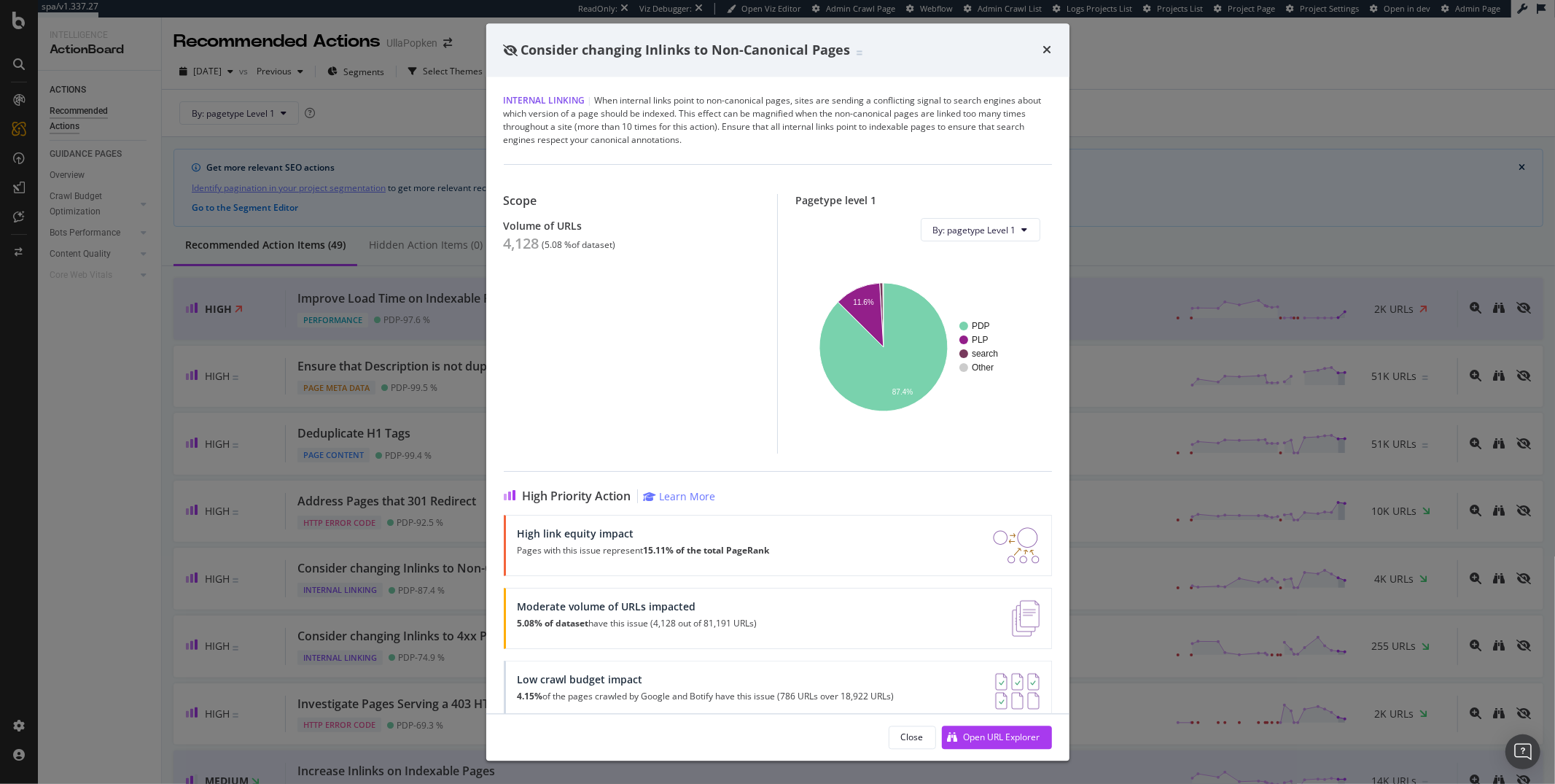
scroll to position [185, 0]
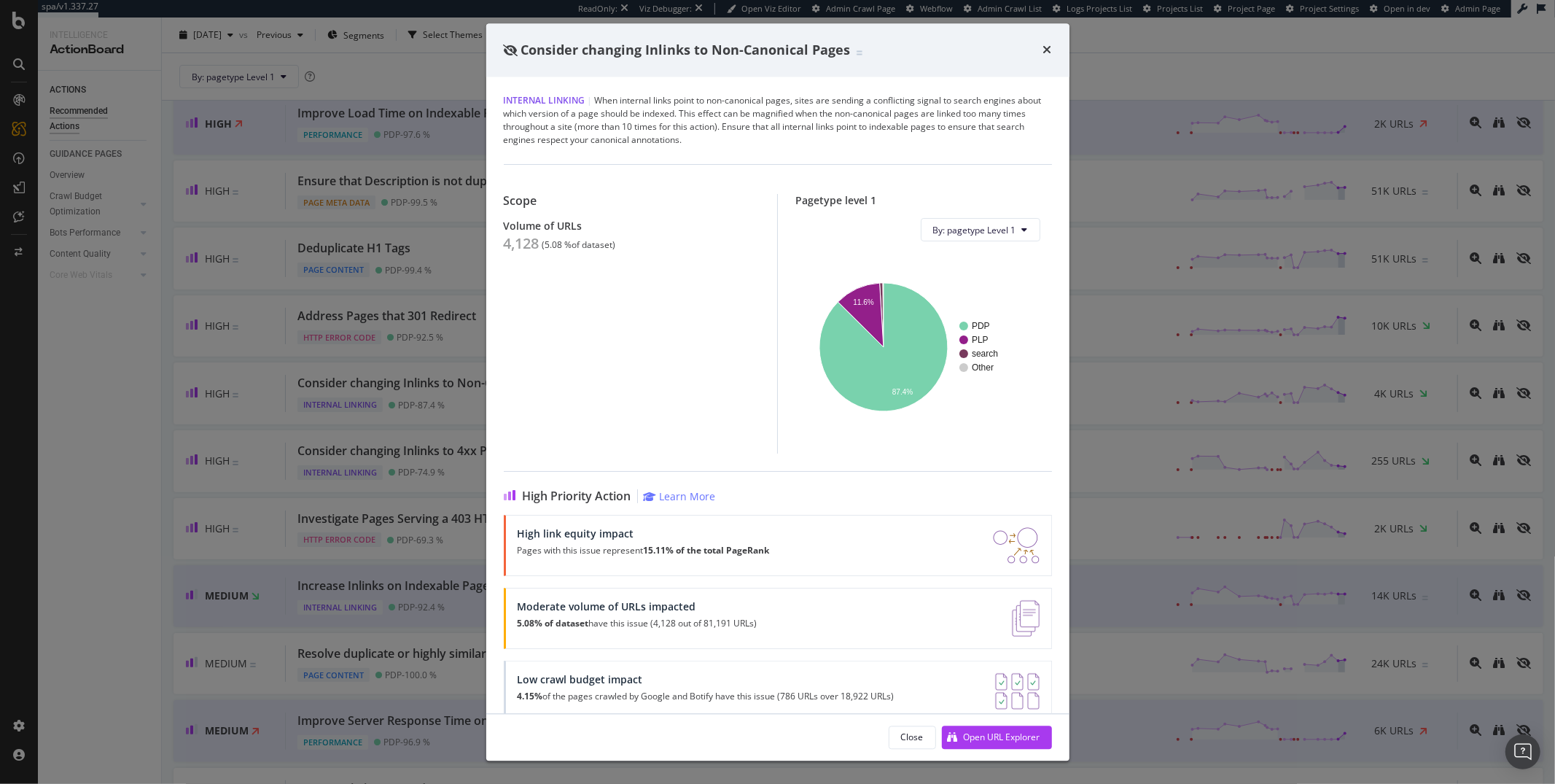
click at [419, 73] on div "Consider changing Inlinks to Non-Canonical Pages Internal Linking | When intern…" at bounding box center [778, 392] width 1555 height 784
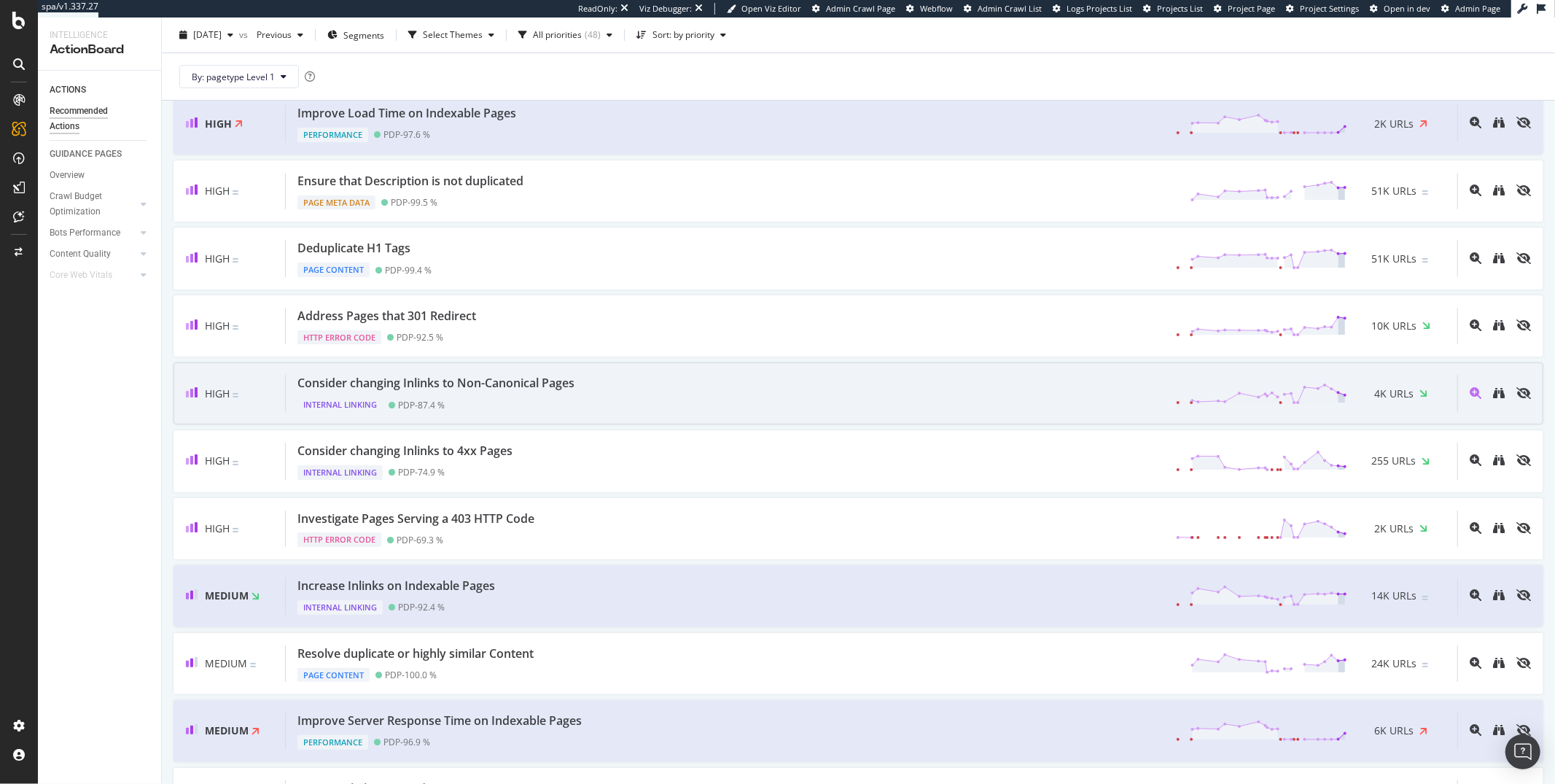
click at [495, 385] on div "Consider changing Inlinks to Non-Canonical Pages" at bounding box center [436, 383] width 277 height 17
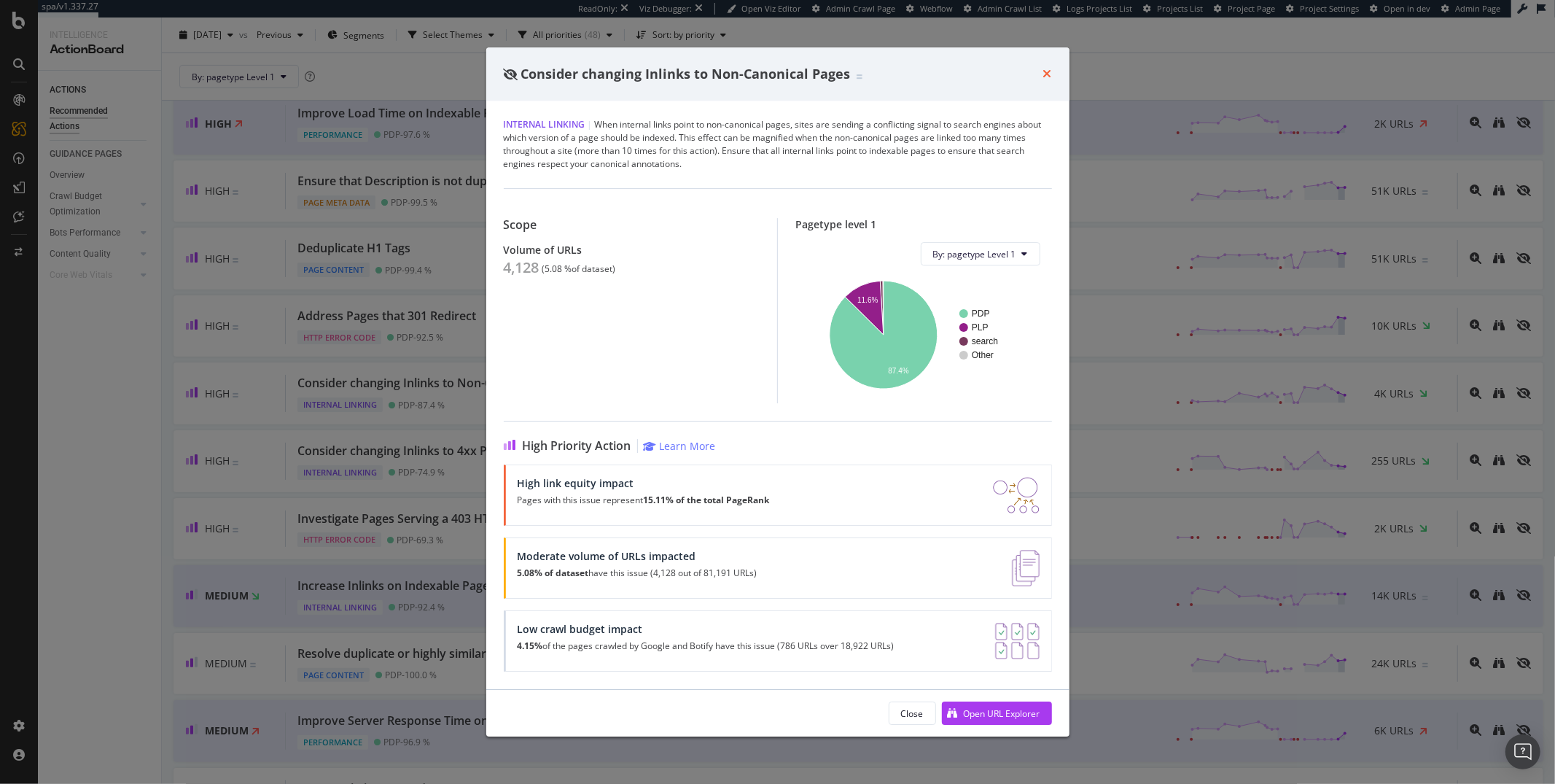
click at [1048, 73] on icon "times" at bounding box center [1048, 74] width 9 height 12
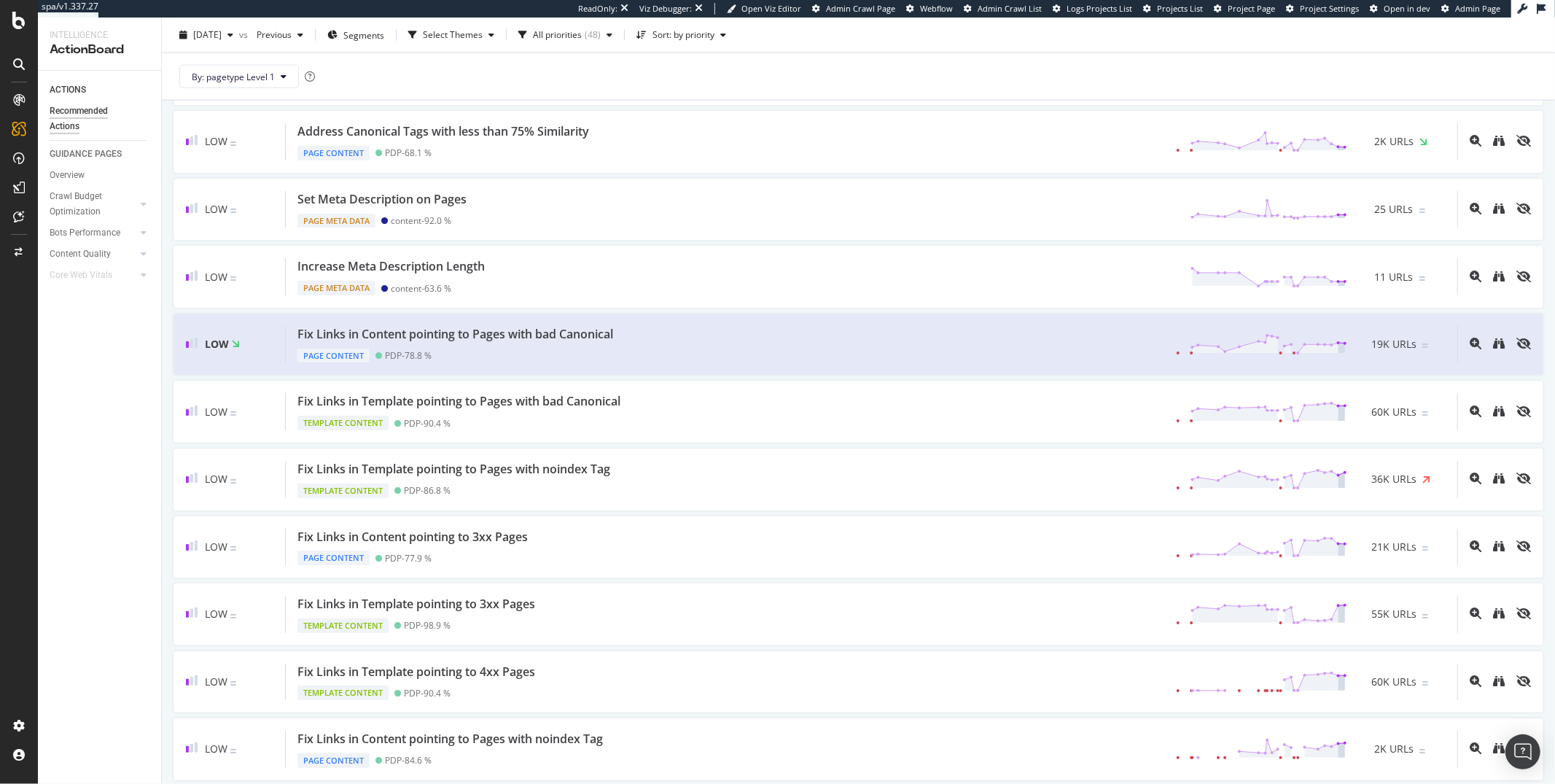
scroll to position [1525, 0]
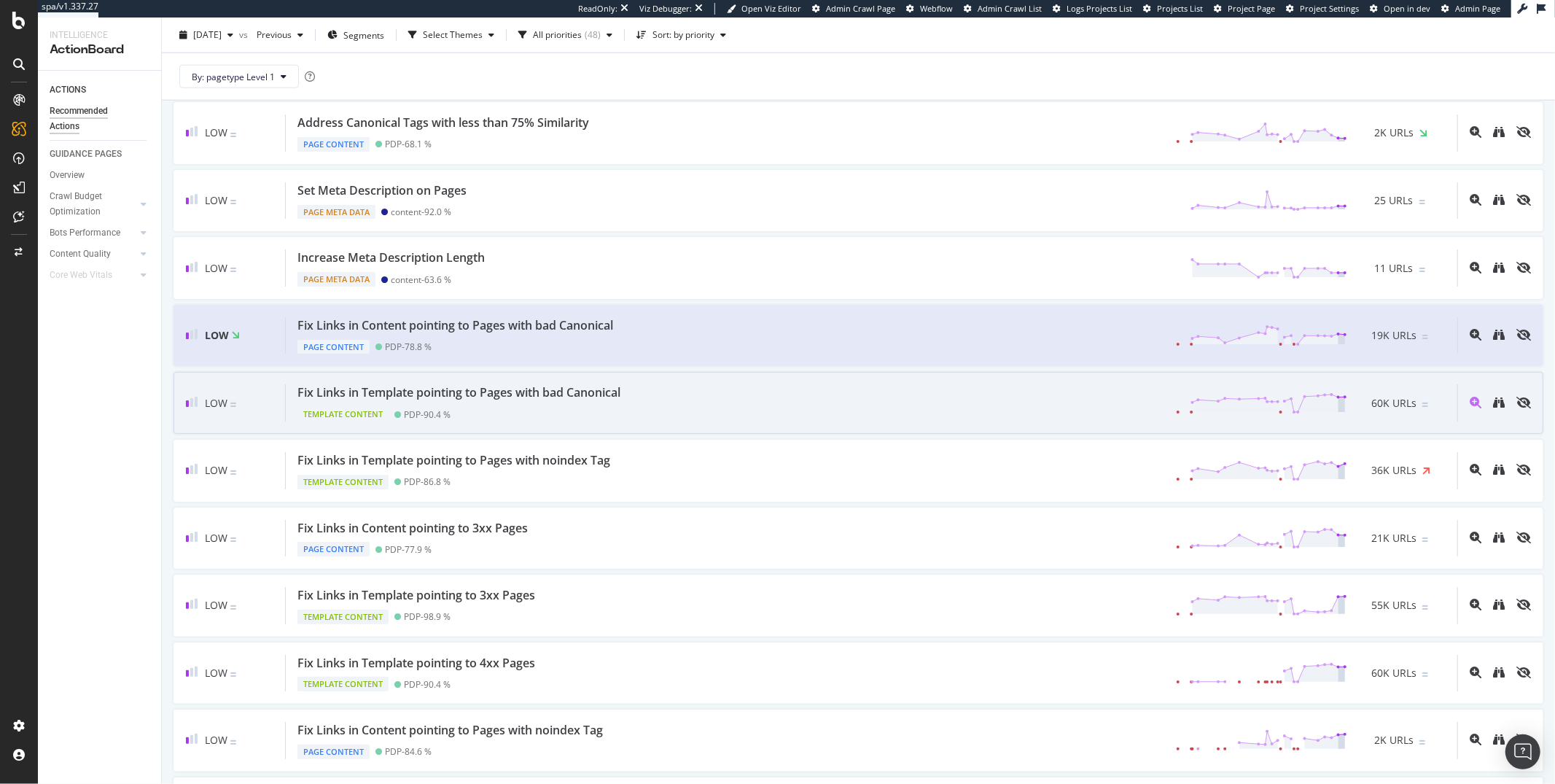
click at [520, 401] on div "Fix Links in Template pointing to Pages with bad Canonical" at bounding box center [459, 392] width 323 height 17
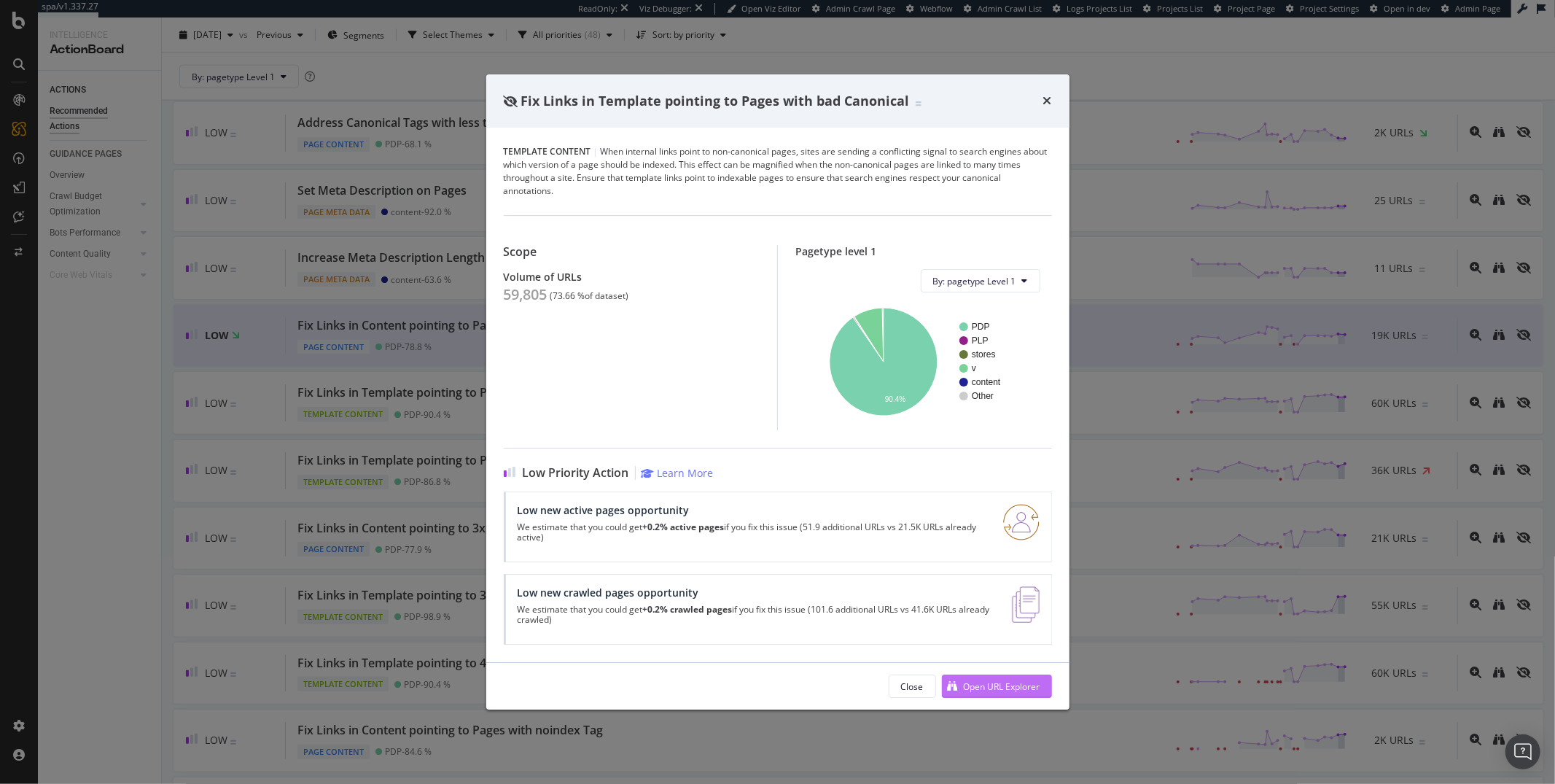
click at [978, 688] on div "Open URL Explorer" at bounding box center [1002, 686] width 77 height 12
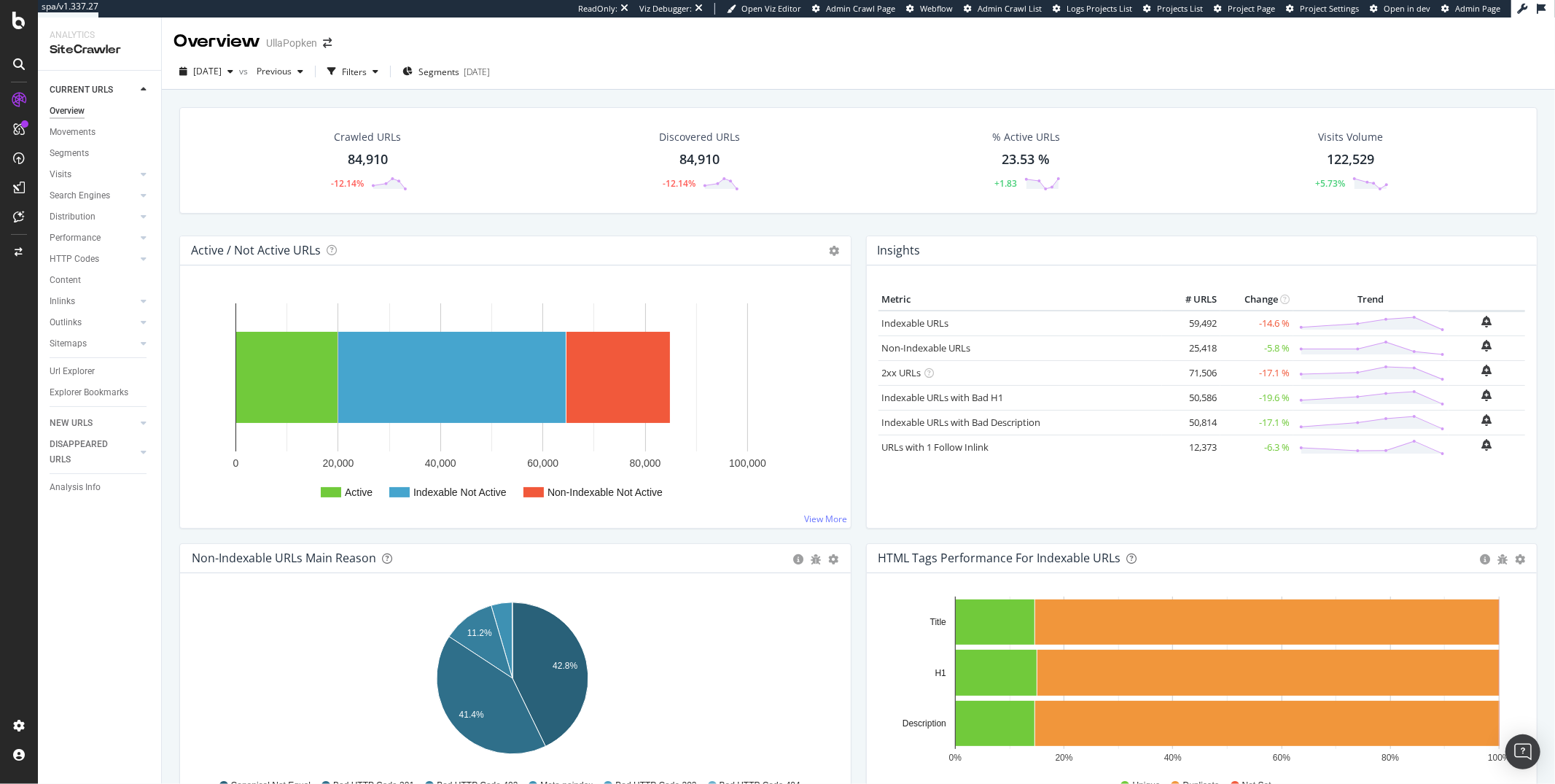
scroll to position [124, 0]
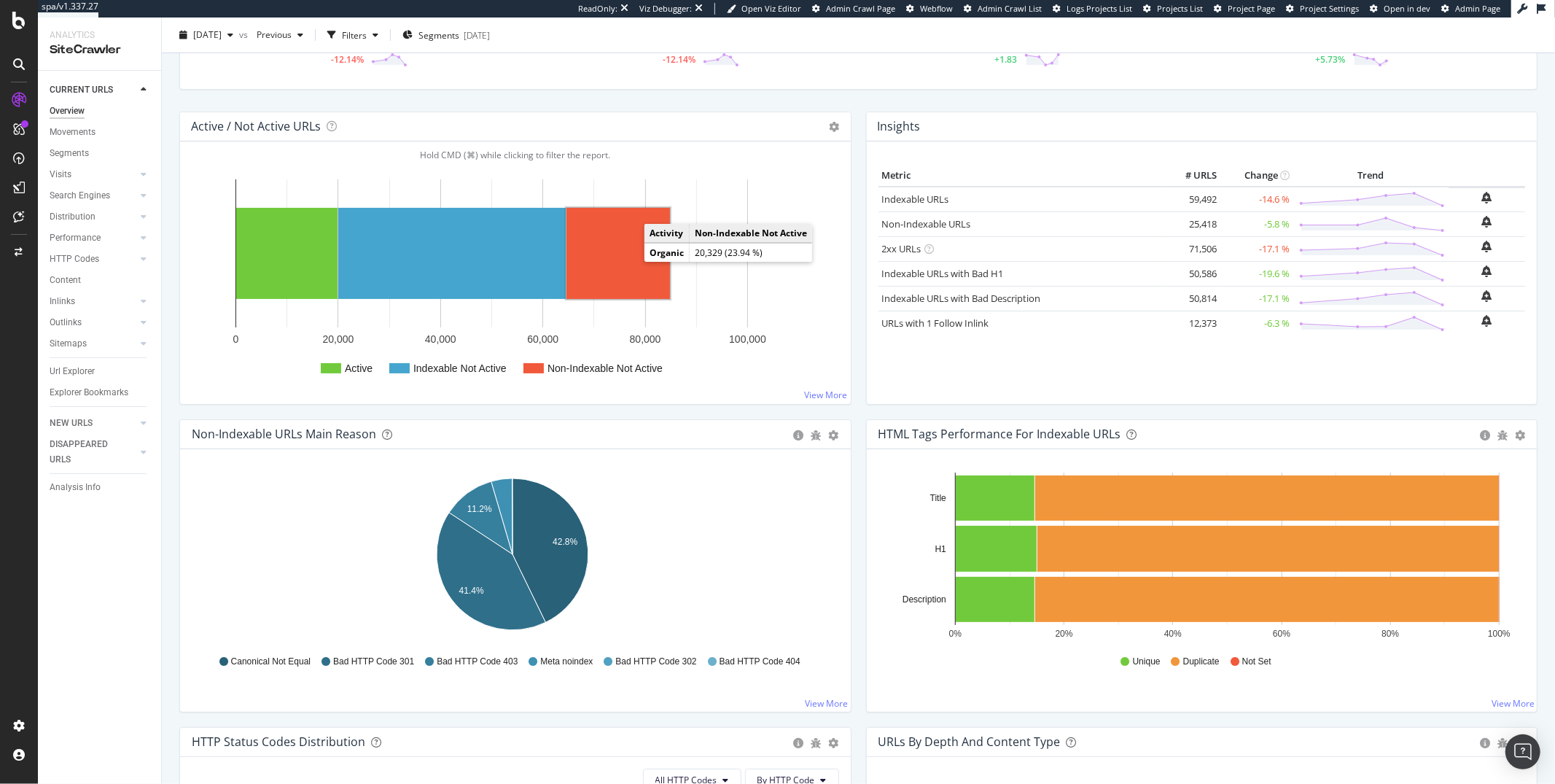
click at [639, 262] on rect "A chart." at bounding box center [618, 253] width 104 height 91
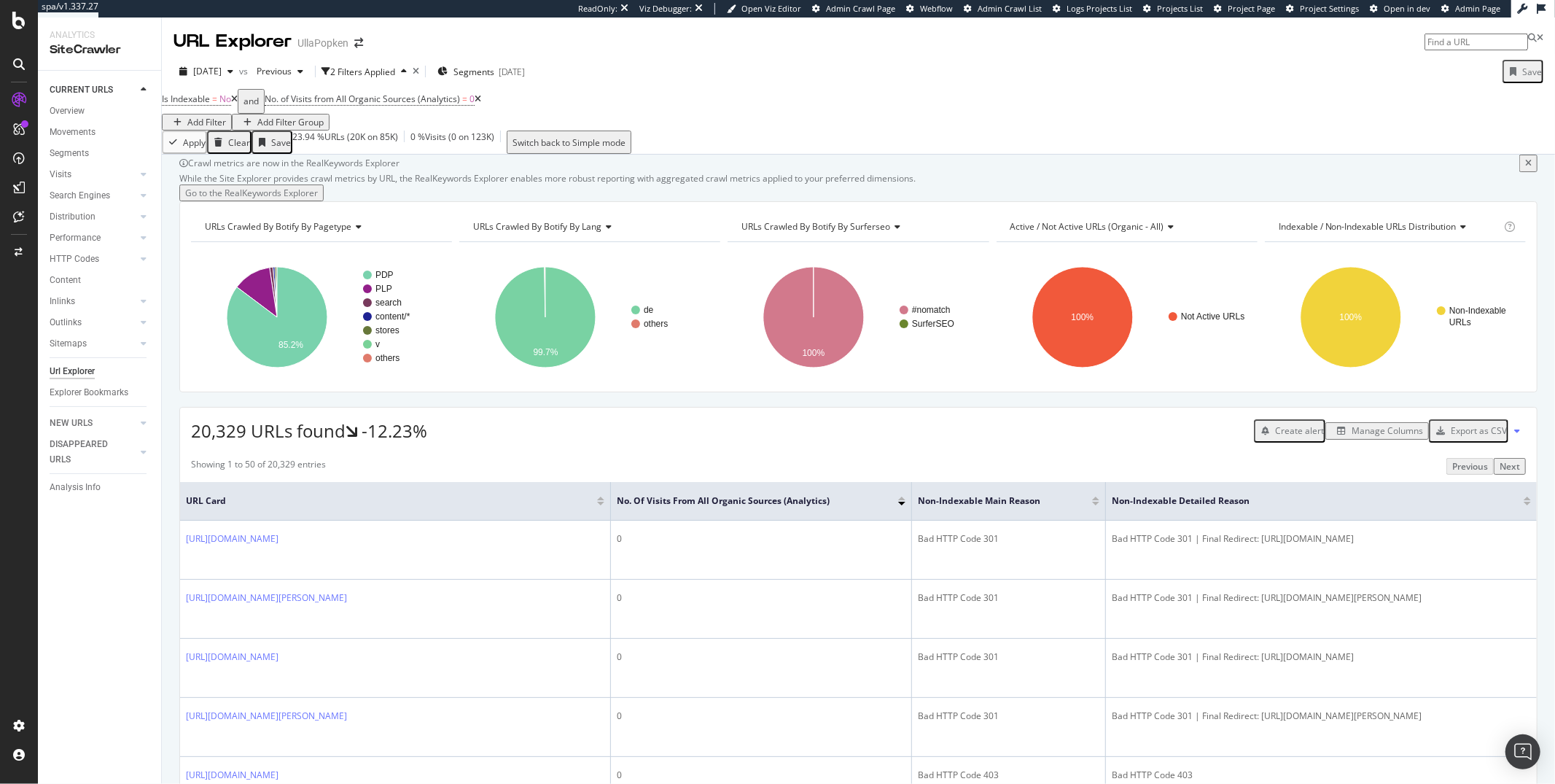
click at [226, 116] on div "Add Filter" at bounding box center [206, 122] width 39 height 12
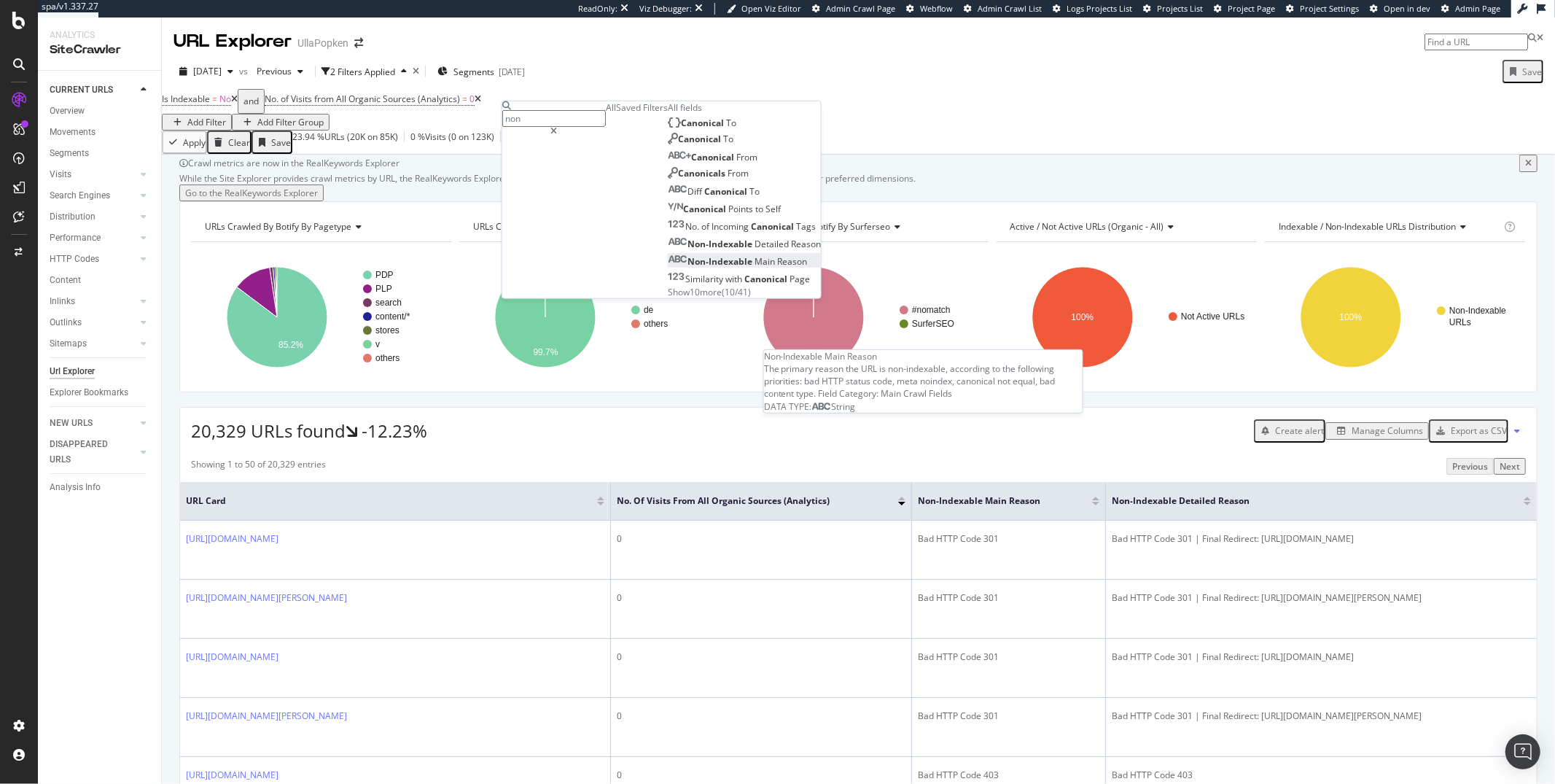
type input "non"
click at [688, 267] on span "Non-Indexable" at bounding box center [721, 261] width 67 height 12
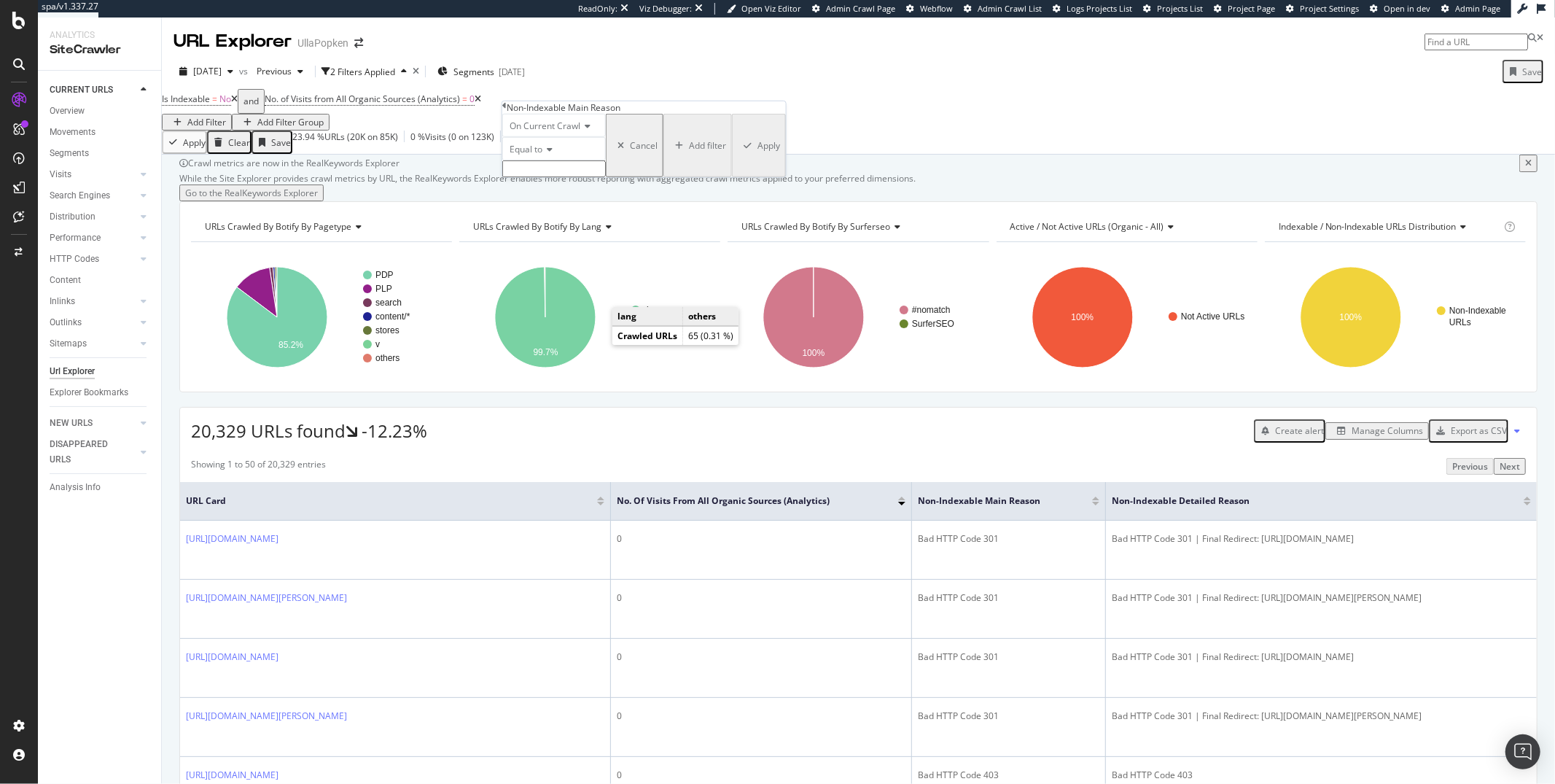
click at [572, 177] on input "text" at bounding box center [554, 169] width 104 height 17
click at [549, 206] on span "Canonical Not Equal" at bounding box center [528, 199] width 42 height 12
type input "Canonical Not Equal"
click at [738, 154] on div "button" at bounding box center [748, 150] width 20 height 9
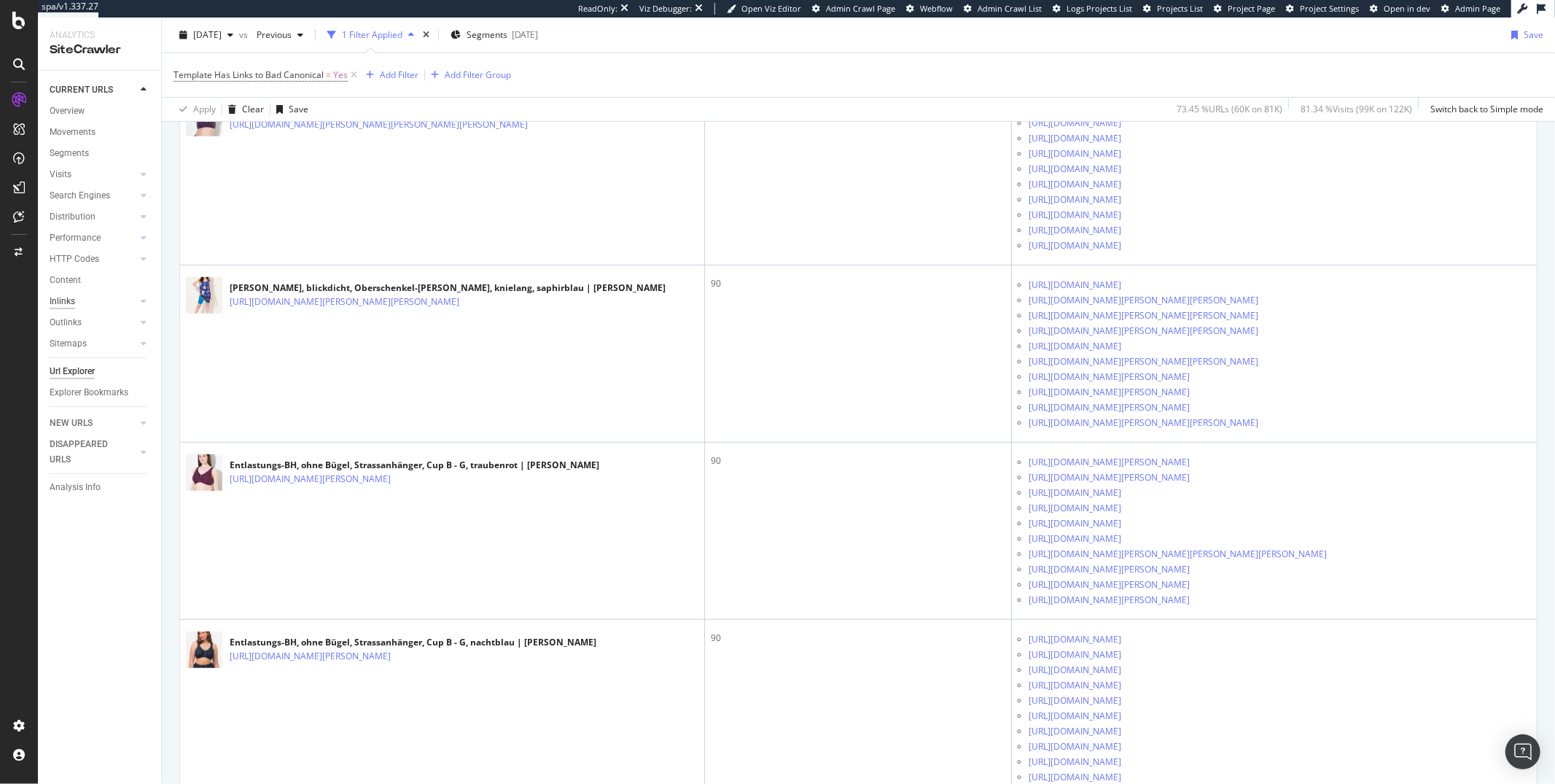
scroll to position [436, 0]
